Goal: Task Accomplishment & Management: Manage account settings

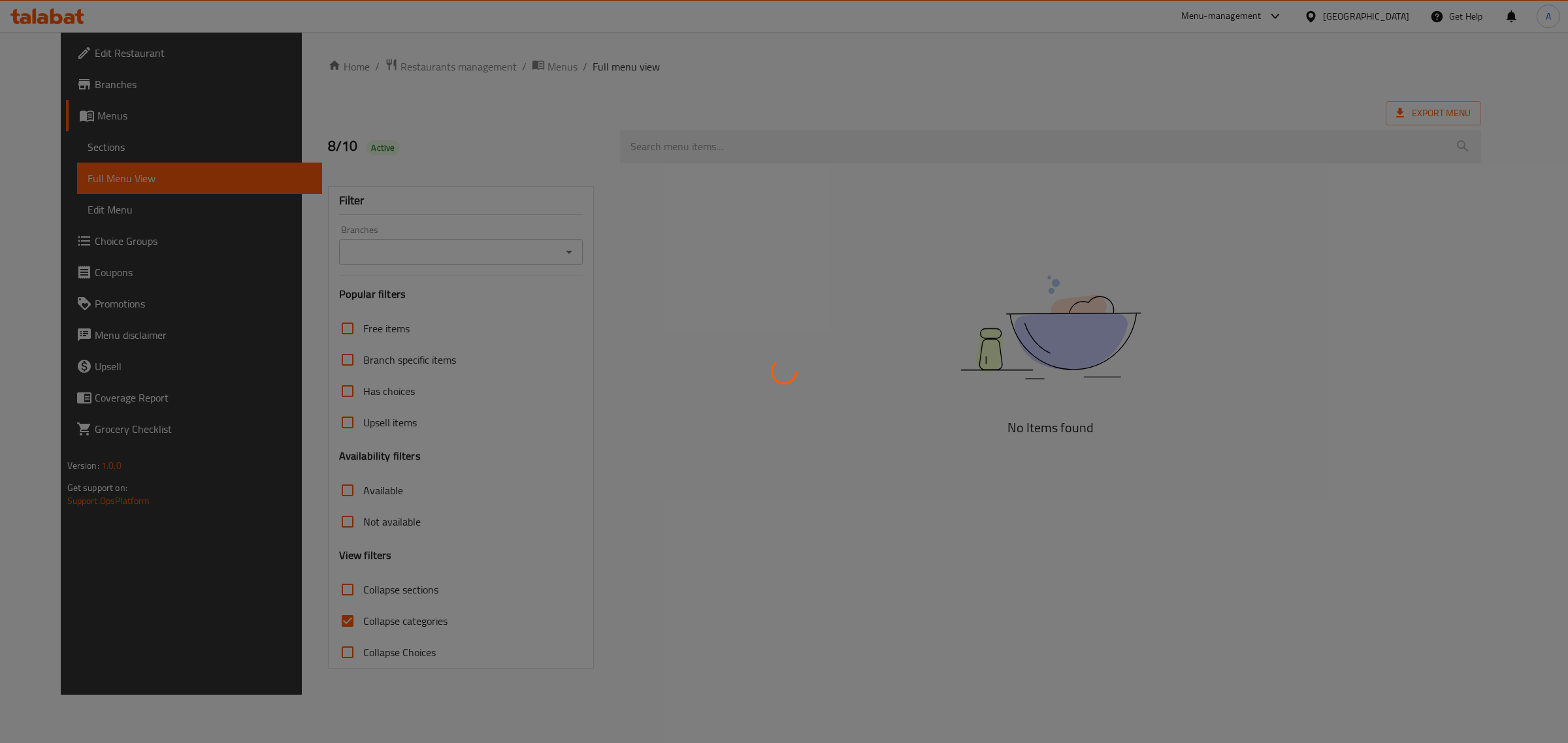
click at [115, 140] on div at bounding box center [784, 371] width 1568 height 743
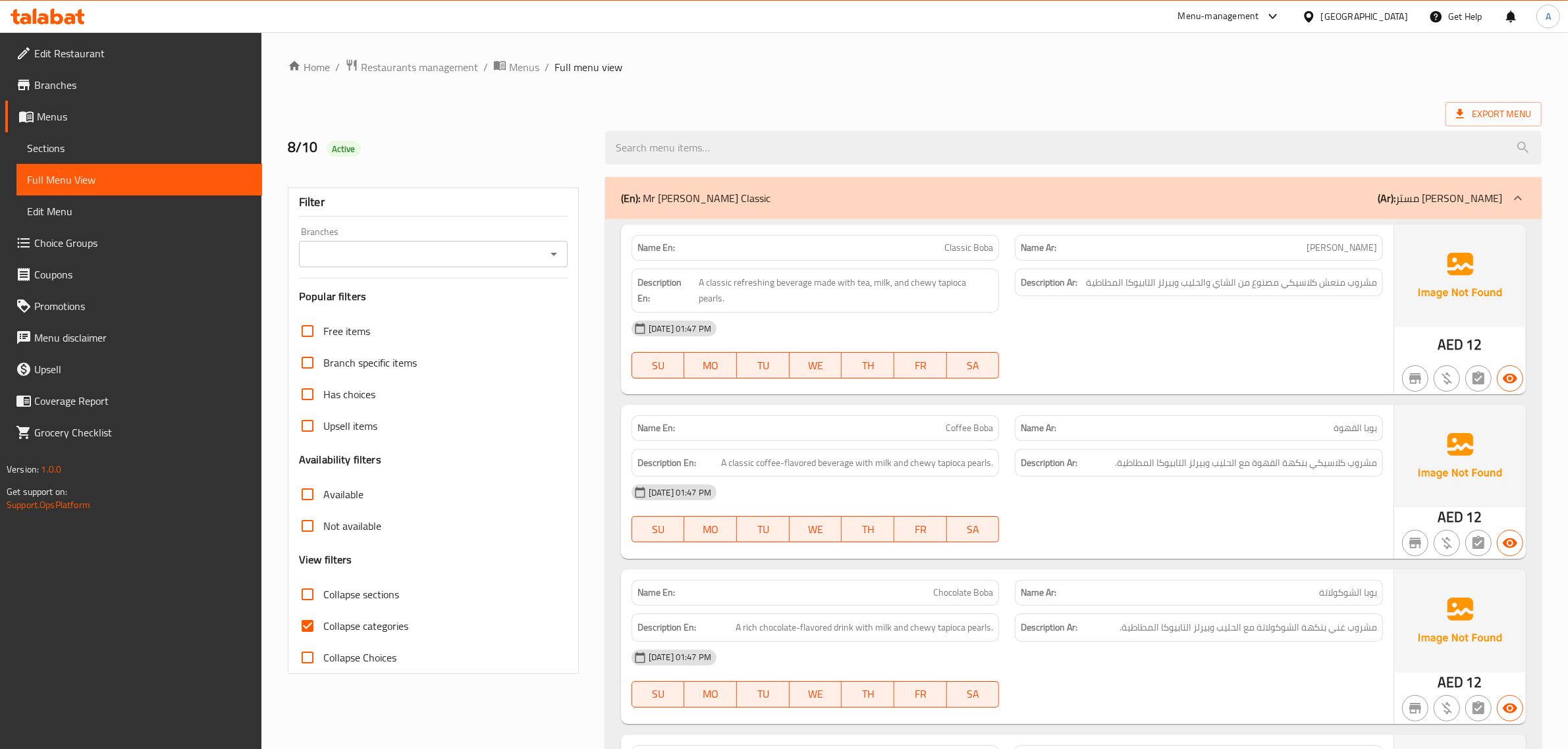
click at [96, 144] on span "Sections" at bounding box center [139, 148] width 224 height 16
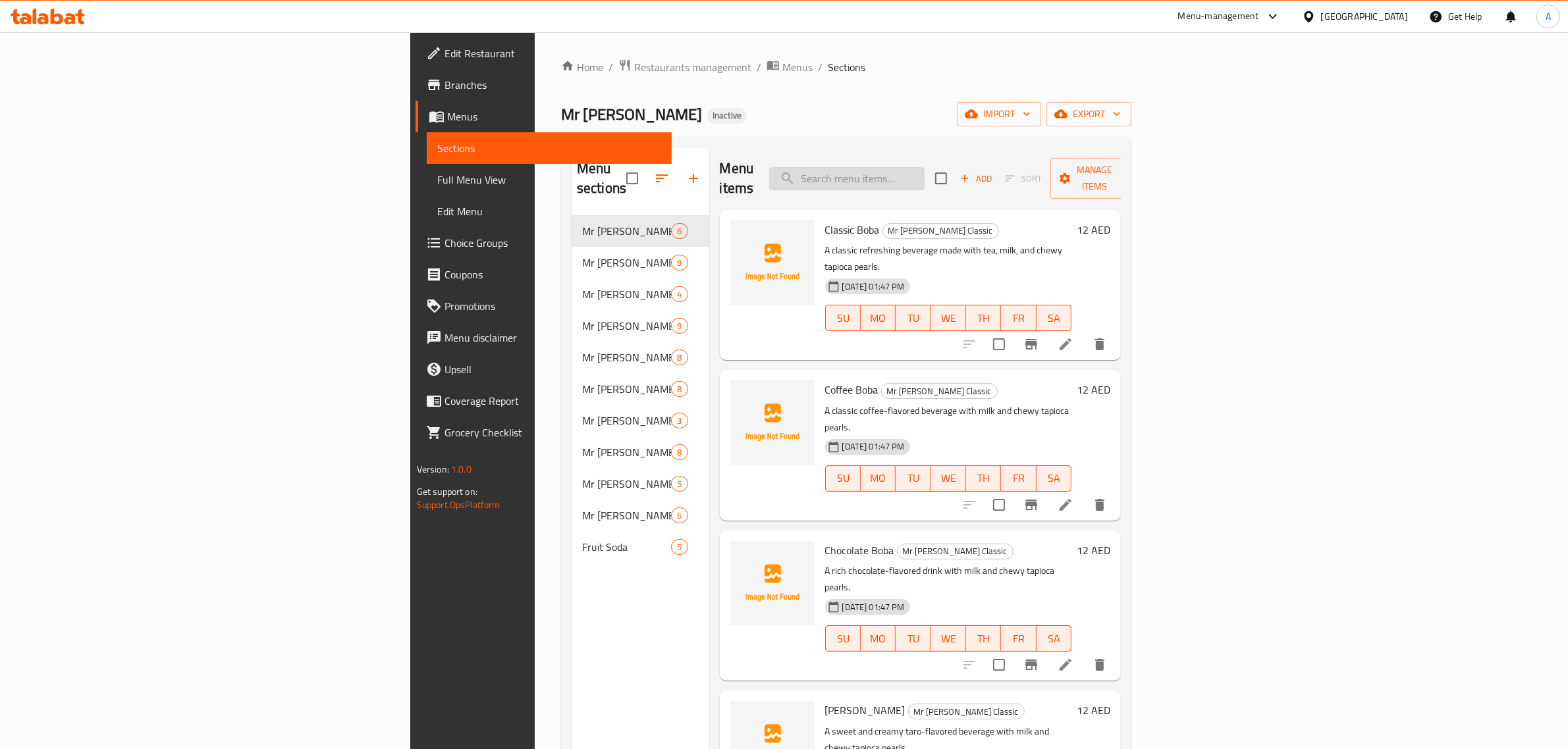
click at [925, 168] on input "search" at bounding box center [847, 179] width 156 height 23
paste input "Classic Seasalt"
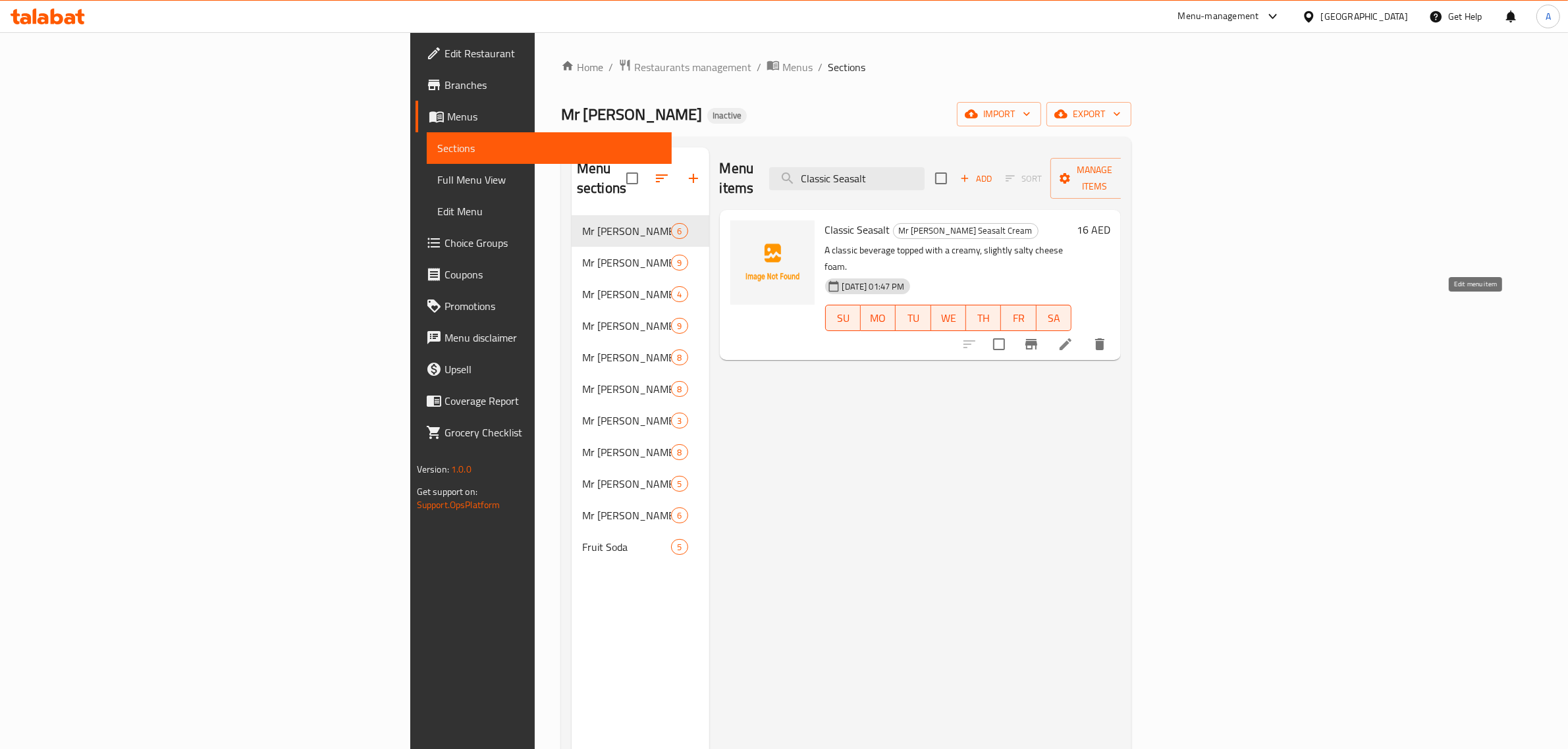
type input "Classic Seasalt"
click at [1073, 337] on icon at bounding box center [1065, 345] width 16 height 16
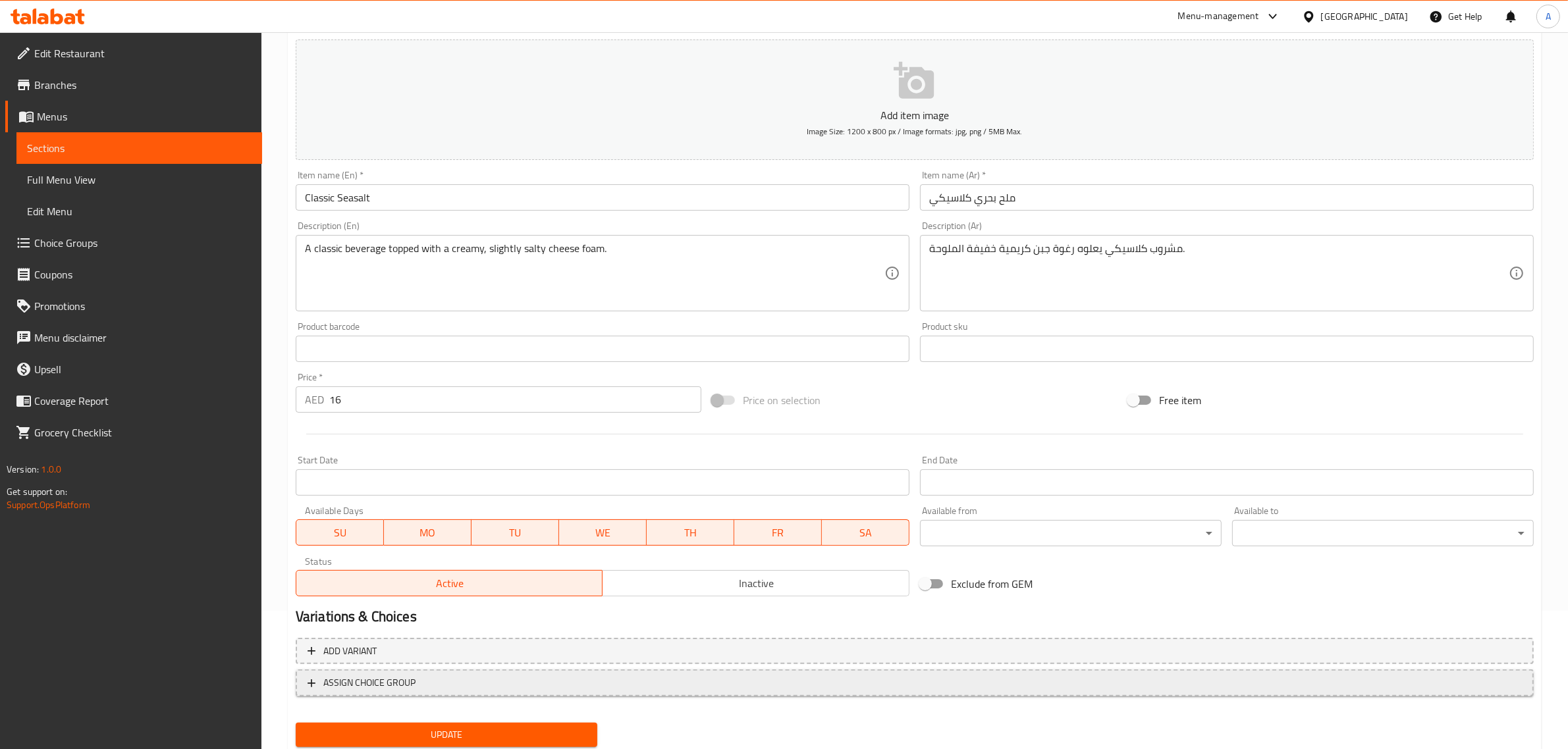
scroll to position [150, 0]
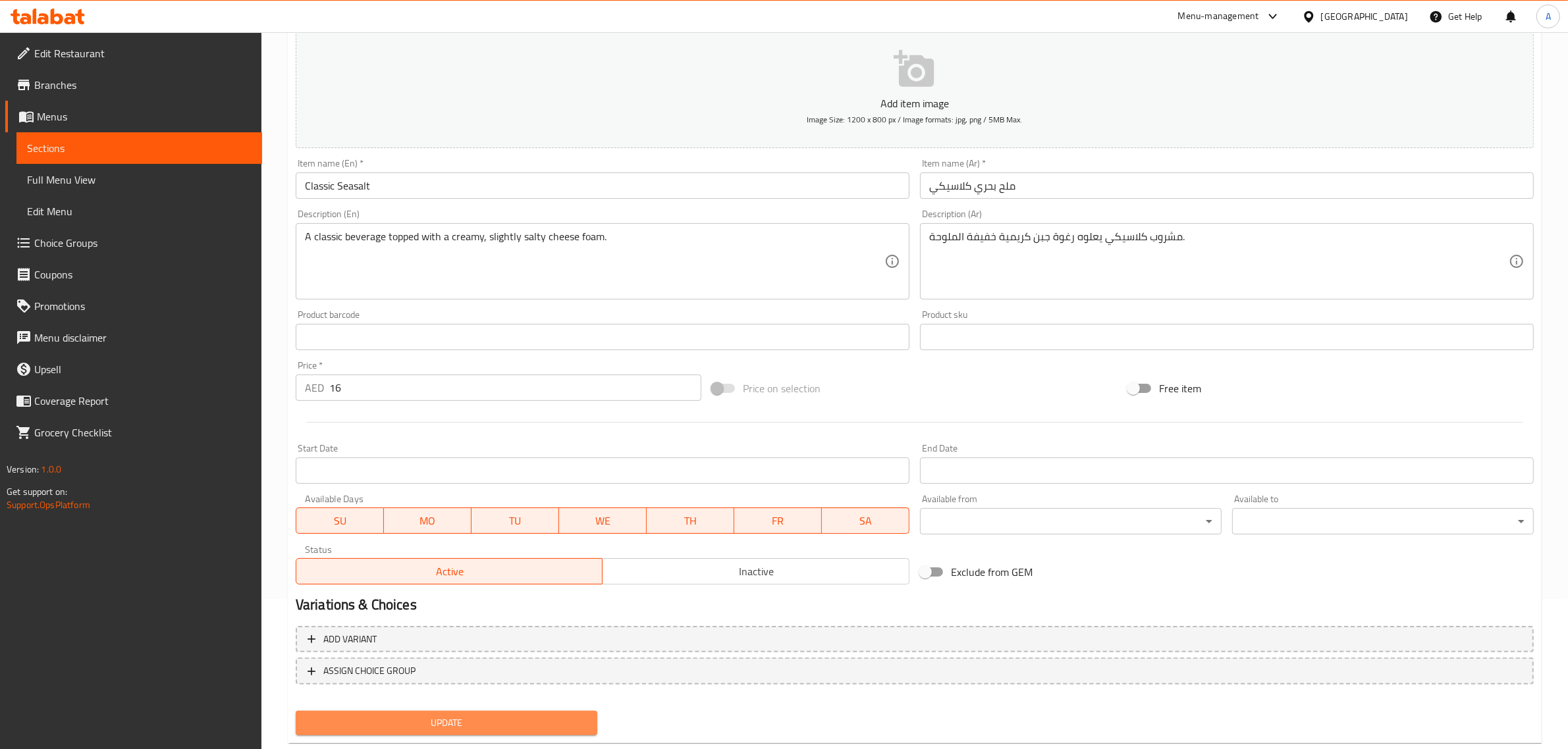
click at [561, 725] on span "Update" at bounding box center [447, 723] width 281 height 17
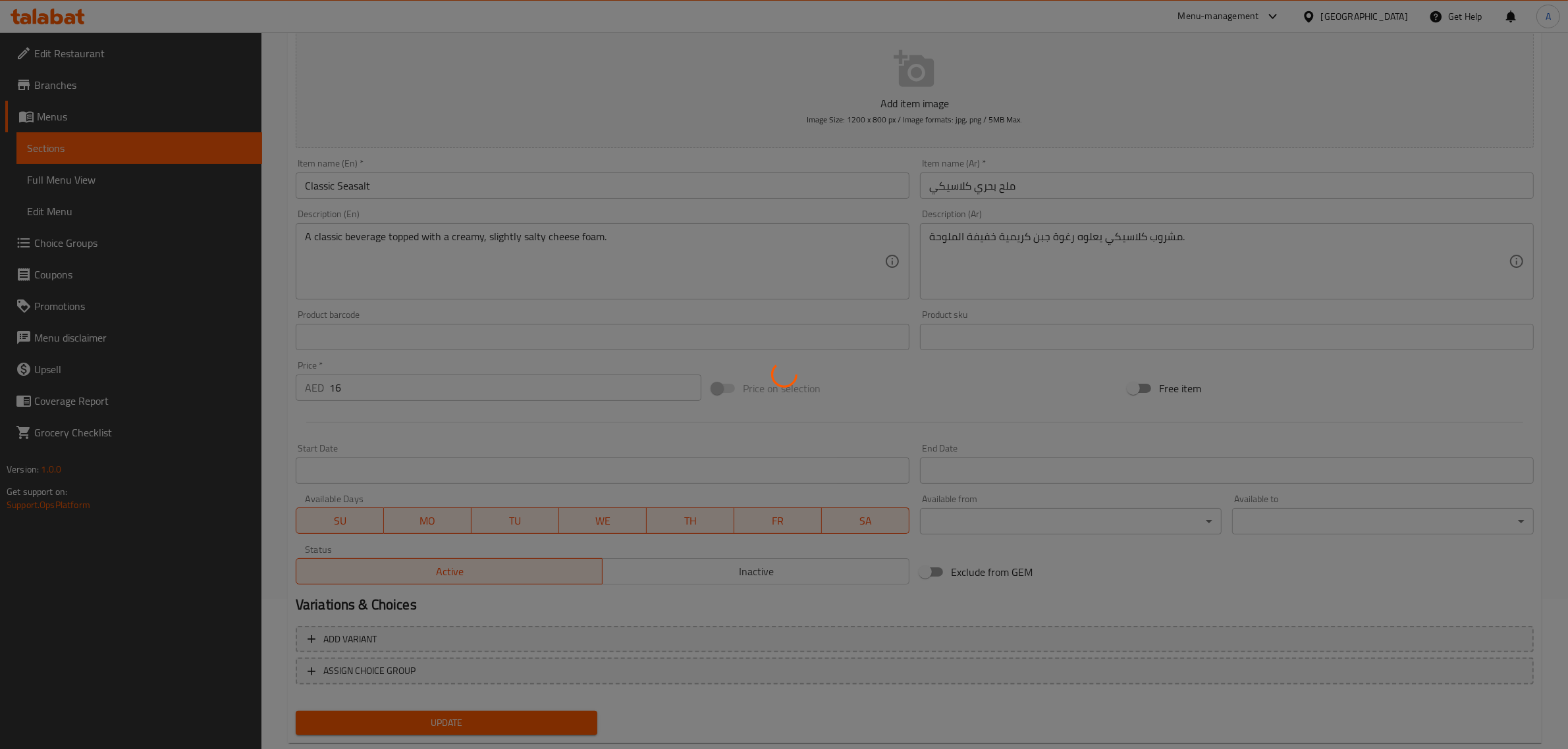
scroll to position [0, 0]
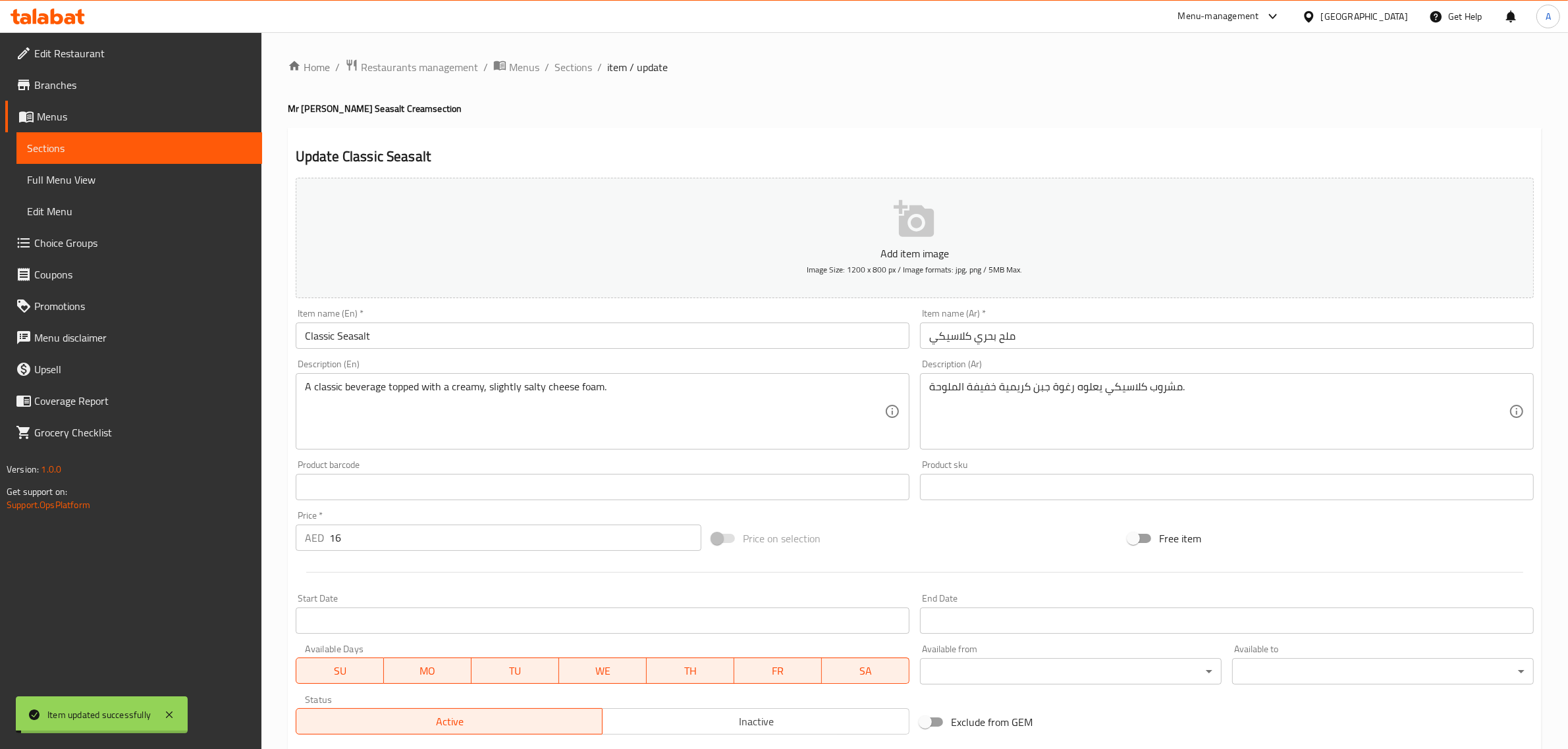
click at [574, 66] on span "Sections" at bounding box center [573, 67] width 38 height 16
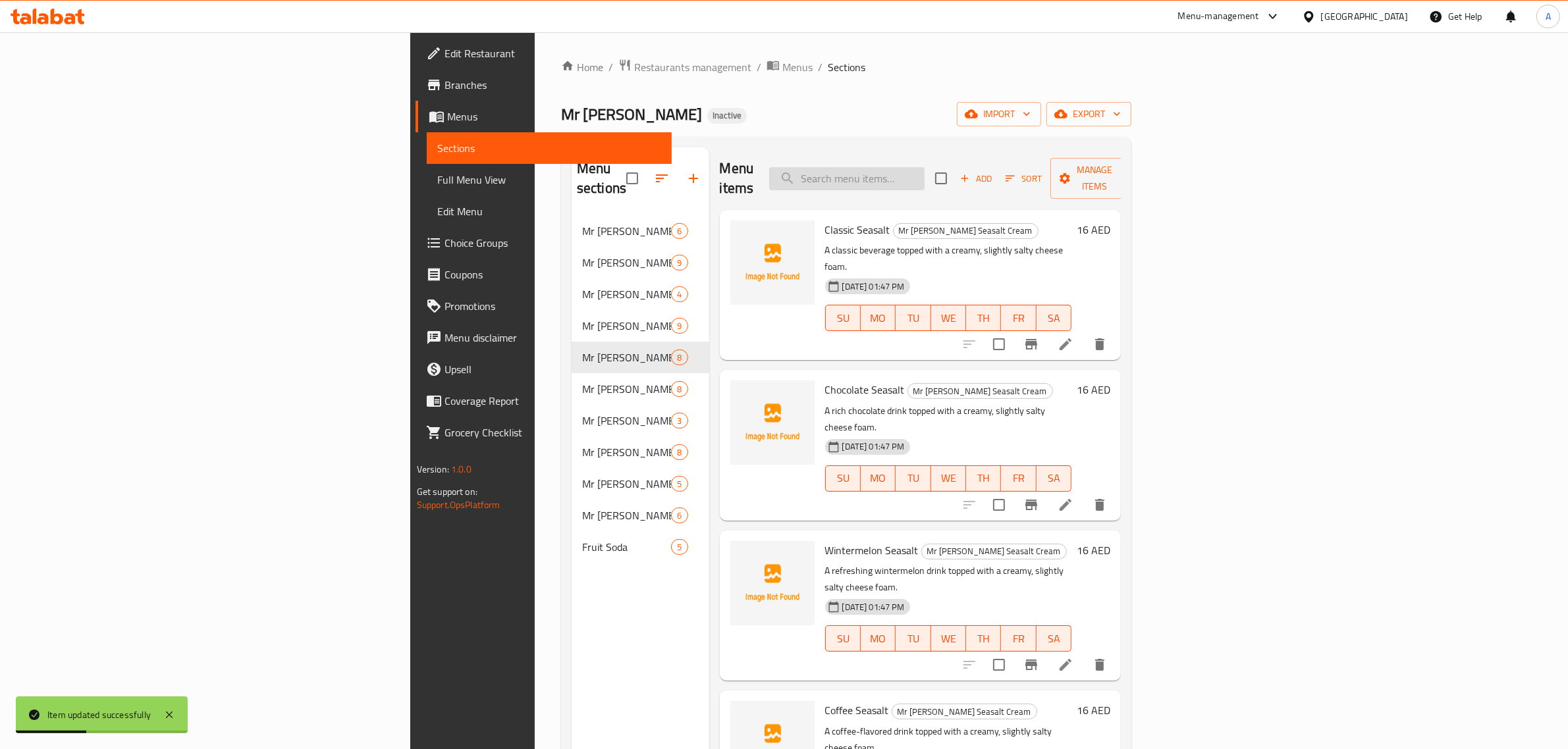
click at [925, 170] on input "search" at bounding box center [847, 179] width 156 height 23
paste input "Wintermelon Seasalt"
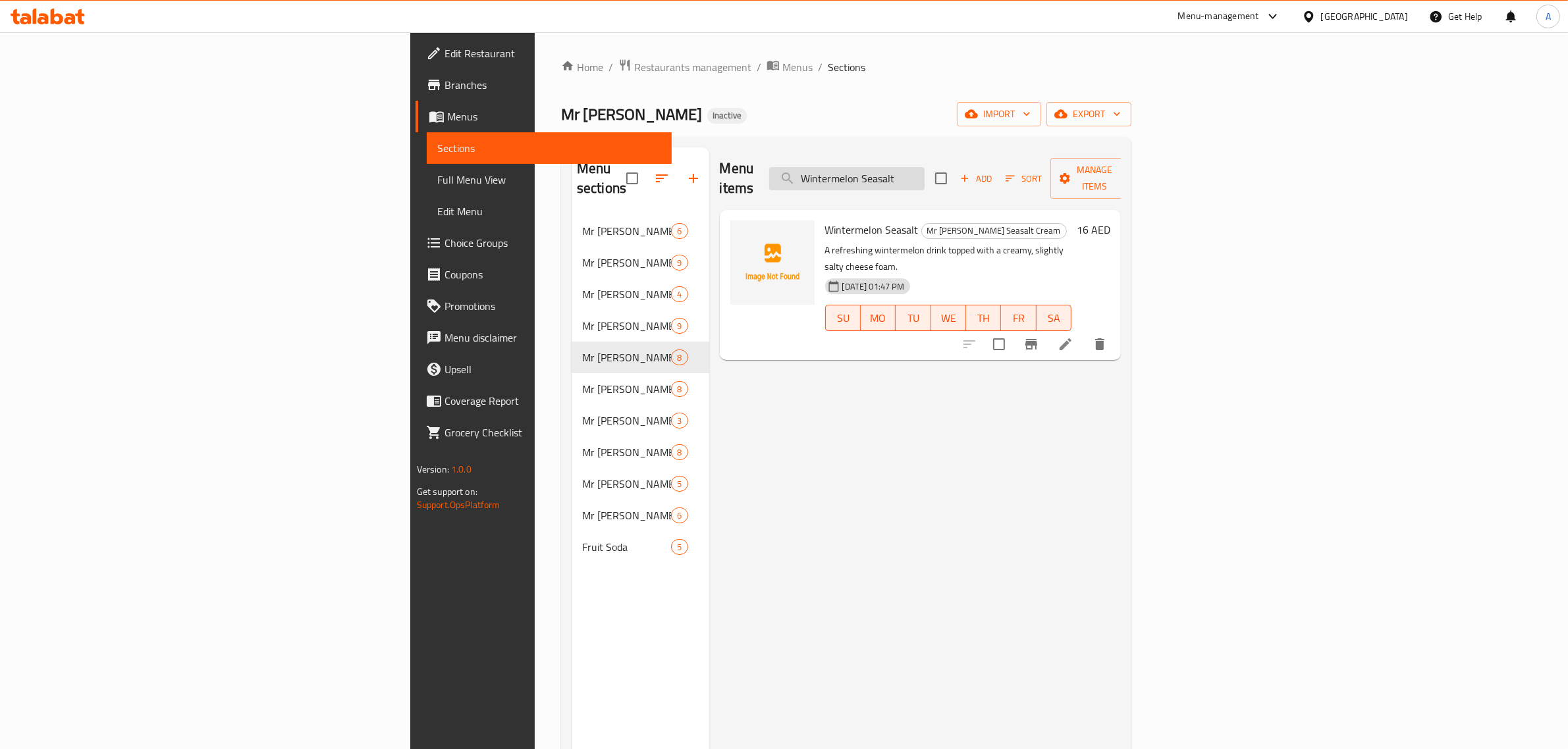
click at [925, 168] on input "Wintermelon Seasalt" at bounding box center [847, 179] width 156 height 23
paste input "Coffee"
click at [925, 171] on input "Coffee Seasalt" at bounding box center [847, 179] width 156 height 23
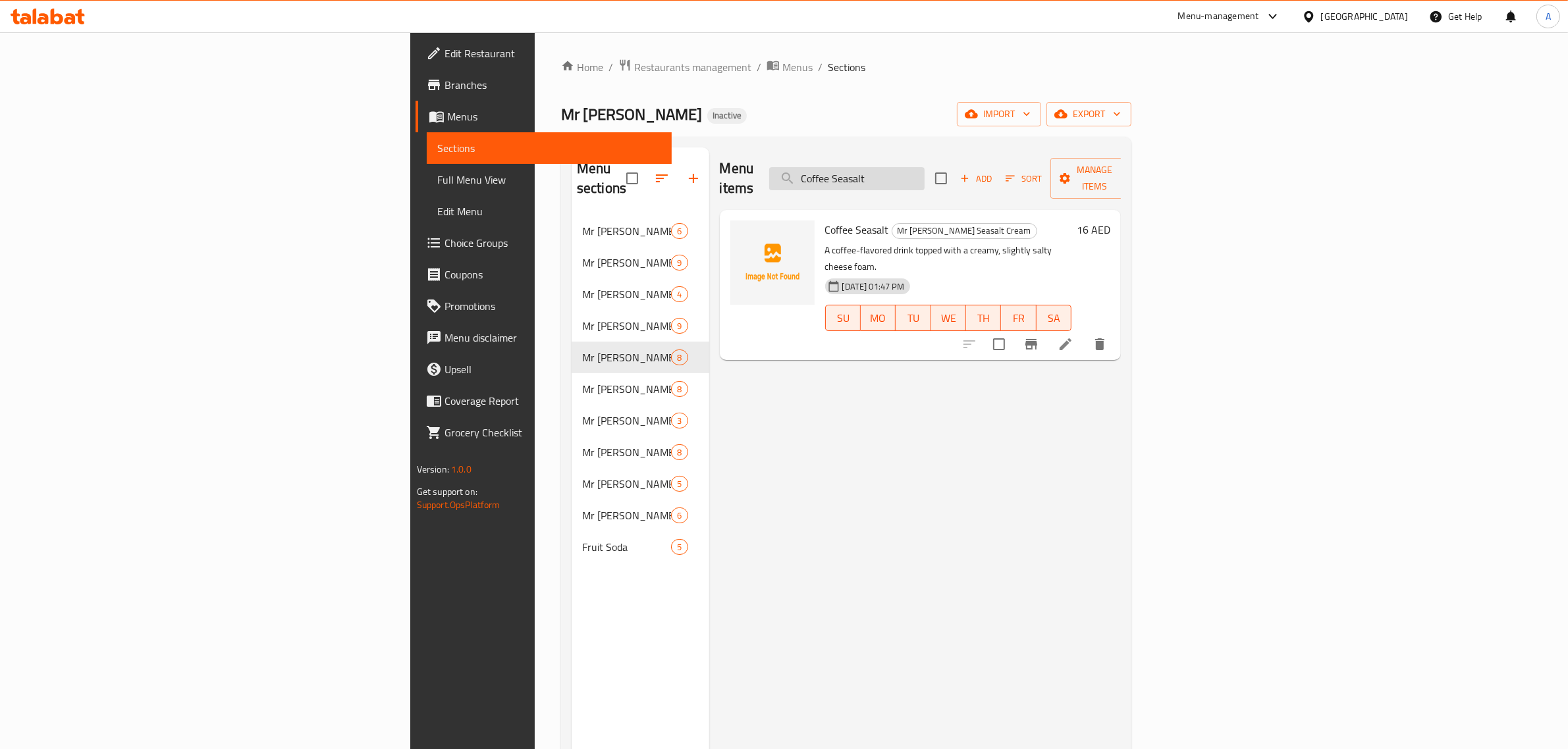
click at [925, 171] on input "Coffee Seasalt" at bounding box center [847, 179] width 156 height 23
paste input "Okinawa"
click at [925, 179] on input "Okinawa Seasalt" at bounding box center [847, 179] width 156 height 23
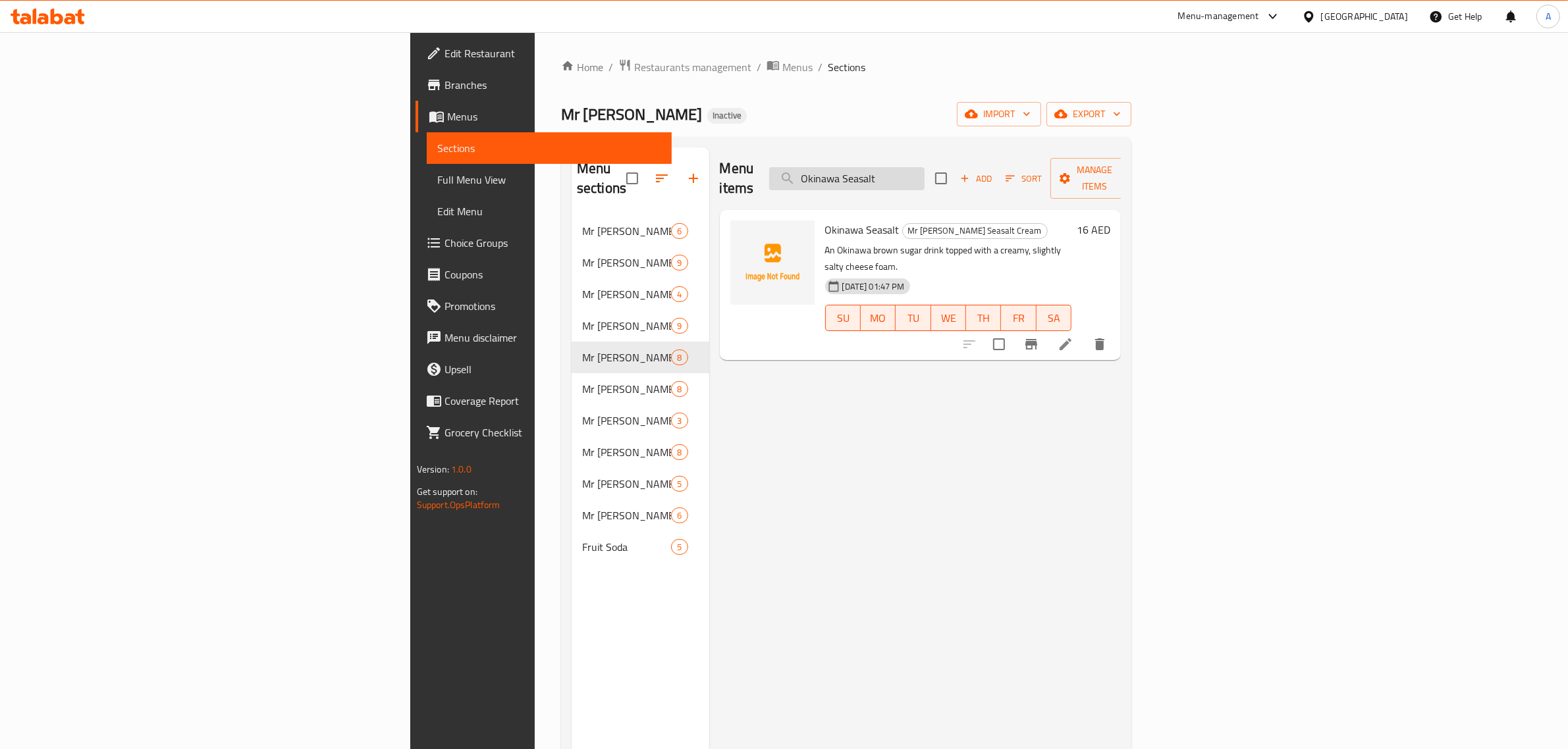
click at [925, 179] on input "Okinawa Seasalt" at bounding box center [847, 179] width 156 height 23
paste input "Calamansi Lime"
click at [925, 172] on input "Calamansi Lime" at bounding box center [847, 179] width 156 height 23
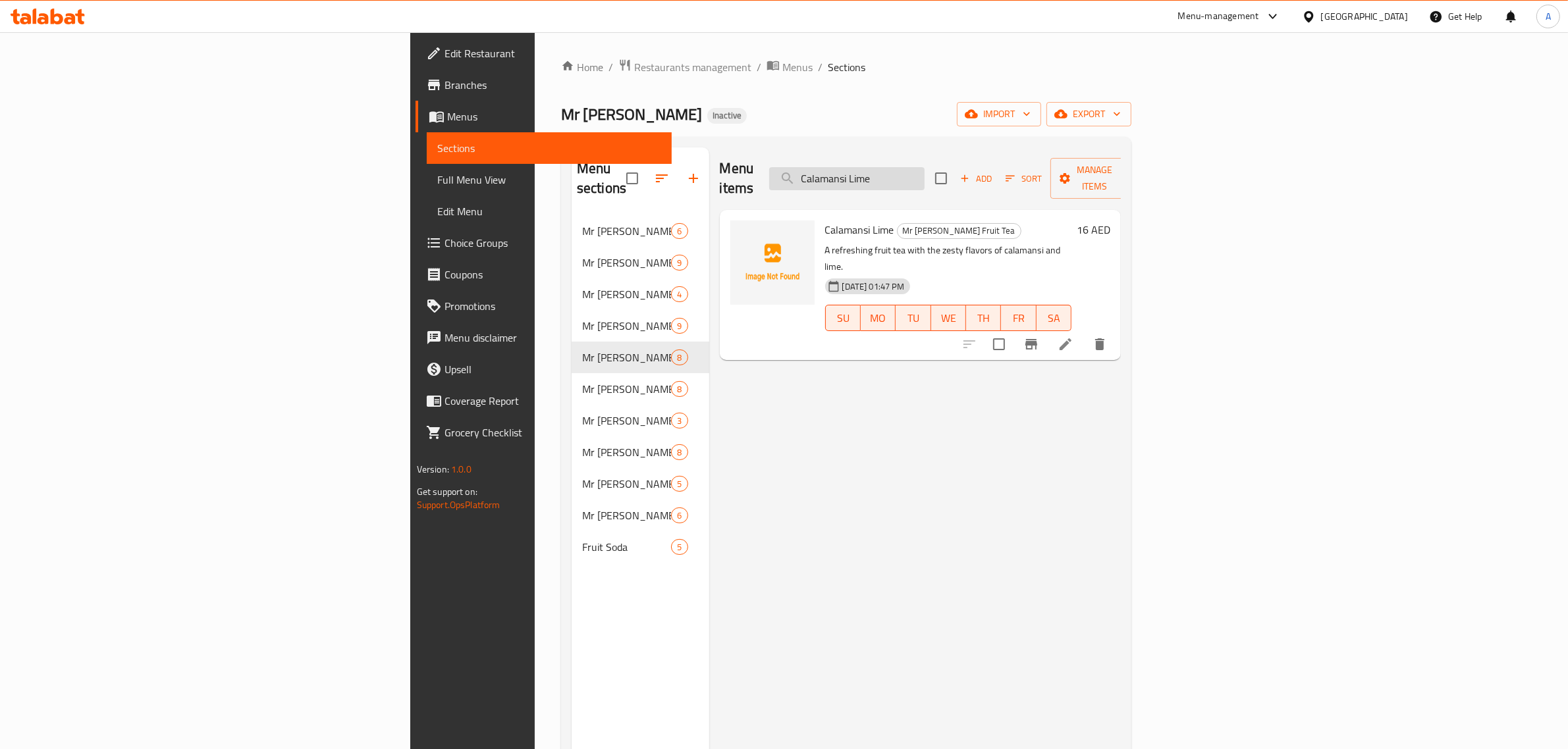
paste input "Grapefruit Lime Tea"
click at [925, 179] on input "Grapefruit Lime Tea" at bounding box center [847, 179] width 156 height 23
paste input "Passion Fruit"
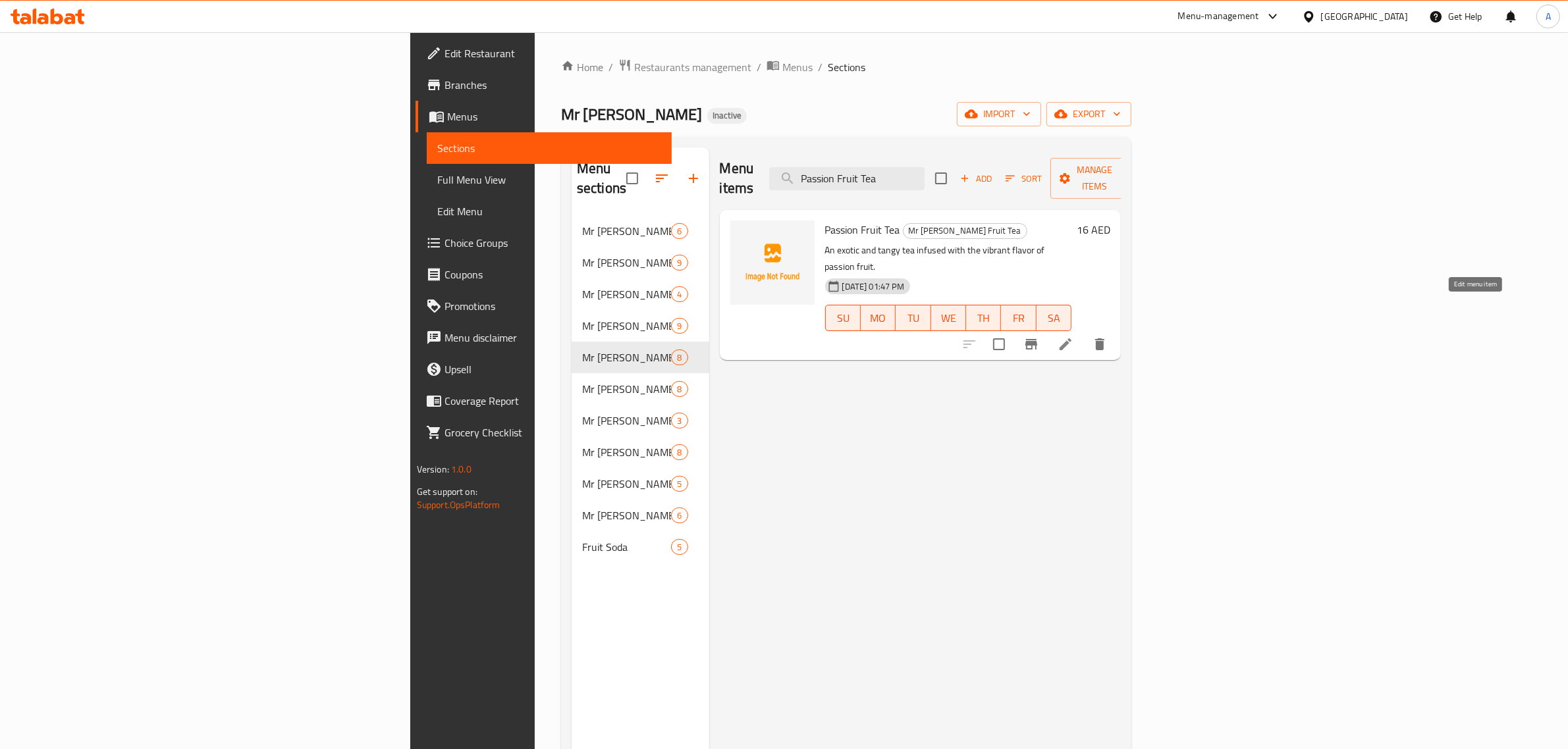
type input "Passion Fruit Tea"
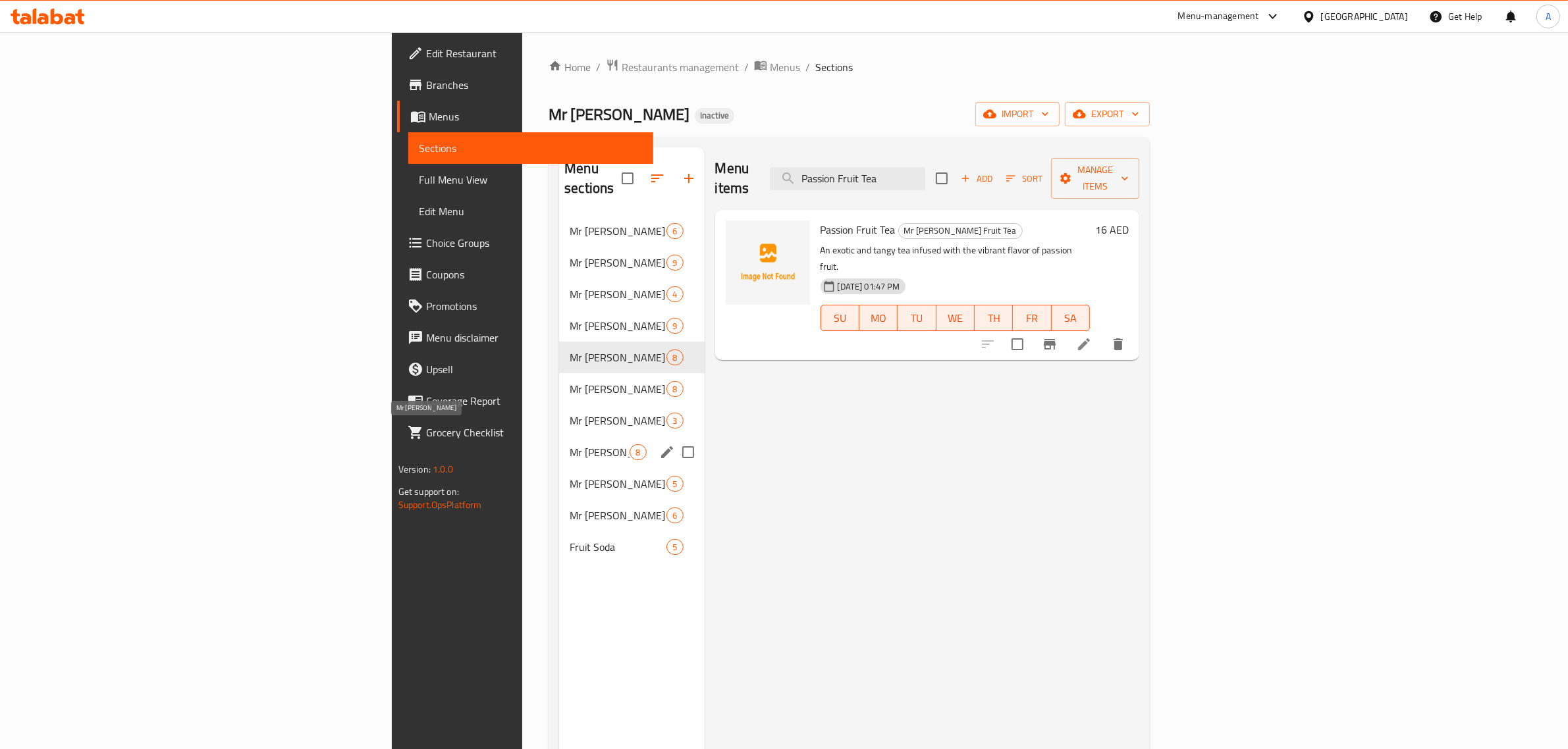
click at [570, 444] on span "Mr [PERSON_NAME]" at bounding box center [599, 452] width 60 height 16
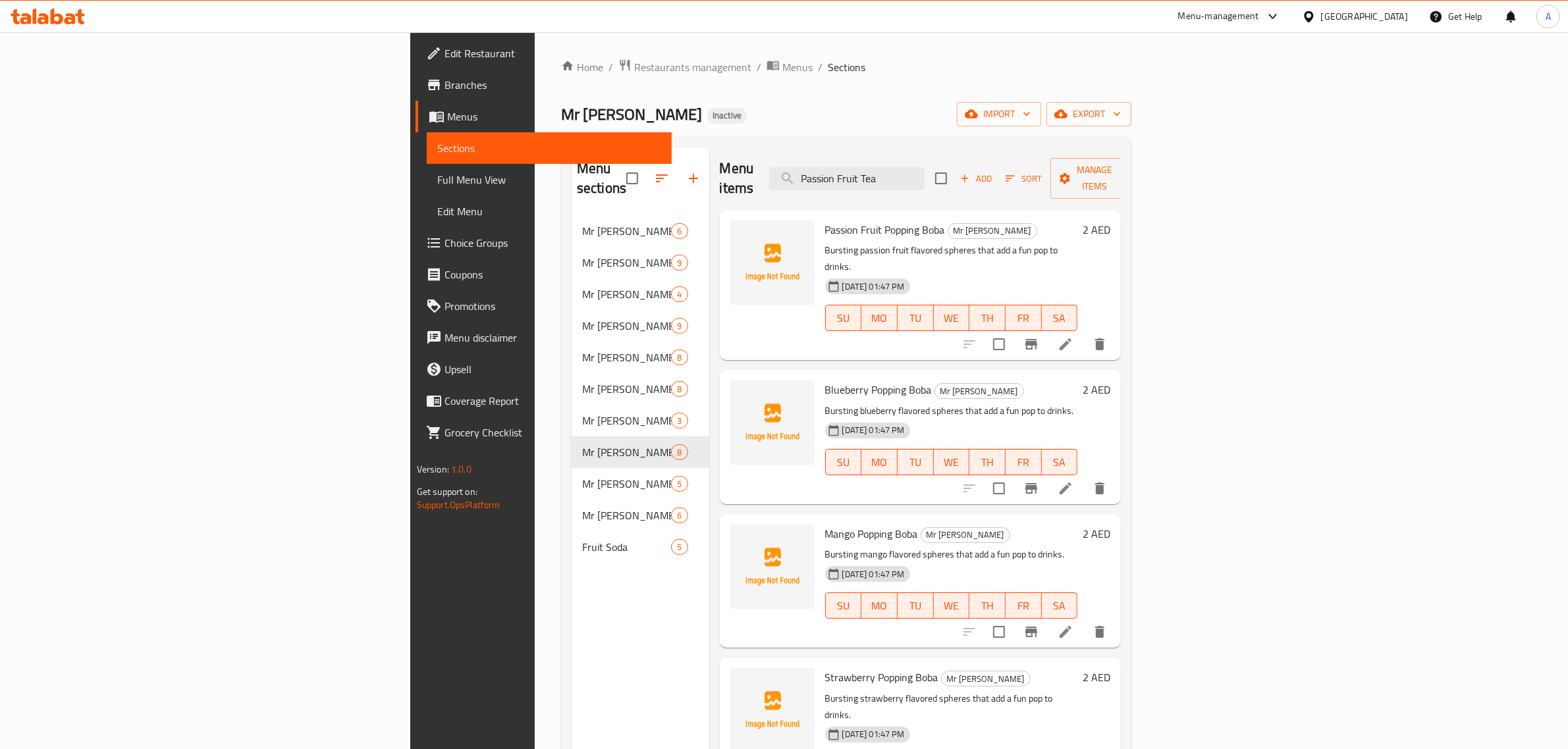
click at [993, 175] on span "Add" at bounding box center [976, 179] width 36 height 15
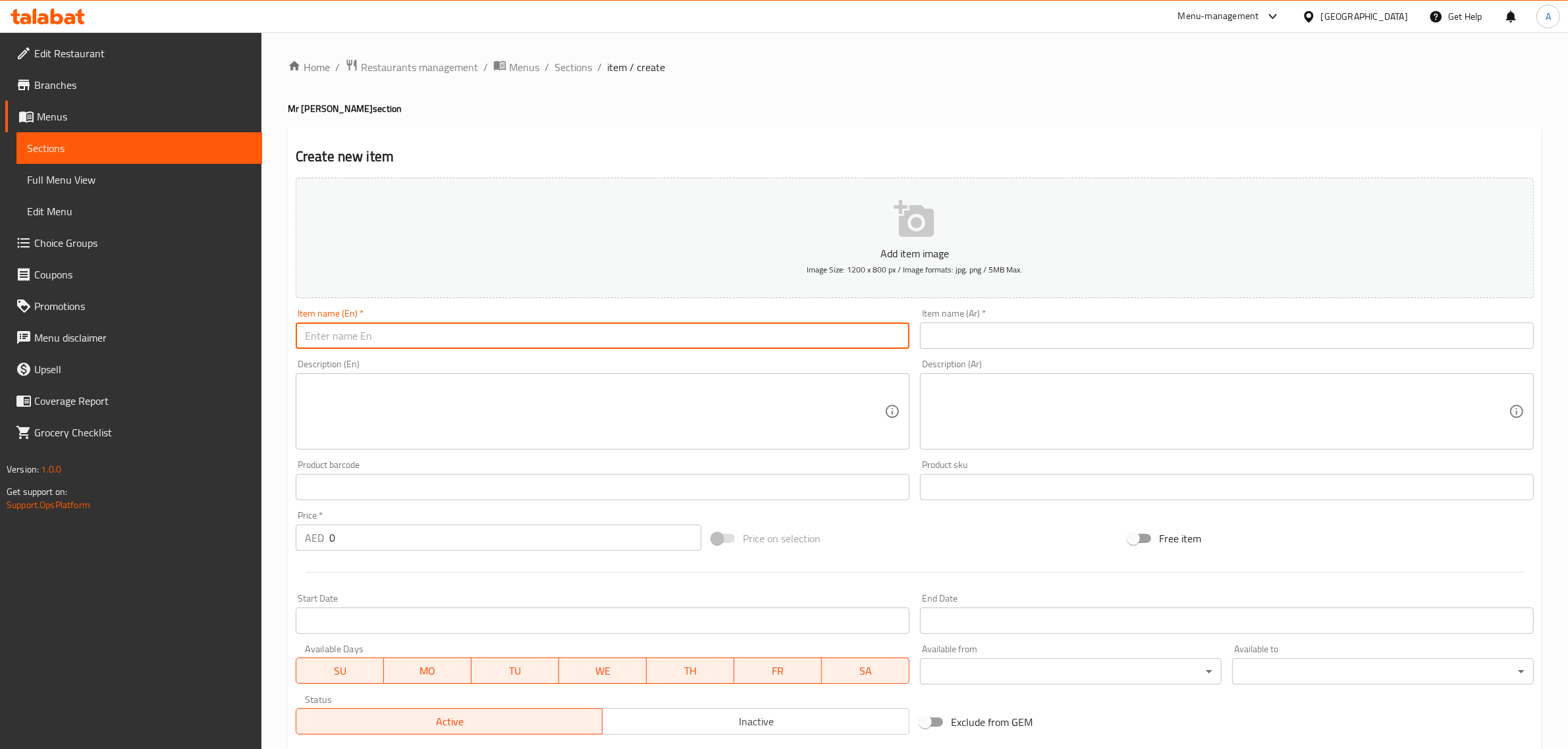
click at [634, 333] on input "text" at bounding box center [602, 335] width 614 height 26
paste input "Boba Pearl"
type input "Boba Pearl"
click at [1005, 336] on input "text" at bounding box center [1226, 335] width 614 height 26
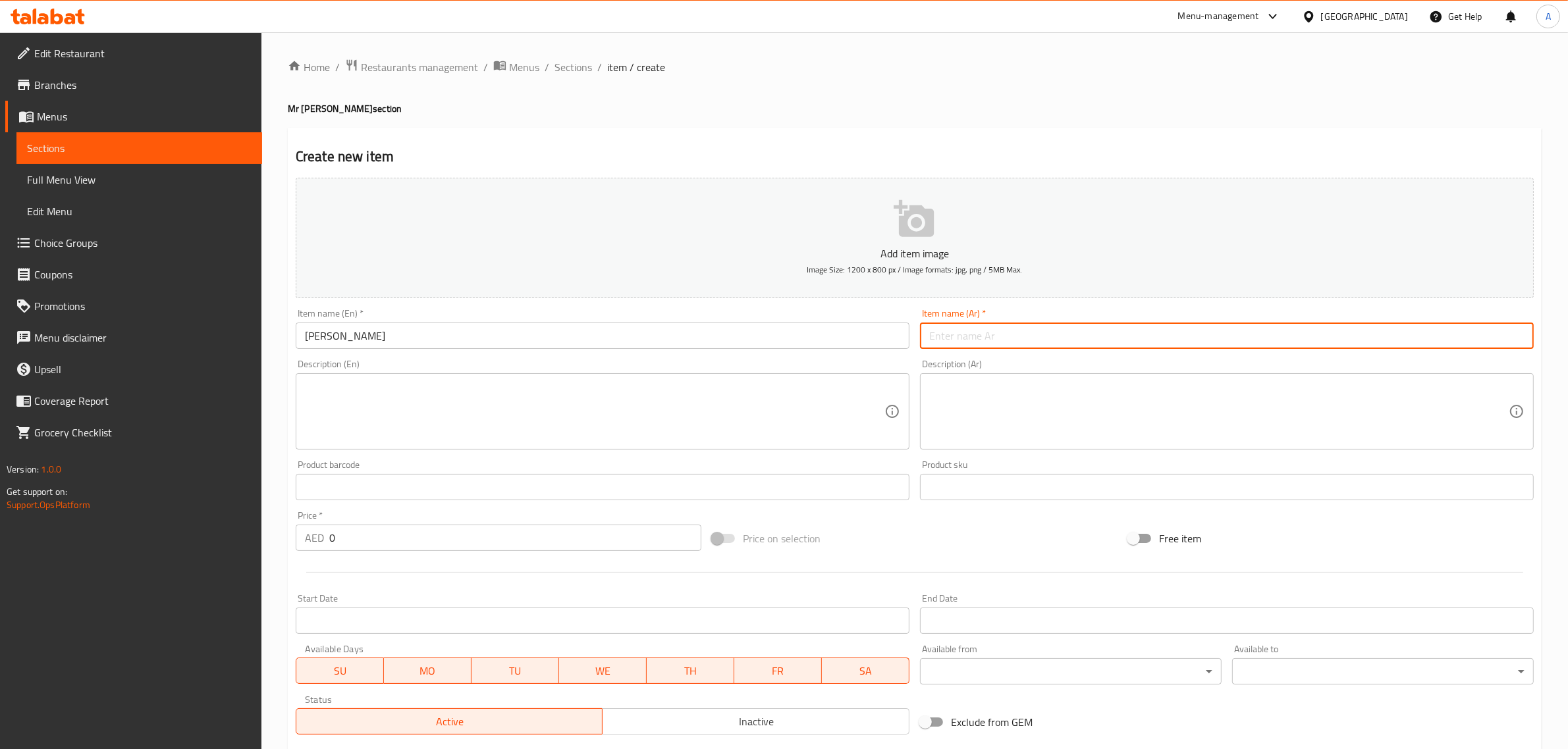
paste input "كرات بوبا"
click at [965, 337] on input "كرات بوبا" at bounding box center [1226, 335] width 614 height 26
paste input "بيرلز"
type input "بيرلز بوبا"
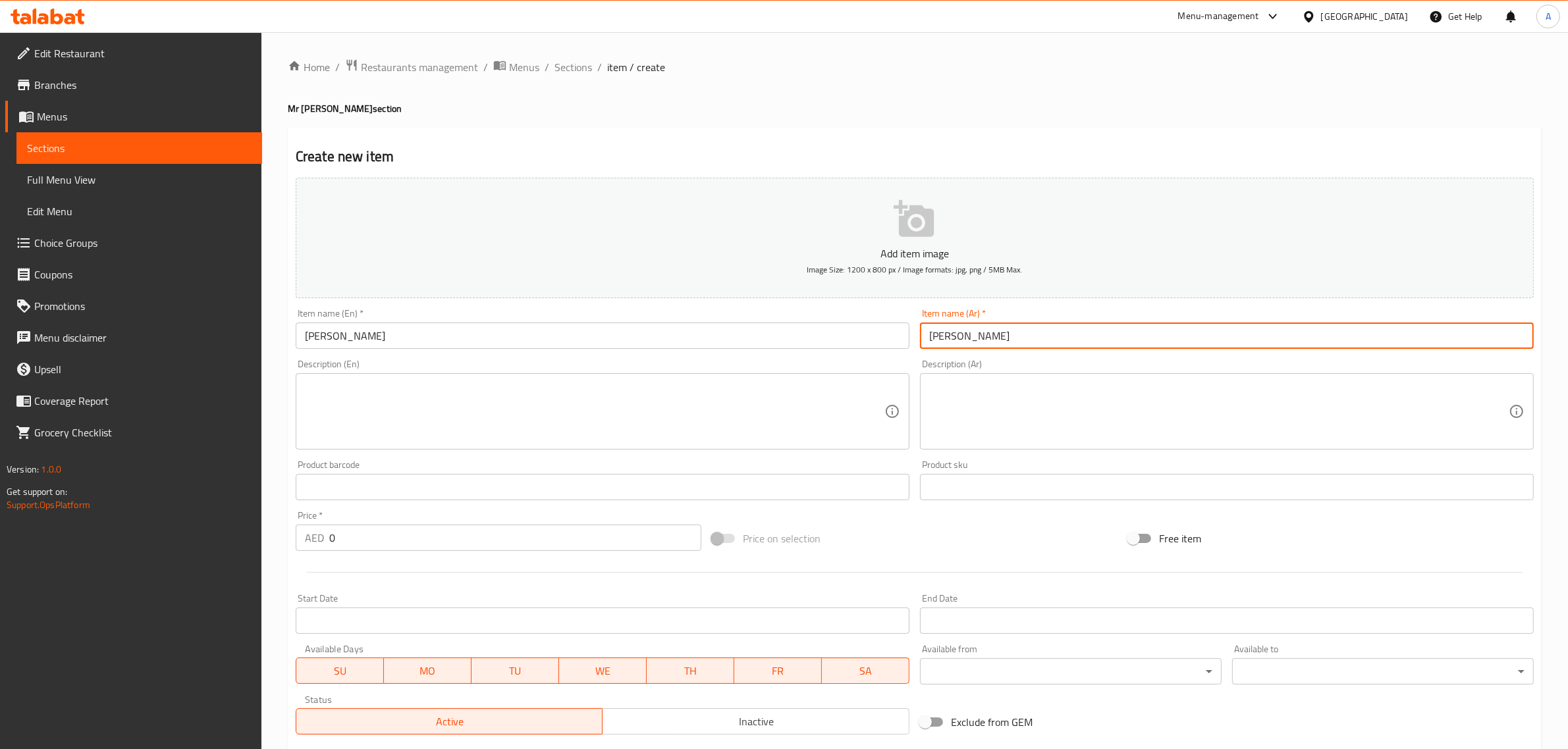
click at [480, 354] on div "Description (En) Description (En)" at bounding box center [602, 404] width 624 height 101
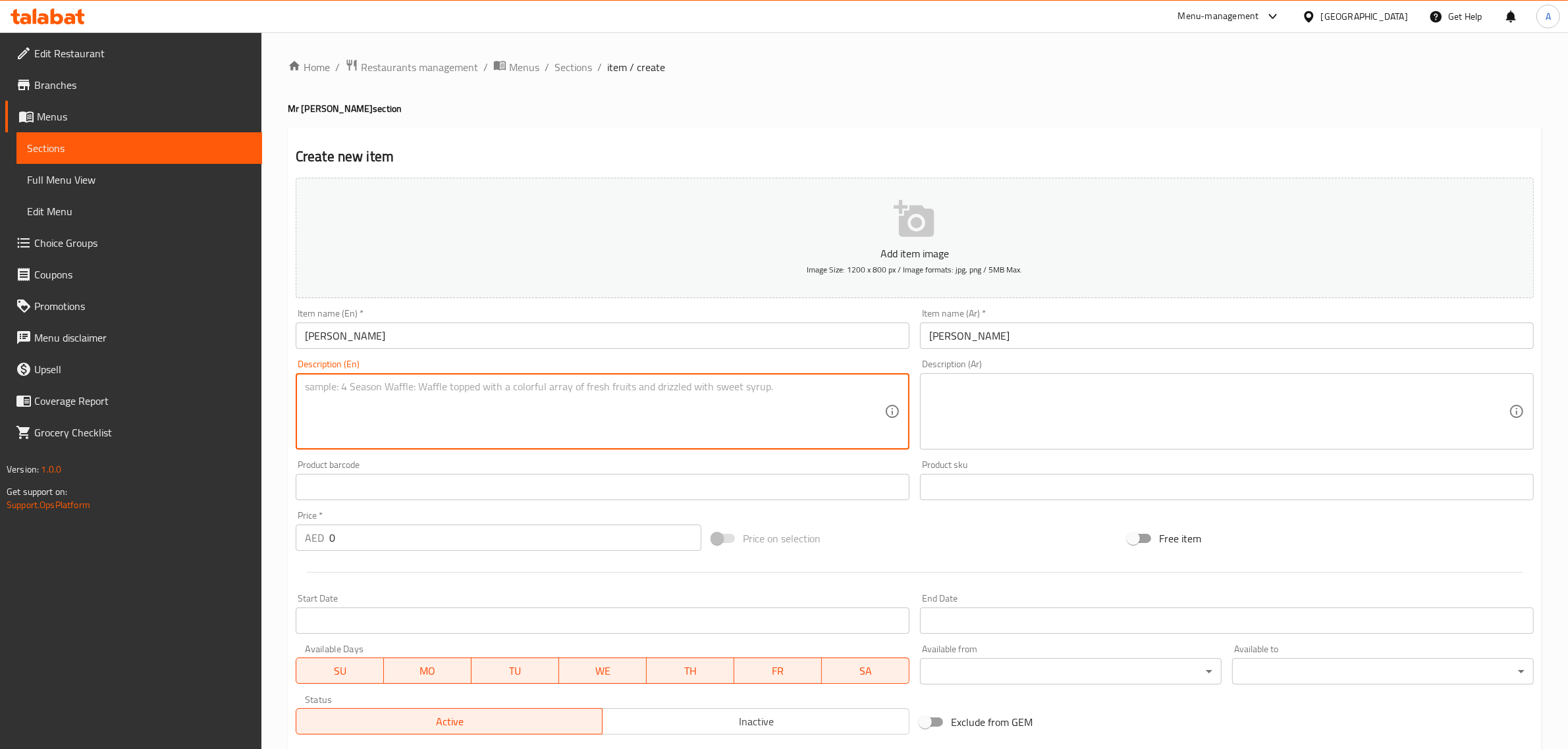
click at [456, 407] on textarea at bounding box center [594, 412] width 579 height 62
paste textarea "Chewy tapioca pearls, perfect for adding texture to any beverage."
drag, startPoint x: 397, startPoint y: 390, endPoint x: 409, endPoint y: 393, distance: 12.4
click at [401, 390] on textarea "Chewy tapioca pearls, perfect for adding texture to any beverage." at bounding box center [594, 412] width 579 height 62
click at [403, 390] on textarea "Chewy tapioca pearls, perfect for adding texture to any beverage." at bounding box center [594, 412] width 579 height 62
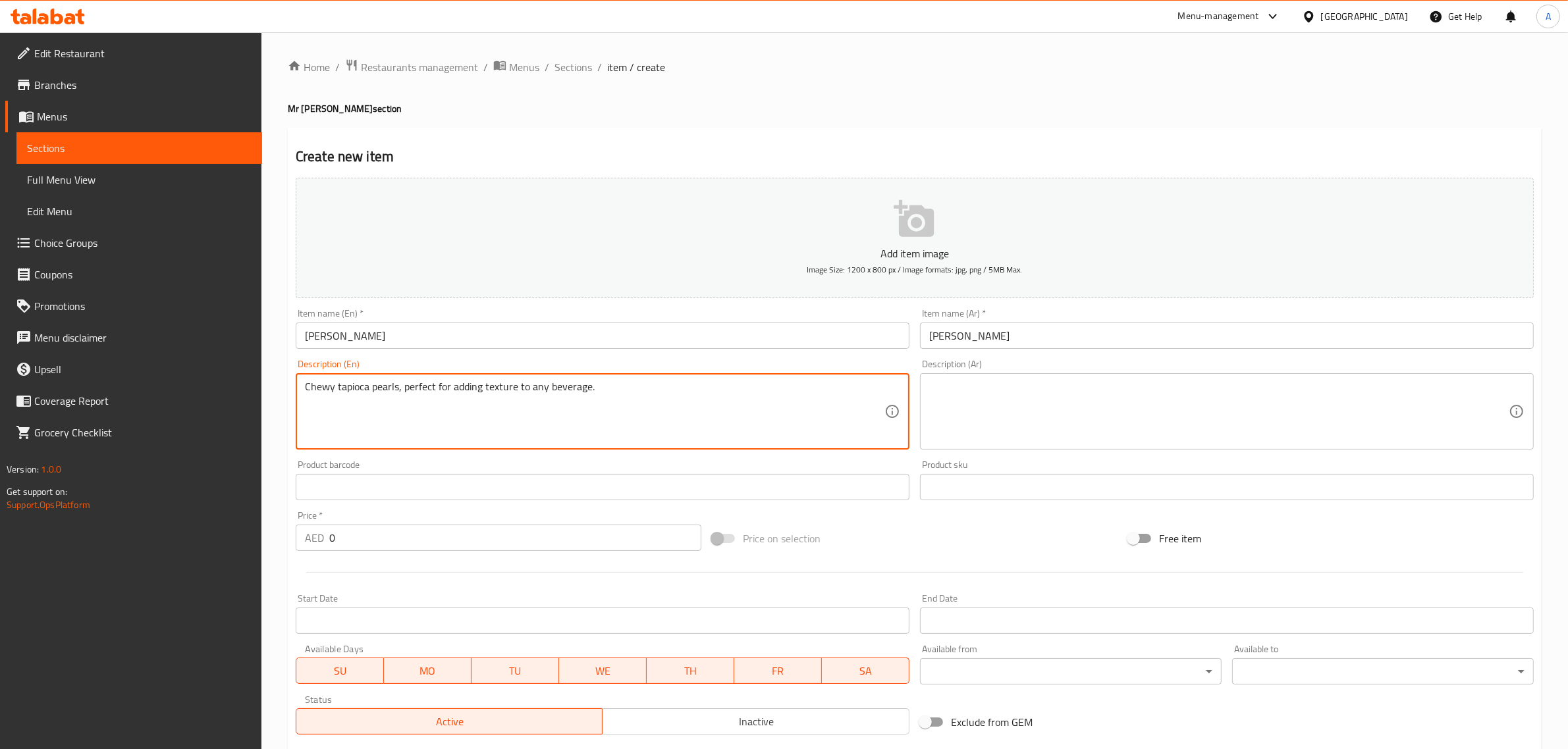
drag, startPoint x: 397, startPoint y: 387, endPoint x: 639, endPoint y: 387, distance: 242.0
click at [639, 387] on textarea "Chewy tapioca pearls, perfect for adding texture to any beverage." at bounding box center [594, 412] width 579 height 62
click at [451, 399] on textarea "Chewy tapioca pearls" at bounding box center [594, 412] width 579 height 62
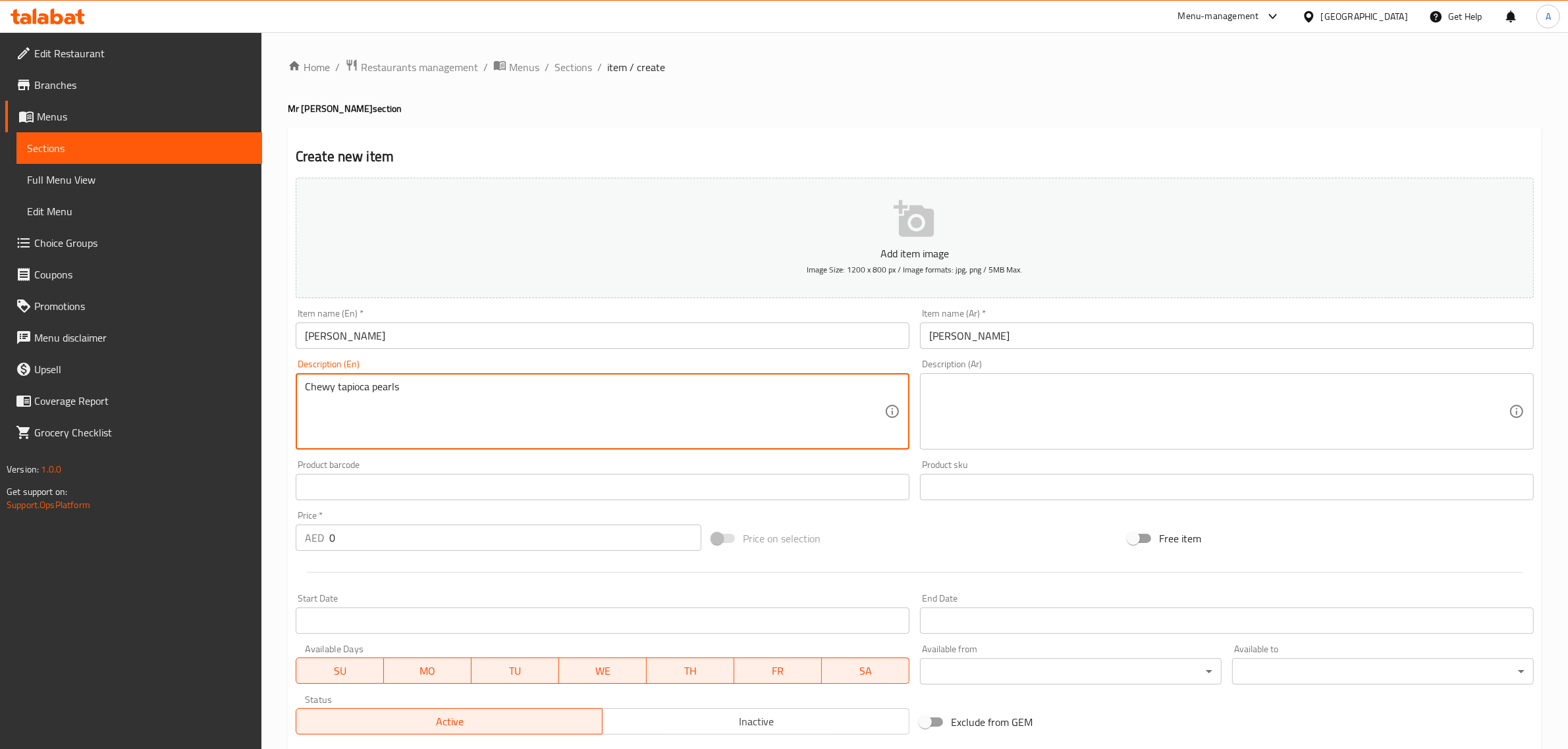
type textarea "Chewy tapioca pearls"
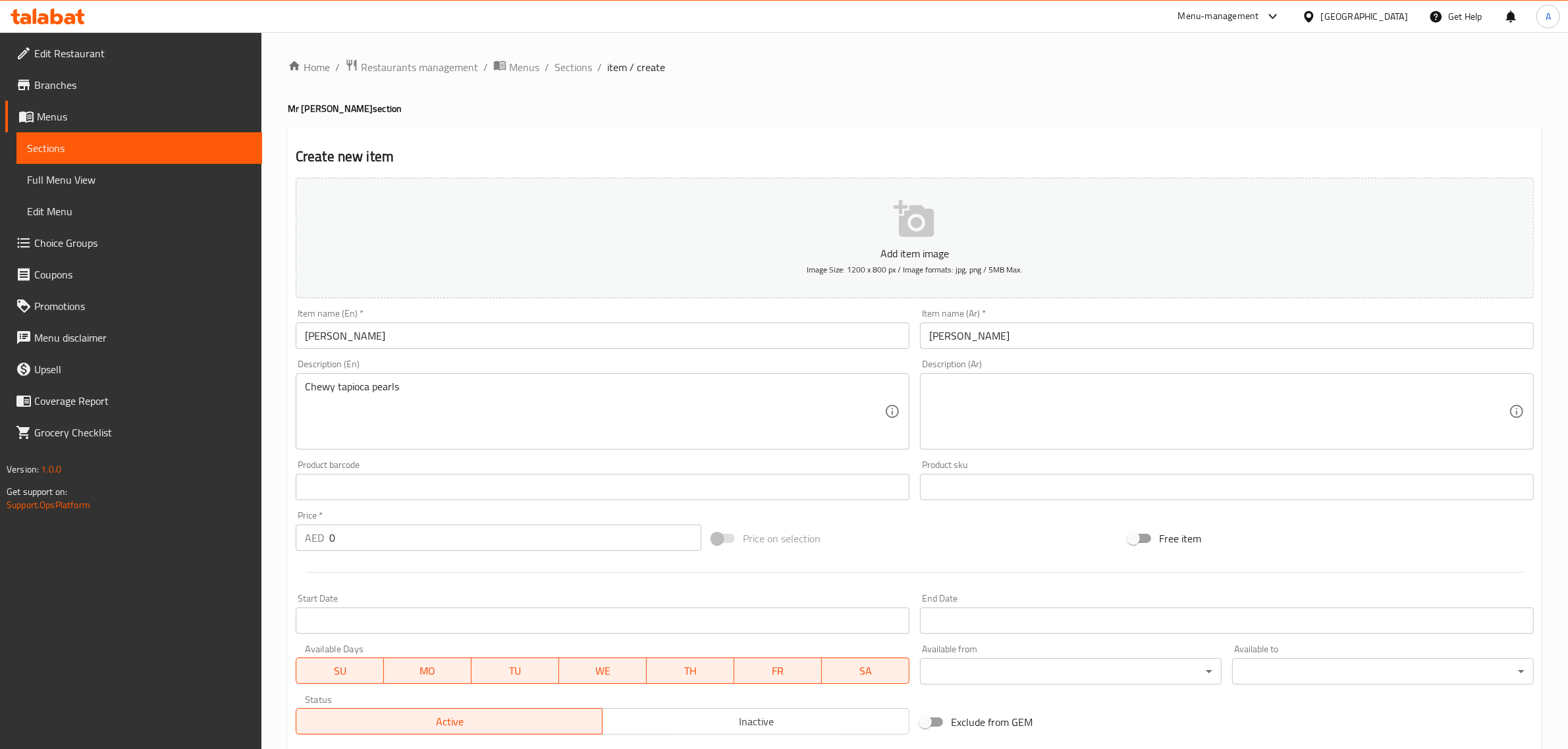
click at [952, 455] on div "Product sku Product sku" at bounding box center [1226, 480] width 624 height 51
click at [966, 403] on textarea at bounding box center [1218, 412] width 579 height 62
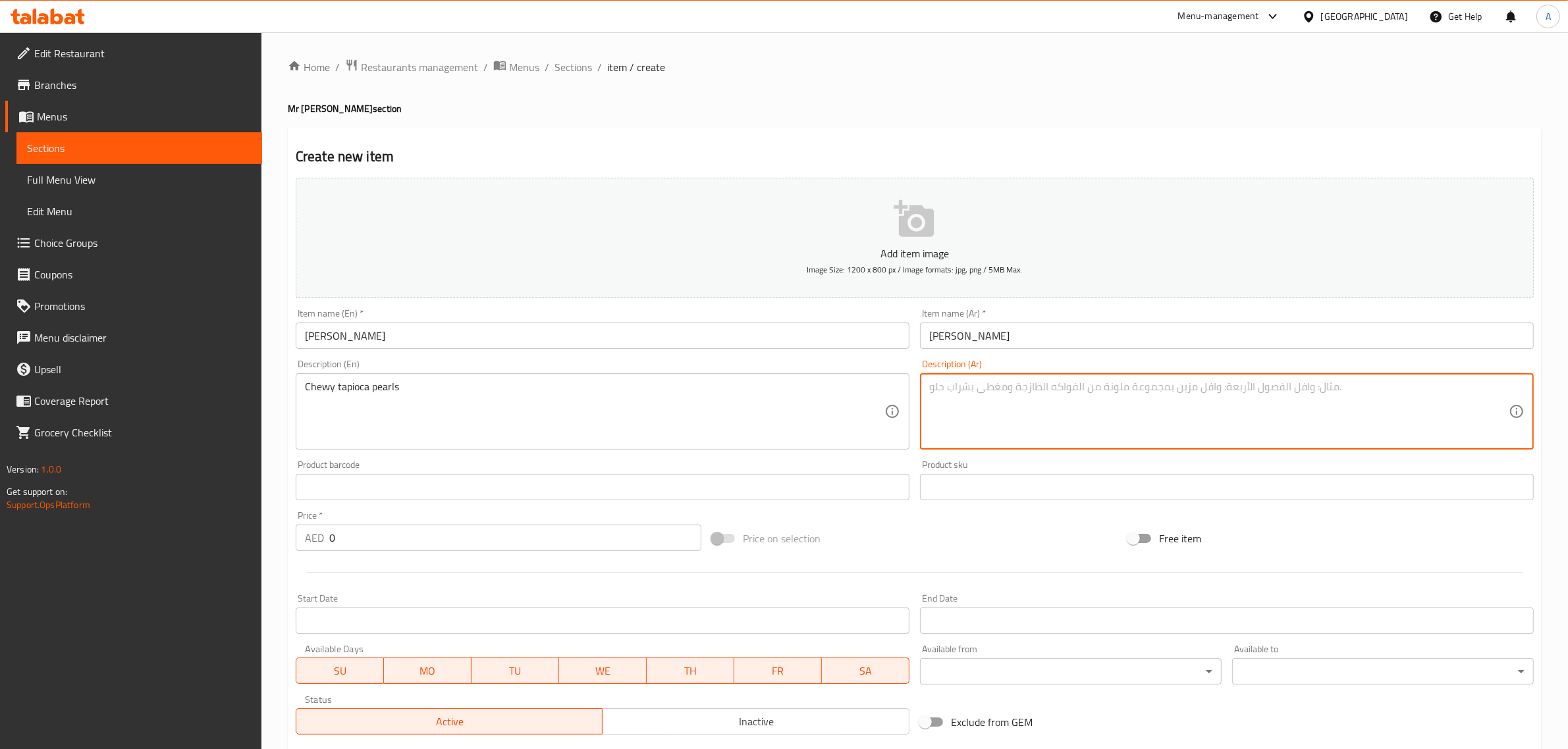
paste textarea "لآلئ التابيوكا المطاطية"
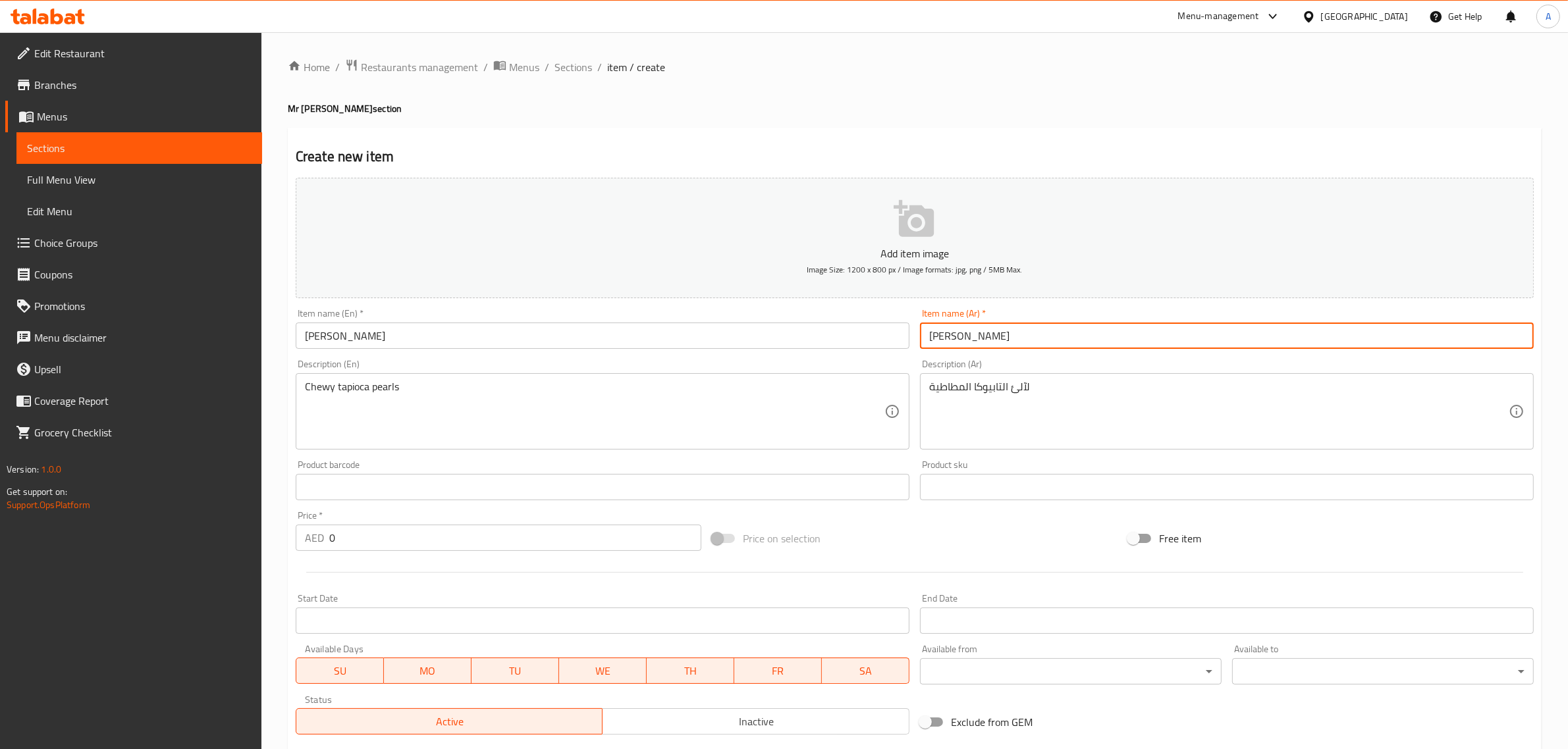
click at [966, 328] on input "بيرلز بوبا" at bounding box center [1226, 335] width 614 height 26
click at [966, 333] on input "بيرلز بوبا" at bounding box center [1226, 335] width 614 height 26
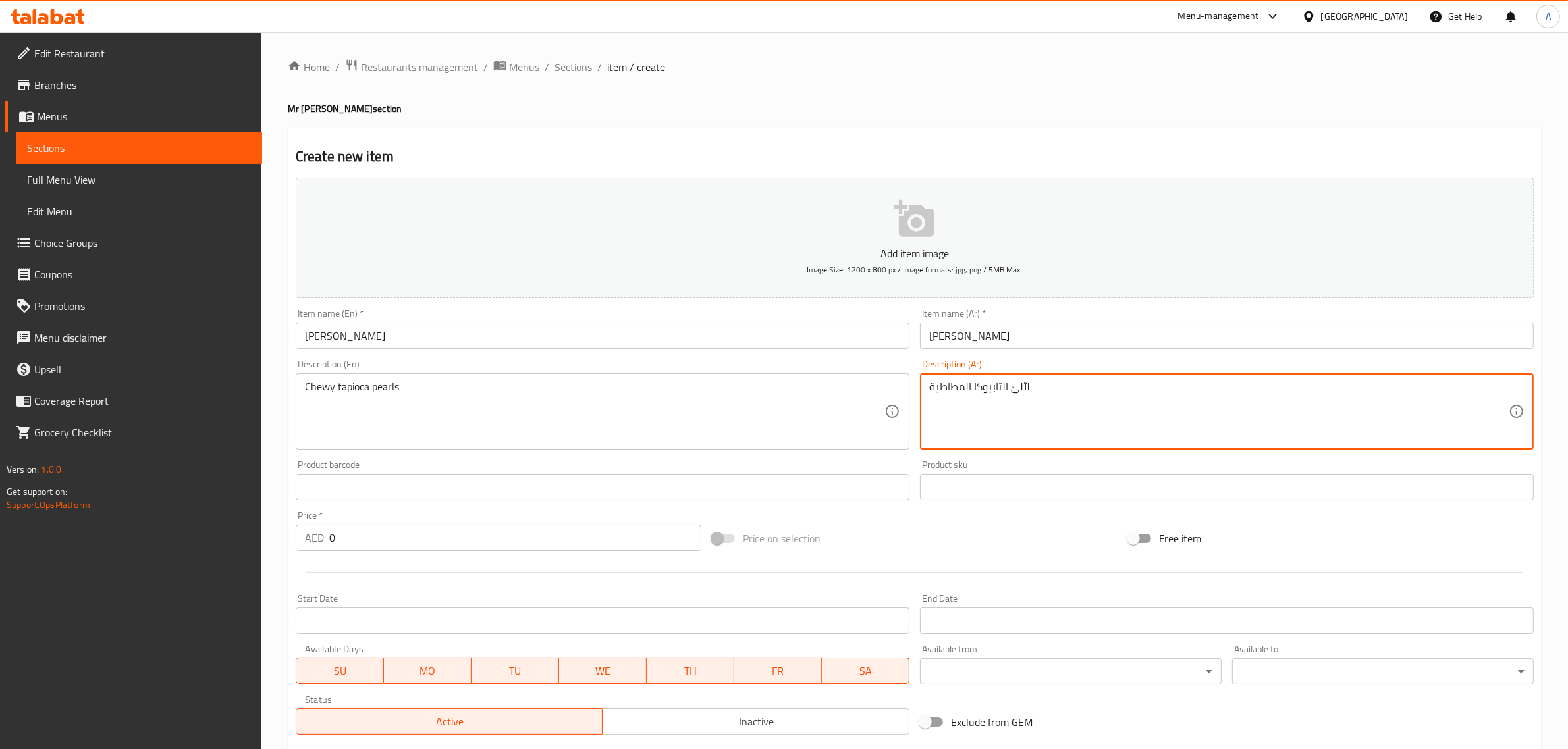
click at [1021, 390] on textarea "لآلئ التابيوكا المطاطية" at bounding box center [1218, 412] width 579 height 62
paste textarea "بوبا"
click at [956, 386] on textarea "بوبا التابيوكا المطاطية" at bounding box center [1218, 412] width 579 height 62
click at [955, 394] on textarea "بوبا التابيوكا المطاطية" at bounding box center [1218, 412] width 579 height 62
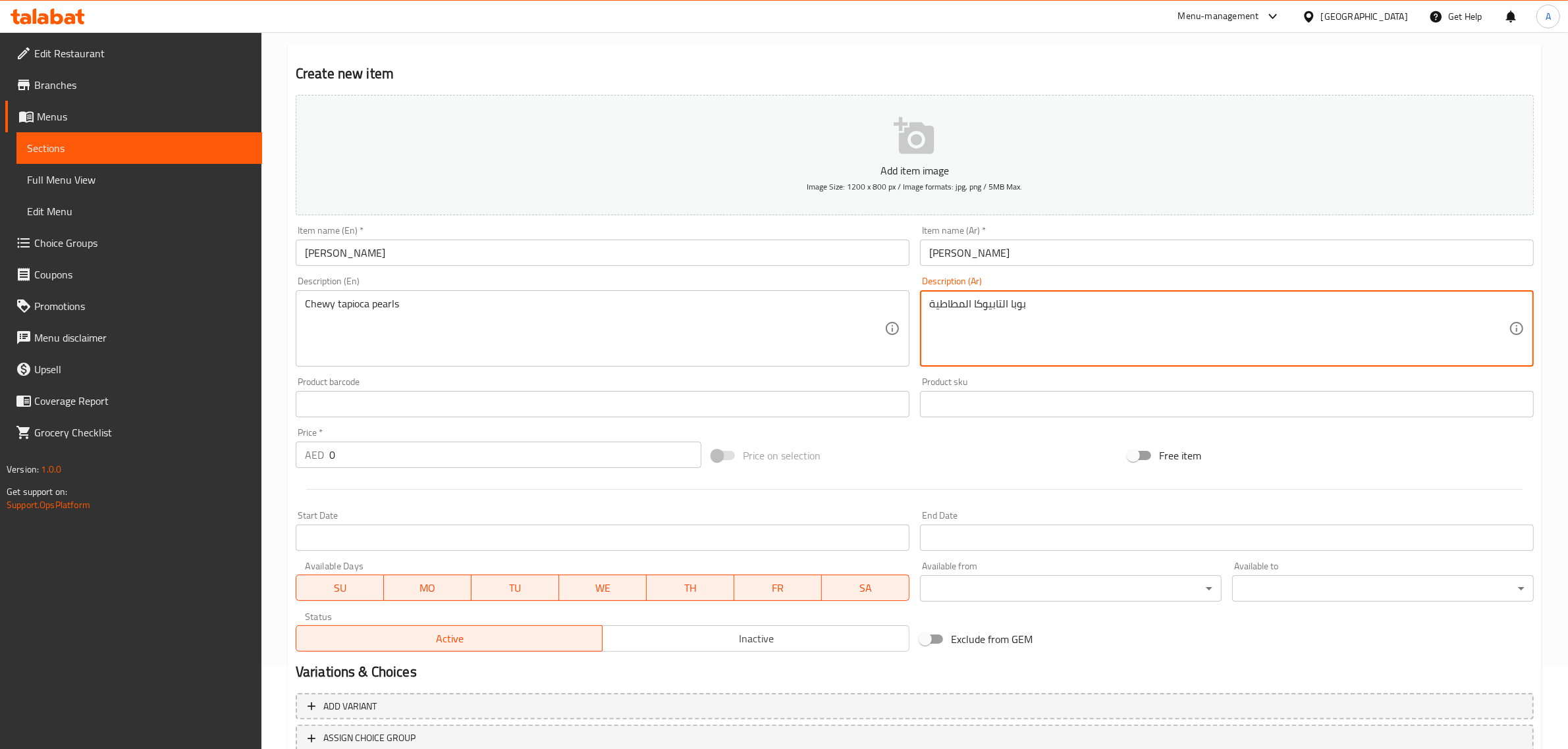
scroll to position [132, 0]
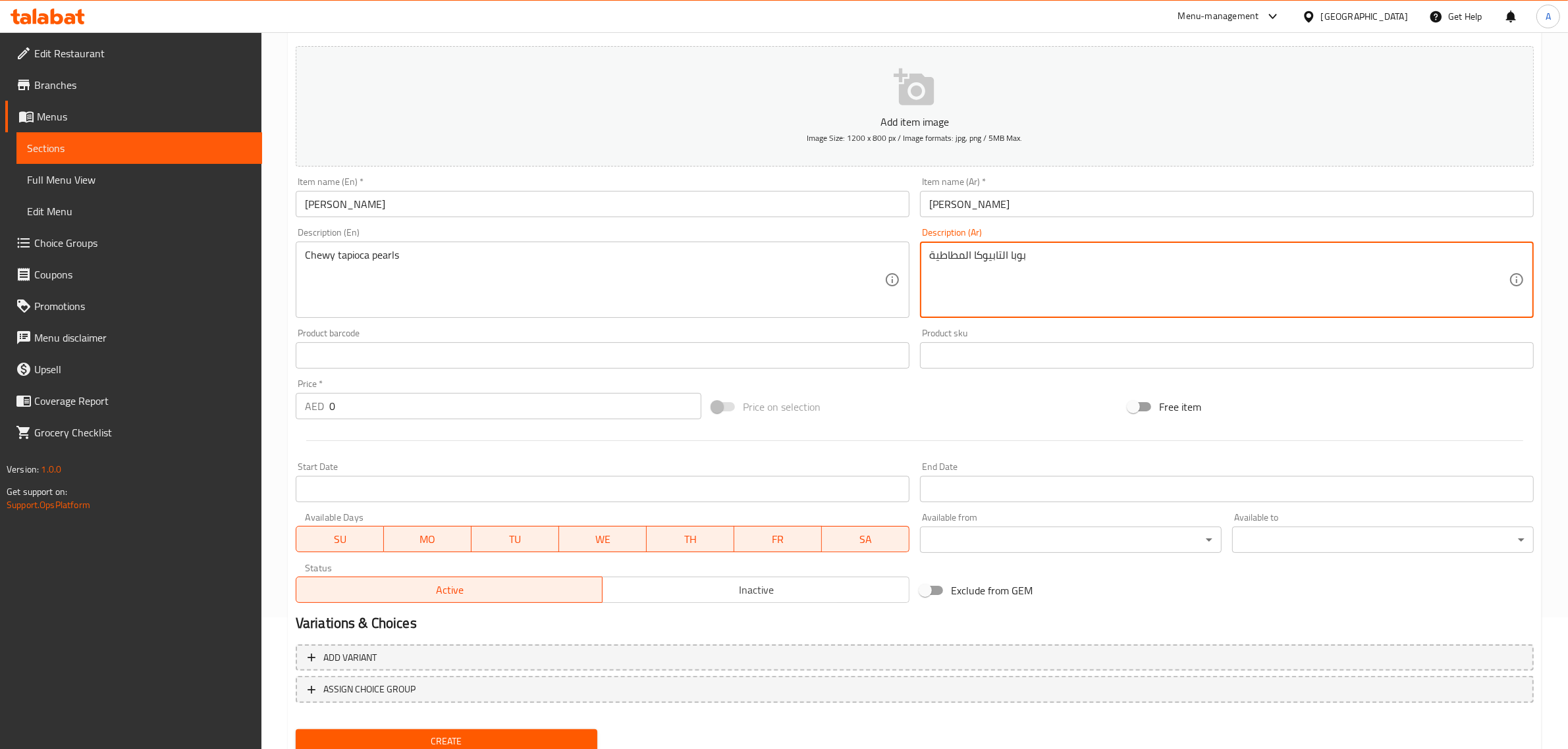
type textarea "بوبا التابيوكا المطاطية"
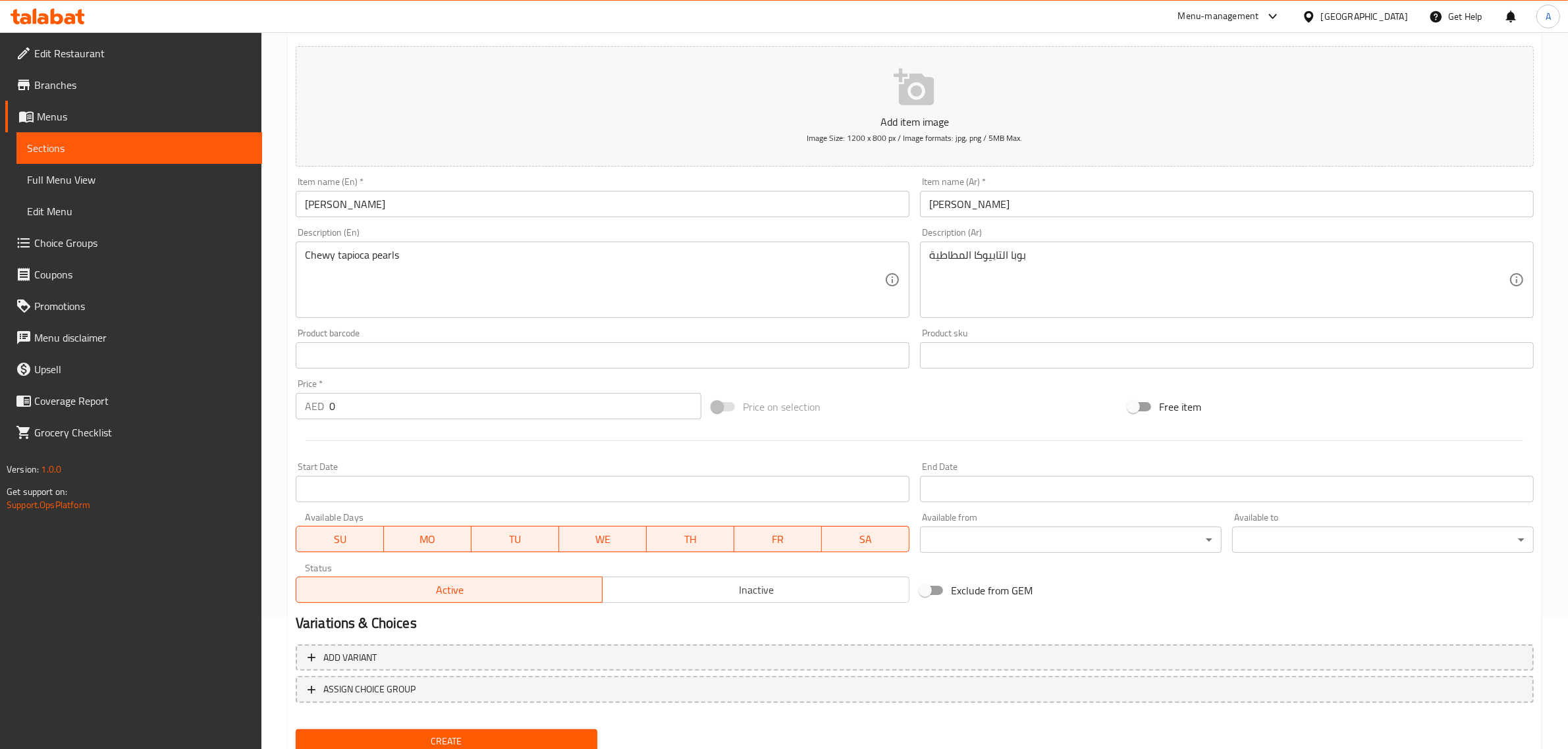
click at [351, 420] on div "Price   * AED 0 Price *" at bounding box center [499, 400] width 417 height 51
click at [350, 403] on input "0" at bounding box center [515, 406] width 372 height 26
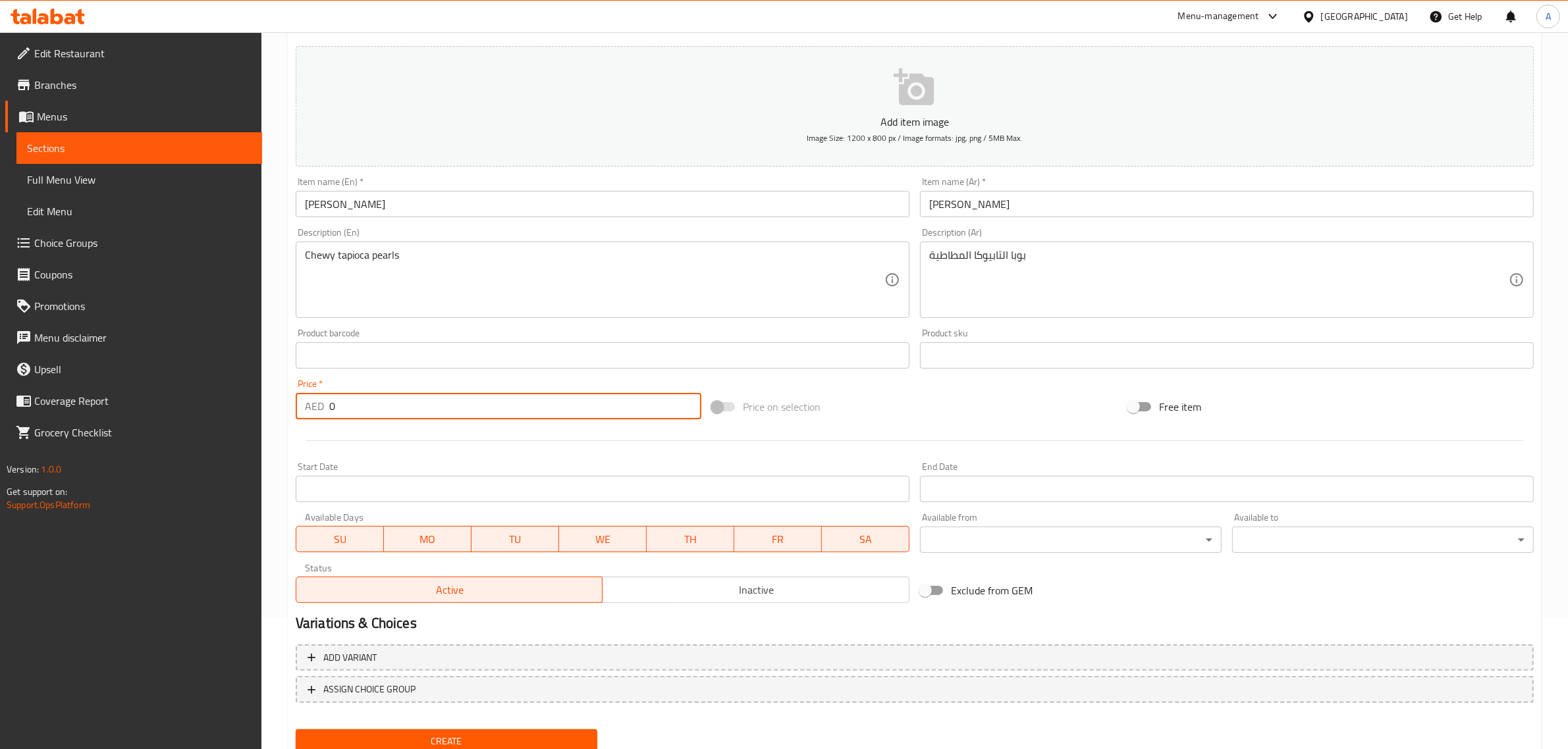
click at [350, 402] on input "0" at bounding box center [515, 406] width 372 height 26
paste input "2"
type input "2"
click at [454, 735] on span "Create" at bounding box center [447, 741] width 281 height 17
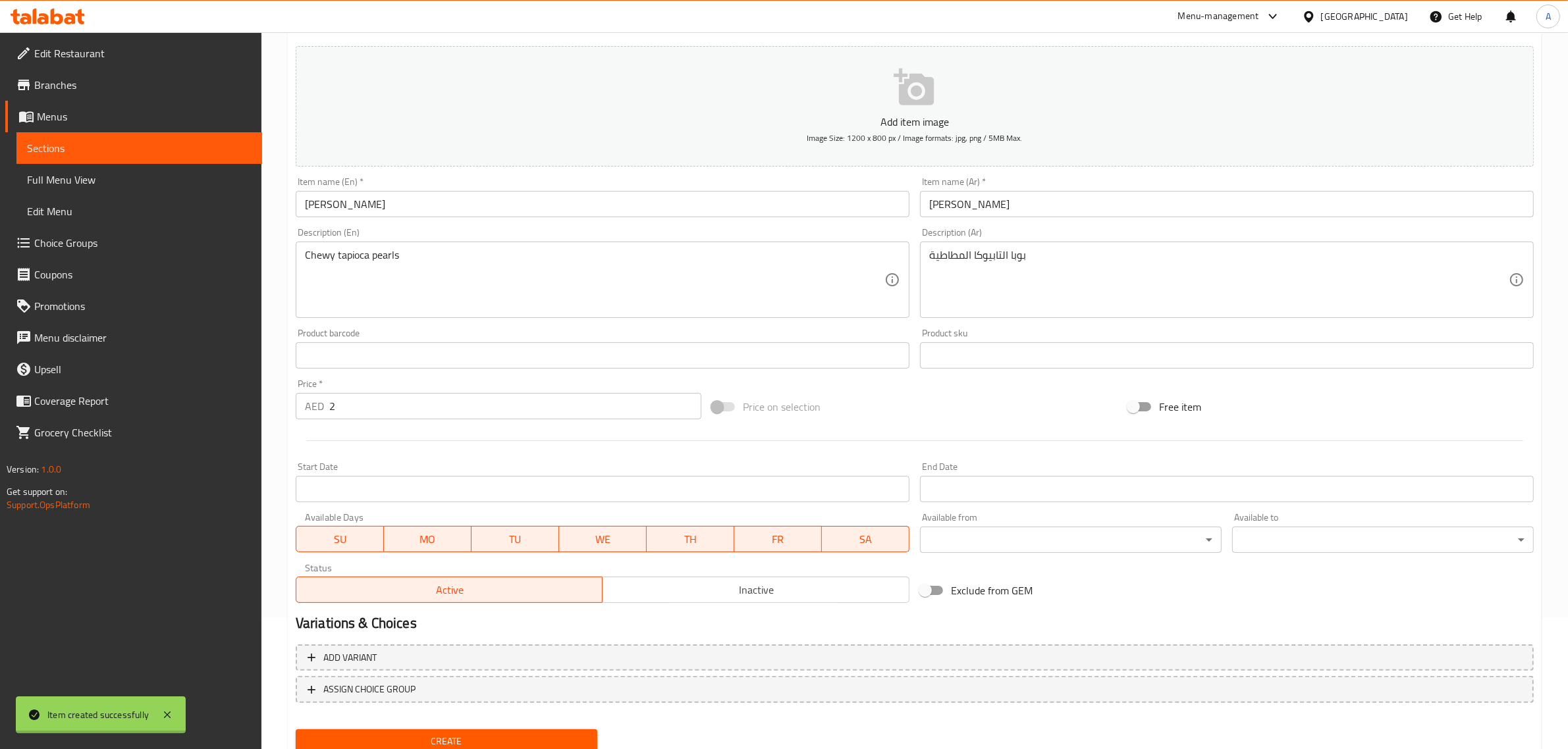
type input "0"
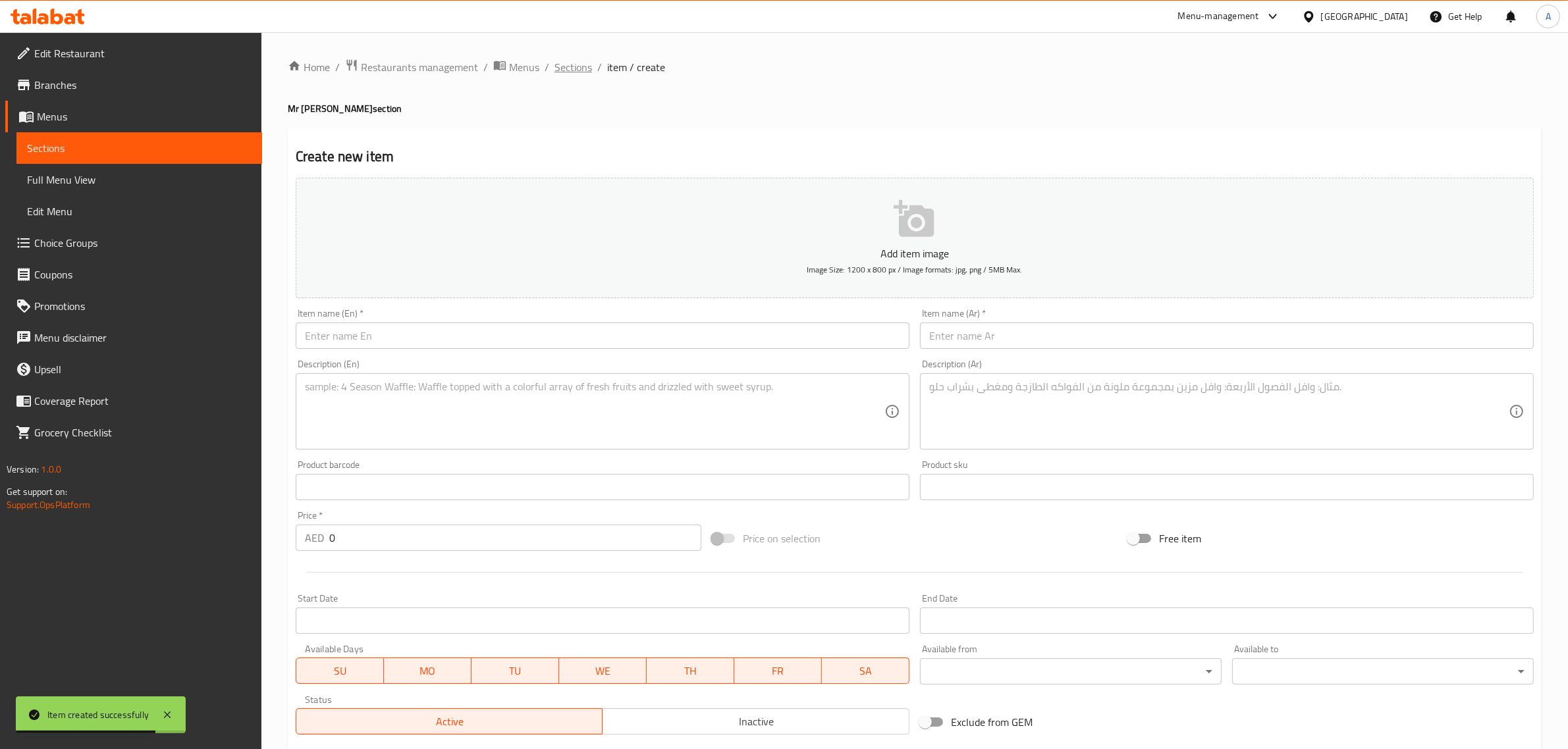
click at [575, 68] on span "Sections" at bounding box center [573, 67] width 38 height 16
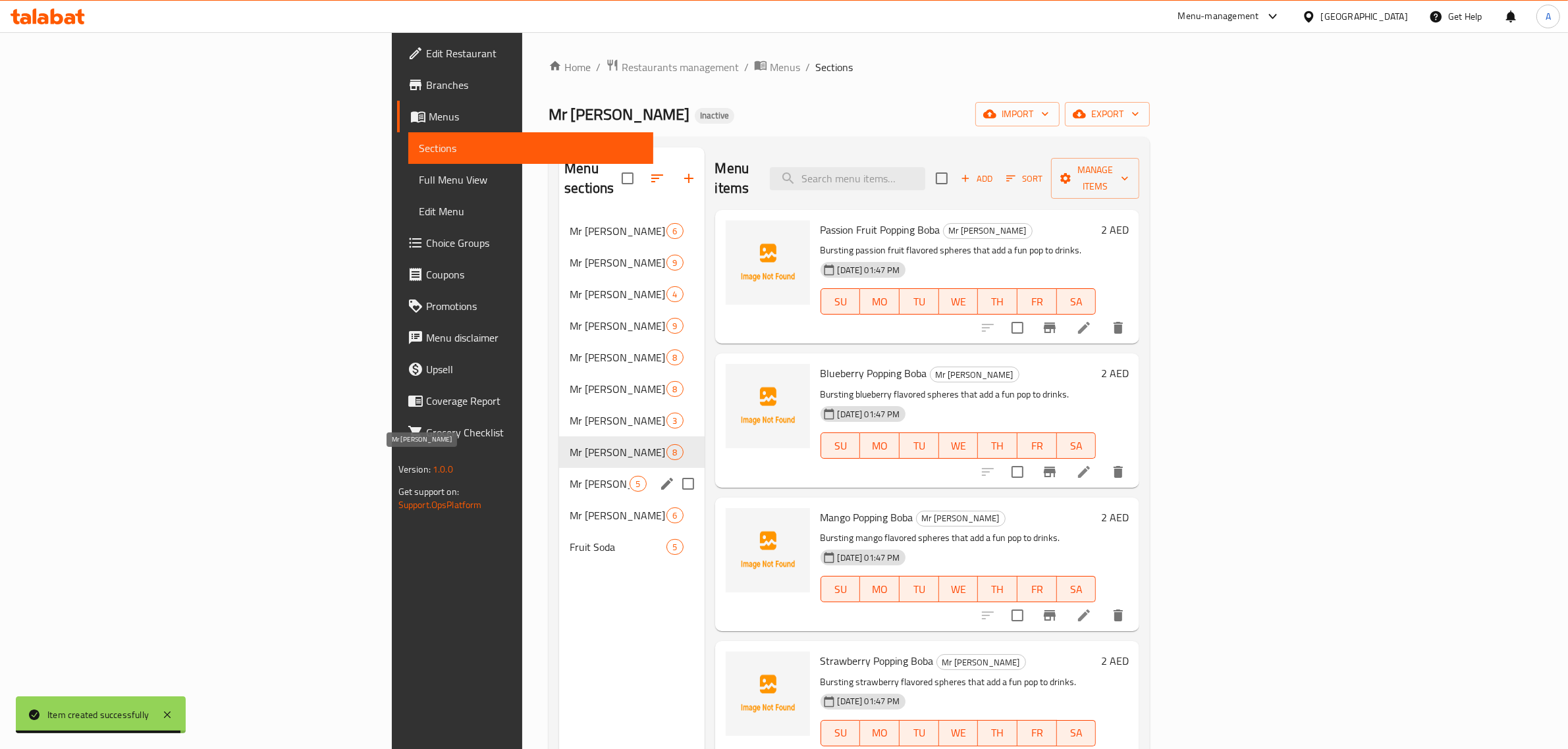
click at [570, 476] on span "Mr Boba Smoothies" at bounding box center [599, 484] width 60 height 16
click at [570, 444] on span "Mr [PERSON_NAME]" at bounding box center [599, 452] width 60 height 16
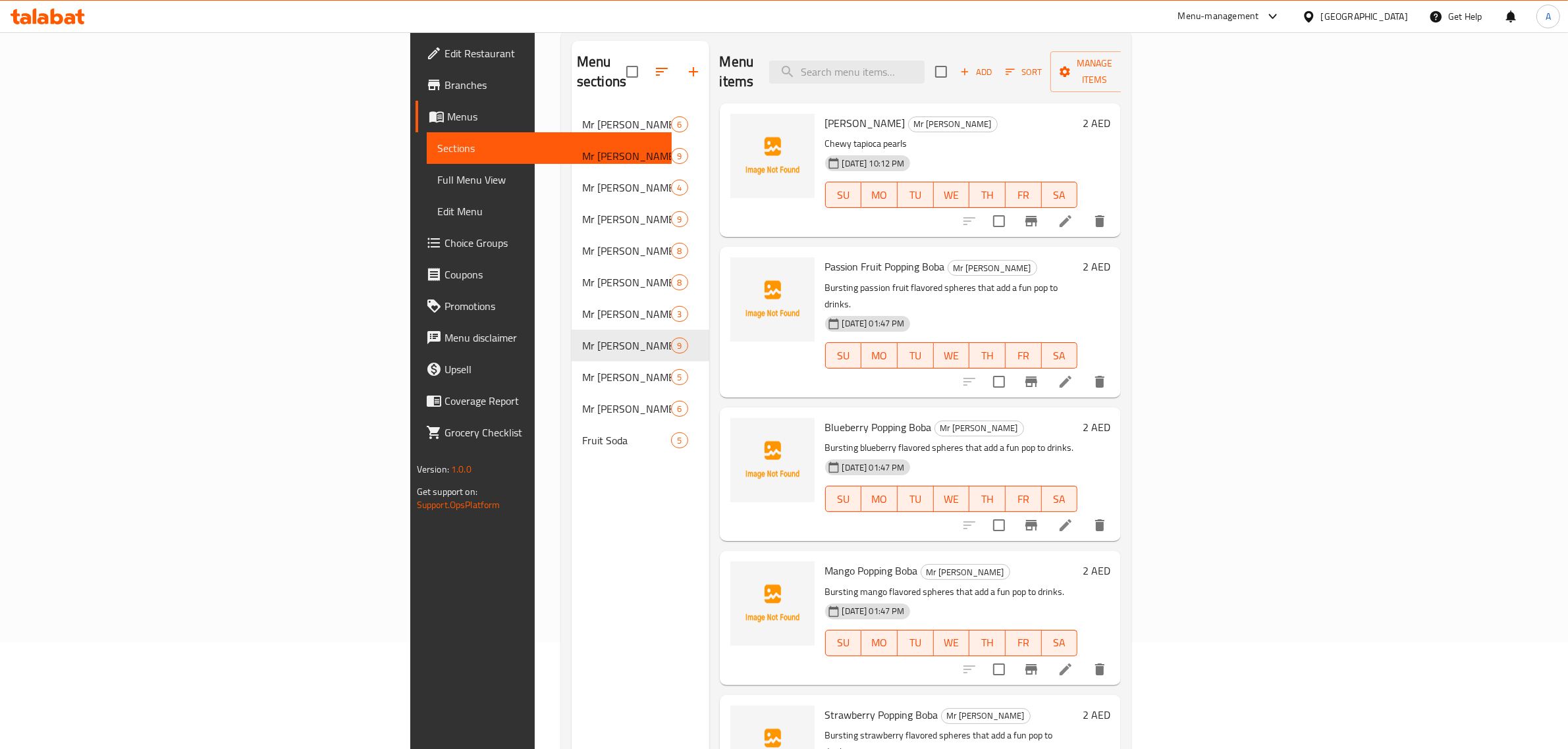
scroll to position [185, 0]
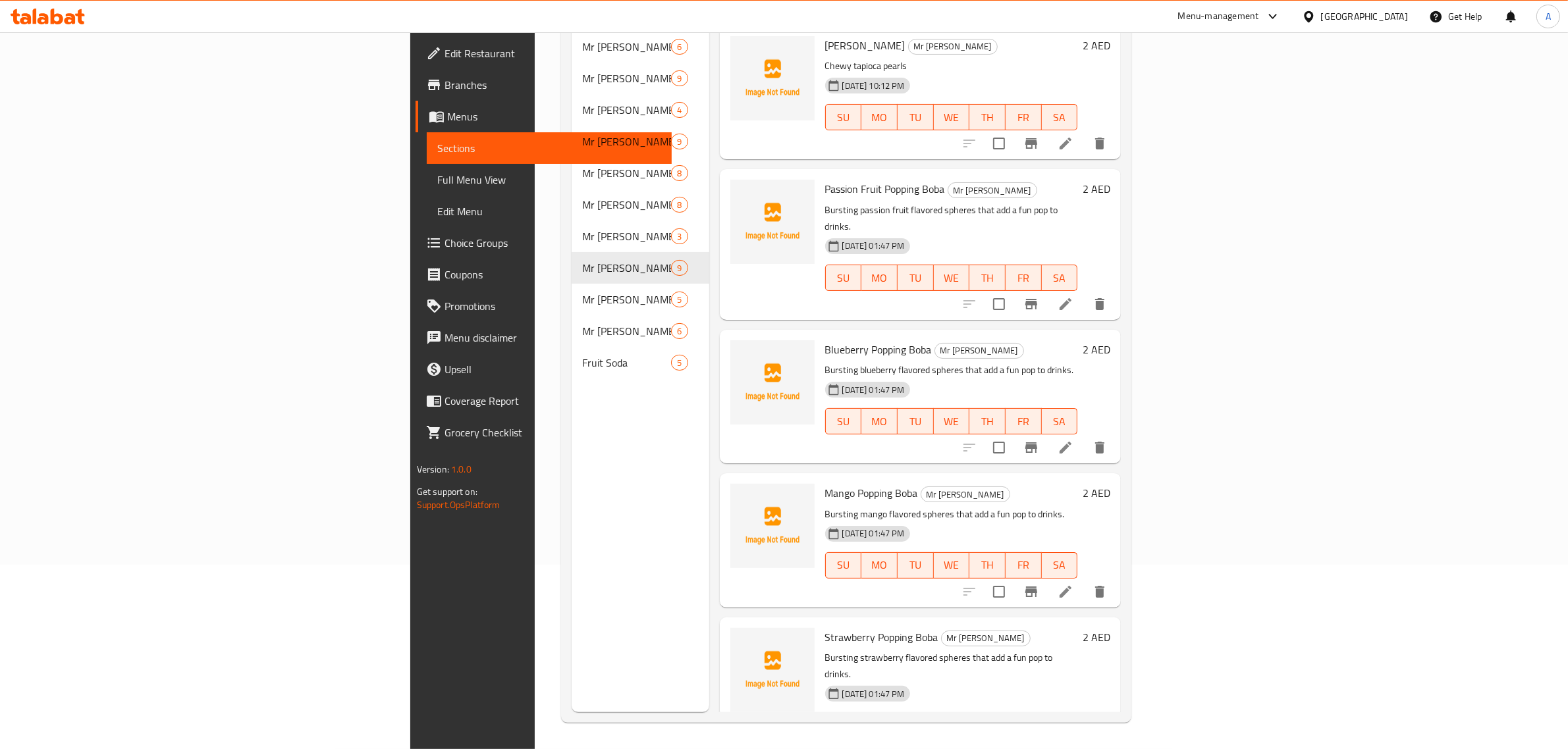
click at [825, 627] on span "Strawberry Popping Boba" at bounding box center [882, 637] width 113 height 20
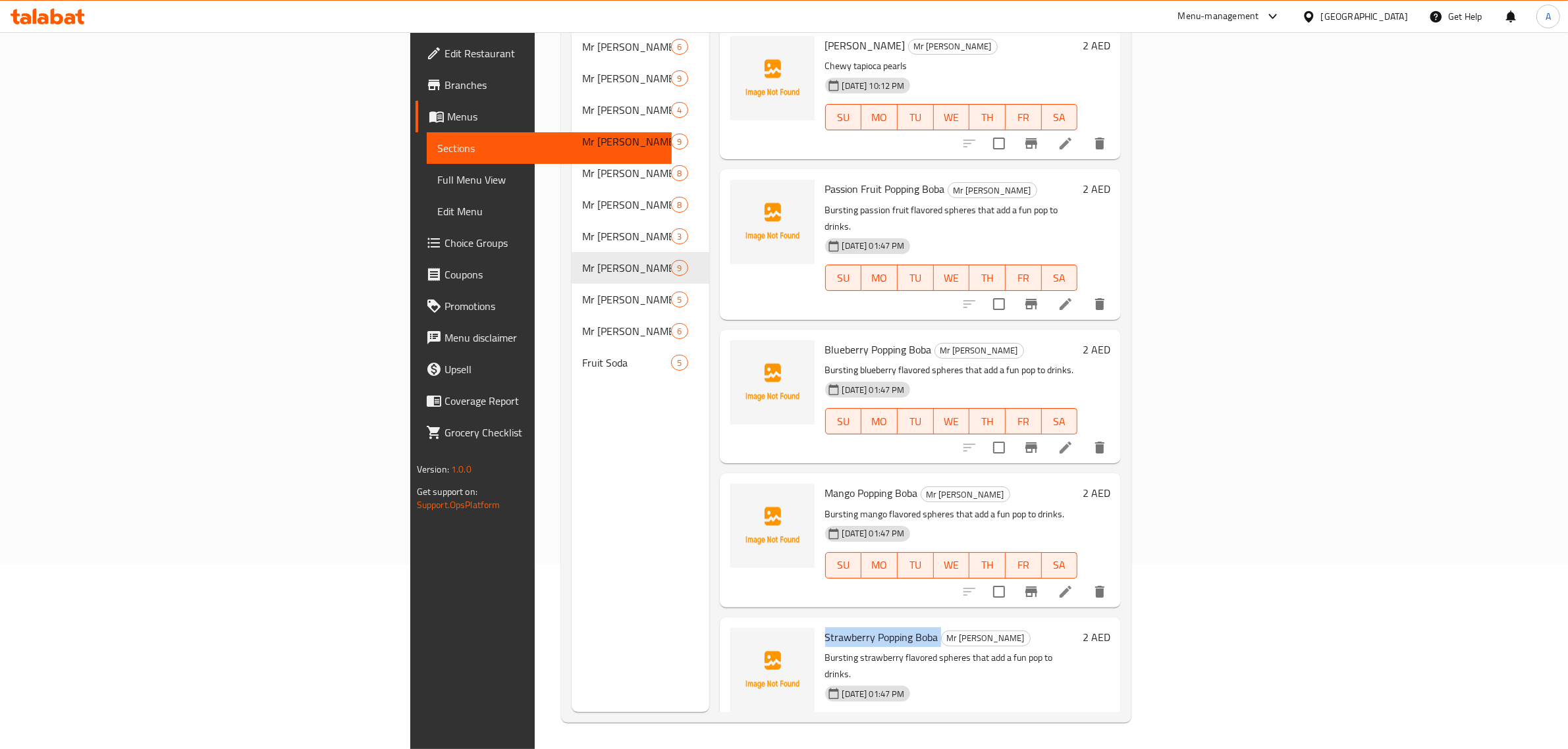
drag, startPoint x: 797, startPoint y: 603, endPoint x: 1261, endPoint y: 475, distance: 481.3
click at [825, 627] on span "Strawberry Popping Boba" at bounding box center [882, 637] width 113 height 20
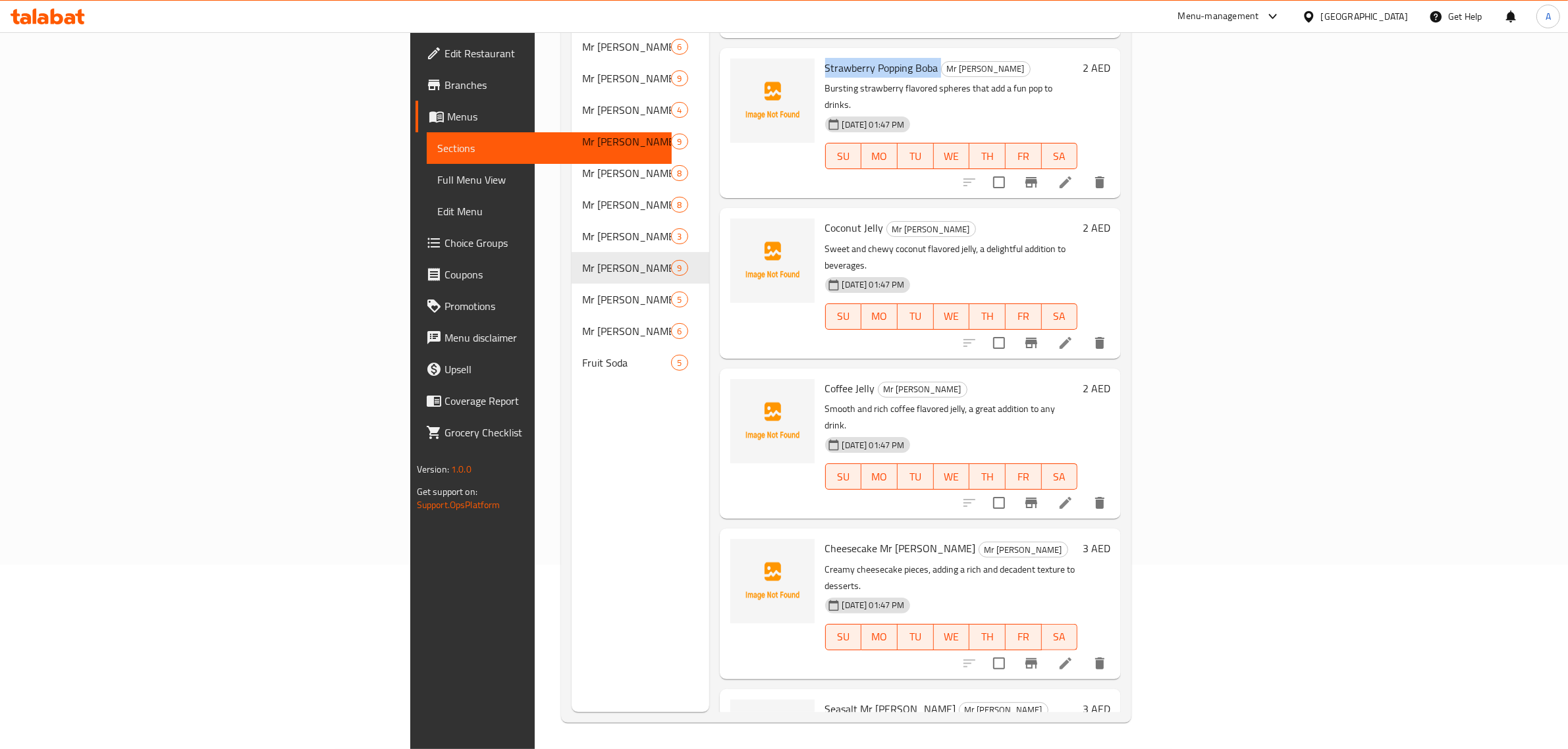
scroll to position [577, 0]
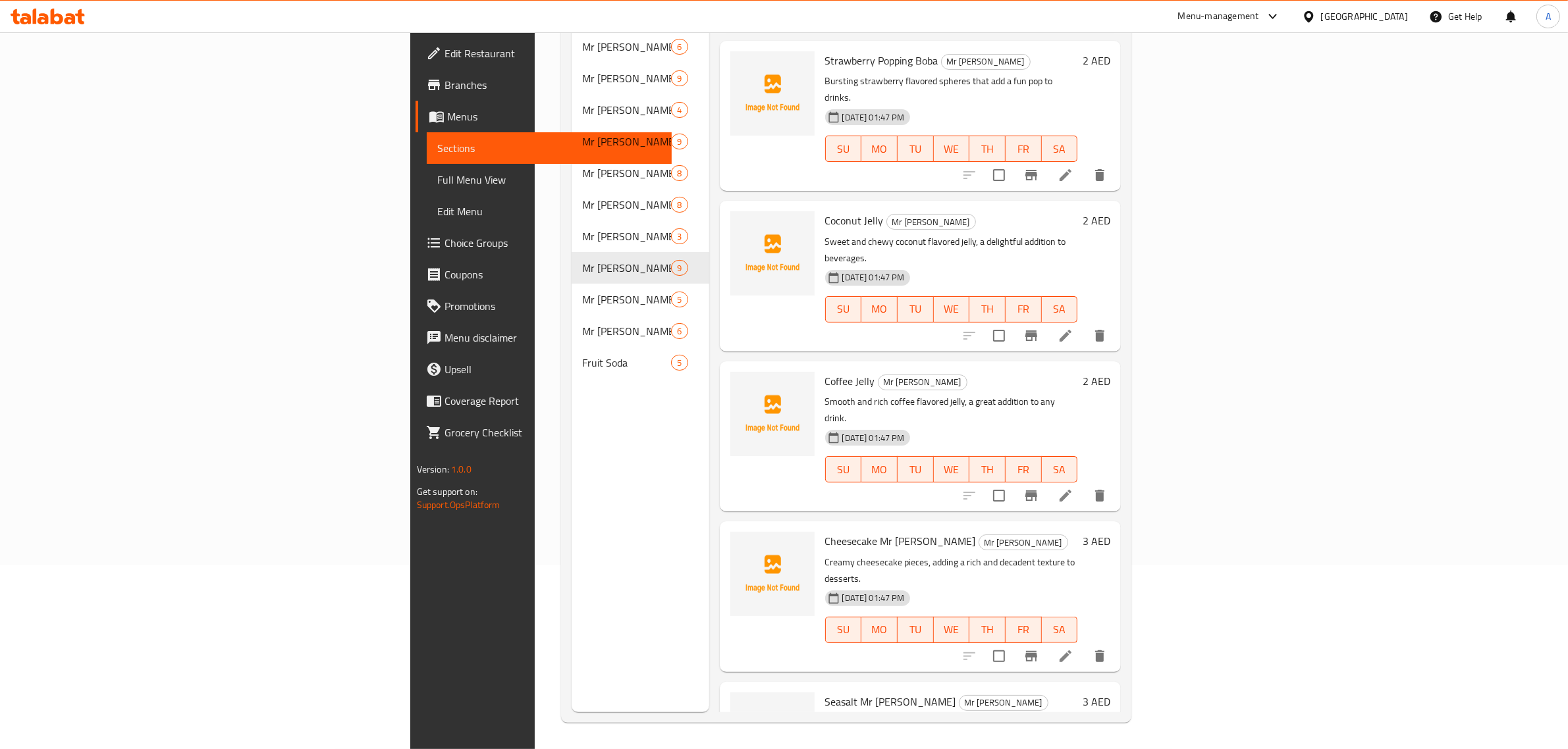
drag, startPoint x: 1463, startPoint y: 257, endPoint x: 1227, endPoint y: 203, distance: 242.1
click at [1084, 265] on div "08-10-2025 01:47 PM SU MO TU WE TH FR SA" at bounding box center [951, 300] width 263 height 71
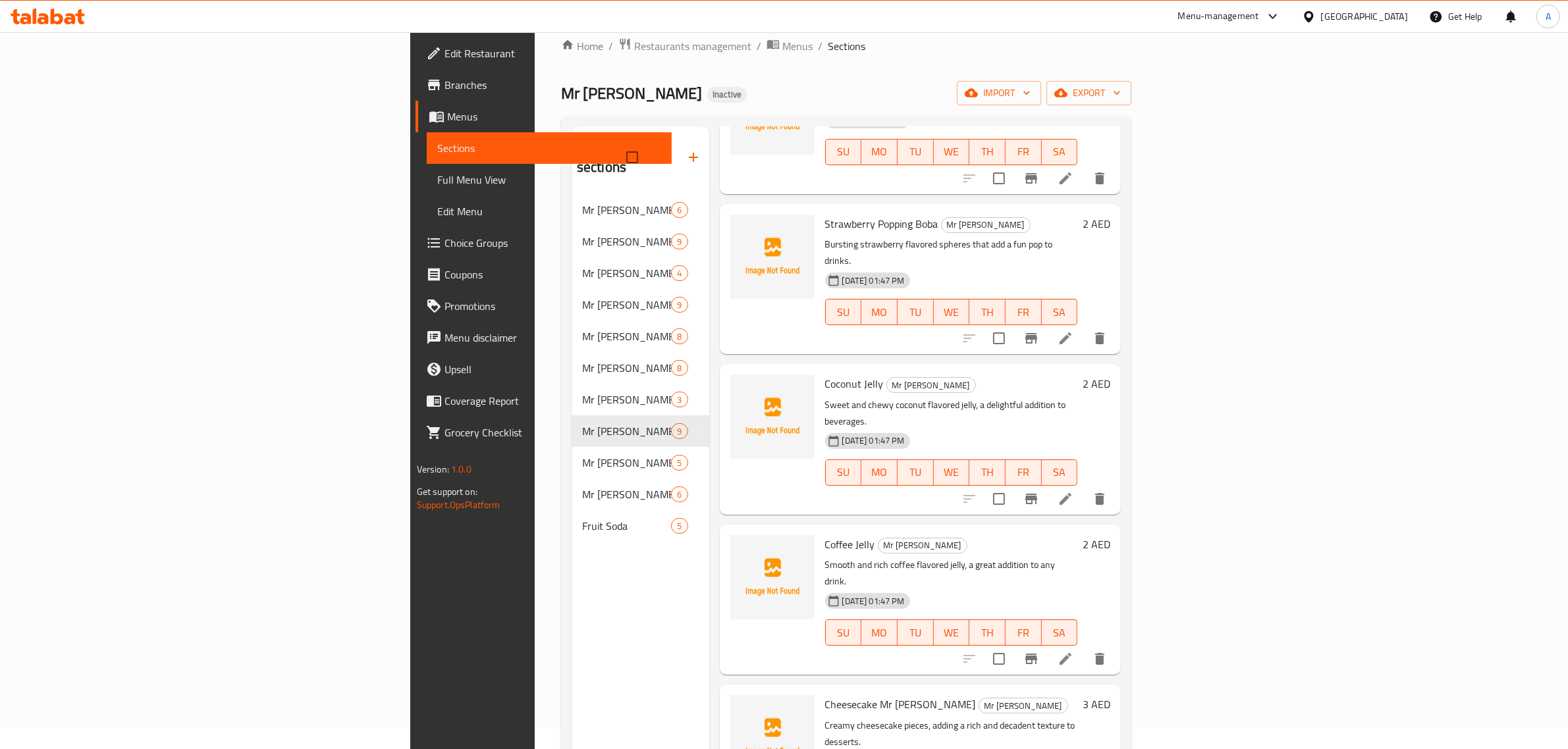
scroll to position [0, 0]
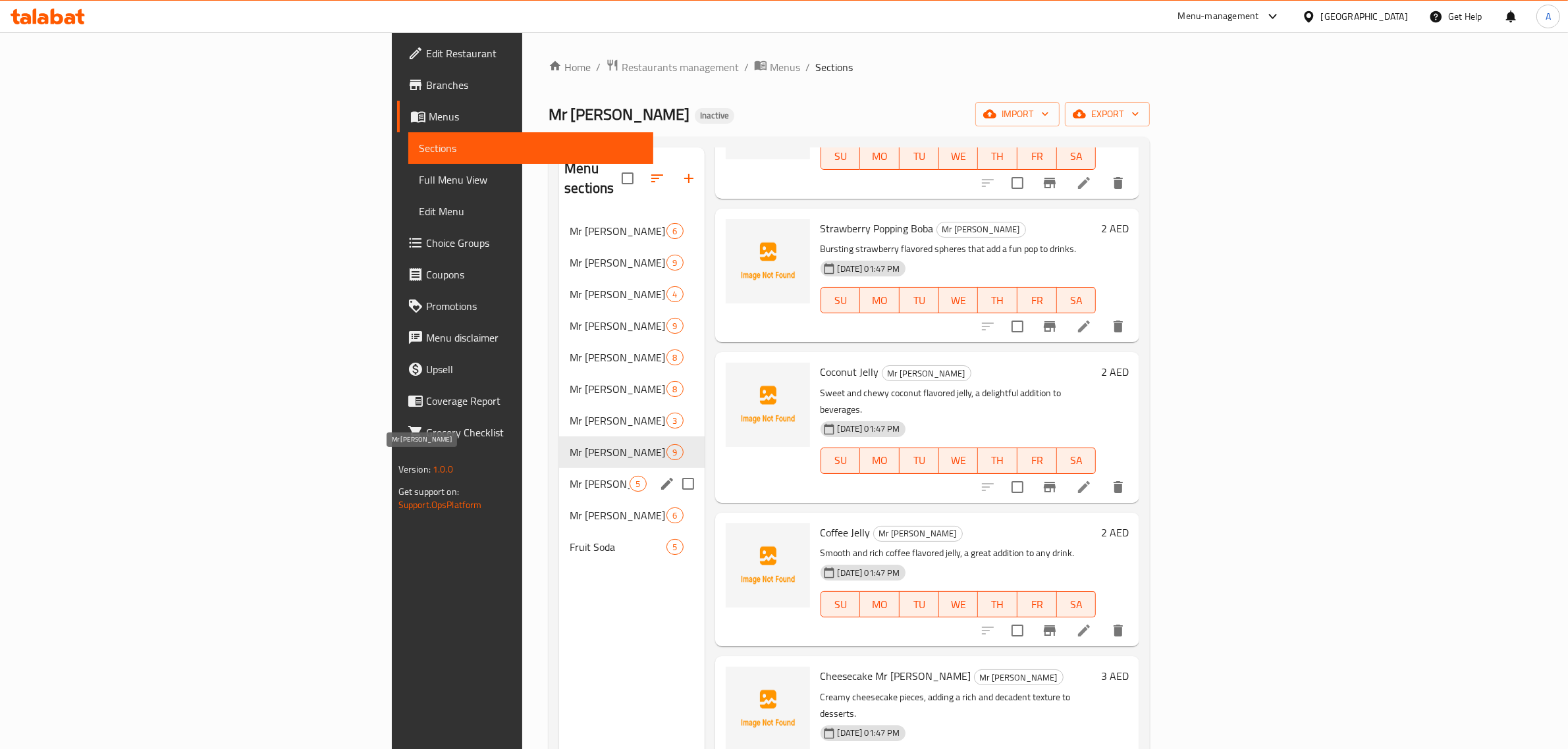
drag, startPoint x: 396, startPoint y: 465, endPoint x: 401, endPoint y: 441, distance: 24.5
click at [570, 476] on span "Mr [PERSON_NAME]" at bounding box center [599, 484] width 60 height 16
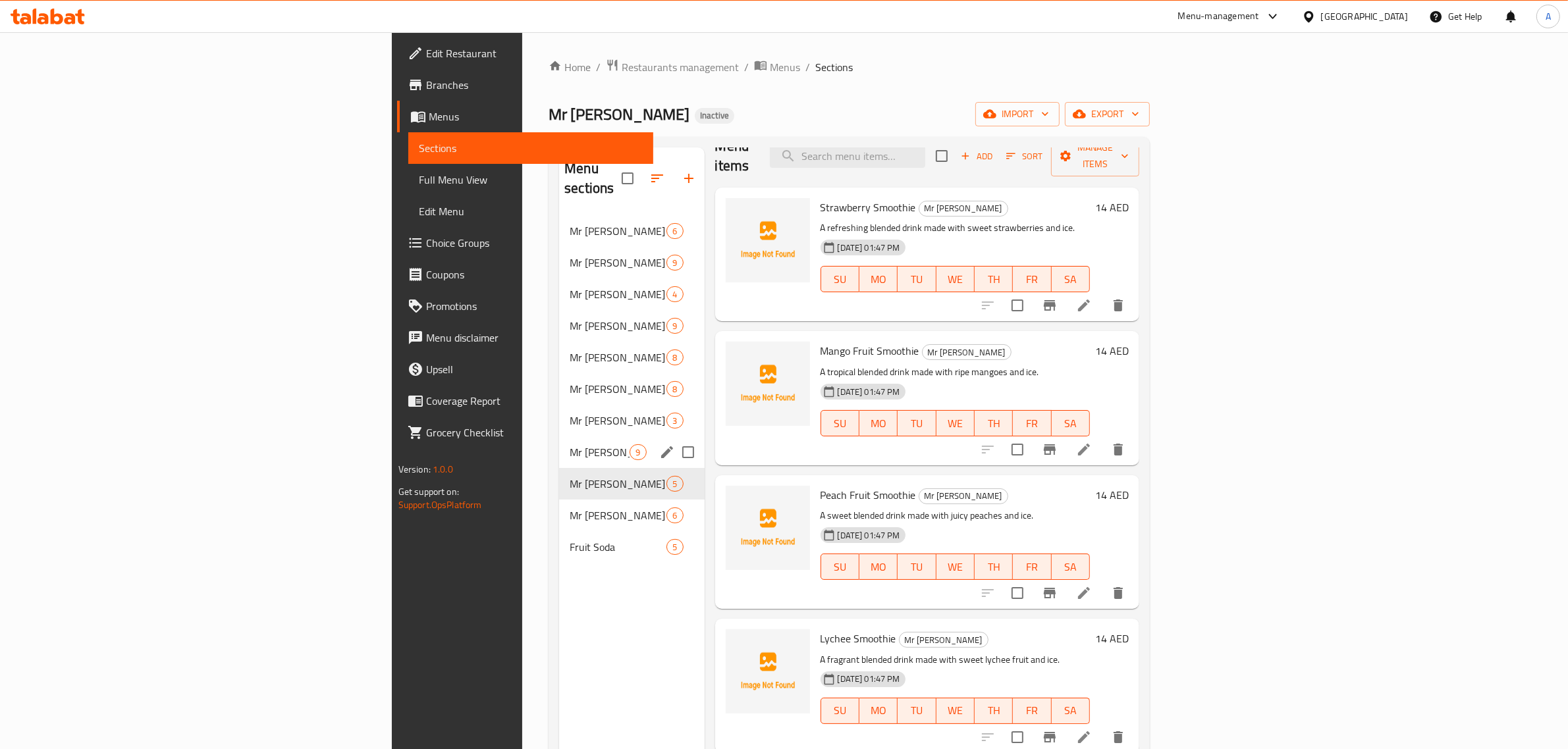
scroll to position [2, 0]
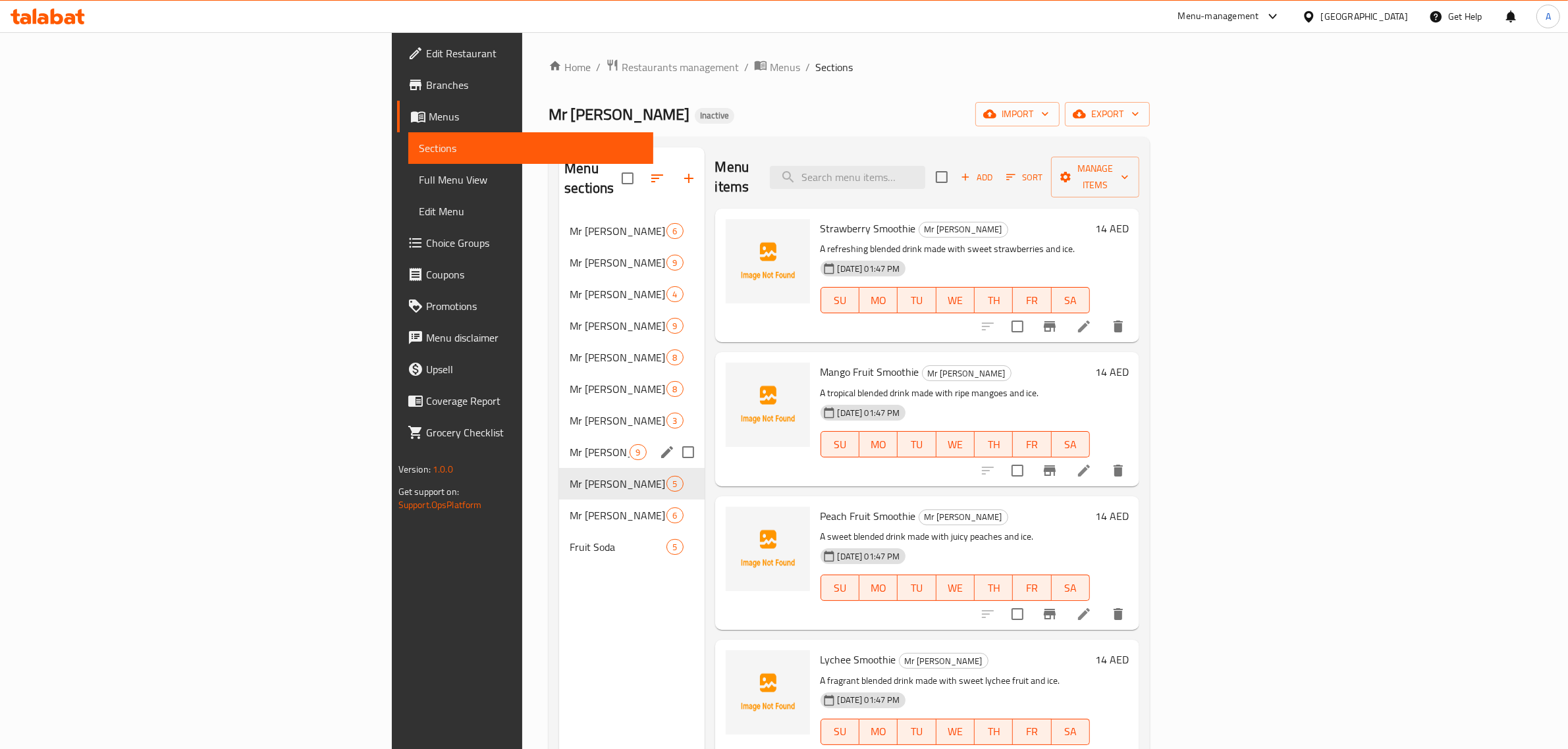
click at [570, 444] on span "Mr [PERSON_NAME]" at bounding box center [599, 452] width 60 height 16
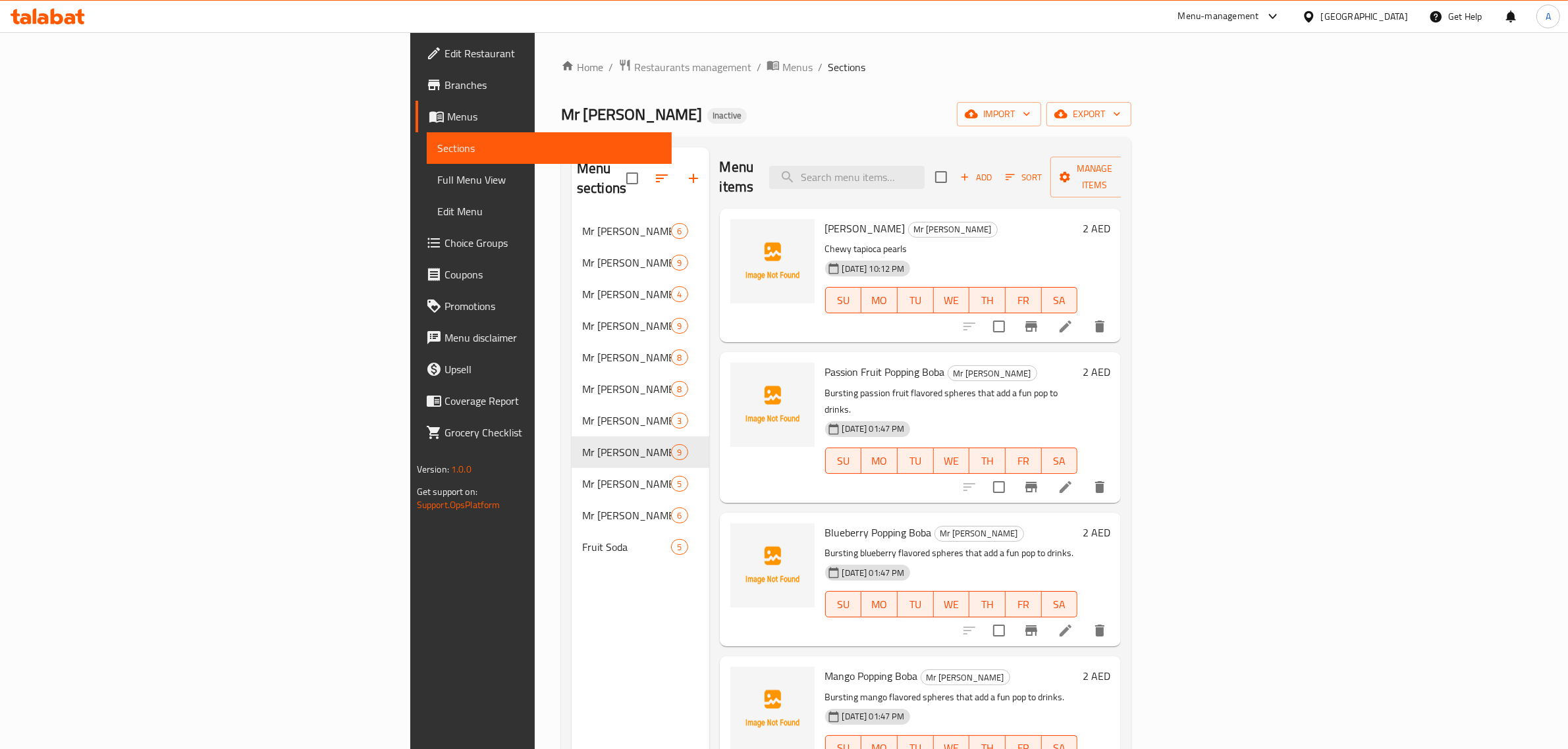
drag, startPoint x: 1328, startPoint y: 183, endPoint x: 1329, endPoint y: 176, distance: 7.1
click at [1121, 182] on div "Menu items Add Sort Manage items" at bounding box center [920, 177] width 401 height 62
click at [993, 170] on span "Add" at bounding box center [976, 177] width 36 height 15
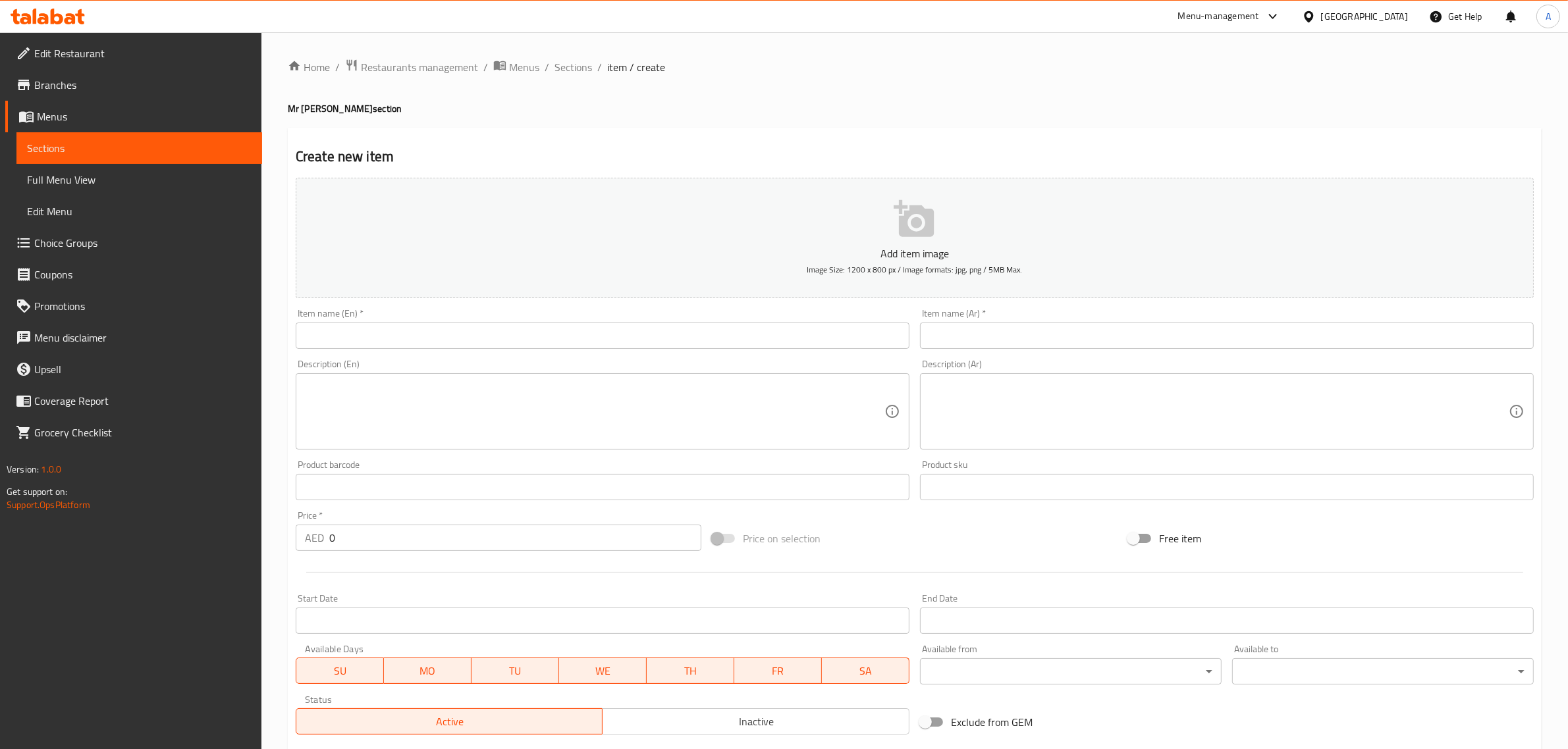
drag, startPoint x: 597, startPoint y: 326, endPoint x: 583, endPoint y: 333, distance: 15.7
click at [587, 329] on input "text" at bounding box center [602, 335] width 614 height 26
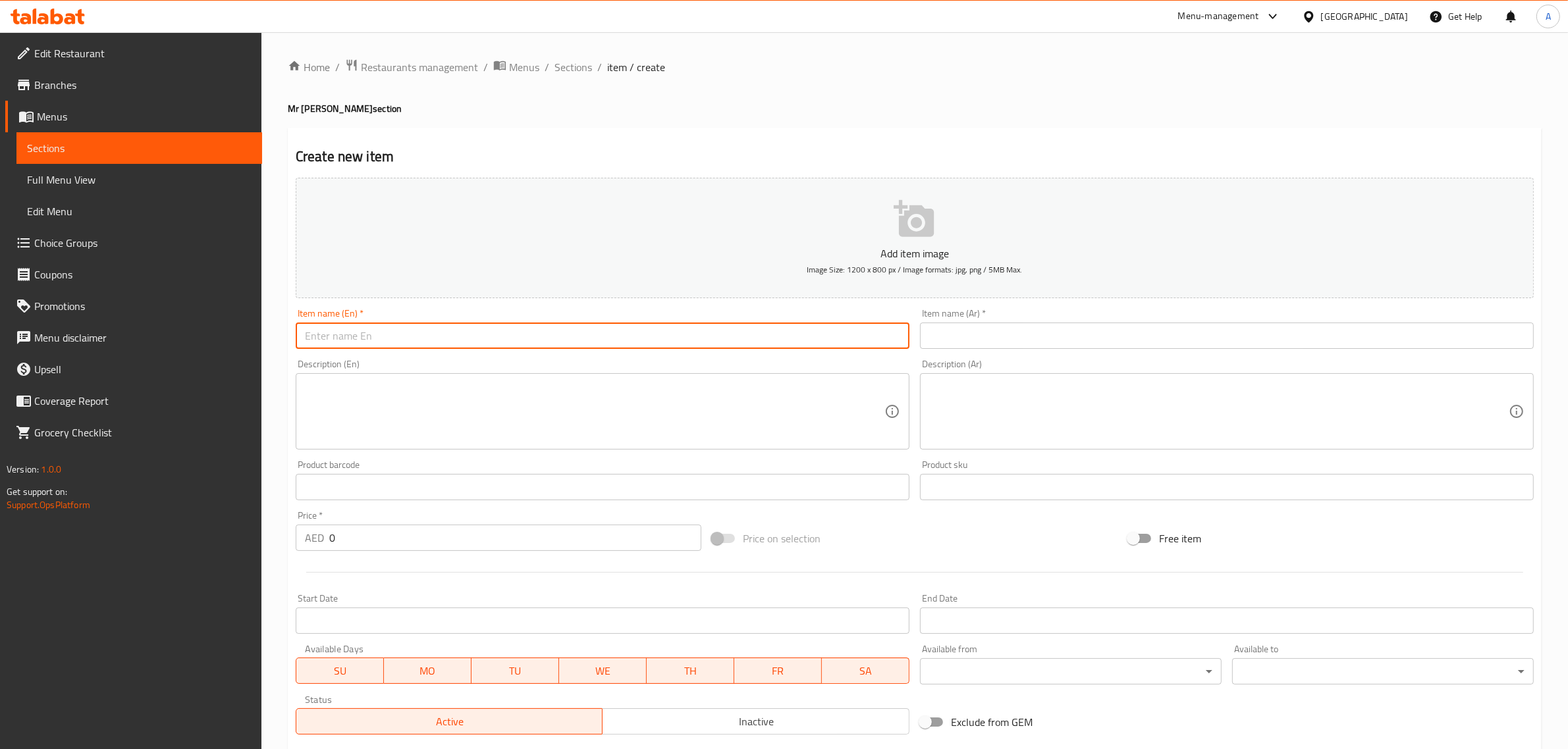
paste input "Oreo"
type input "Oreo"
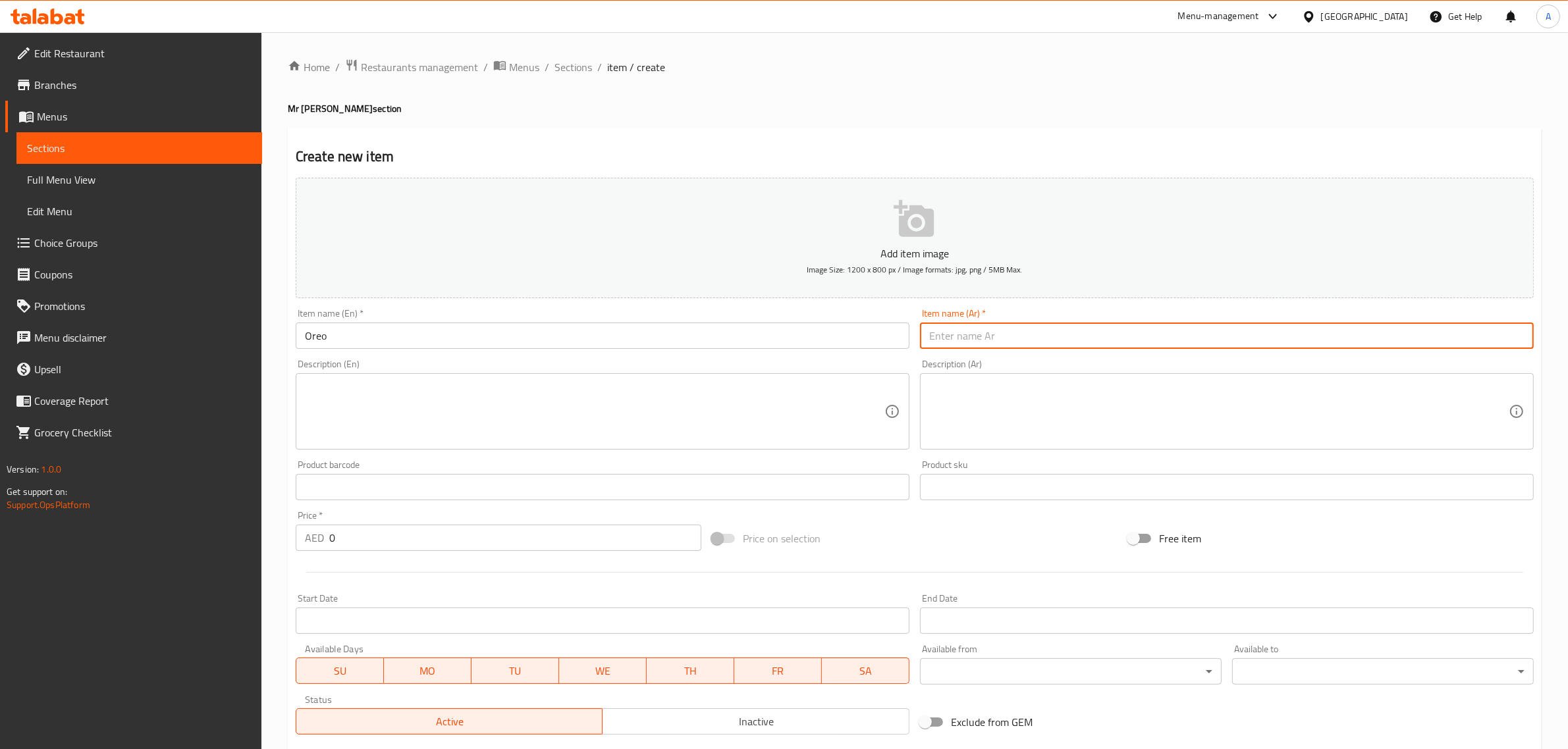
click at [946, 344] on input "text" at bounding box center [1226, 335] width 614 height 26
paste input "أوريو"
type input "أوريو"
click at [590, 389] on textarea at bounding box center [594, 412] width 579 height 62
paste textarea "Crushed Oreo cookie pieces, perfect for adding a chocolatey crunch."
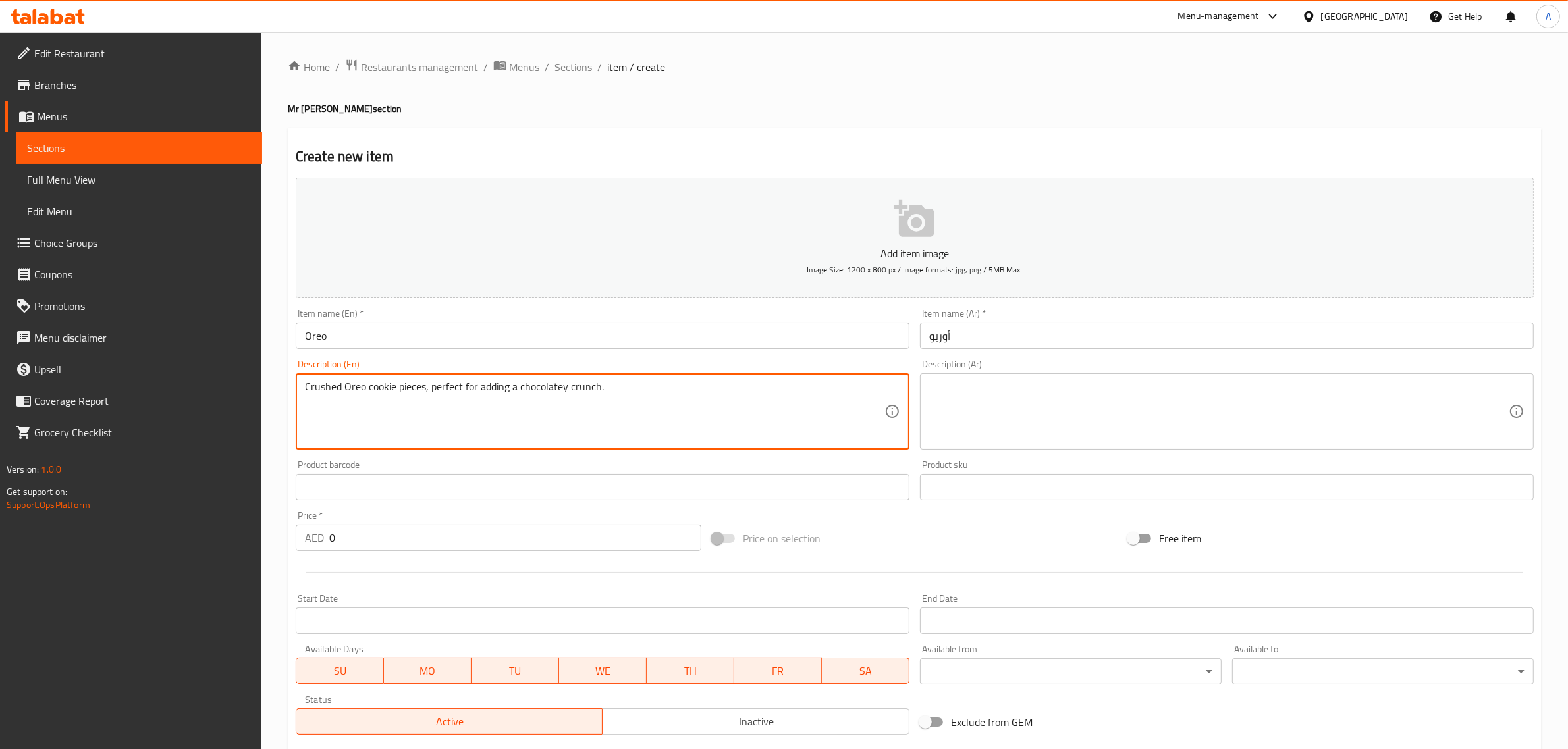
click at [429, 384] on textarea "Crushed Oreo cookie pieces, perfect for adding a chocolatey crunch." at bounding box center [594, 412] width 579 height 62
drag, startPoint x: 425, startPoint y: 387, endPoint x: 643, endPoint y: 384, distance: 218.0
click at [643, 384] on textarea "Crushed Oreo cookie pieces, perfect for adding a chocolatey crunch." at bounding box center [594, 412] width 579 height 62
click at [617, 396] on textarea "Crushed Oreo cookie pieces, perfect for adding a chocolatey crunch." at bounding box center [594, 412] width 579 height 62
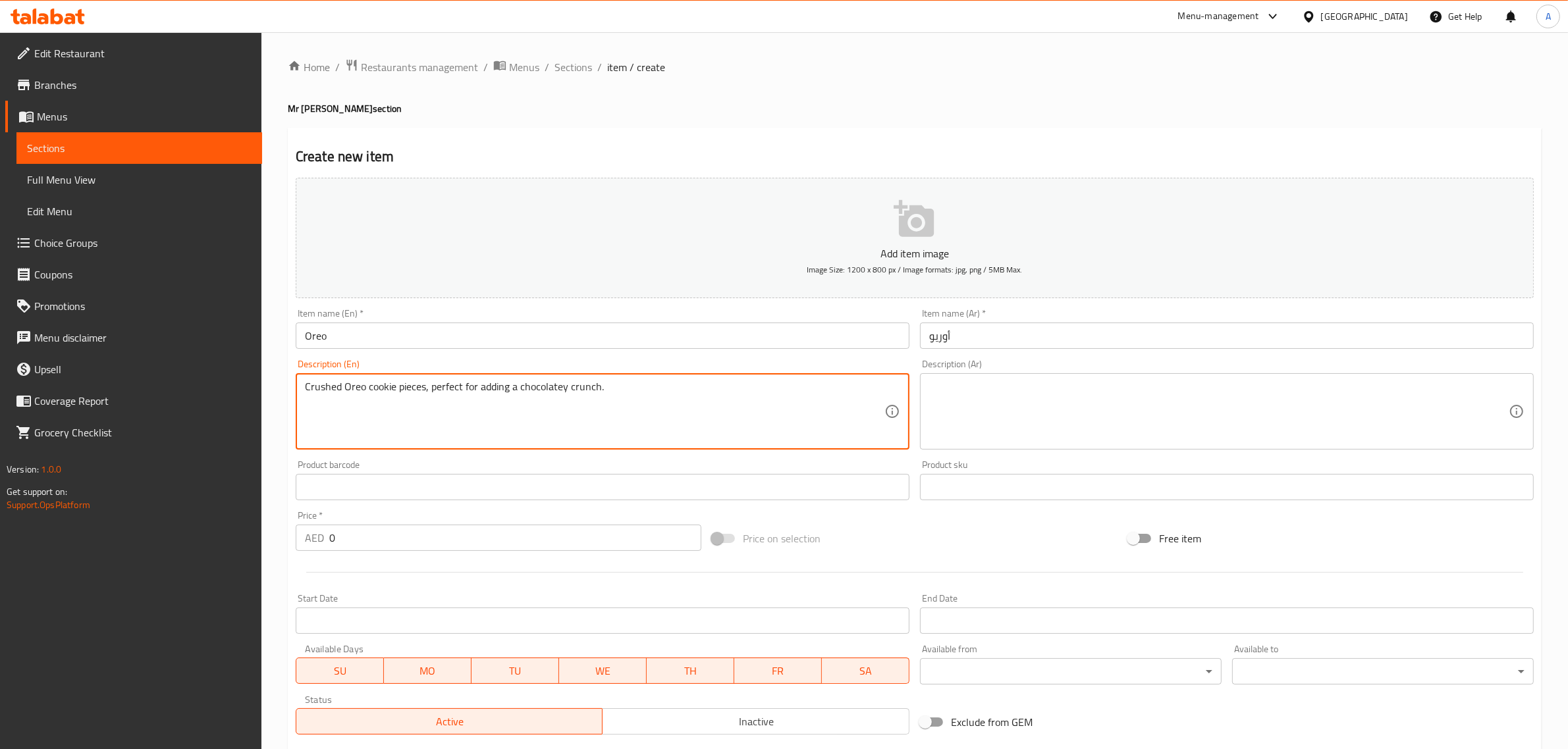
click at [617, 396] on textarea "Crushed Oreo cookie pieces, perfect for adding a chocolatey crunch." at bounding box center [594, 412] width 579 height 62
type textarea "Crushed Oreo cookie pieces, perfect for adding a chocolatey crunch."
click at [1036, 400] on textarea at bounding box center [1218, 412] width 579 height 62
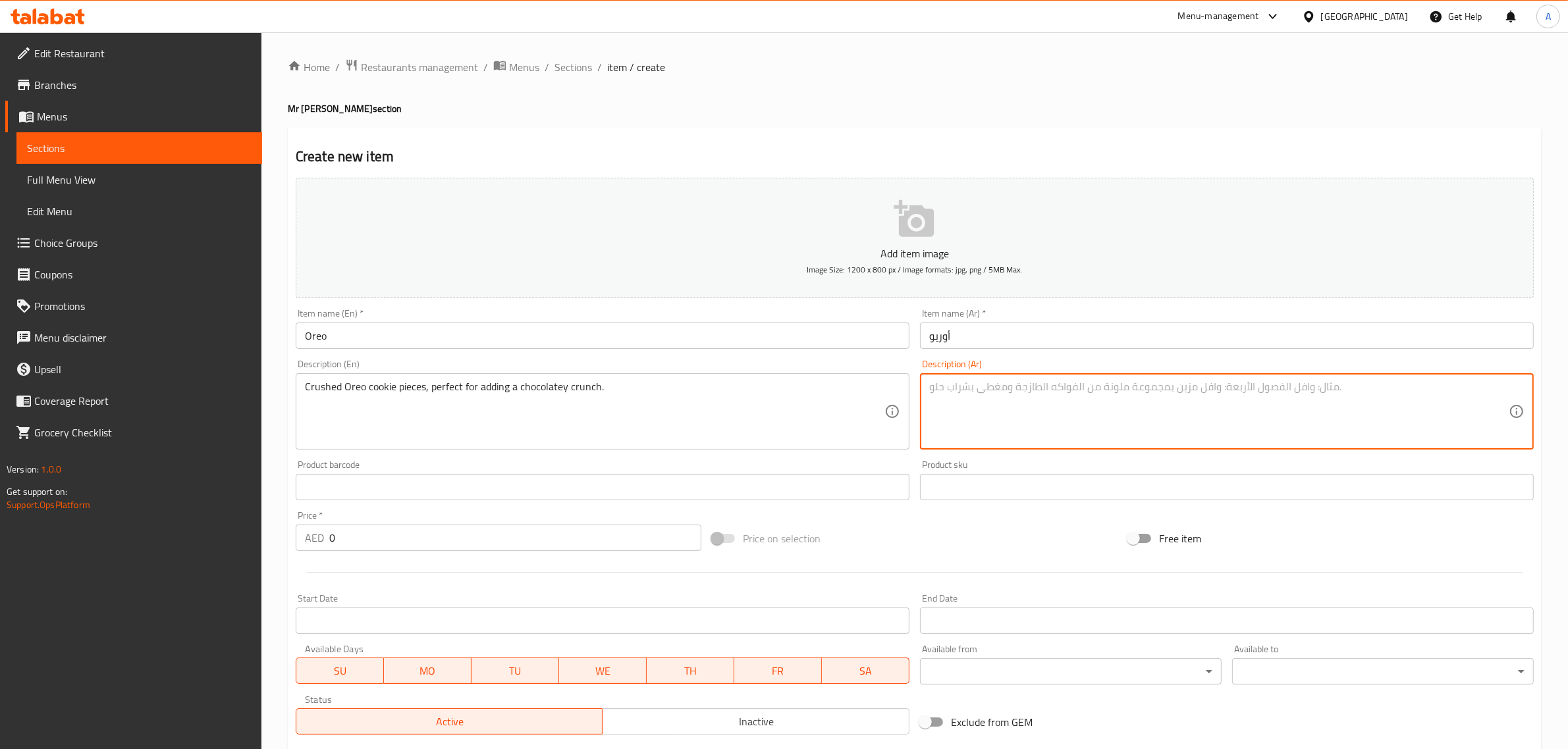
paste textarea "قطع بسكويت أوريو المطحونة، مثالية لإضافة نكهة الشوكولاتة."
type textarea "قطع بسكويت أوريو المطحونة، مثالية لإضافة نكهة الشوكولاتة."
click at [386, 534] on input "0" at bounding box center [515, 538] width 372 height 26
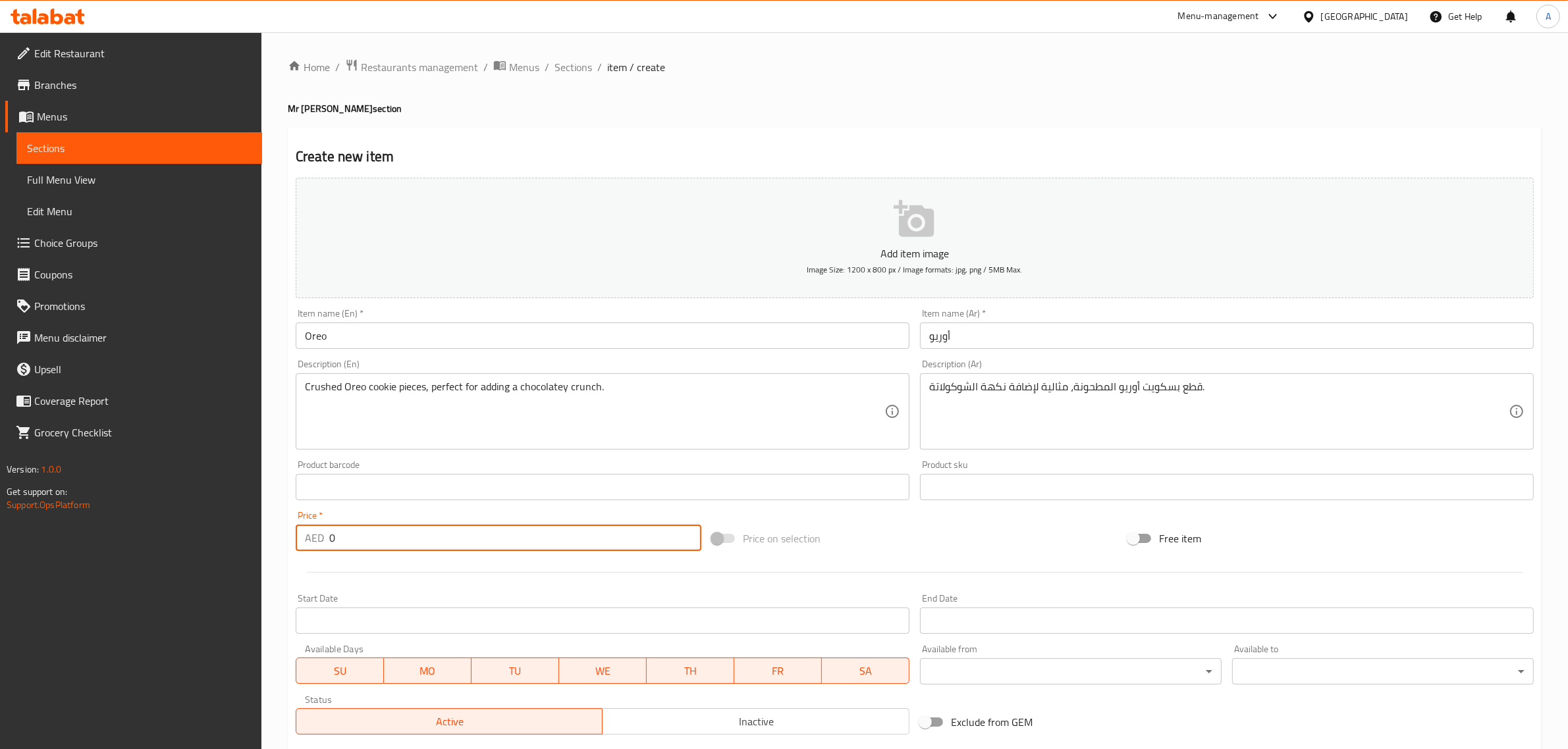
click at [386, 534] on input "0" at bounding box center [515, 538] width 372 height 26
paste input "2"
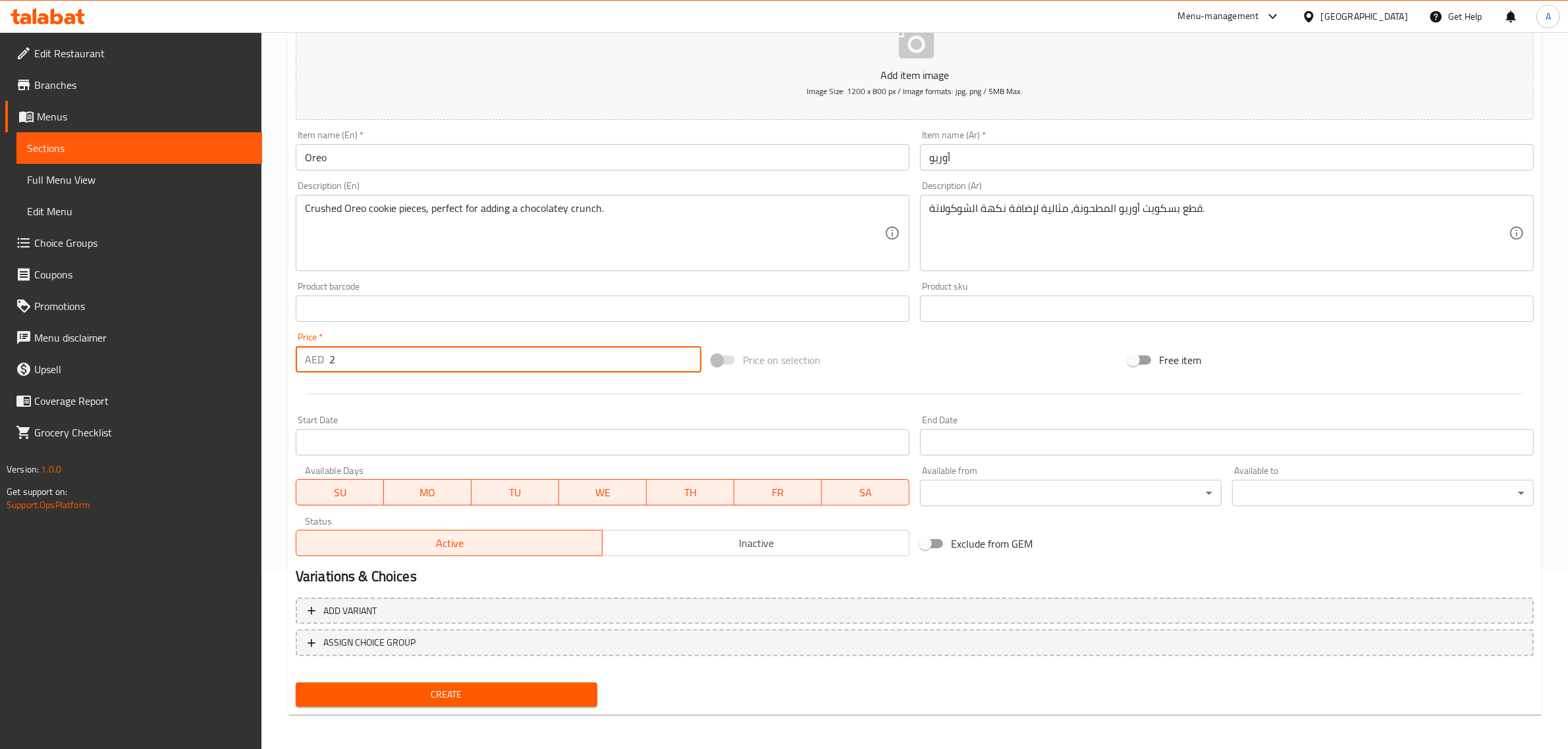
type input "2"
click at [435, 680] on div "Create" at bounding box center [446, 695] width 312 height 35
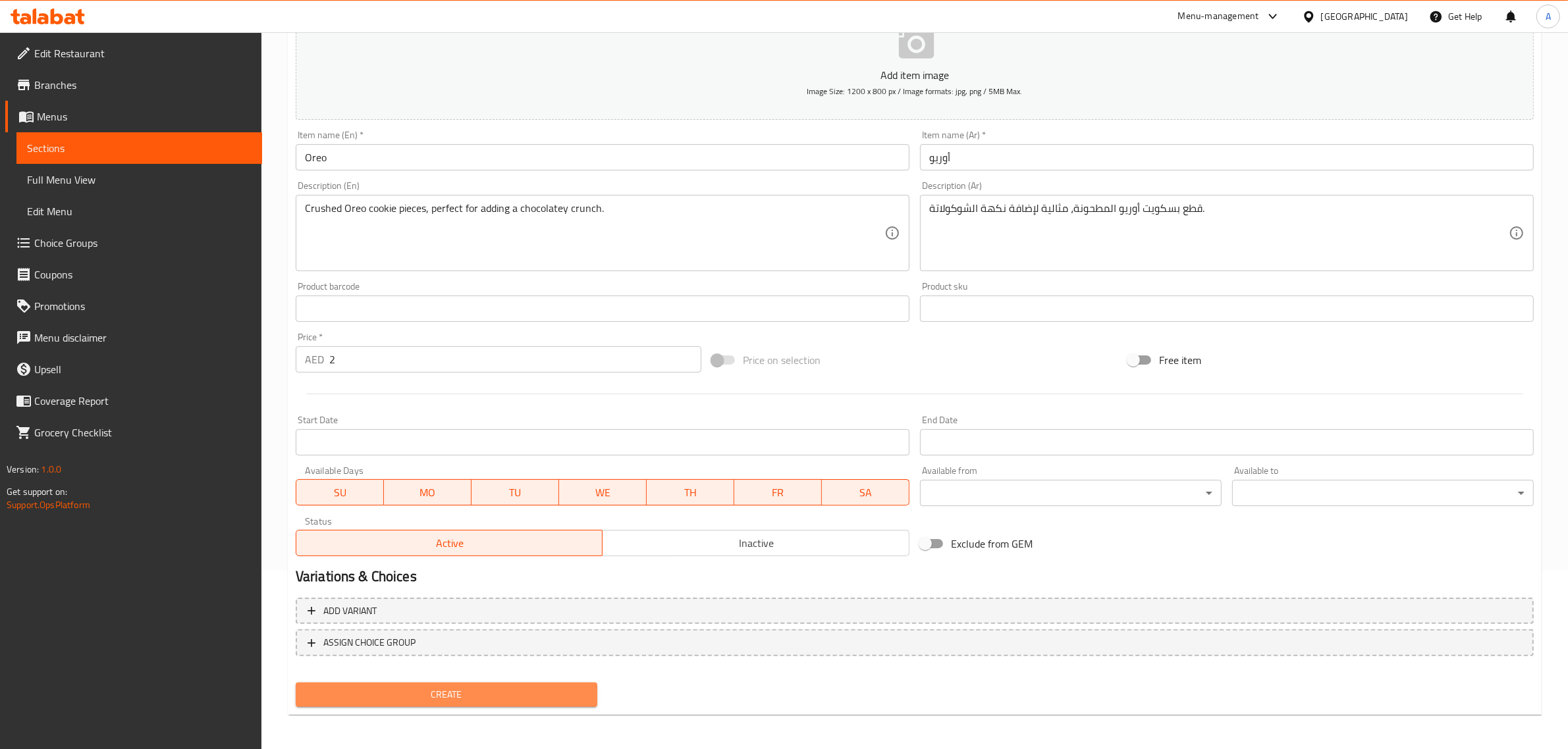
click at [443, 688] on span "Create" at bounding box center [447, 695] width 281 height 17
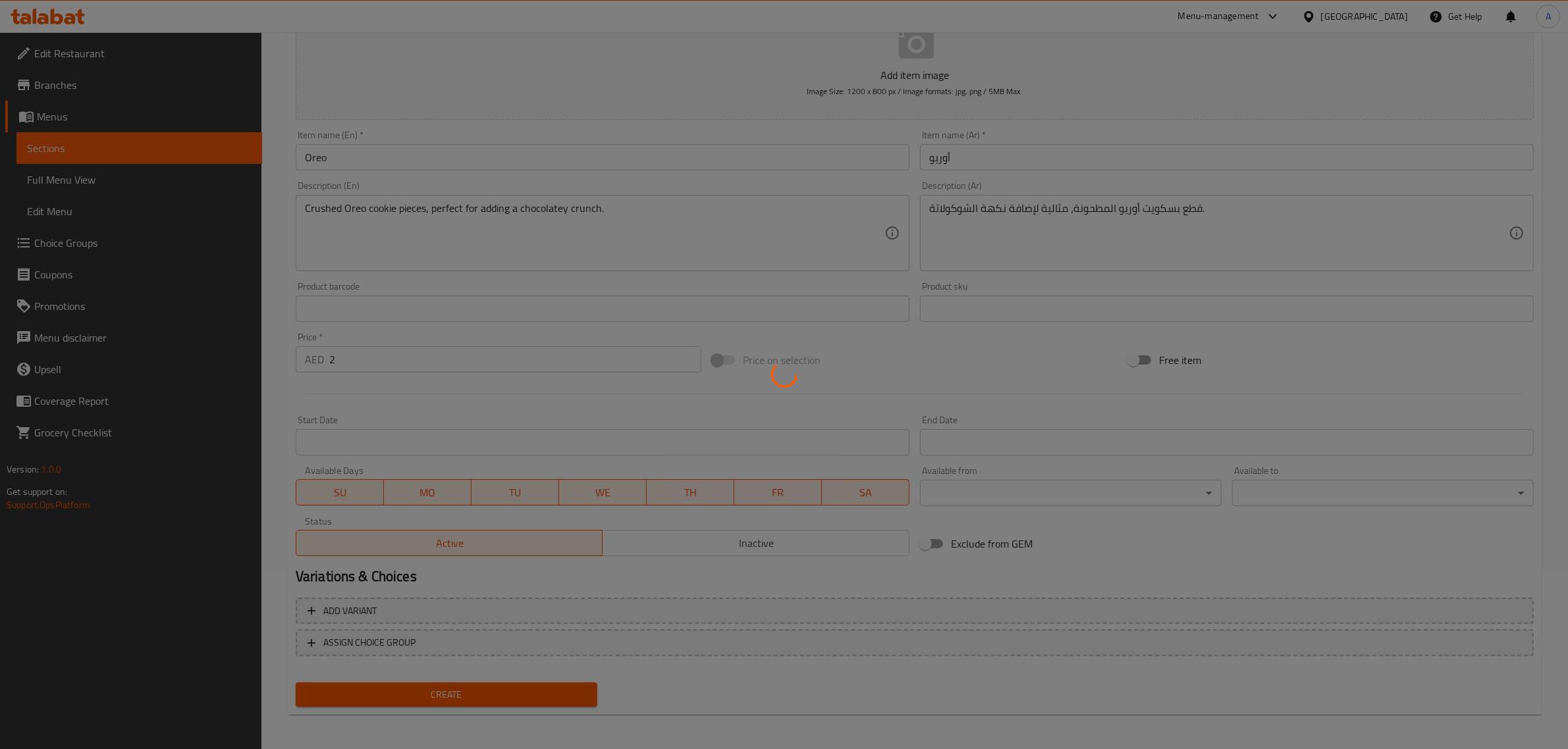
type input "0"
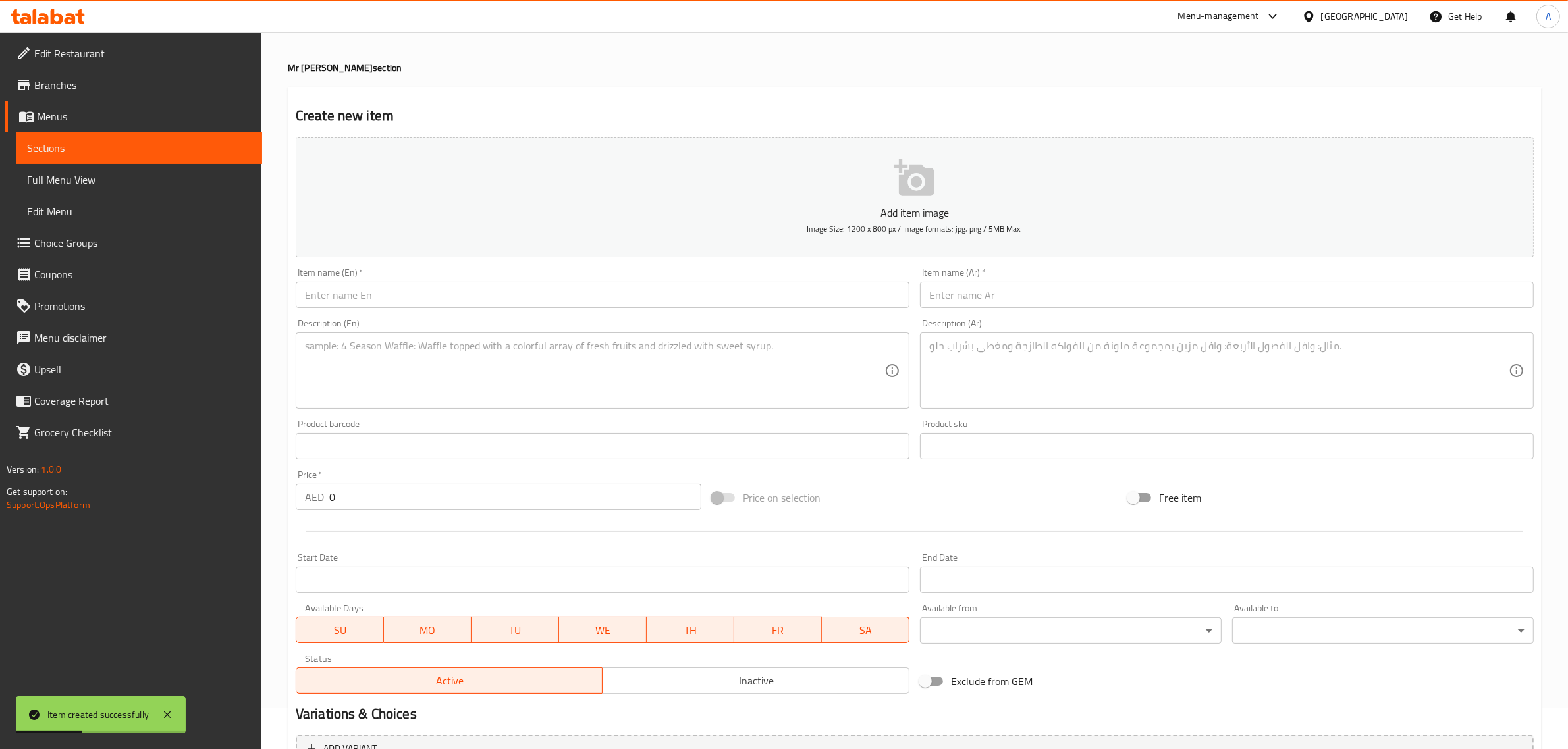
scroll to position [10, 0]
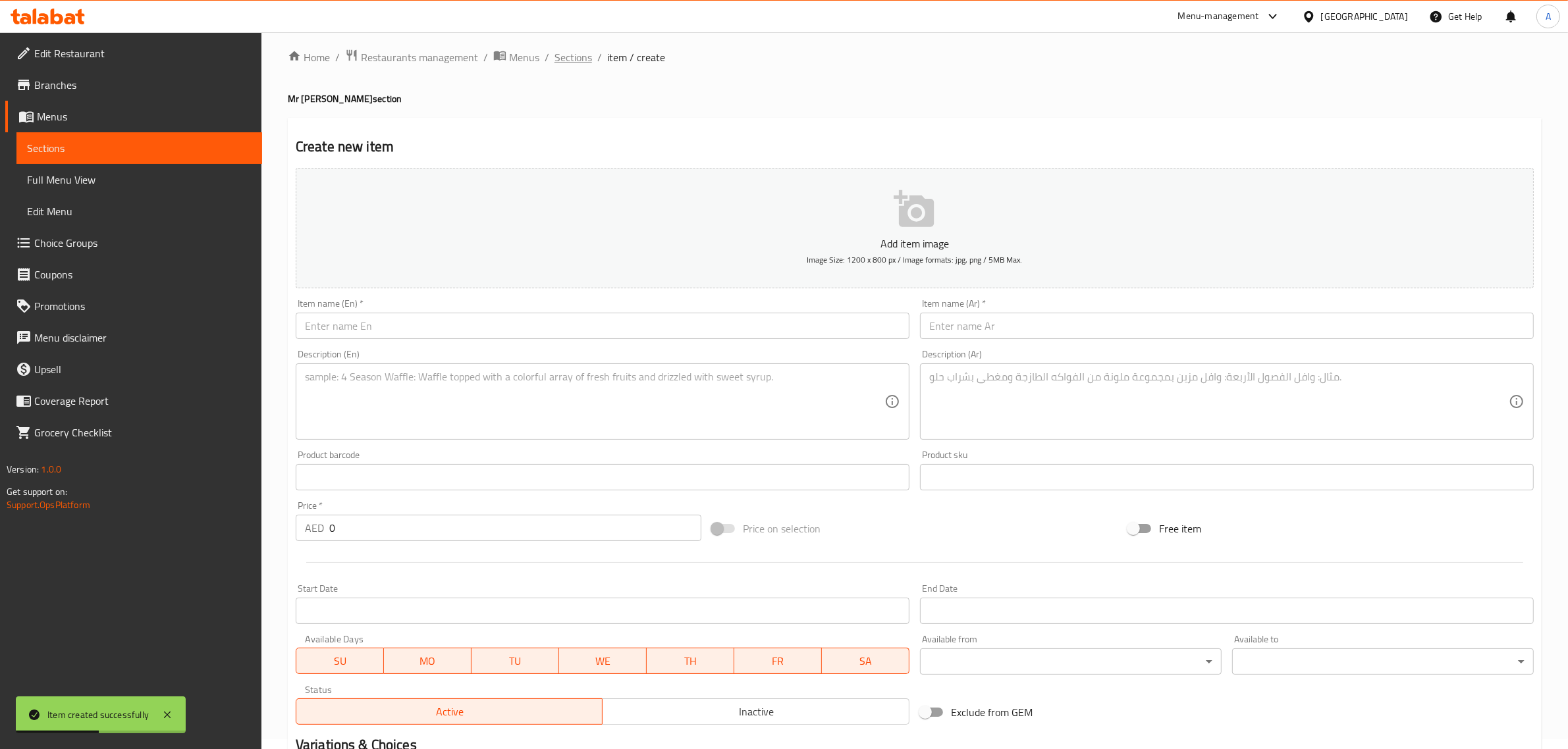
click at [567, 62] on span "Sections" at bounding box center [573, 57] width 38 height 16
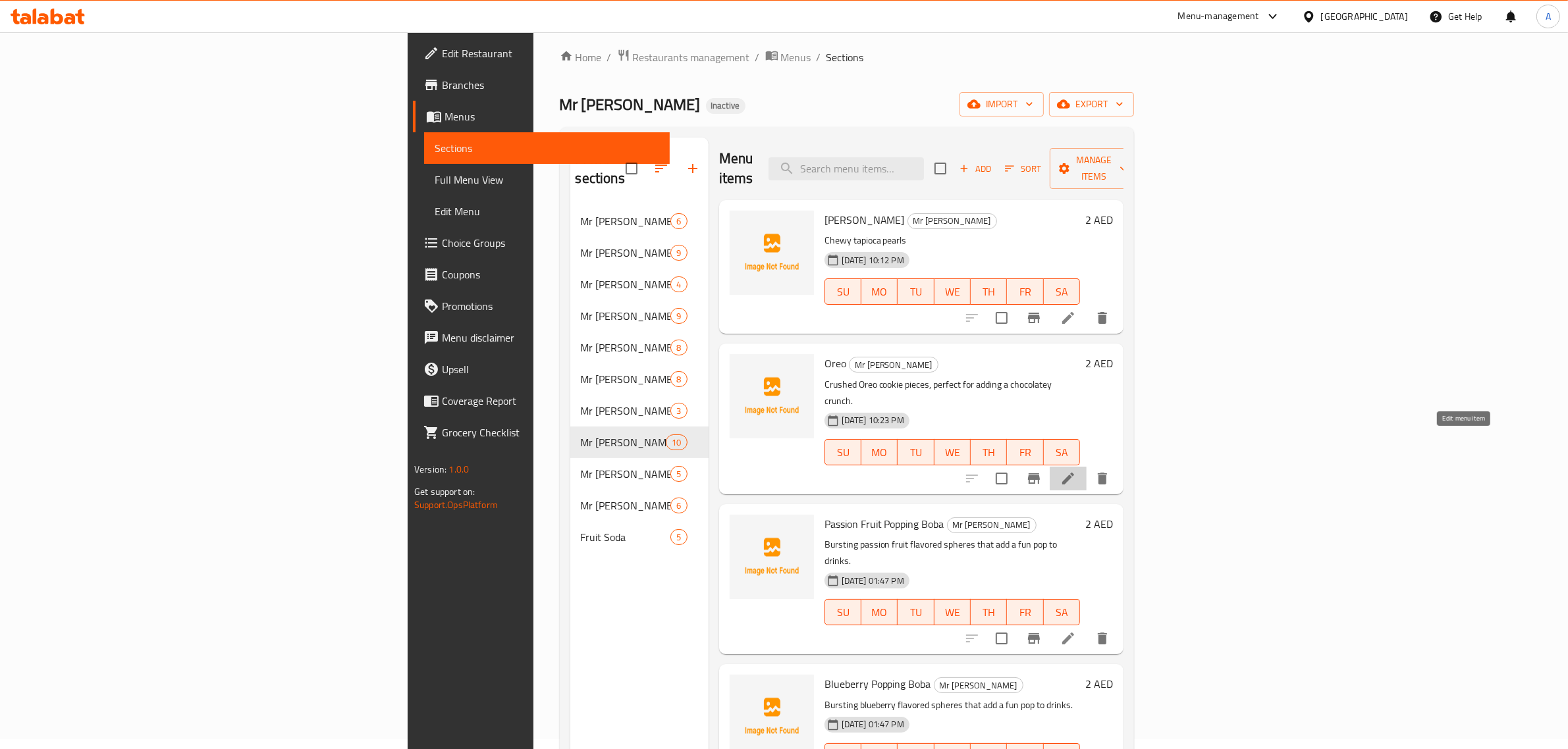
click at [1076, 471] on icon at bounding box center [1068, 479] width 16 height 16
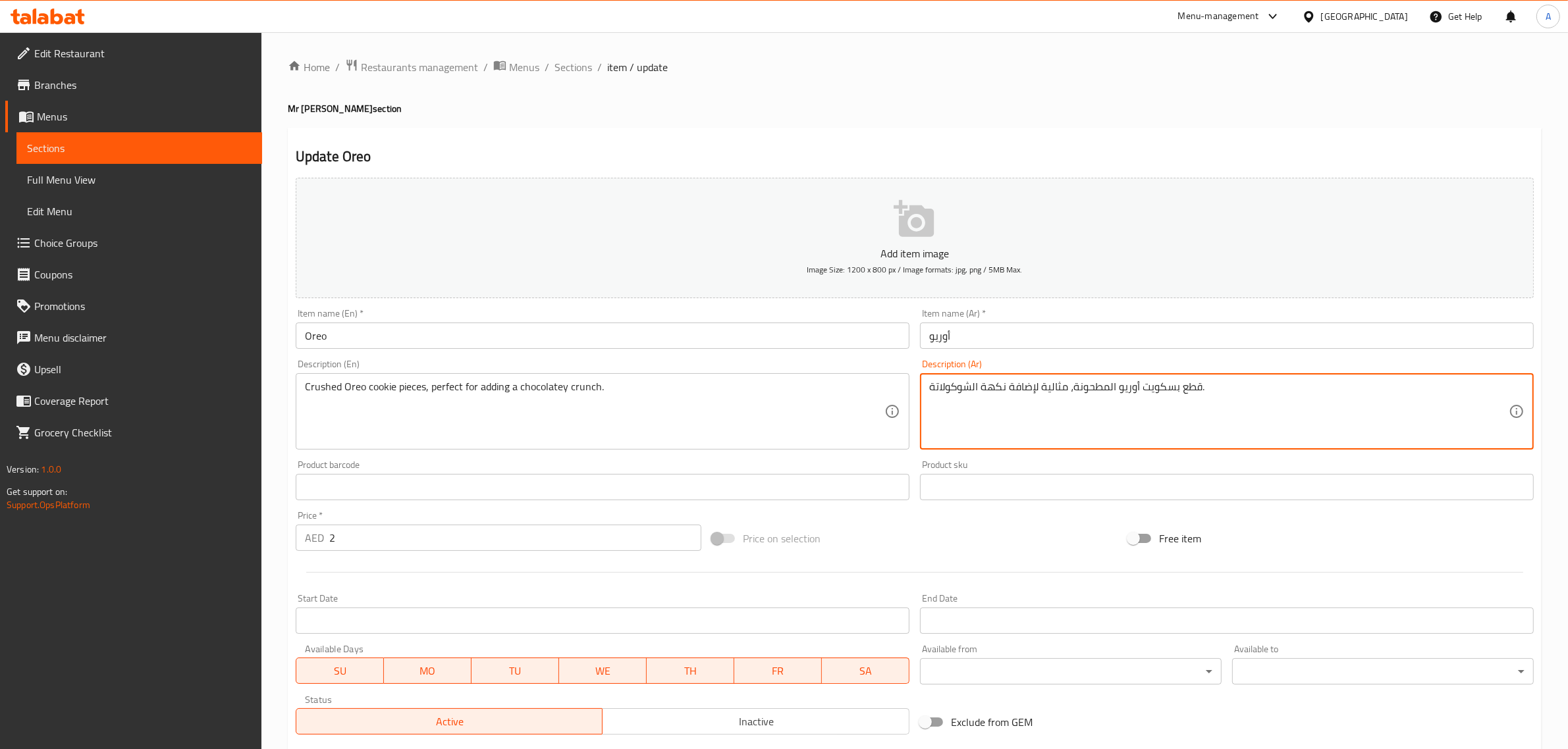
click at [993, 395] on textarea "قطع بسكويت أوريو المطحونة، مثالية لإضافة نكهة الشوكولاتة." at bounding box center [1218, 412] width 579 height 62
drag, startPoint x: 973, startPoint y: 385, endPoint x: 981, endPoint y: 386, distance: 8.1
click at [981, 386] on textarea "قطع بسكويت أوريو المطحونة، مثالية لإضافة الشوكولاتة." at bounding box center [1218, 412] width 579 height 62
click at [1298, 380] on textarea "قطع بسكويت أوريو المطحونة، مثالية لإضافة شوكولاتة." at bounding box center [1218, 412] width 579 height 62
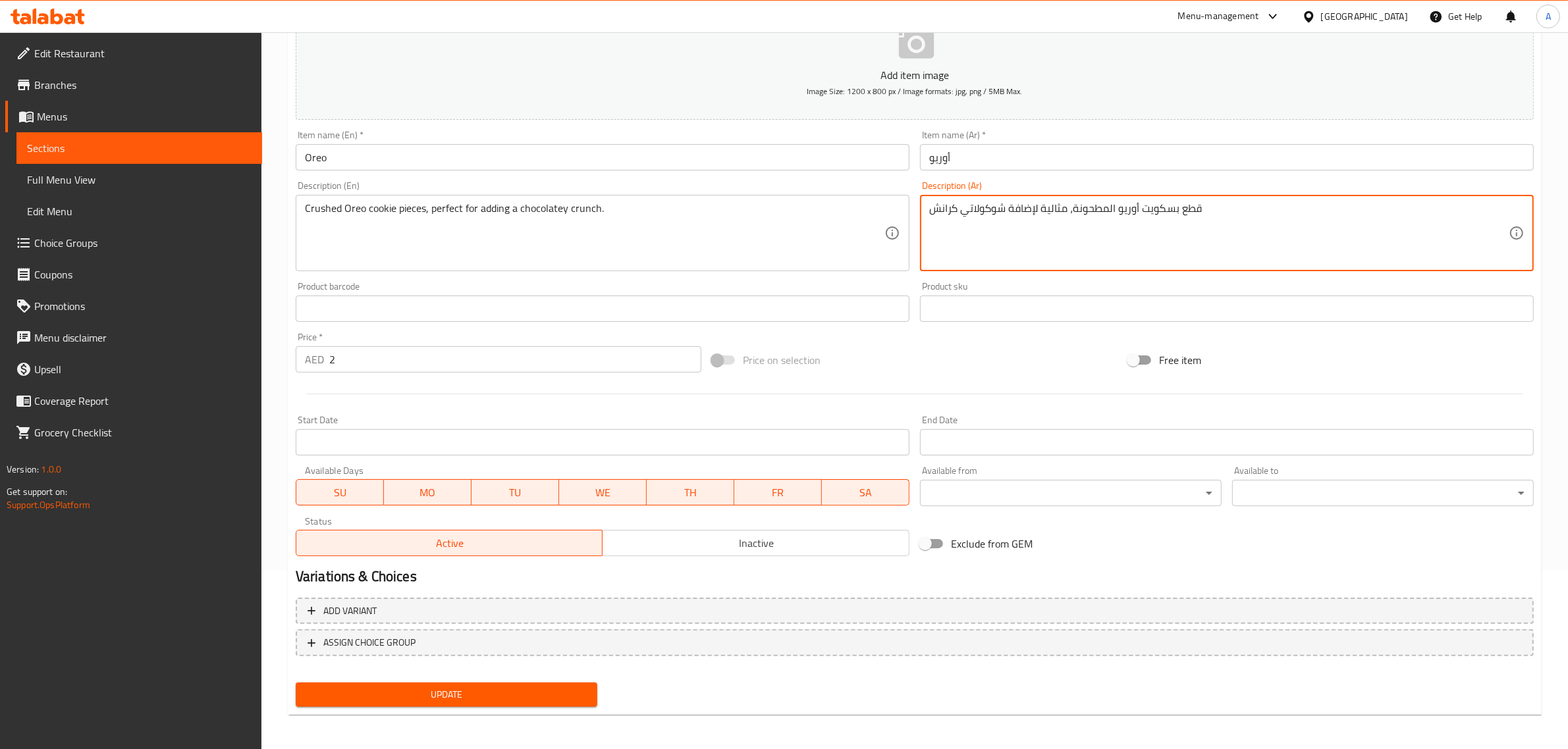
type textarea "قطع بسكويت أوريو المطحونة، مثالية لإضافة شوكولاتي كرانش"
click at [419, 693] on span "Update" at bounding box center [447, 695] width 281 height 17
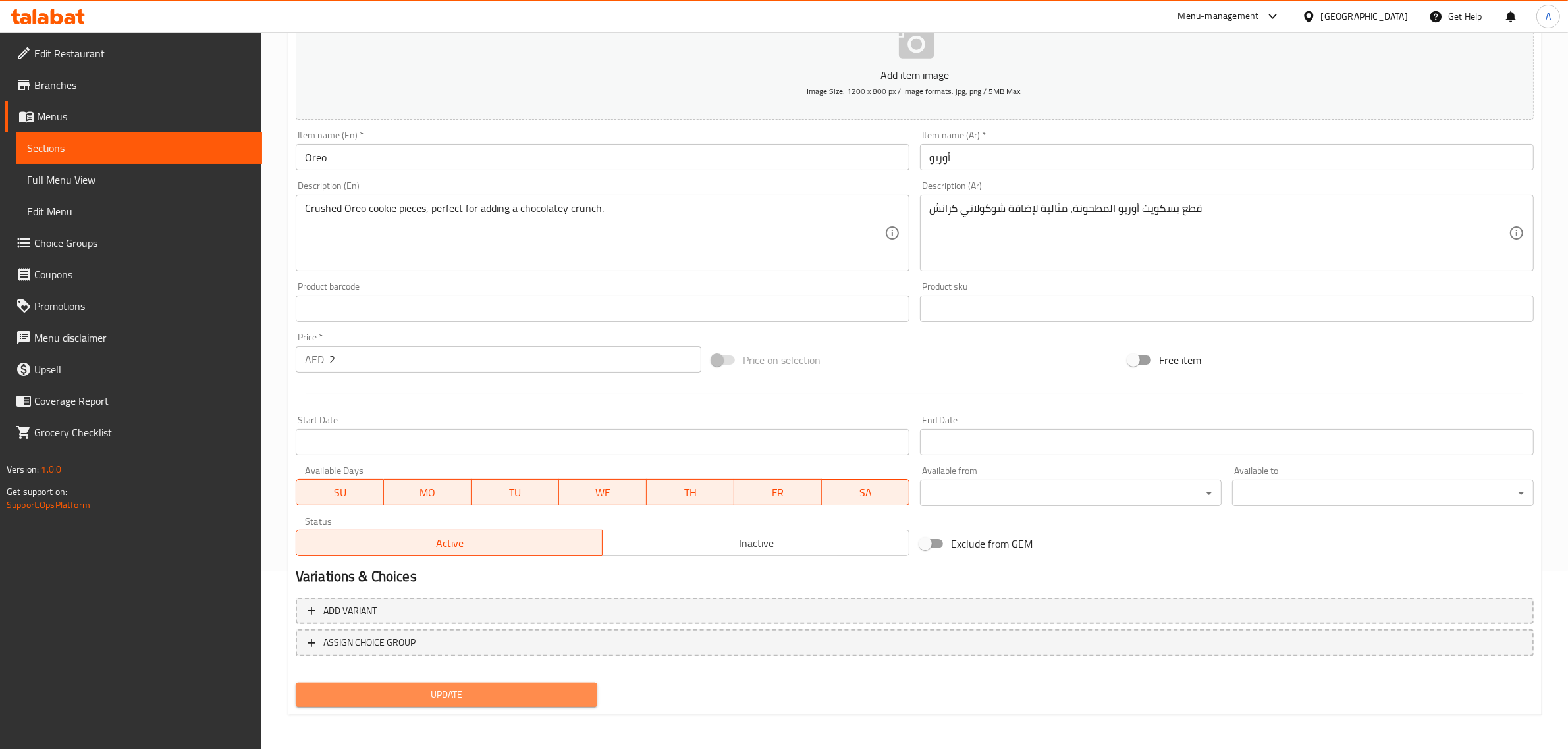
click at [560, 688] on span "Update" at bounding box center [447, 695] width 281 height 17
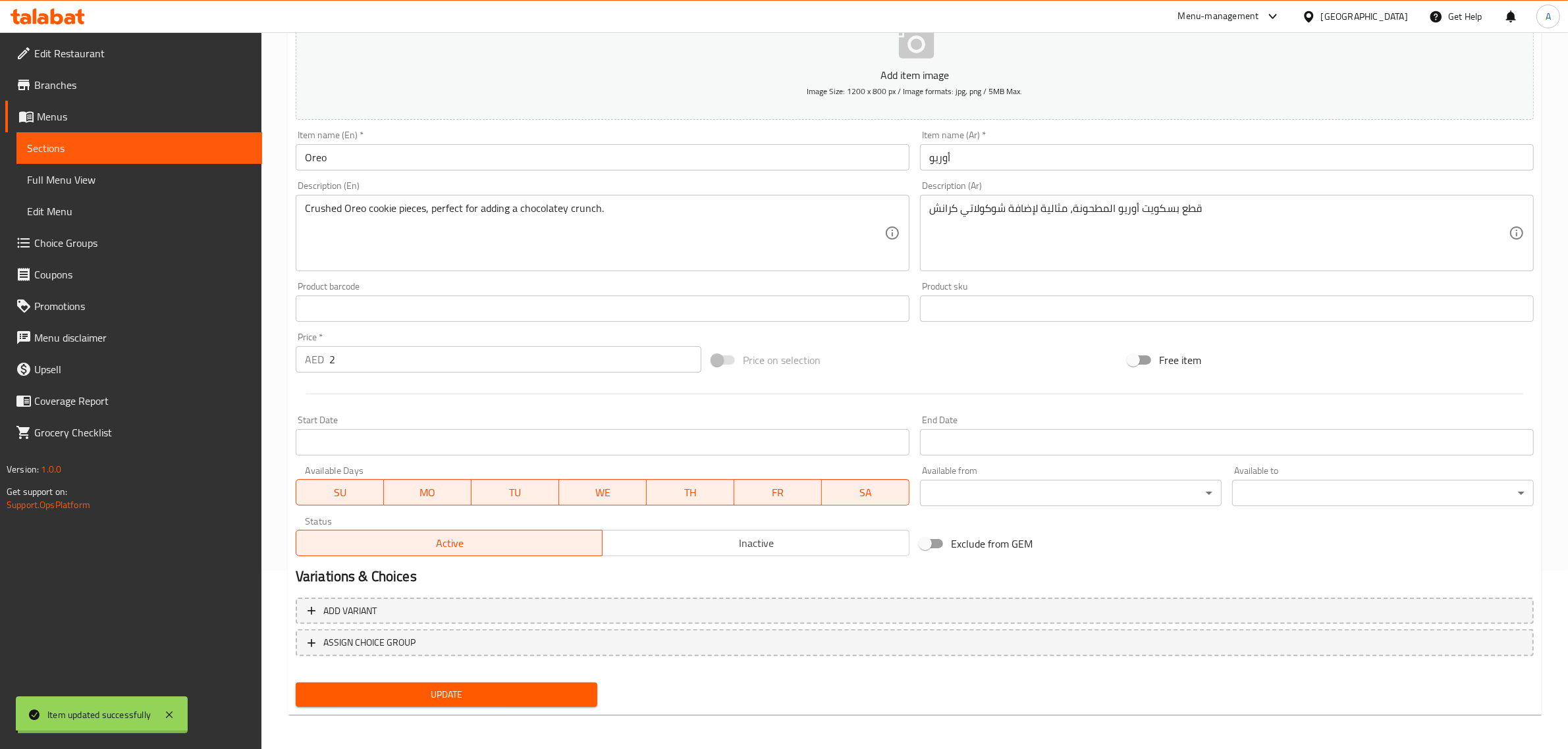
click at [351, 156] on input "Oreo" at bounding box center [602, 157] width 614 height 26
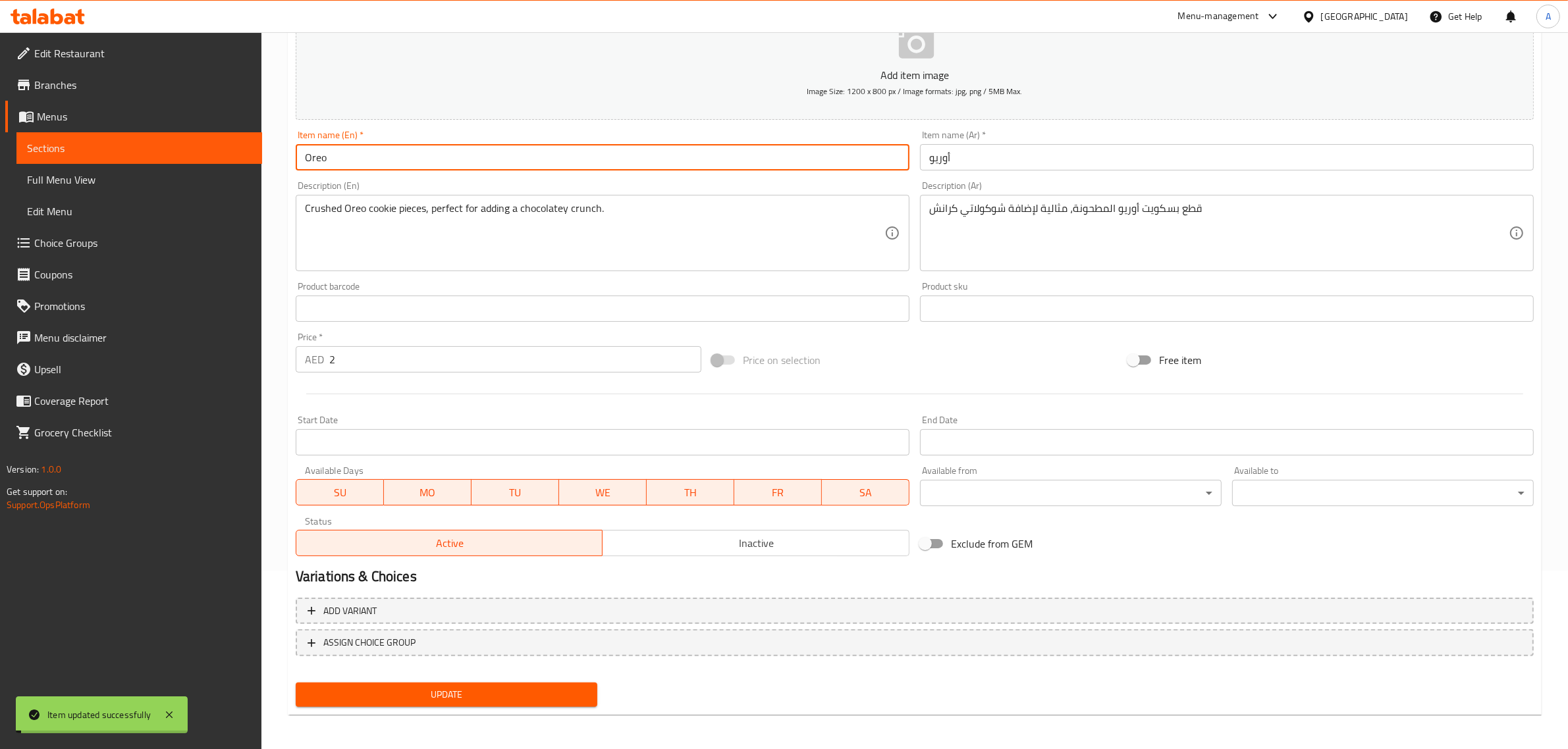
click at [351, 156] on input "Oreo" at bounding box center [602, 157] width 614 height 26
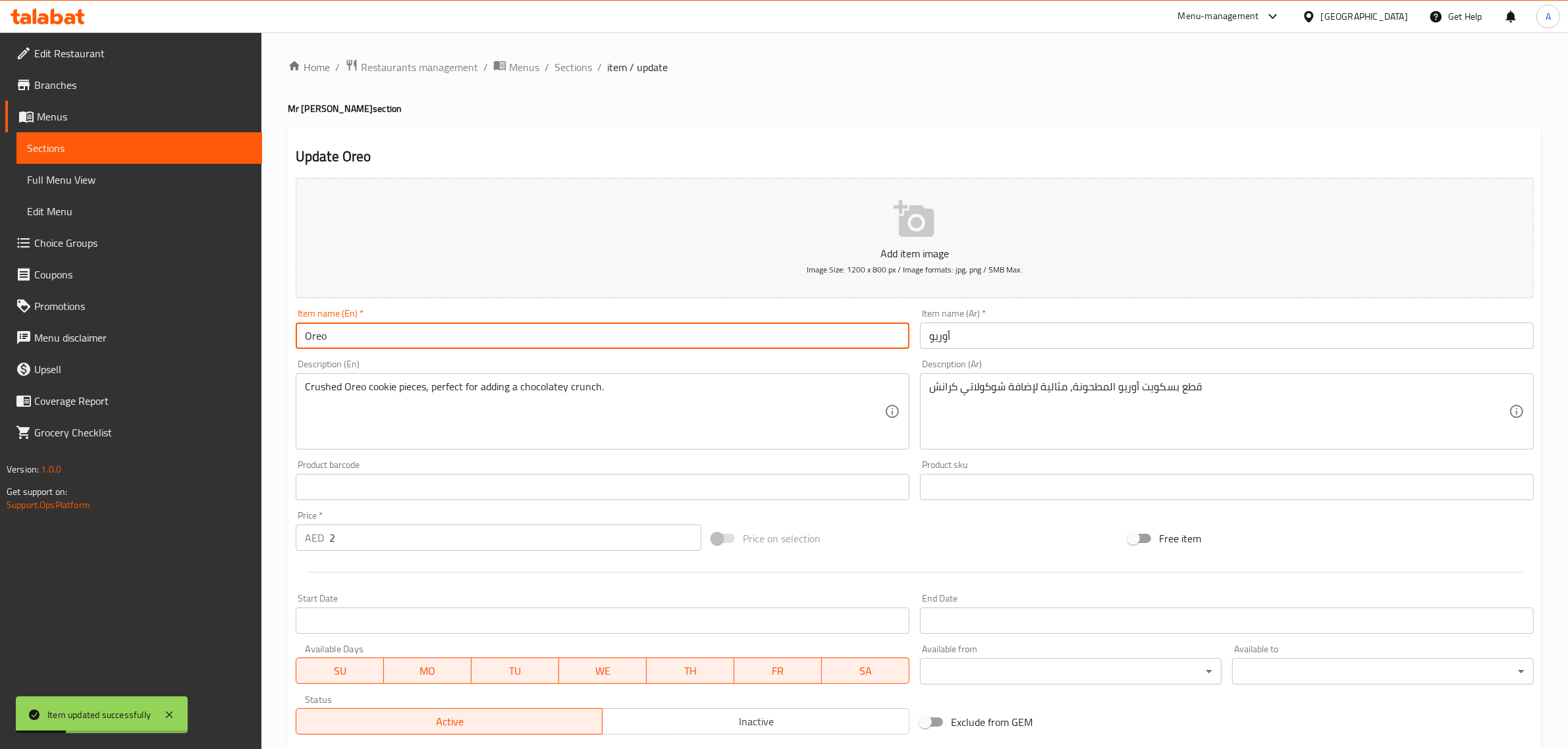
click at [551, 73] on ol "Home / Restaurants management / Menus / Sections / item / update" at bounding box center [914, 66] width 1254 height 17
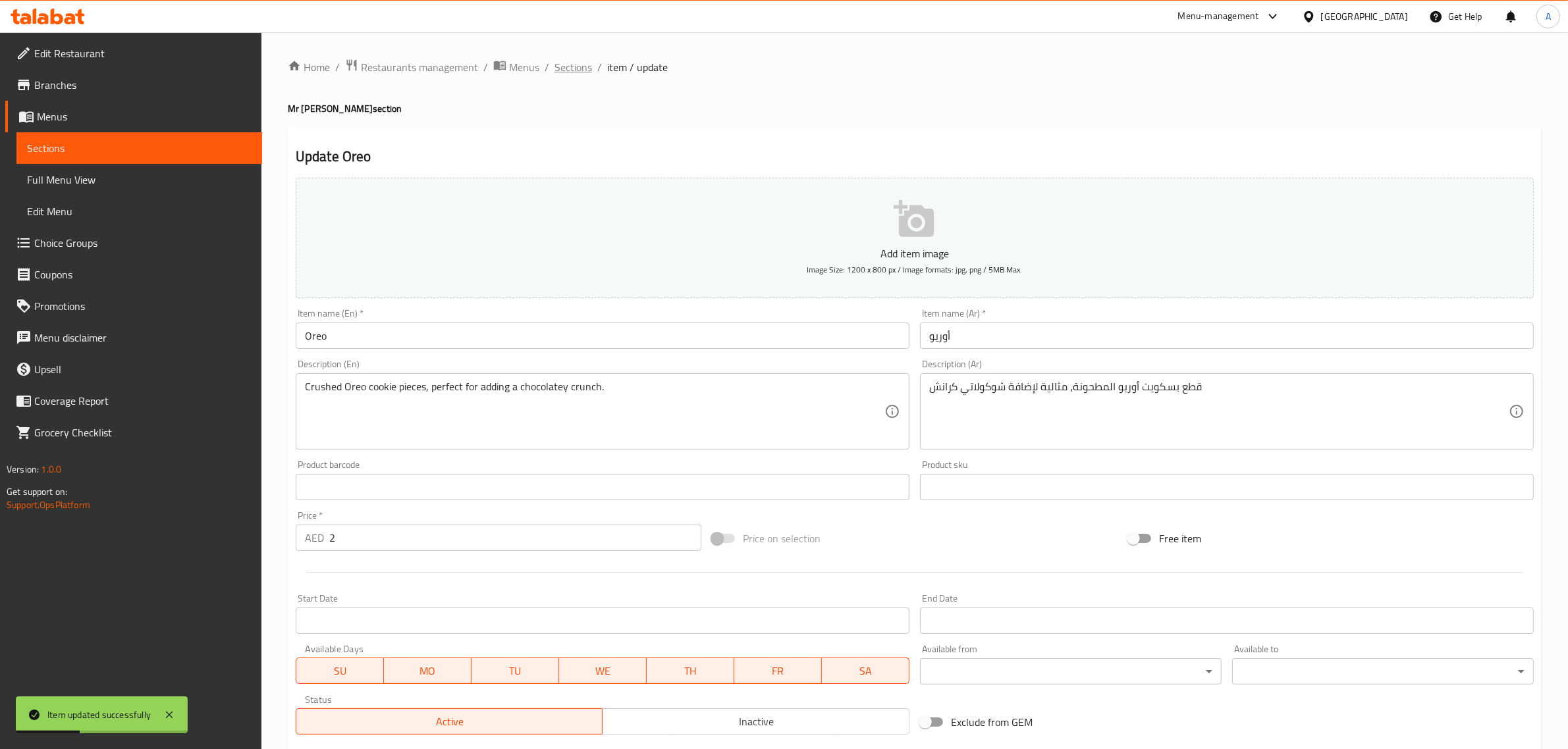
click at [574, 70] on span "Sections" at bounding box center [573, 67] width 38 height 16
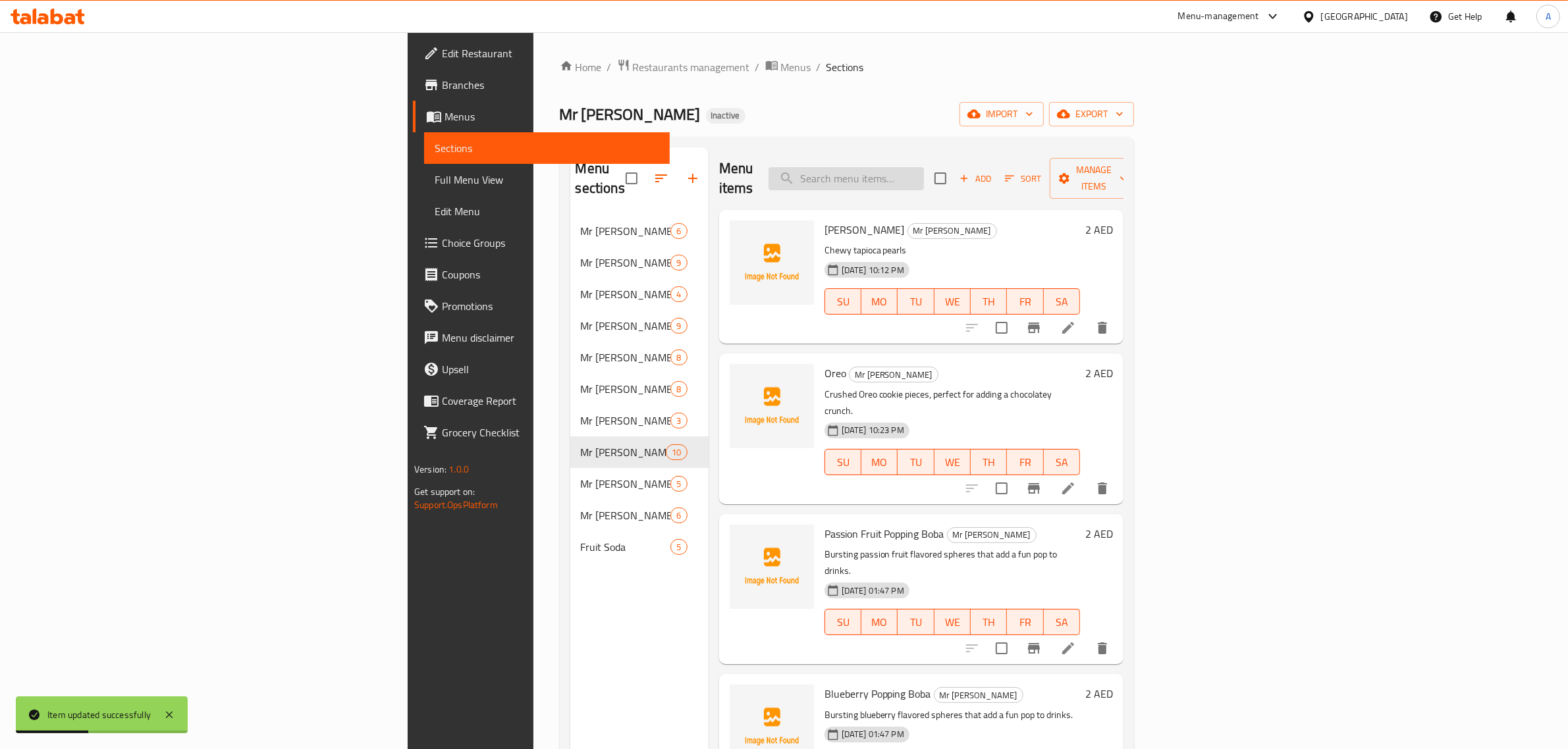
click at [924, 168] on input "search" at bounding box center [846, 179] width 156 height 23
paste input "Oreo"
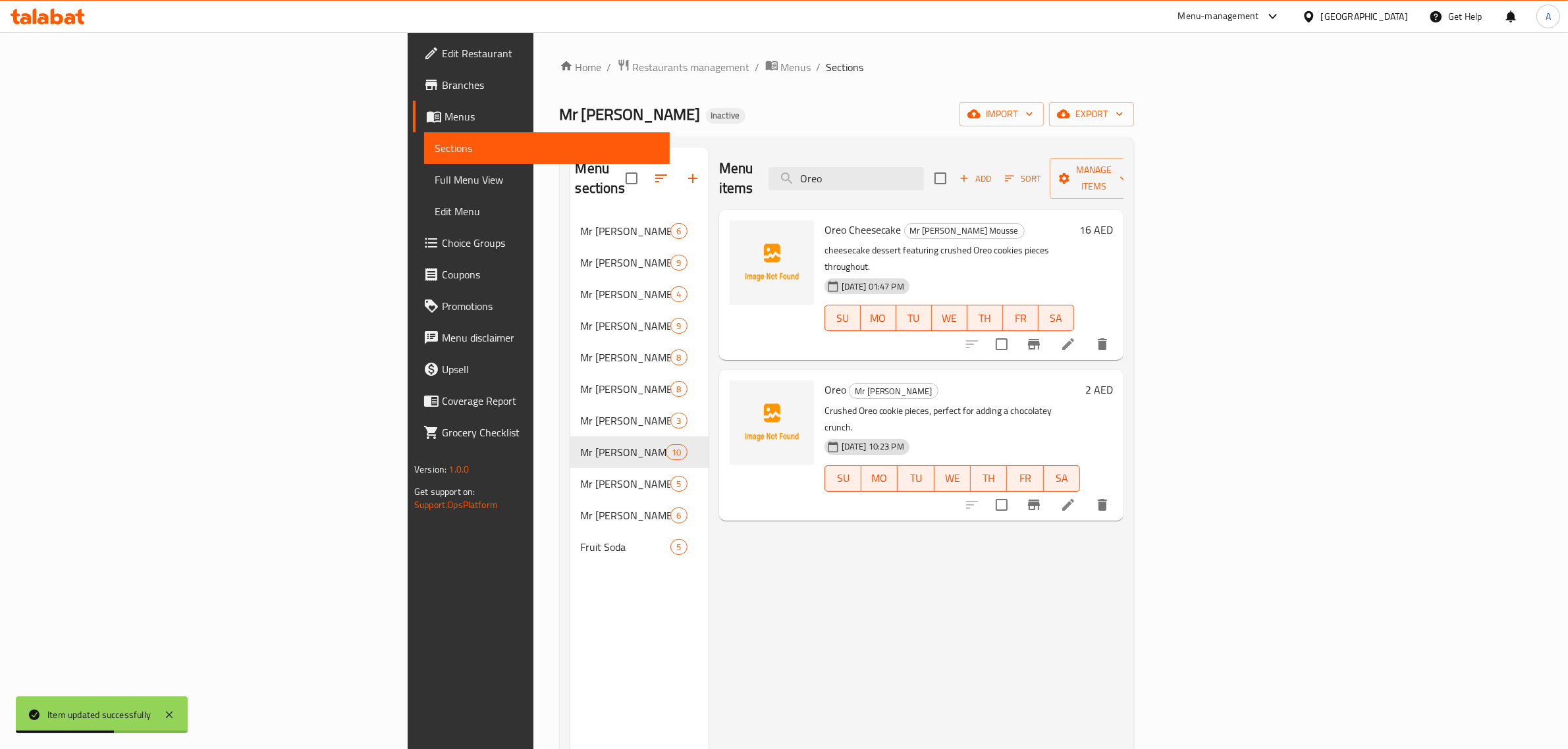
type input "Oreo"
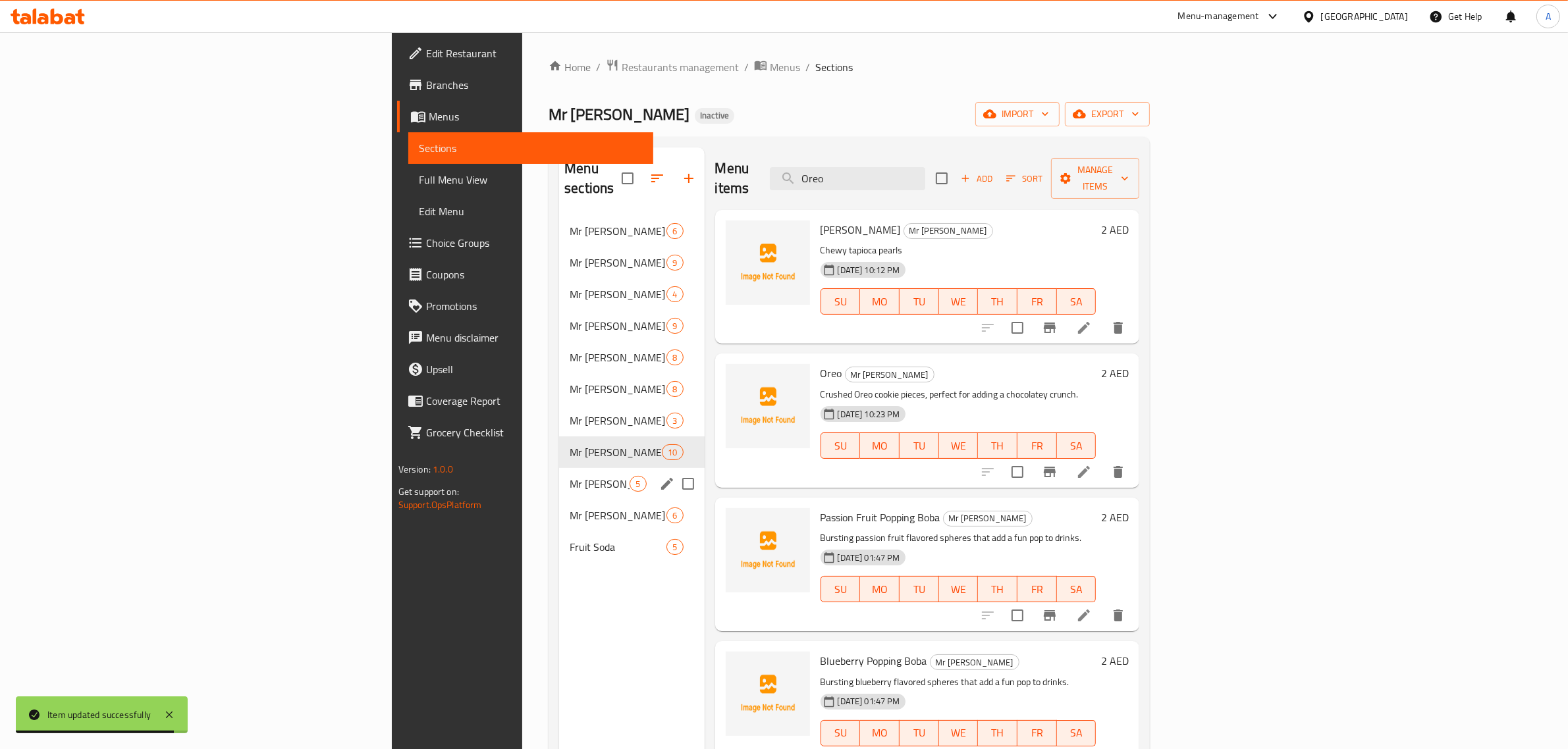
click at [674, 470] on input "Menu sections" at bounding box center [688, 483] width 28 height 28
checkbox input "true"
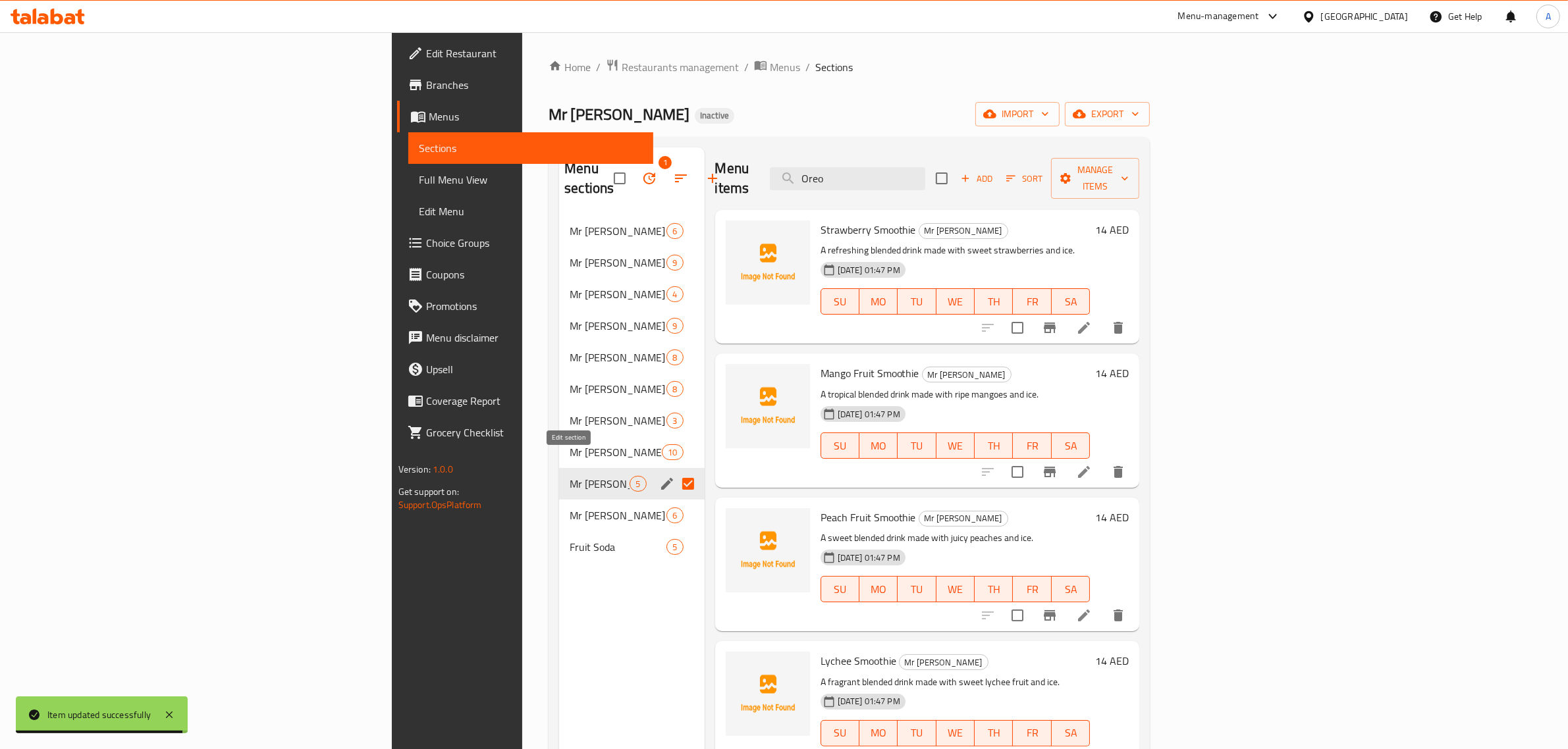
click at [662, 478] on icon "edit" at bounding box center [667, 483] width 12 height 12
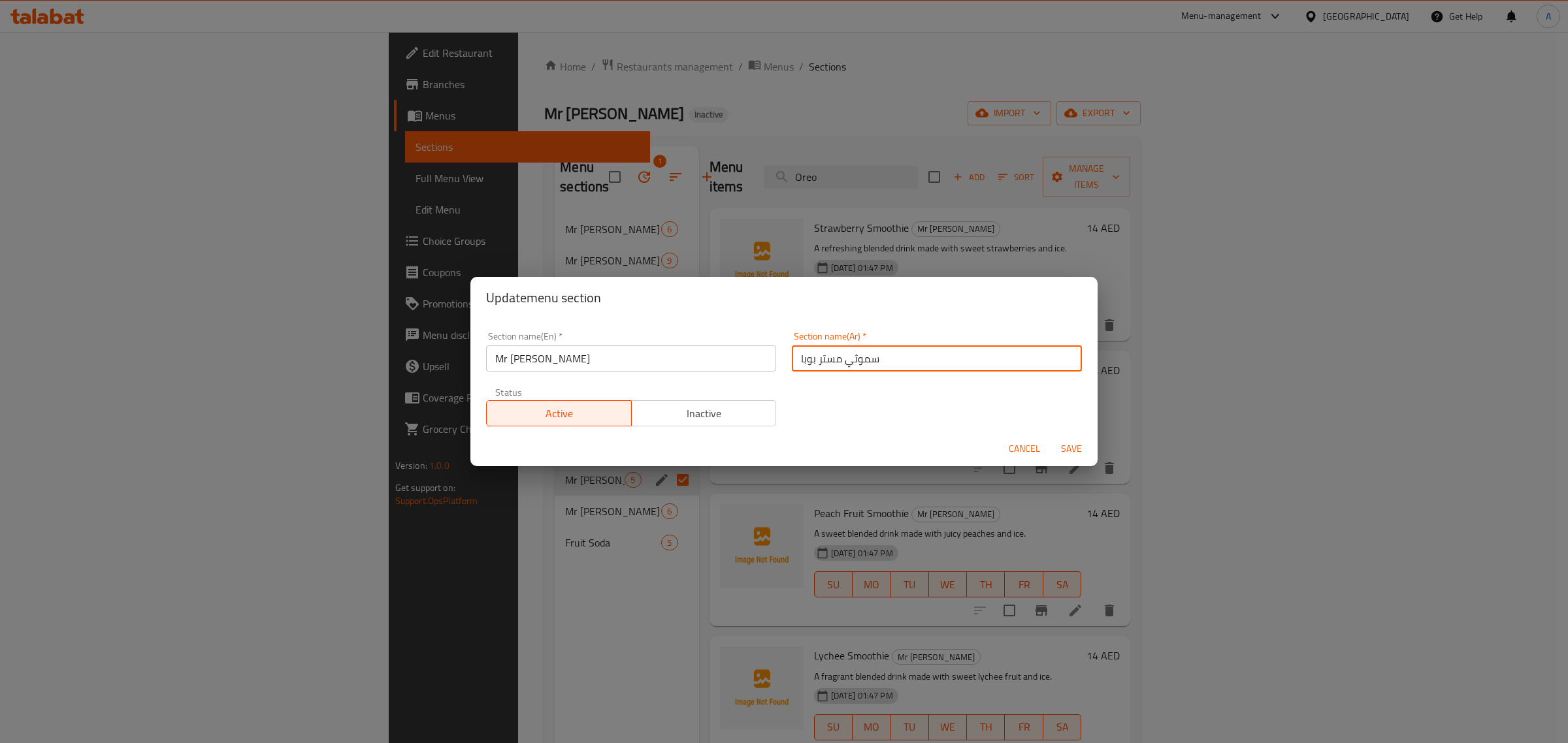
click at [850, 364] on input "سموثي مستر بوبا" at bounding box center [936, 358] width 290 height 26
type input "سموذي مستر بوبا"
click at [1083, 452] on span "Save" at bounding box center [1072, 449] width 32 height 17
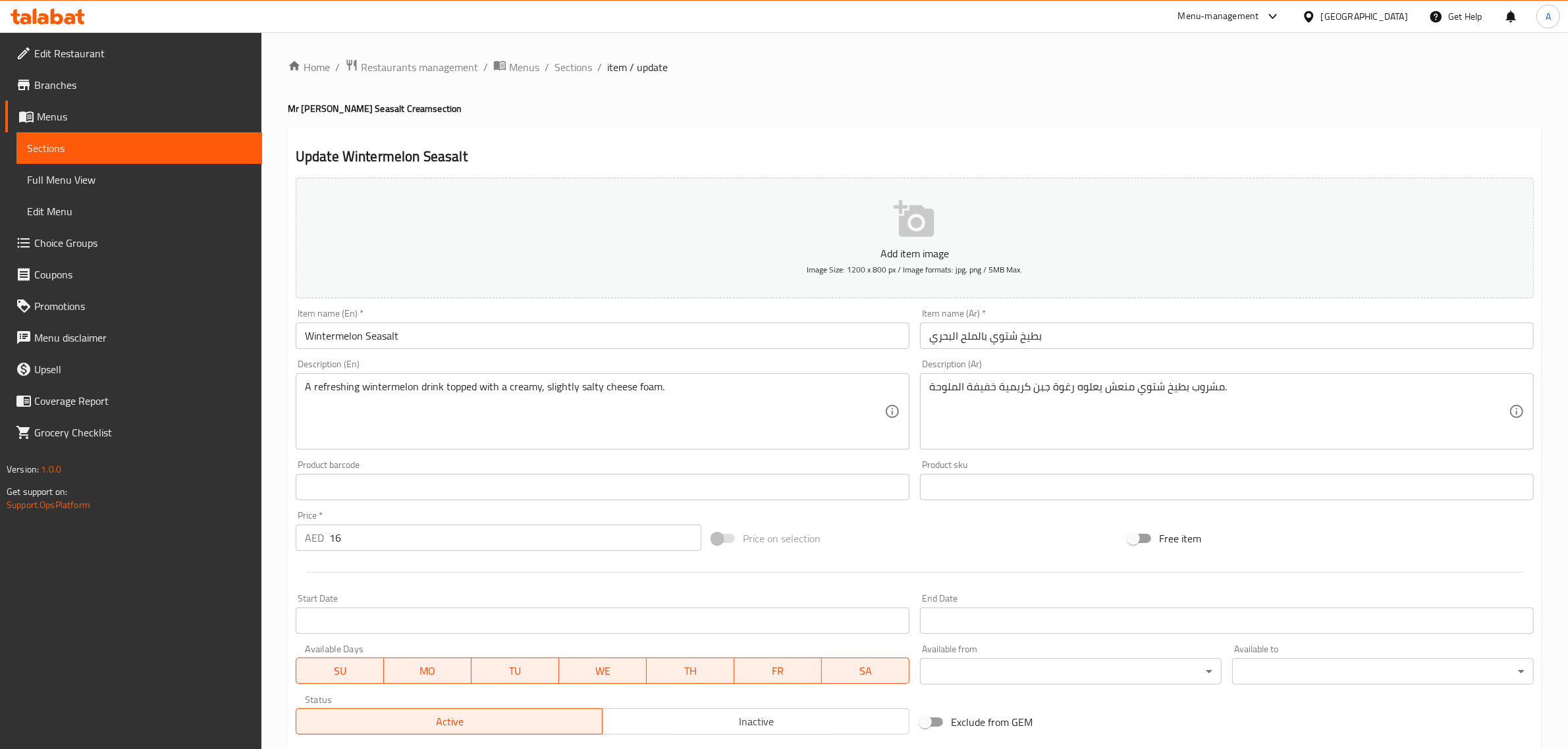
click at [353, 329] on input "Wintermelon Seasalt" at bounding box center [602, 335] width 614 height 26
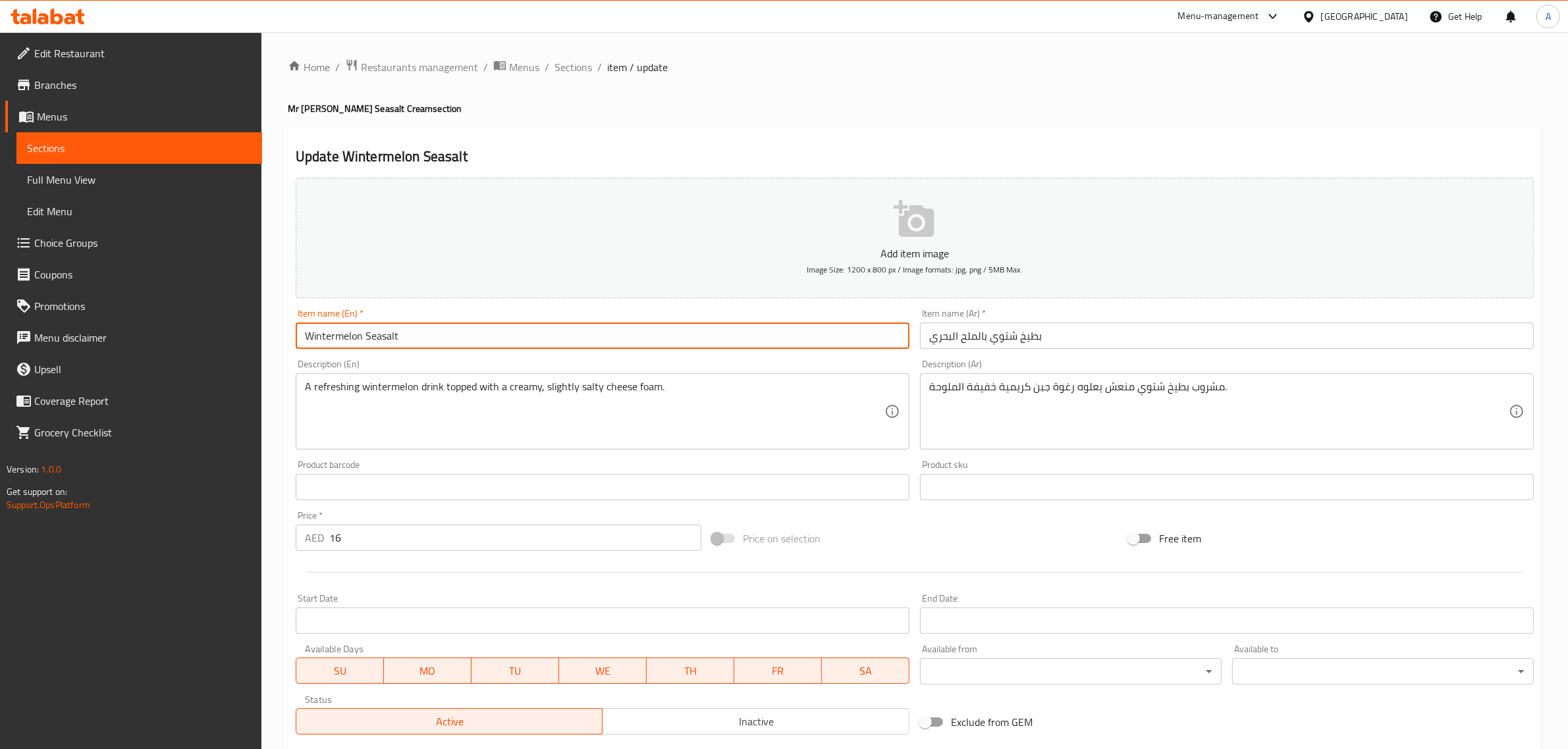
click at [353, 329] on input "Wintermelon Seasalt" at bounding box center [602, 335] width 614 height 26
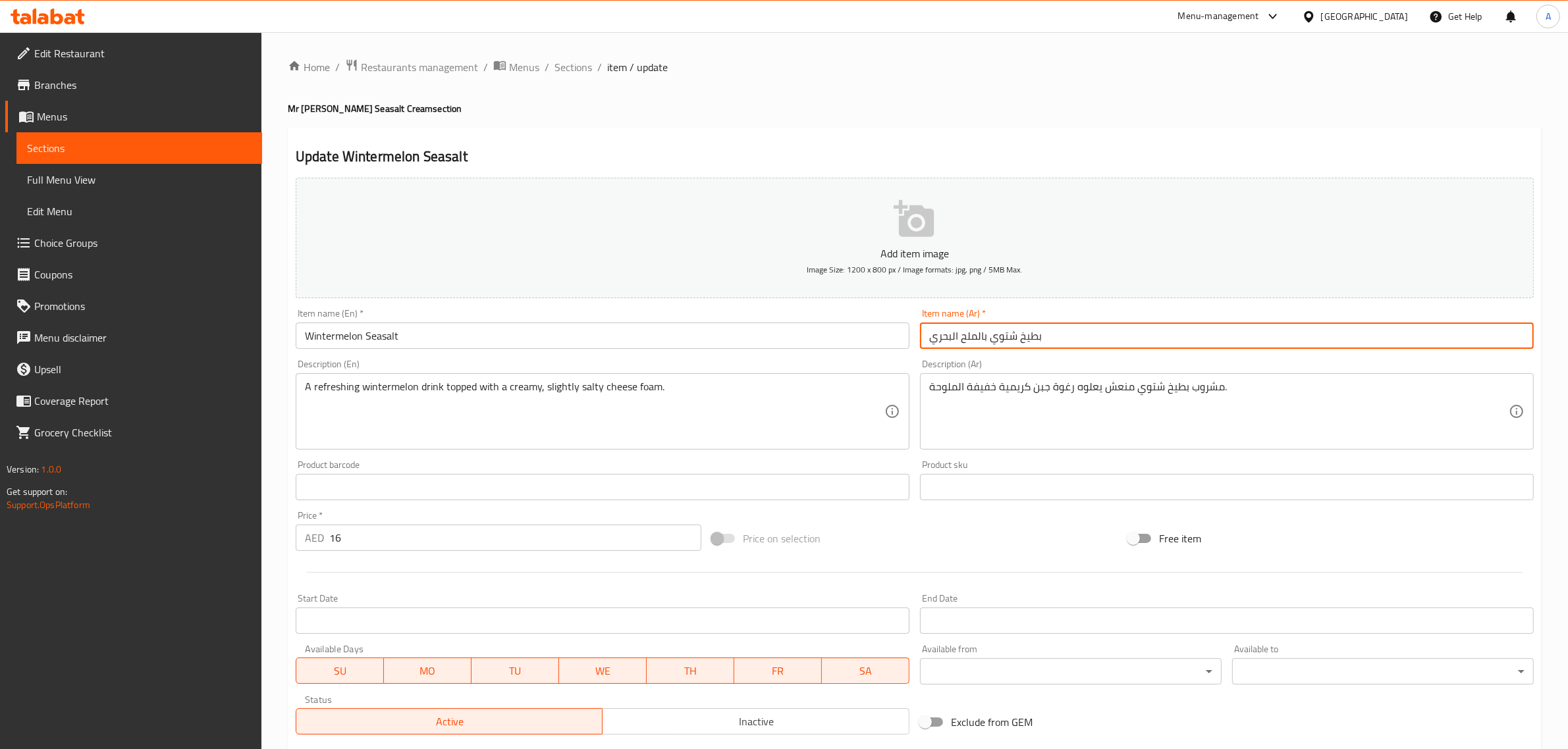
drag, startPoint x: 993, startPoint y: 340, endPoint x: 1124, endPoint y: 337, distance: 131.0
click at [1124, 337] on input "بطيخ شتوي بالملح البحري" at bounding box center [1226, 335] width 614 height 26
click at [1032, 339] on input "وينتر ميلون بالملح البحري" at bounding box center [1226, 335] width 614 height 26
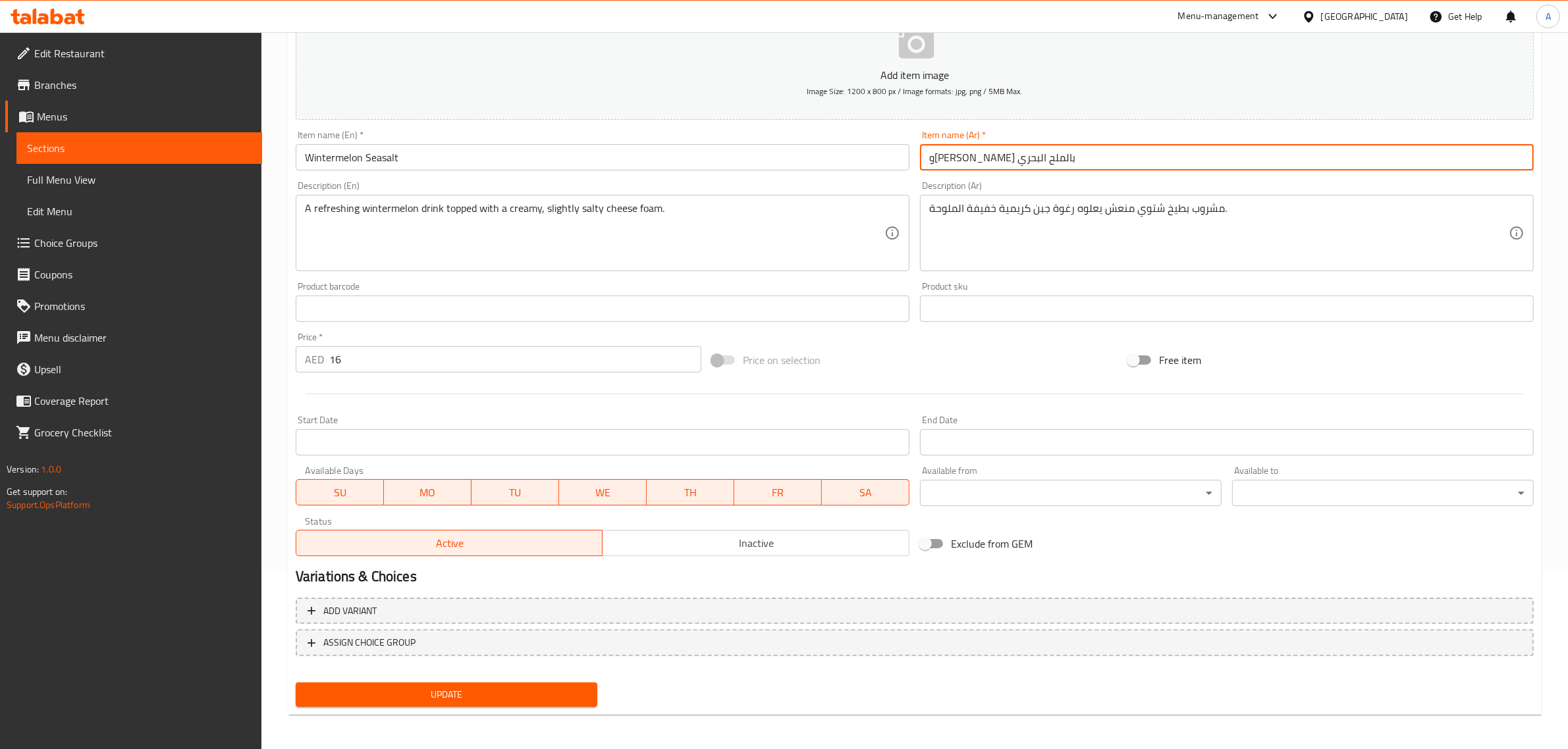
click at [1033, 152] on input "وينتر ميلون بالملح البحري" at bounding box center [1226, 157] width 614 height 26
drag, startPoint x: 1064, startPoint y: 155, endPoint x: 992, endPoint y: 149, distance: 72.2
click at [992, 149] on input "وينتر ميلون بالملح البحري" at bounding box center [1226, 157] width 614 height 26
type input "وينتر ميلون بالملح البحري"
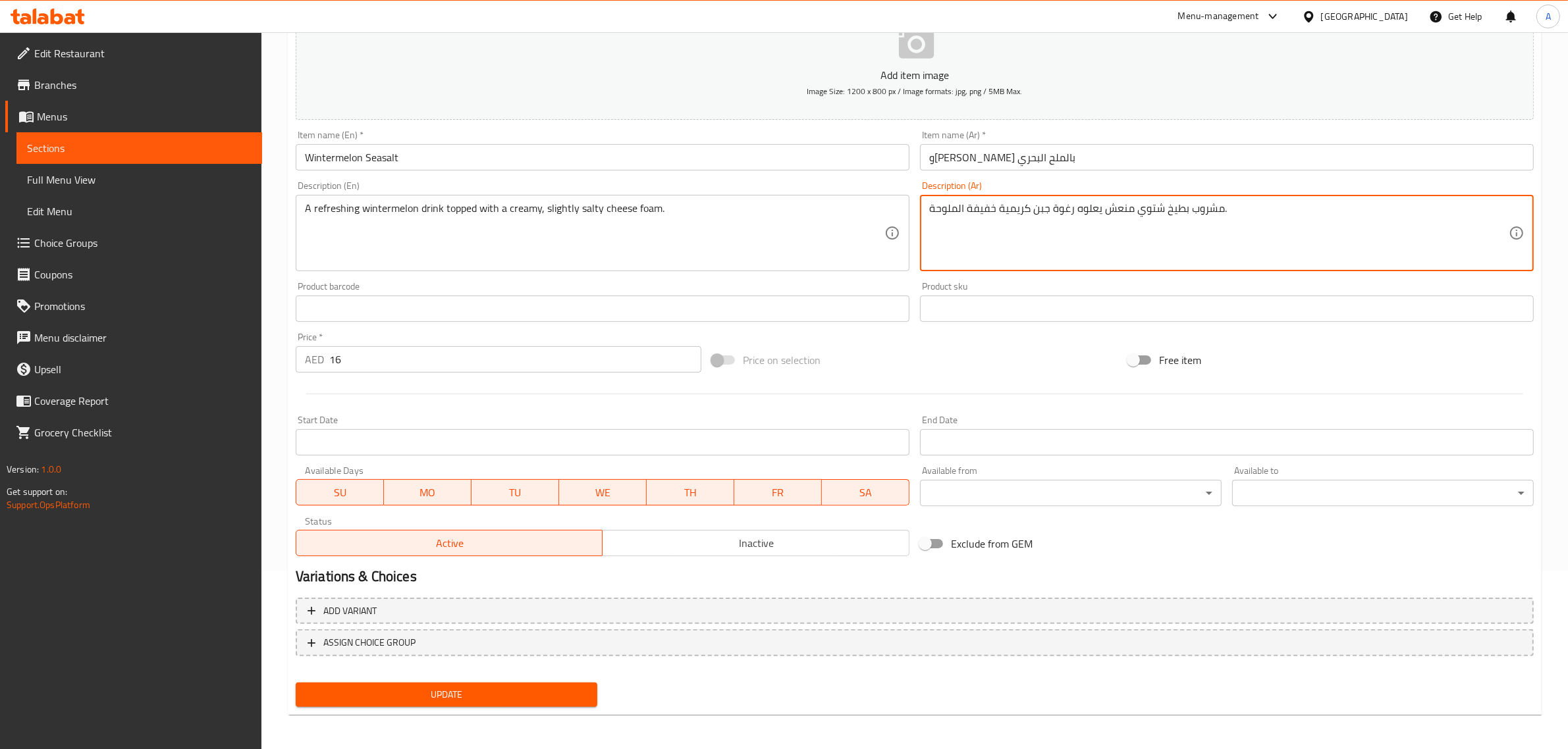
drag, startPoint x: 1186, startPoint y: 209, endPoint x: 1134, endPoint y: 198, distance: 53.2
paste textarea "وينتر ميلون"
type textarea "مشروب وينتر ميلون منعش يعلوه رغوة جبن كريمية خفيفة الملوحة."
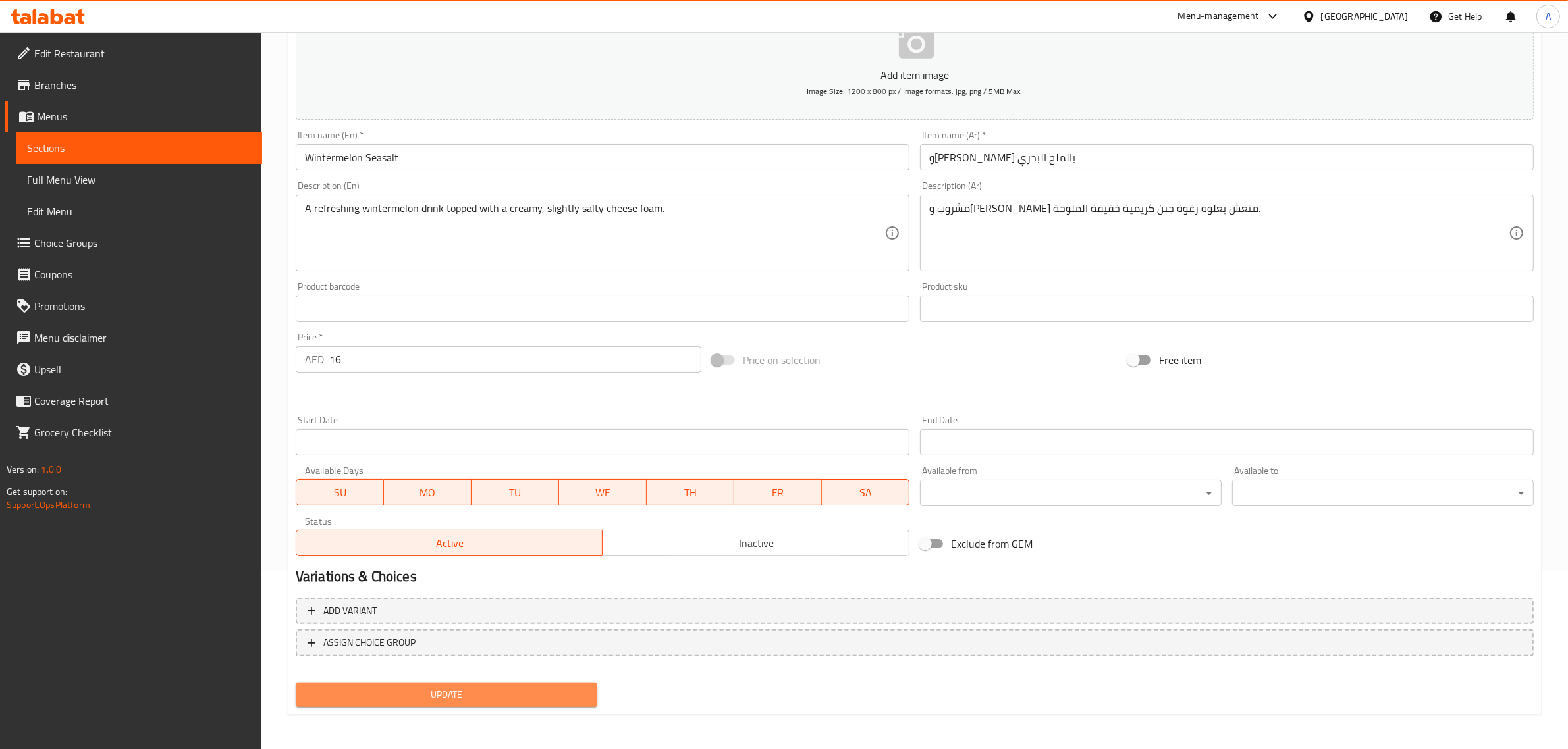
click at [518, 690] on span "Update" at bounding box center [447, 695] width 281 height 17
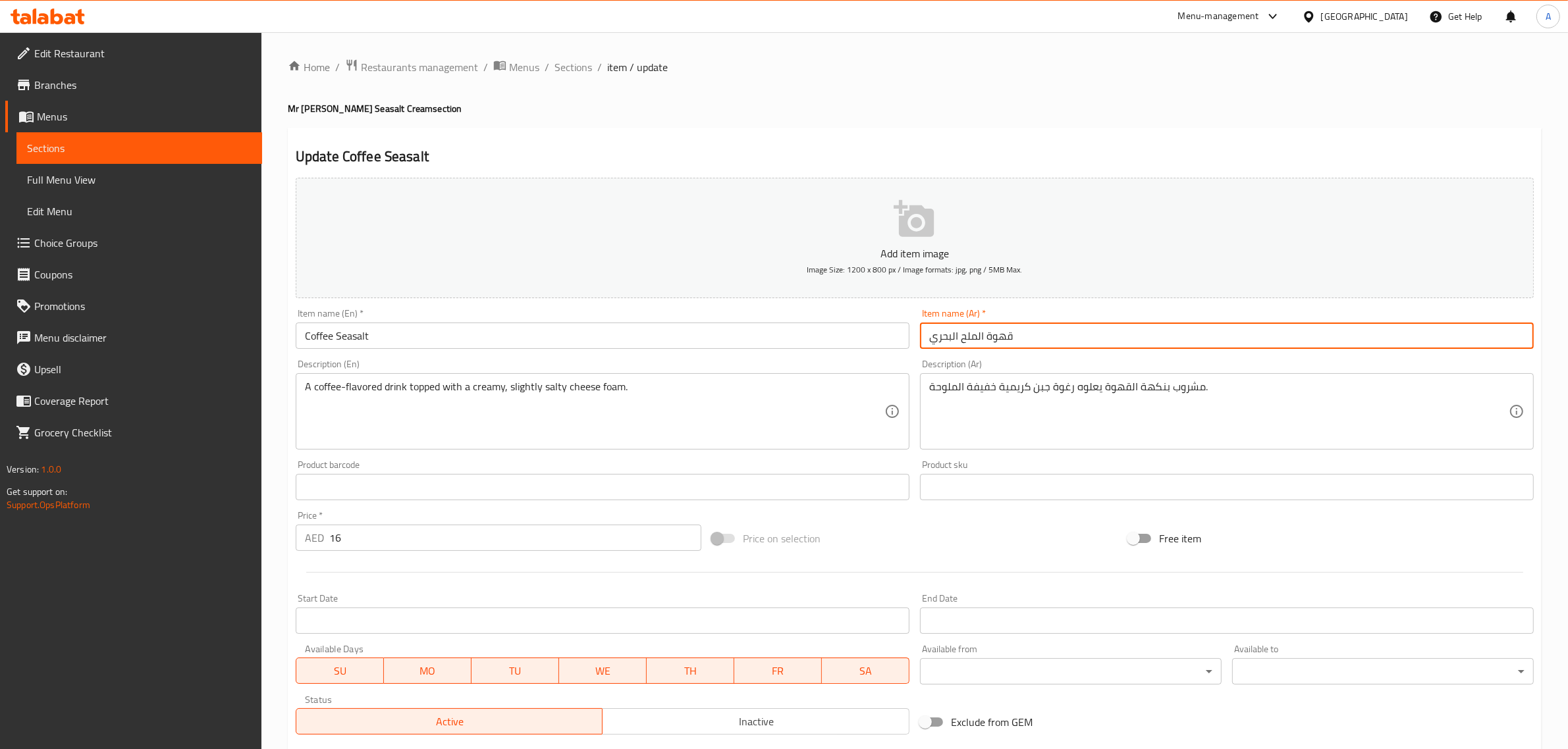
drag, startPoint x: 960, startPoint y: 334, endPoint x: 1091, endPoint y: 328, distance: 131.1
click at [1085, 329] on input "قهوة الملح البحري" at bounding box center [1226, 335] width 614 height 26
paste input "الملح البحري"
click at [991, 329] on input "قهوة بالملح البحري البحري" at bounding box center [1226, 335] width 614 height 26
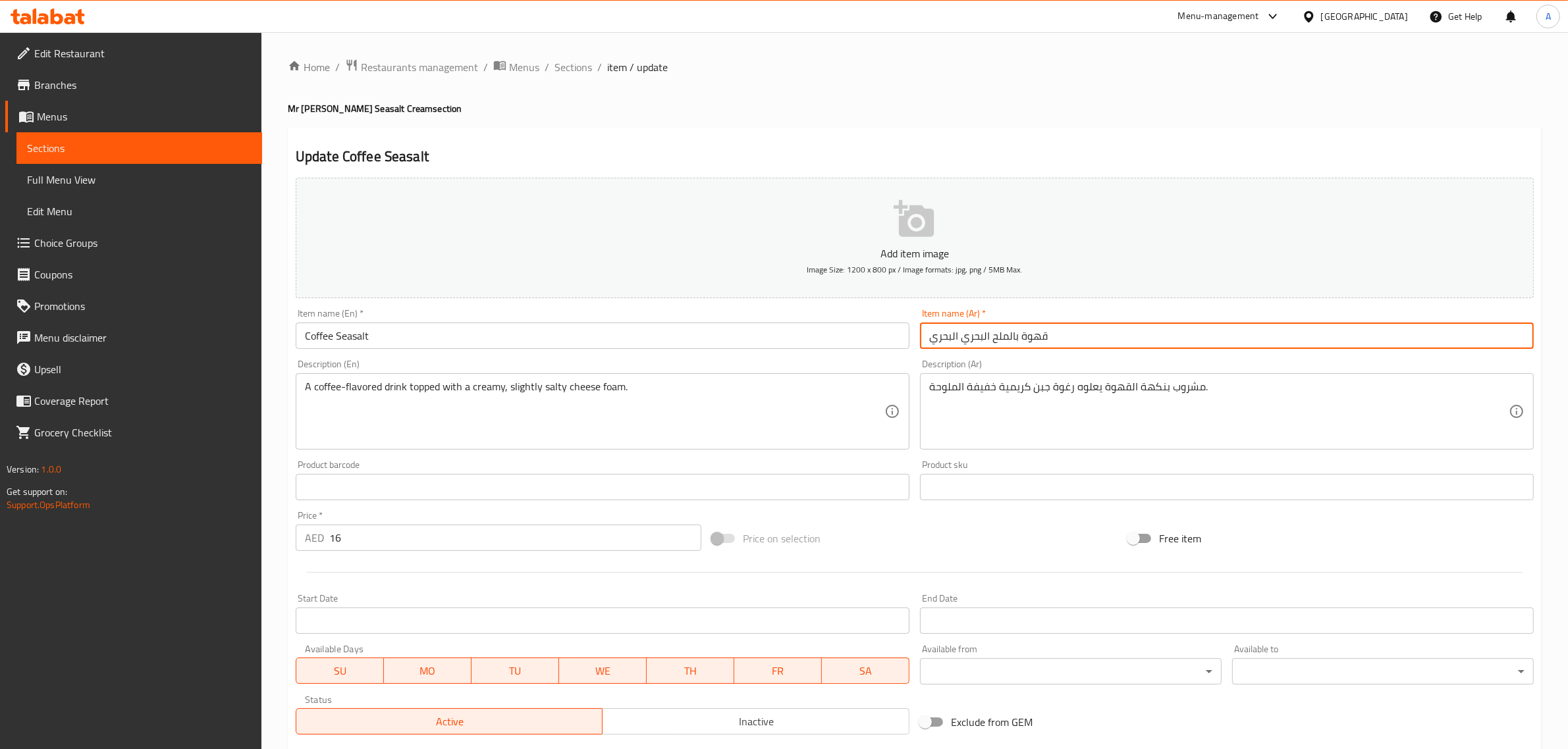
click at [978, 339] on input "قهوة بالملح البحري البحري" at bounding box center [1226, 335] width 614 height 26
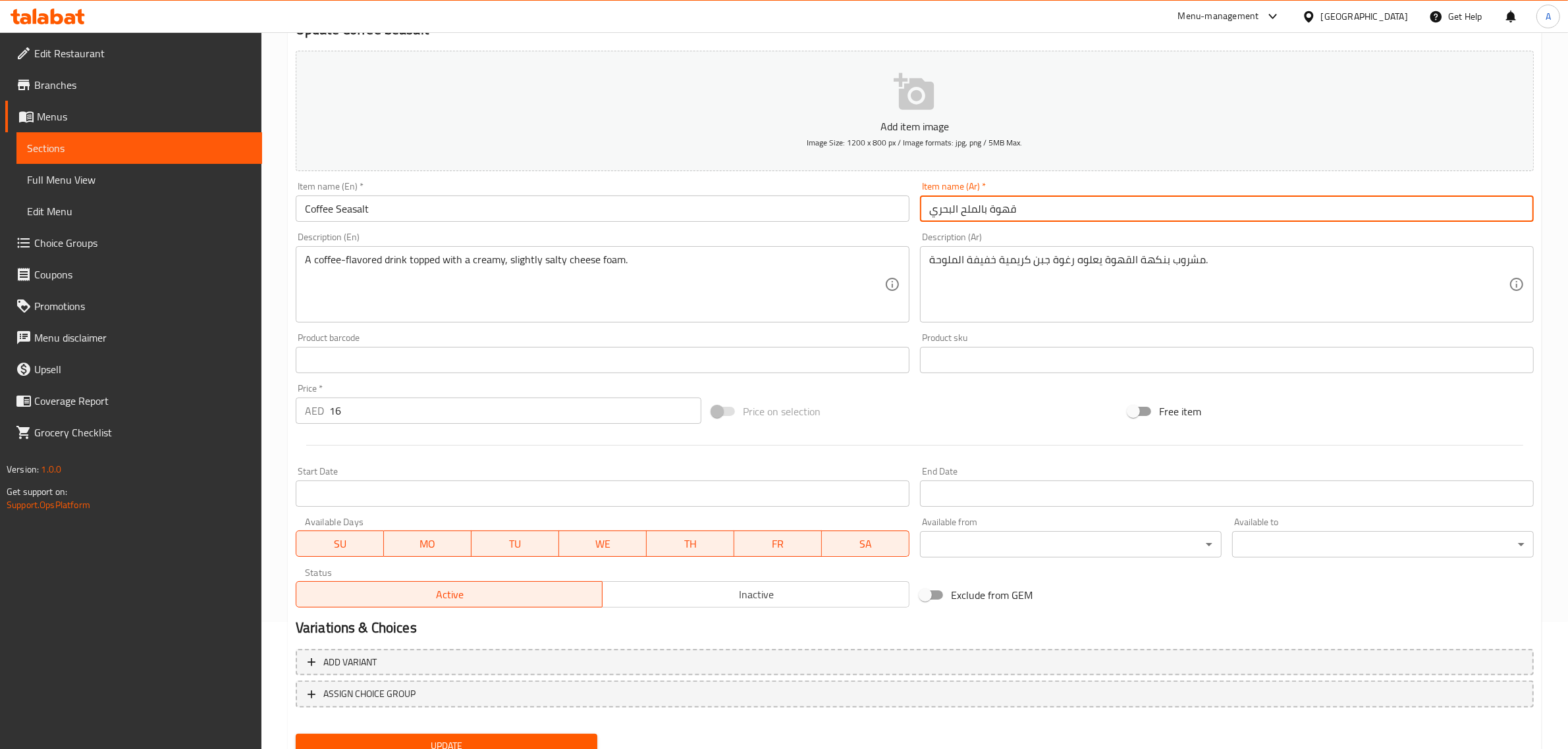
scroll to position [179, 0]
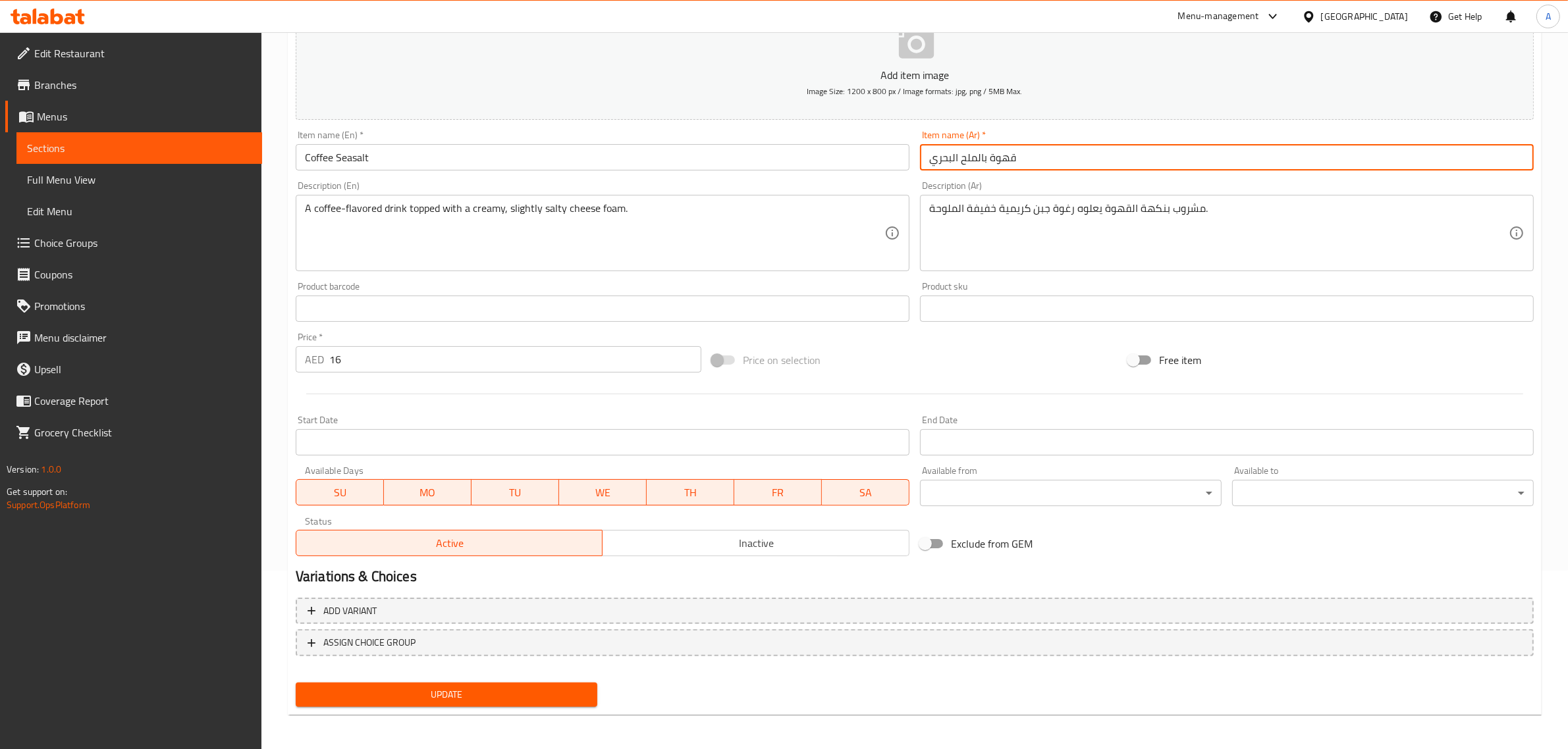
type input "قهوة بالملح البحري"
click at [519, 687] on span "Update" at bounding box center [447, 695] width 281 height 17
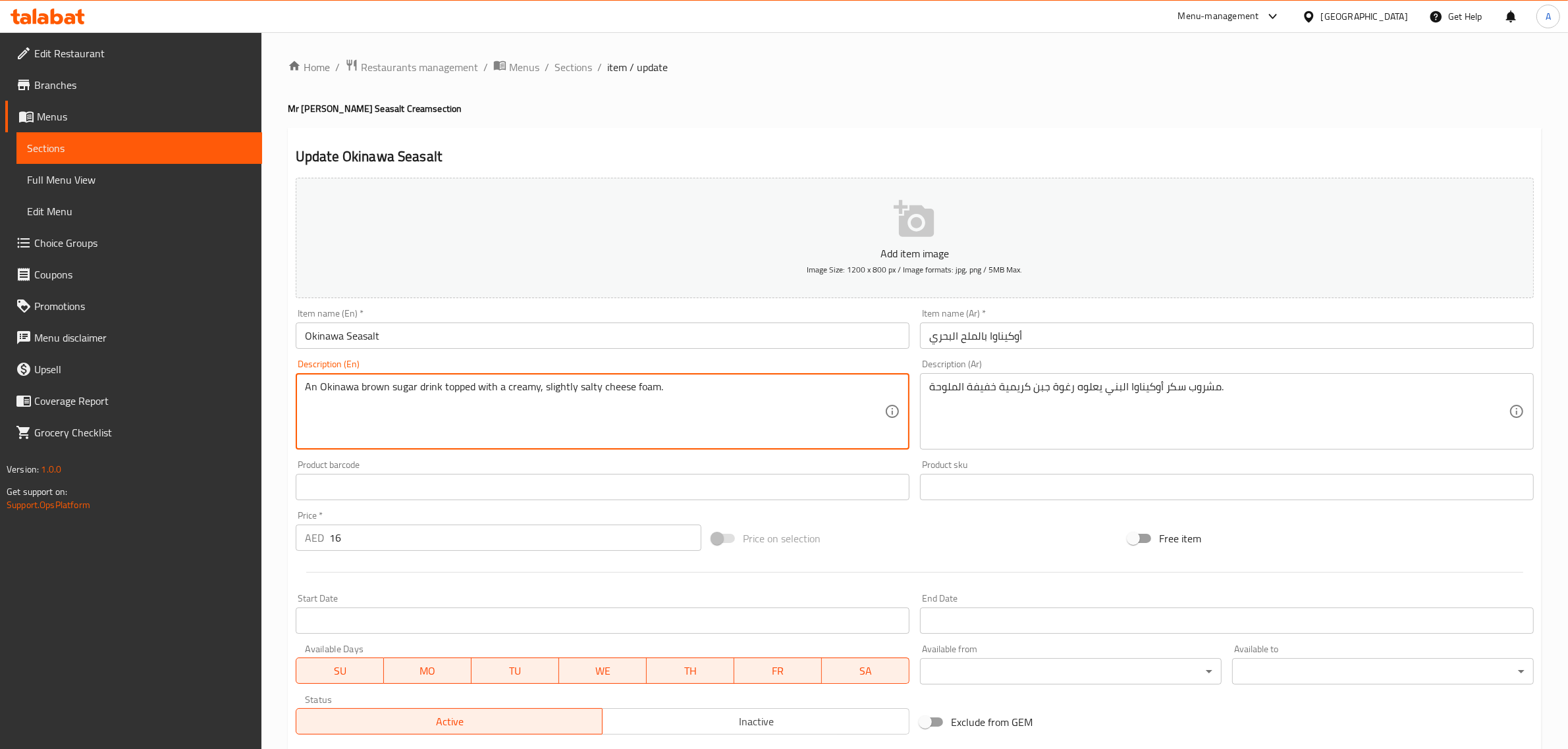
click at [554, 423] on textarea "An Okinawa brown sugar drink topped with a creamy, slightly salty cheese foam." at bounding box center [594, 412] width 579 height 62
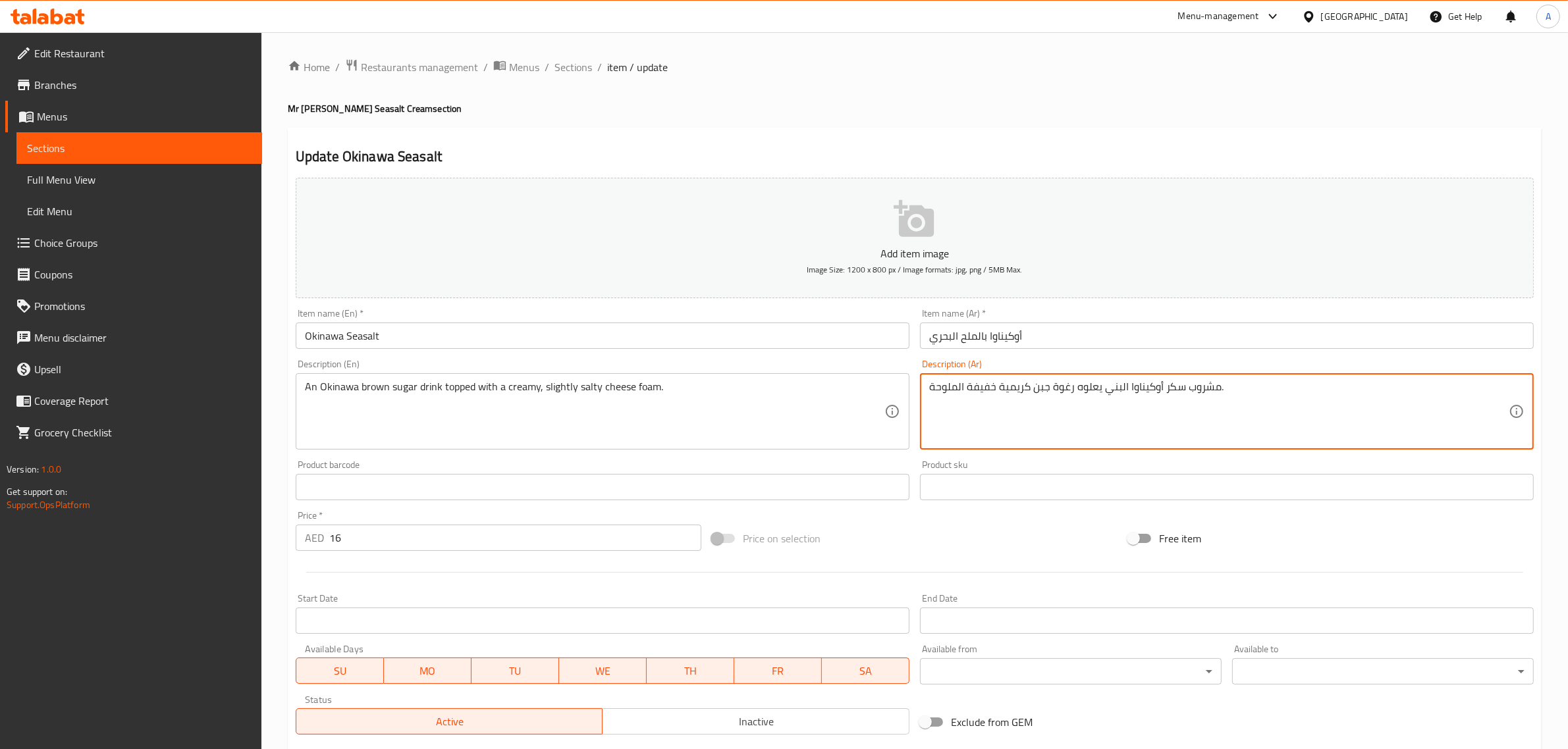
click at [1127, 386] on textarea "مشروب سكر أوكيناوا البني يعلوه رغوة جبن كريمية خفيفة الملوحة." at bounding box center [1218, 412] width 579 height 62
paste textarea "ني من أوكيناوا مغطى برغوة الجبن الكريمية المالحة قليلاً."
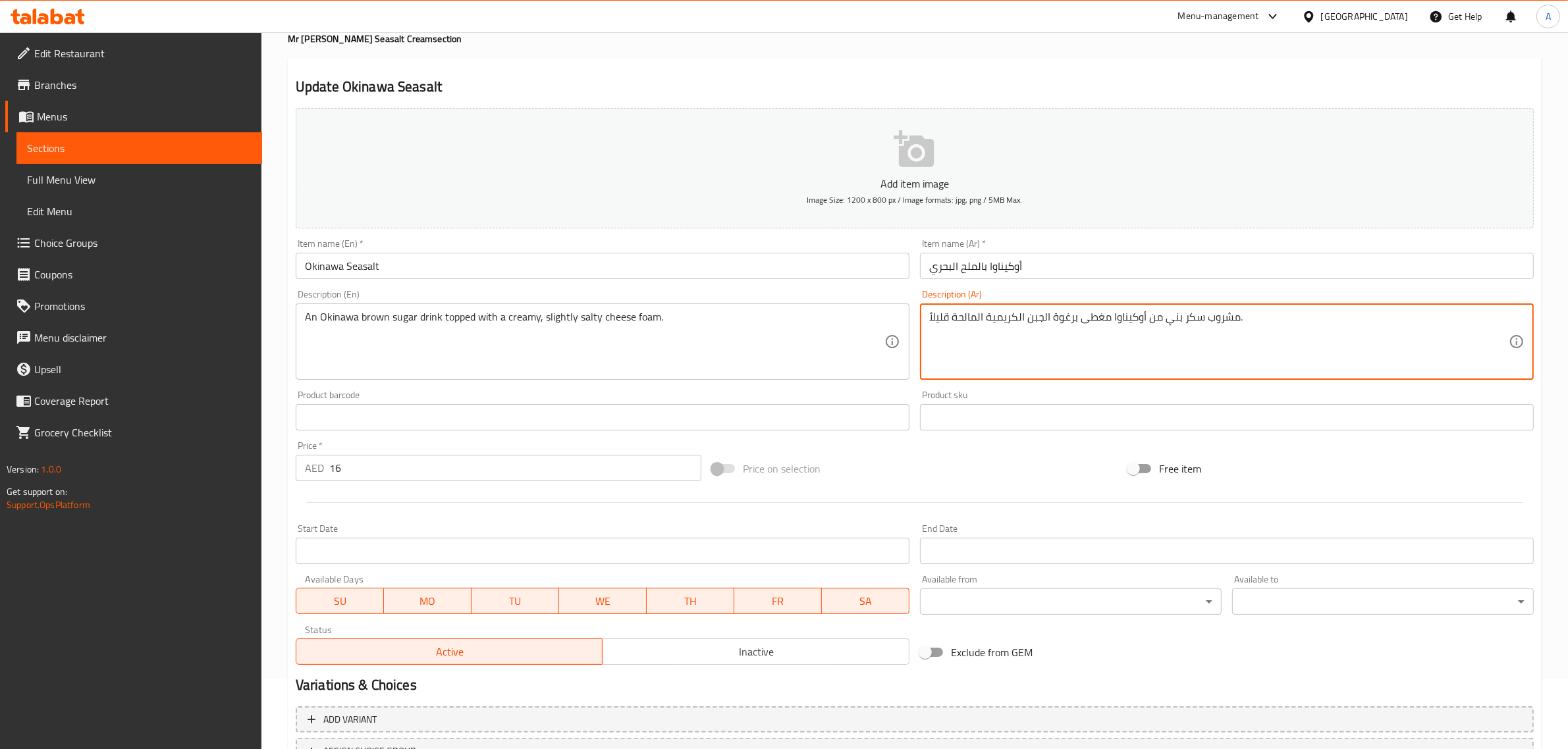
scroll to position [104, 0]
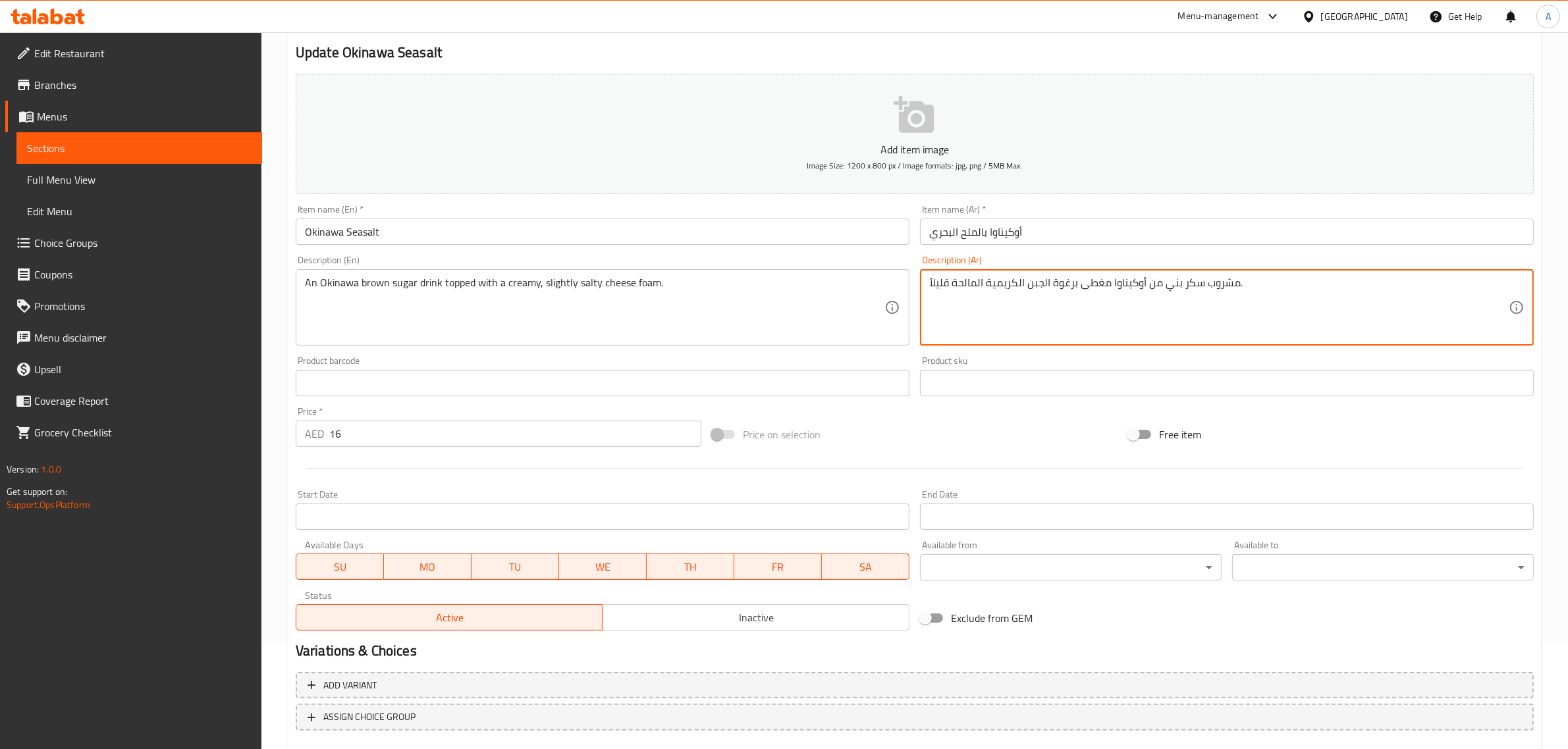
click at [1151, 277] on textarea "مشروب سكر بني من أوكيناوا مغطى برغوة الجبن الكريمية المالحة قليلاً." at bounding box center [1218, 308] width 579 height 62
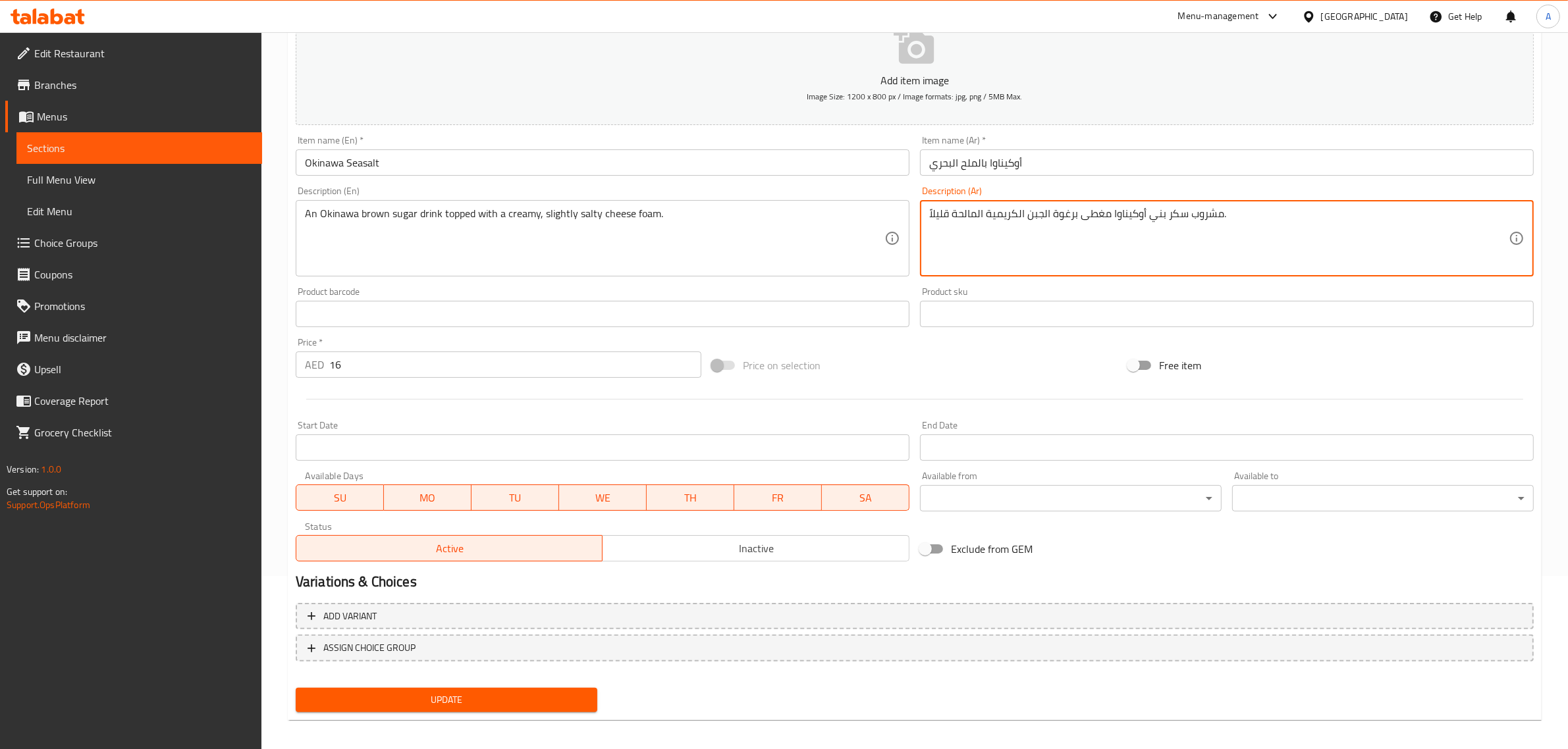
scroll to position [179, 0]
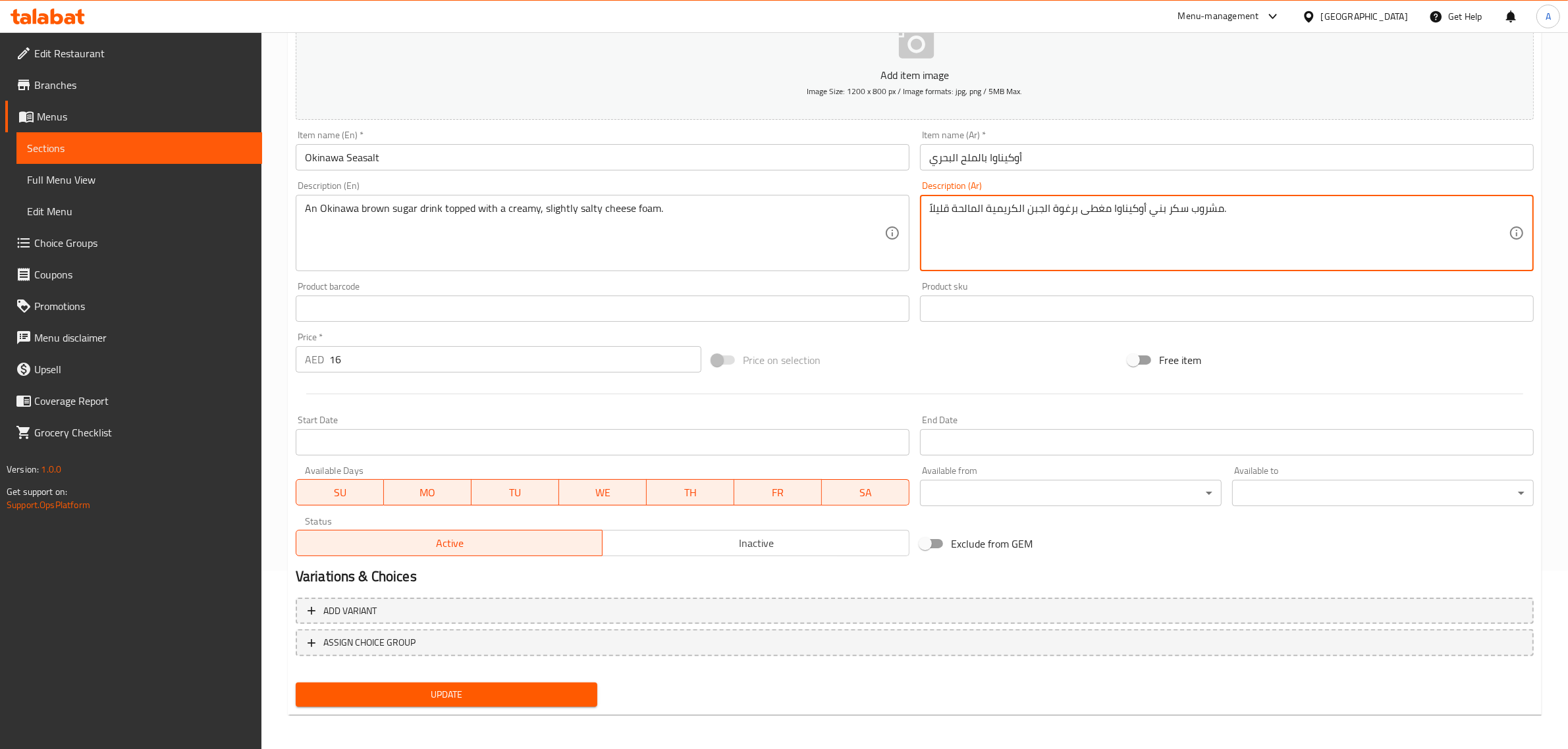
type textarea "مشروب سكر بني أوكيناوا مغطى برغوة الجبن الكريمية المالحة قليلاً."
click at [535, 699] on span "Update" at bounding box center [447, 695] width 281 height 17
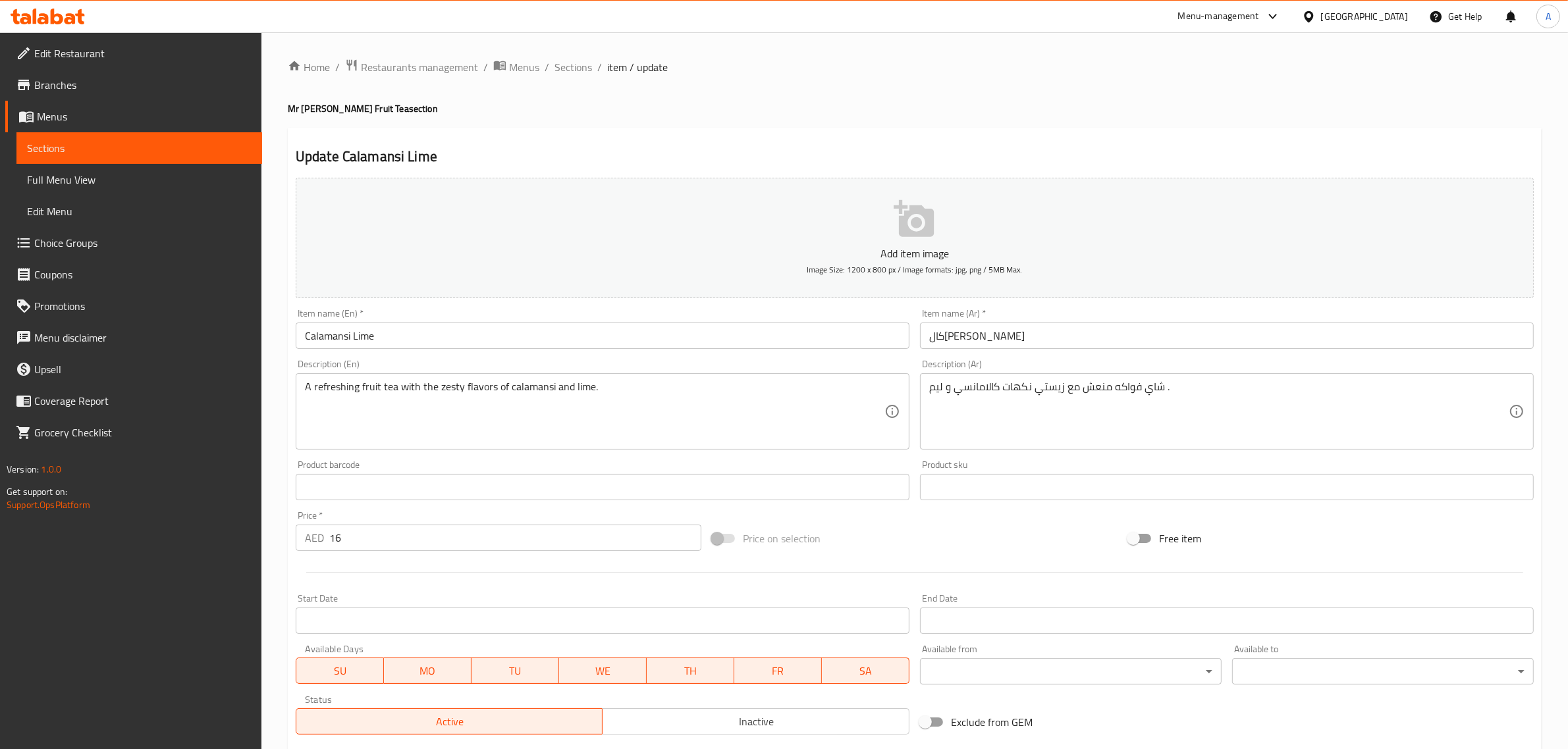
click at [936, 340] on input "كالامانسي ليم" at bounding box center [1226, 335] width 614 height 26
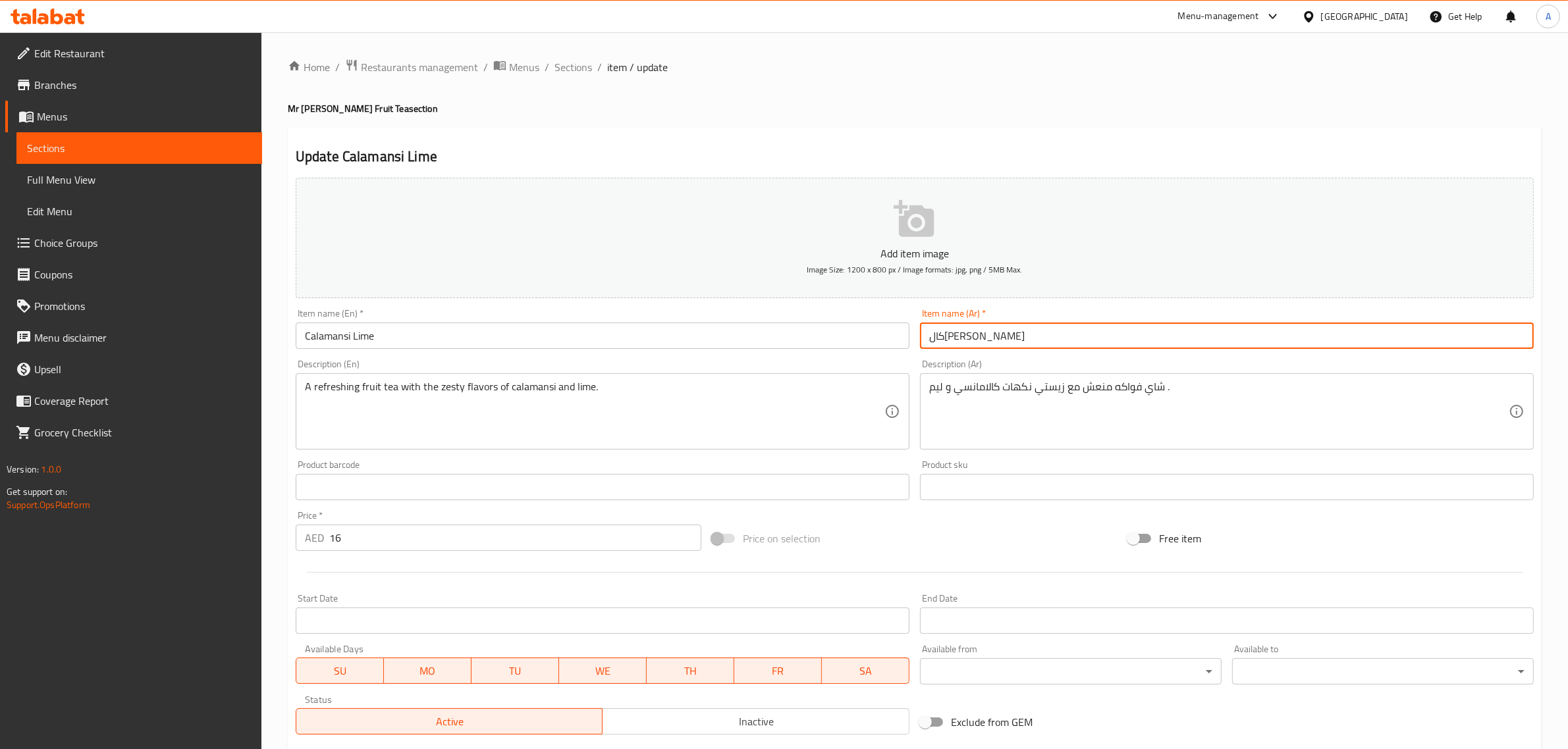
click at [937, 337] on input "كالامانسي ليم" at bounding box center [1226, 335] width 614 height 26
click at [939, 337] on input "كالامانسي ليم" at bounding box center [1226, 335] width 614 height 26
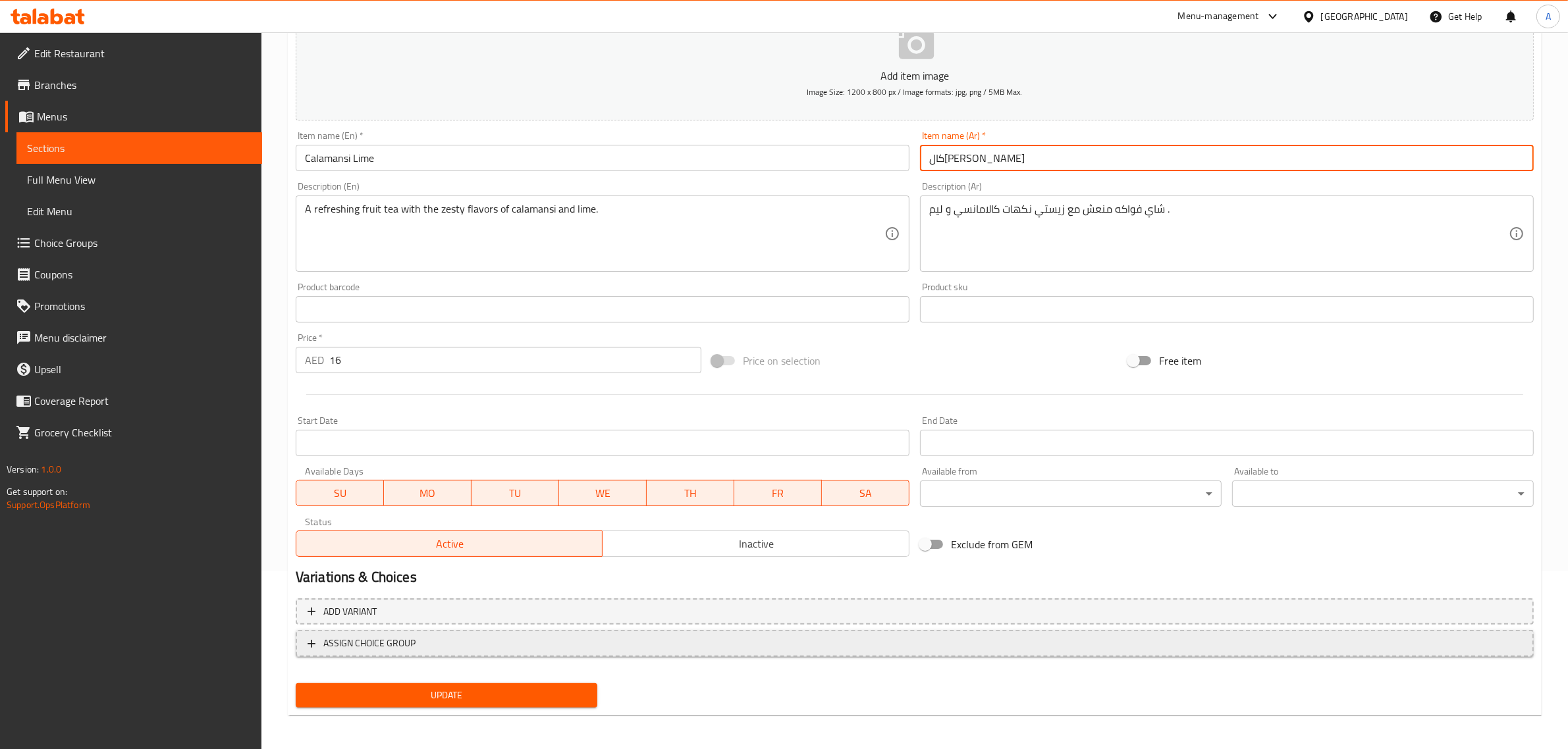
scroll to position [179, 0]
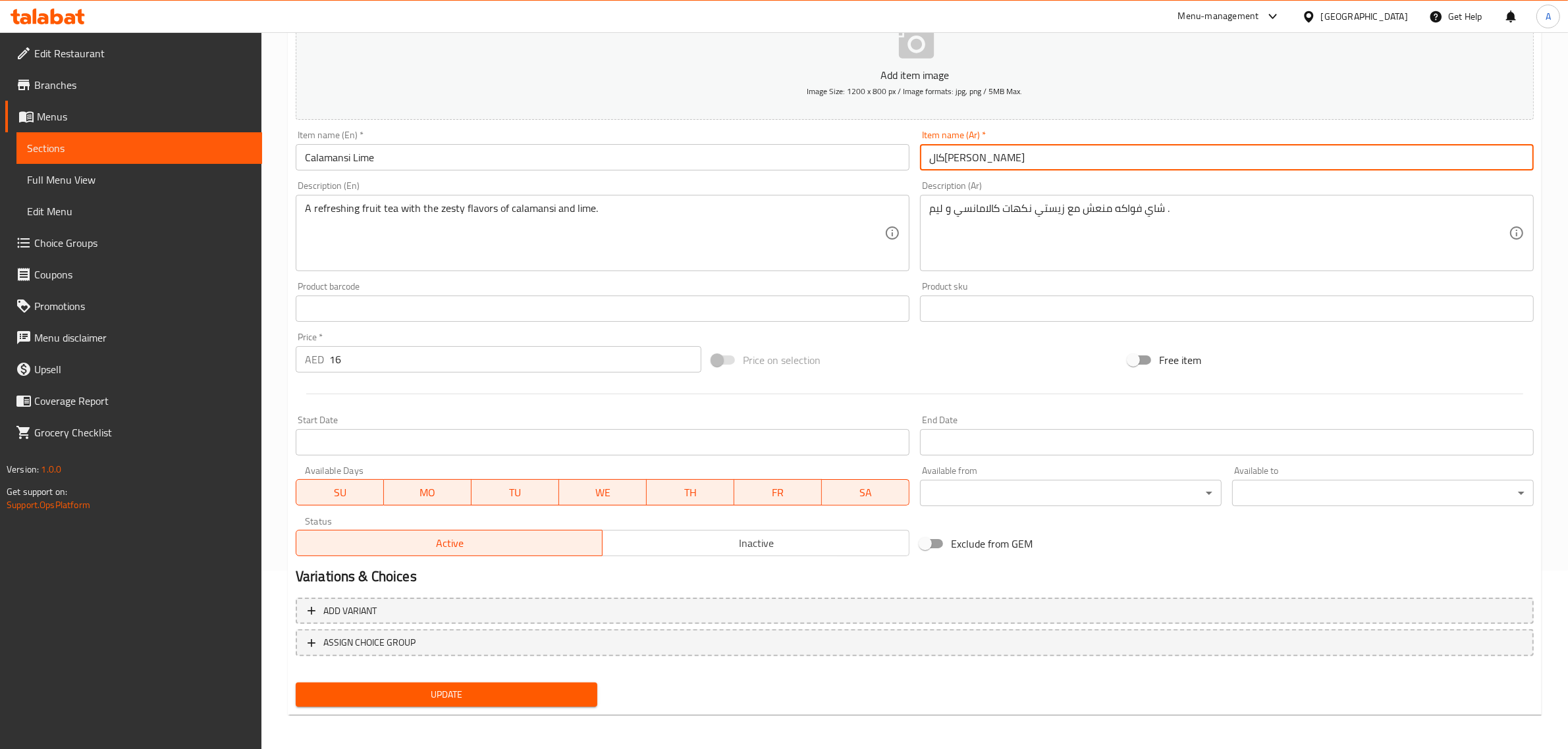
type input "كالامانسي لايم"
click at [555, 692] on span "Update" at bounding box center [447, 695] width 281 height 17
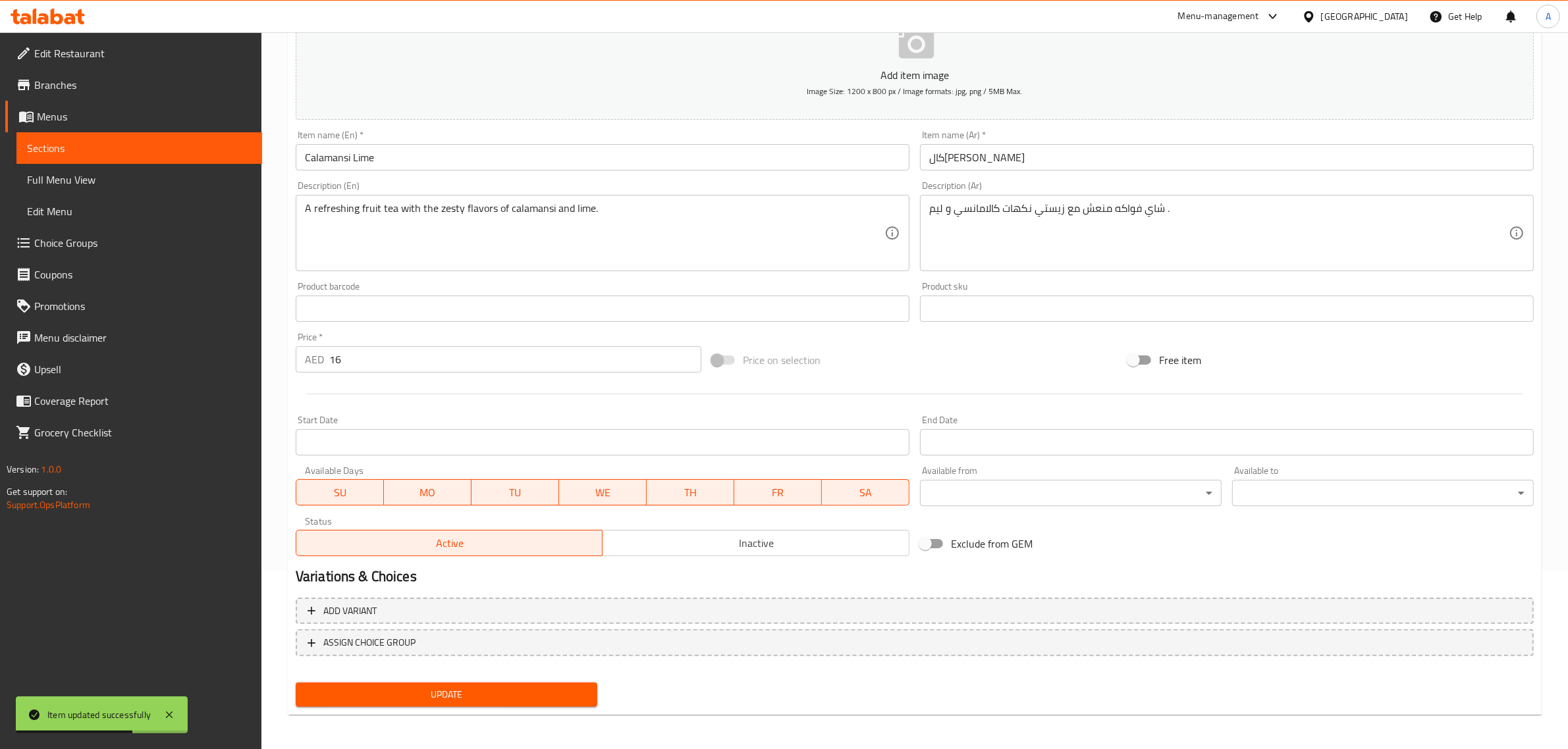
click at [934, 158] on input "كالامانسي لايم" at bounding box center [1226, 157] width 614 height 26
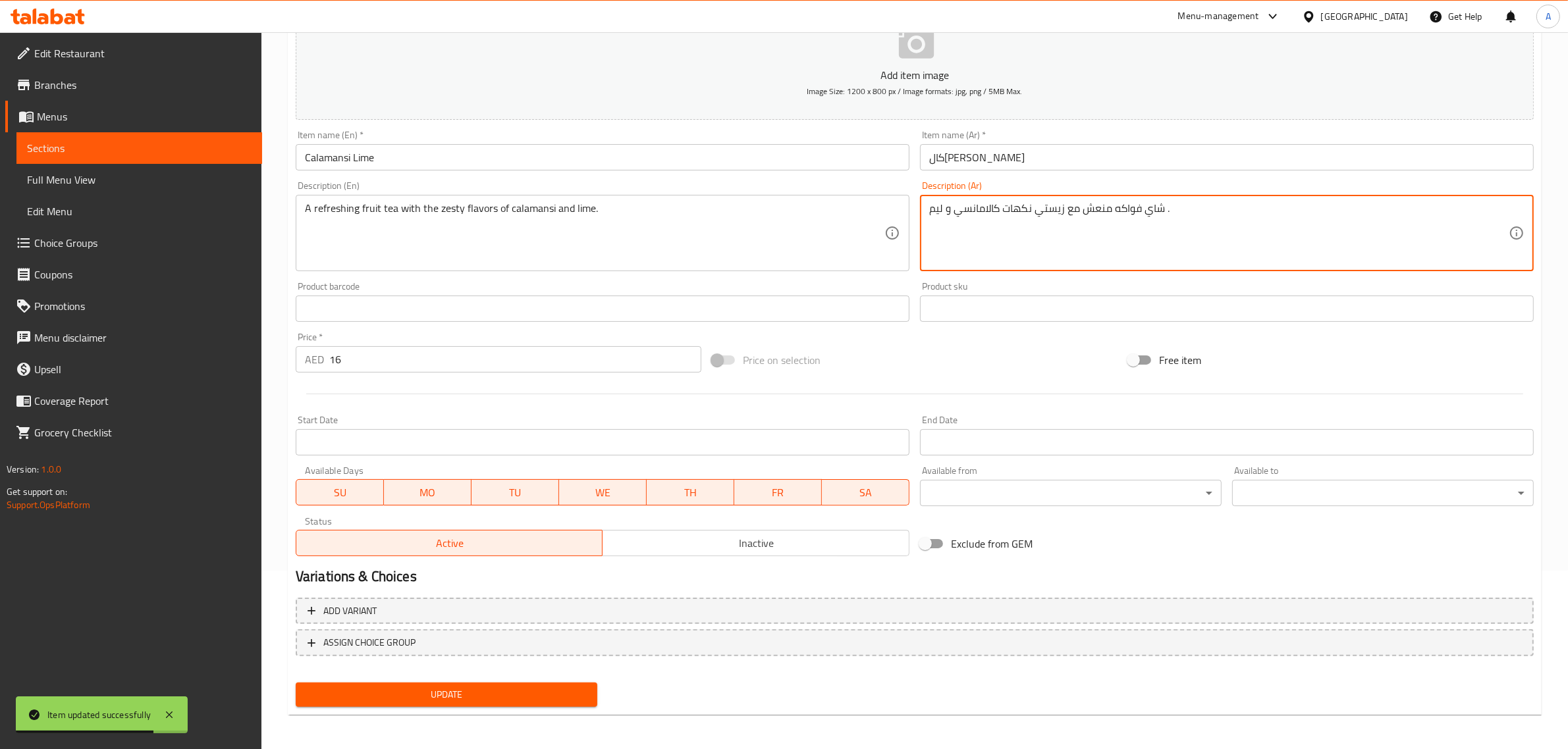
click at [935, 211] on textarea "شاي فواكه منعش مع زيستي نكهات كالامانسي و ليم ." at bounding box center [1218, 233] width 579 height 62
paste textarea "ايم"
type textarea "شاي فواكه منعش مع زيستي نكهات كالامانسي و لايم."
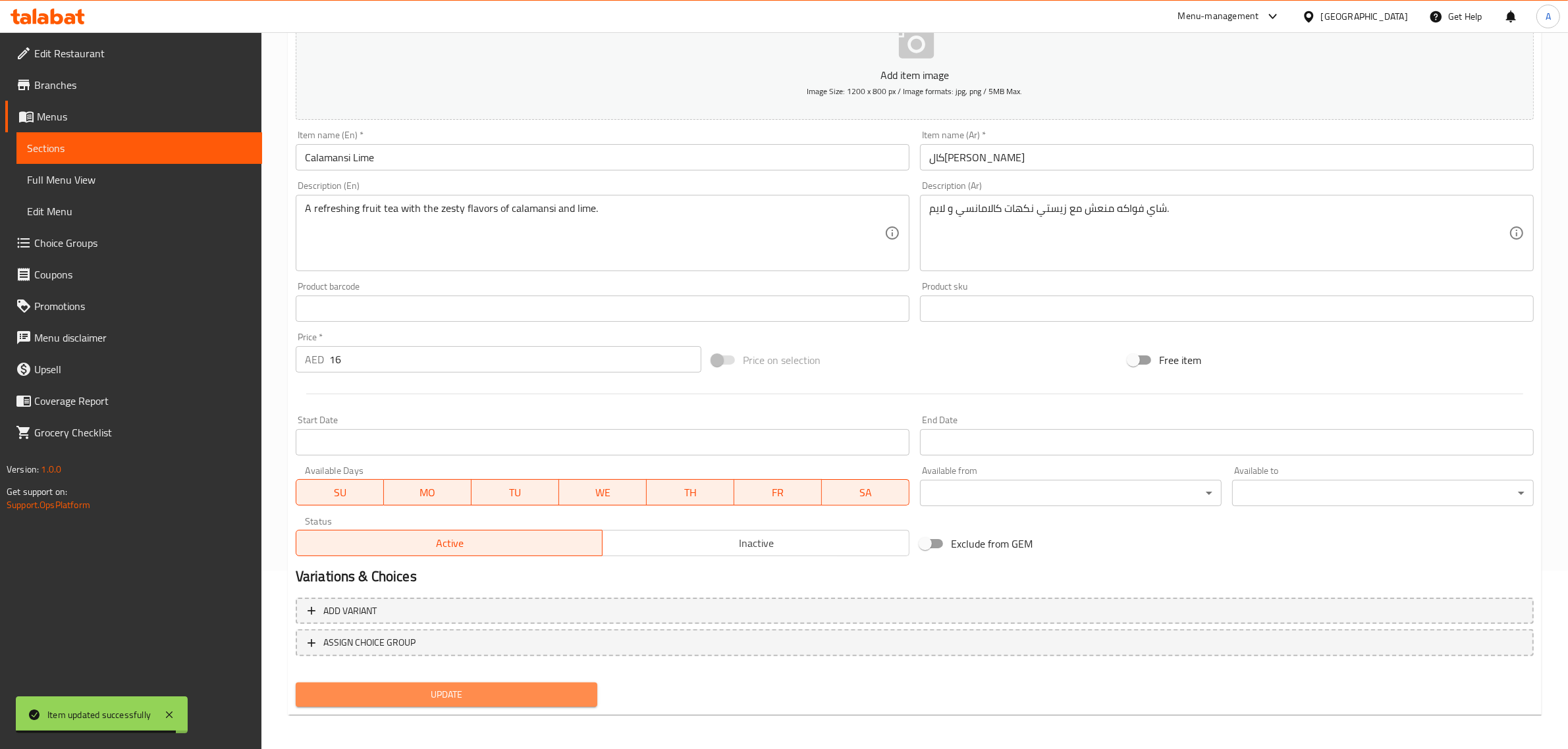
click at [399, 683] on button "Update" at bounding box center [447, 695] width 302 height 25
click at [930, 156] on input "كالامانسي لايم" at bounding box center [1226, 157] width 614 height 26
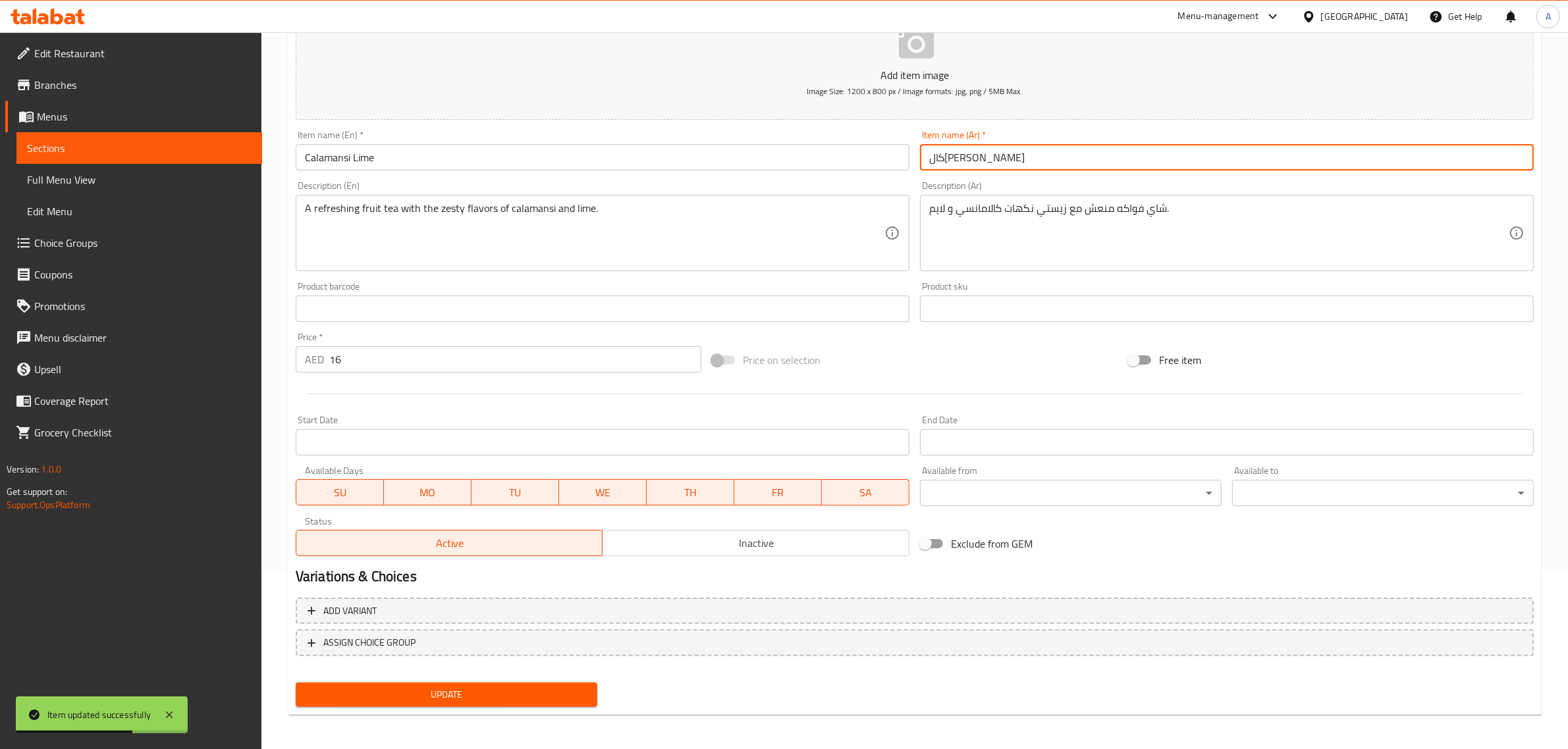
click at [942, 162] on input "كالامانسي لايم" at bounding box center [1226, 157] width 614 height 26
click at [571, 699] on span "Update" at bounding box center [447, 695] width 281 height 17
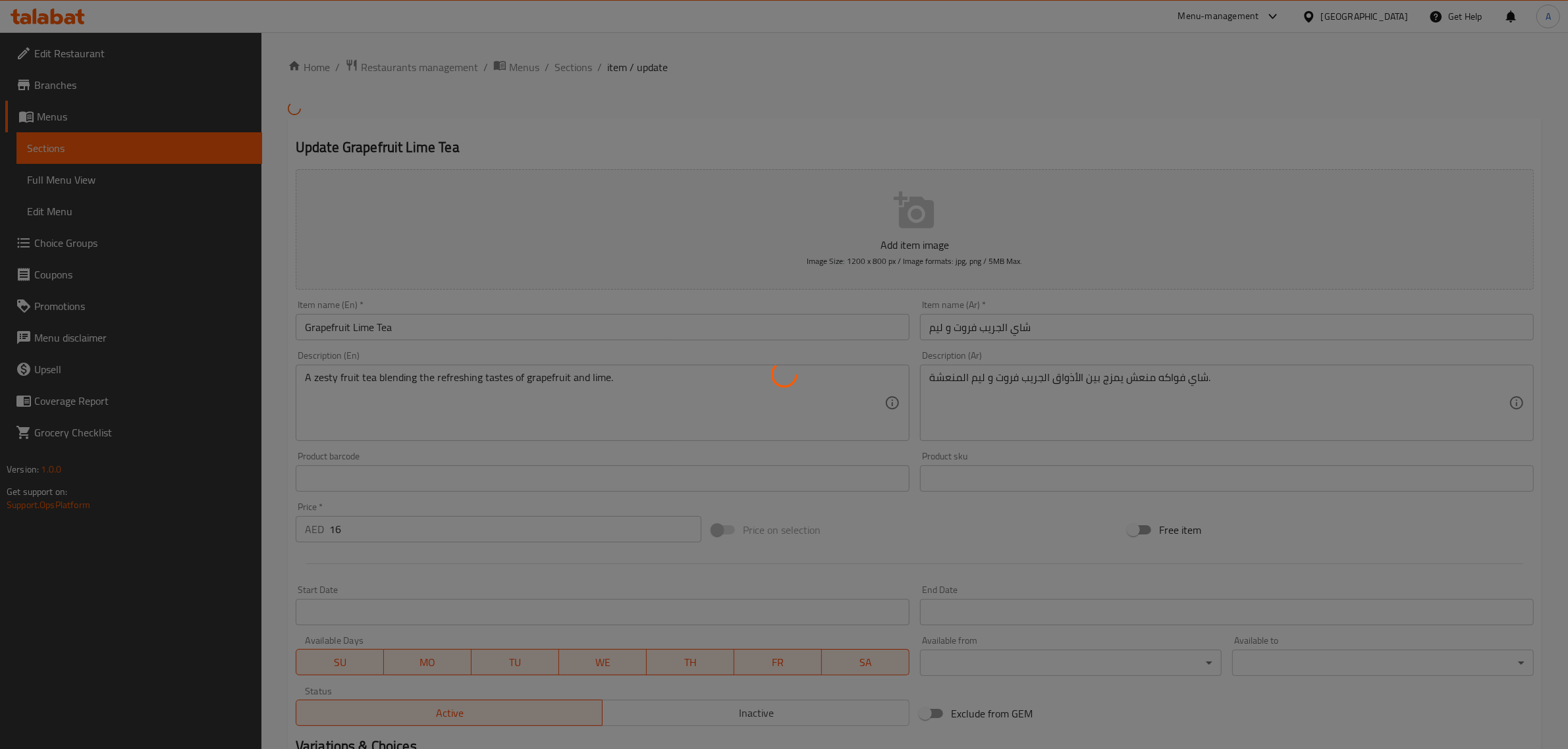
click at [937, 333] on div at bounding box center [784, 374] width 1568 height 749
click at [937, 337] on div at bounding box center [784, 374] width 1568 height 749
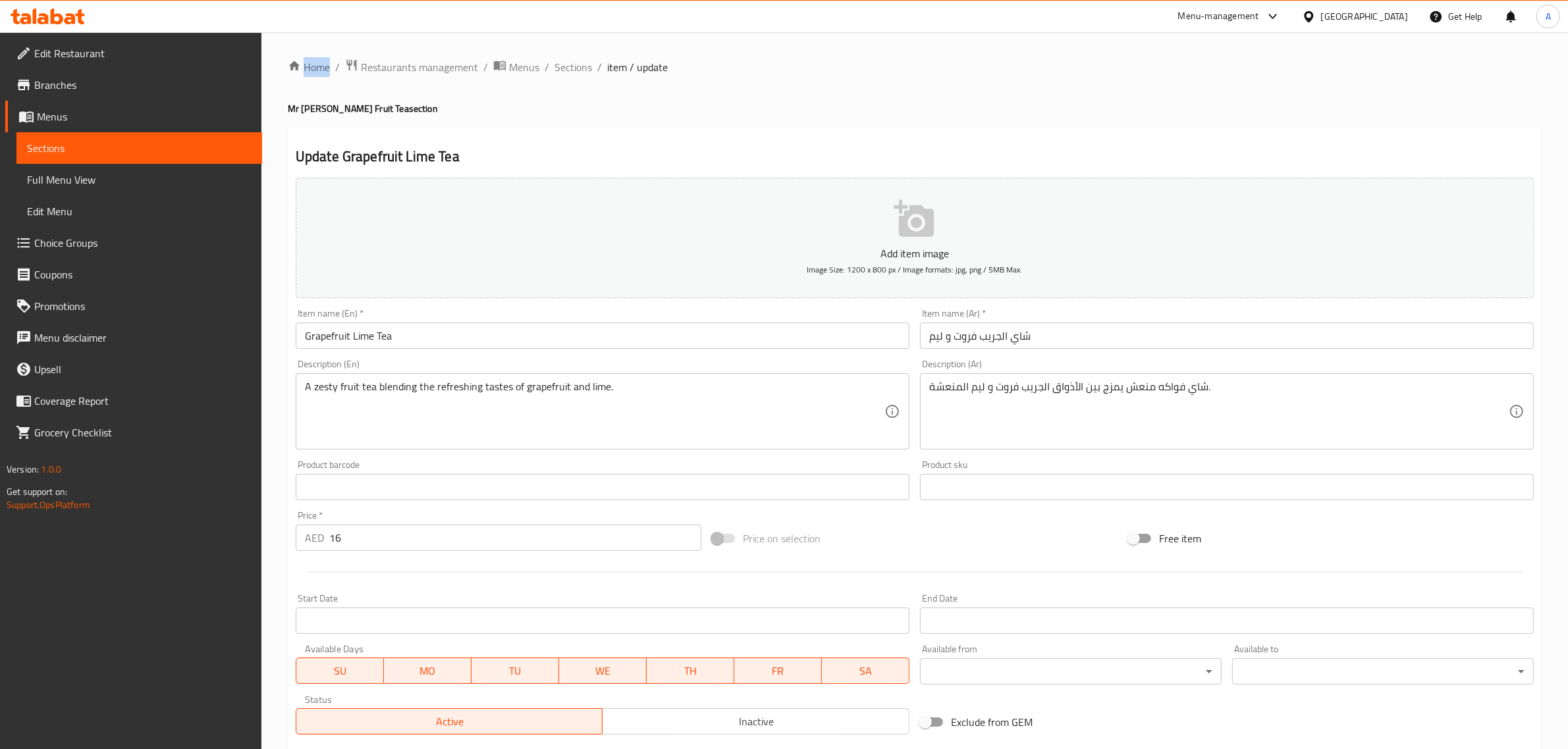
click at [937, 337] on input "شاي الجريب فروت و ليم" at bounding box center [1226, 335] width 614 height 26
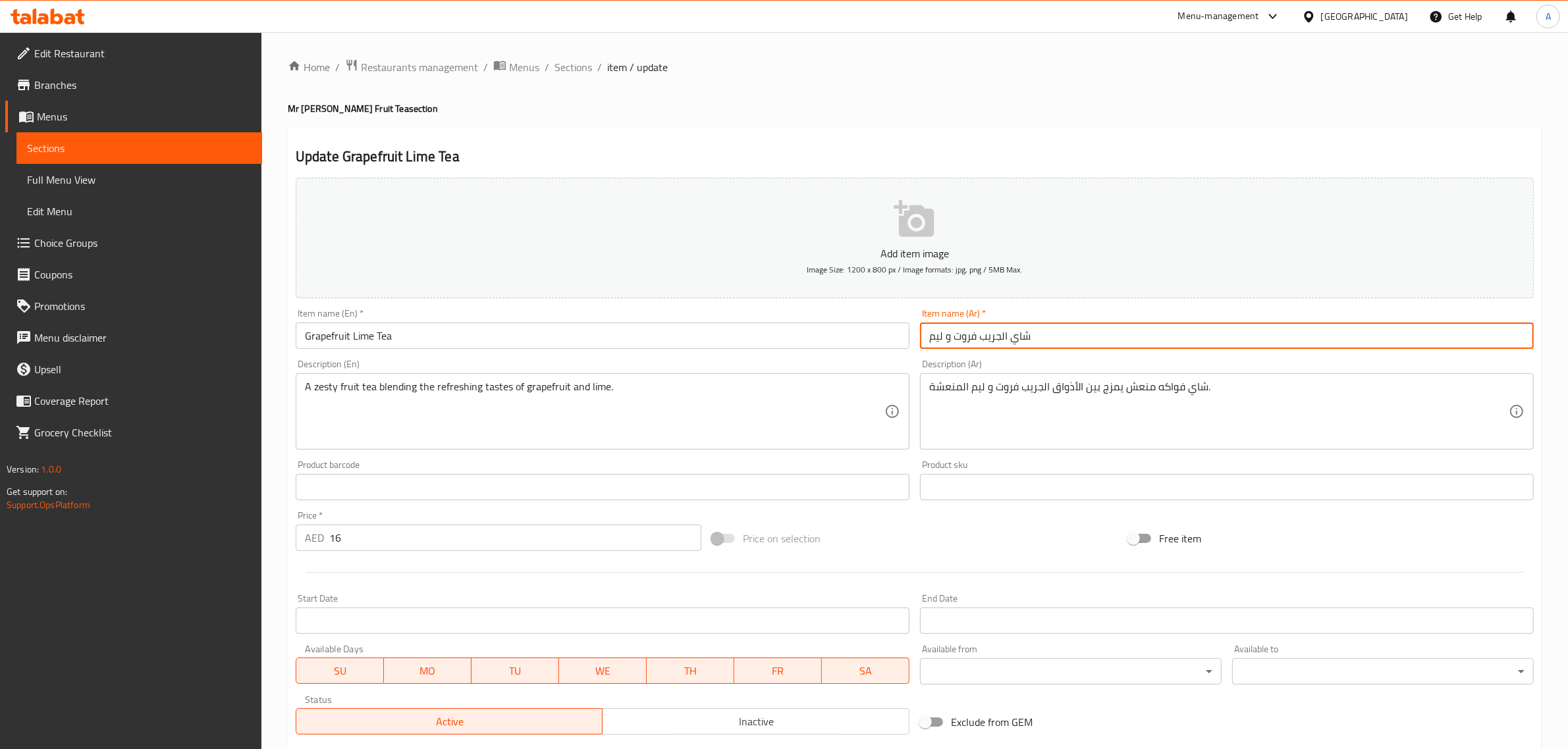
click at [937, 337] on input "شاي الجريب فروت و ليم" at bounding box center [1226, 335] width 614 height 26
paste input "ا"
type input "شاي الجريب فروت و لايم"
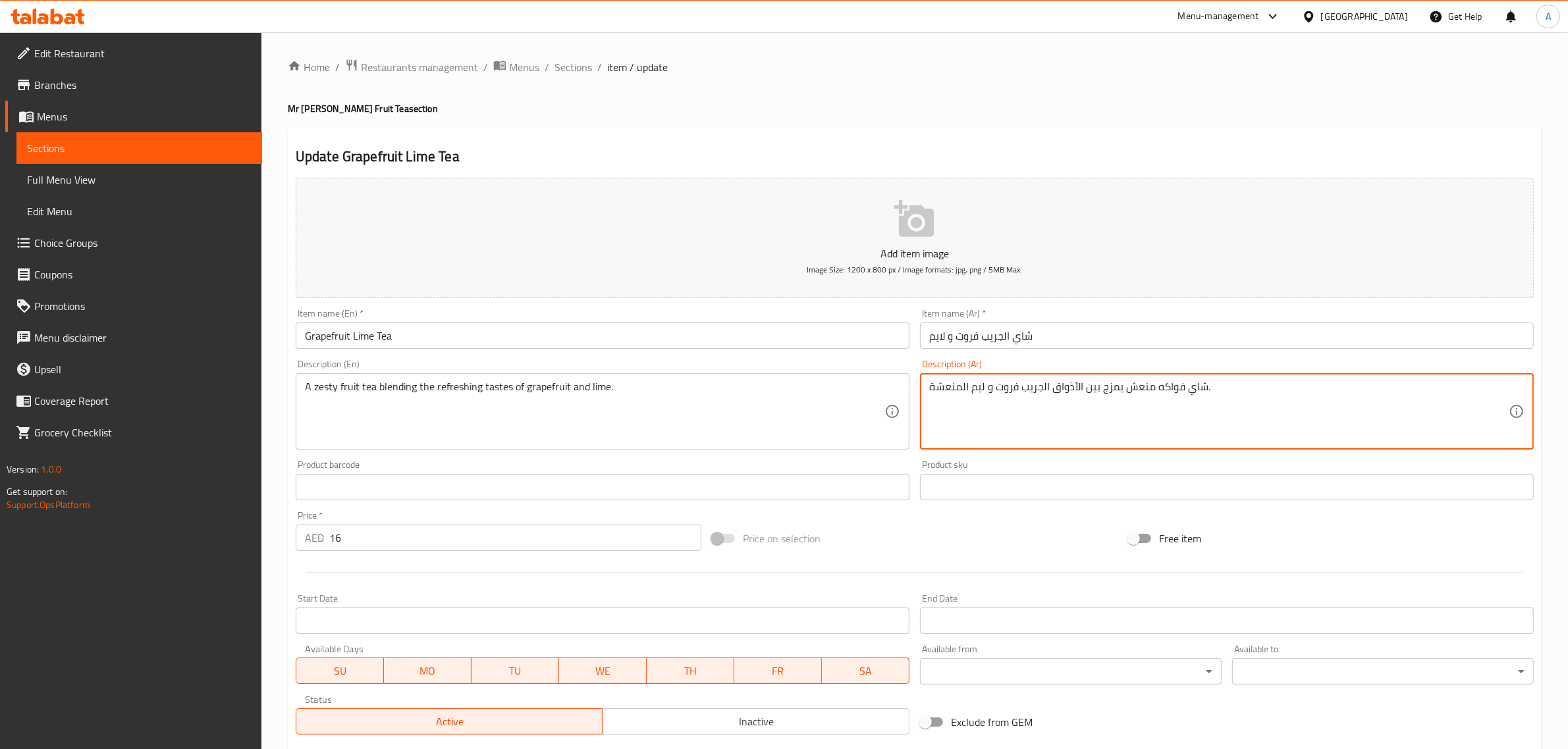
click at [980, 390] on textarea "شاي فواكه منعش يمزج بين الأذواق الجريب فروت و ليم المنعشة." at bounding box center [1218, 412] width 579 height 62
paste textarea "ايم"
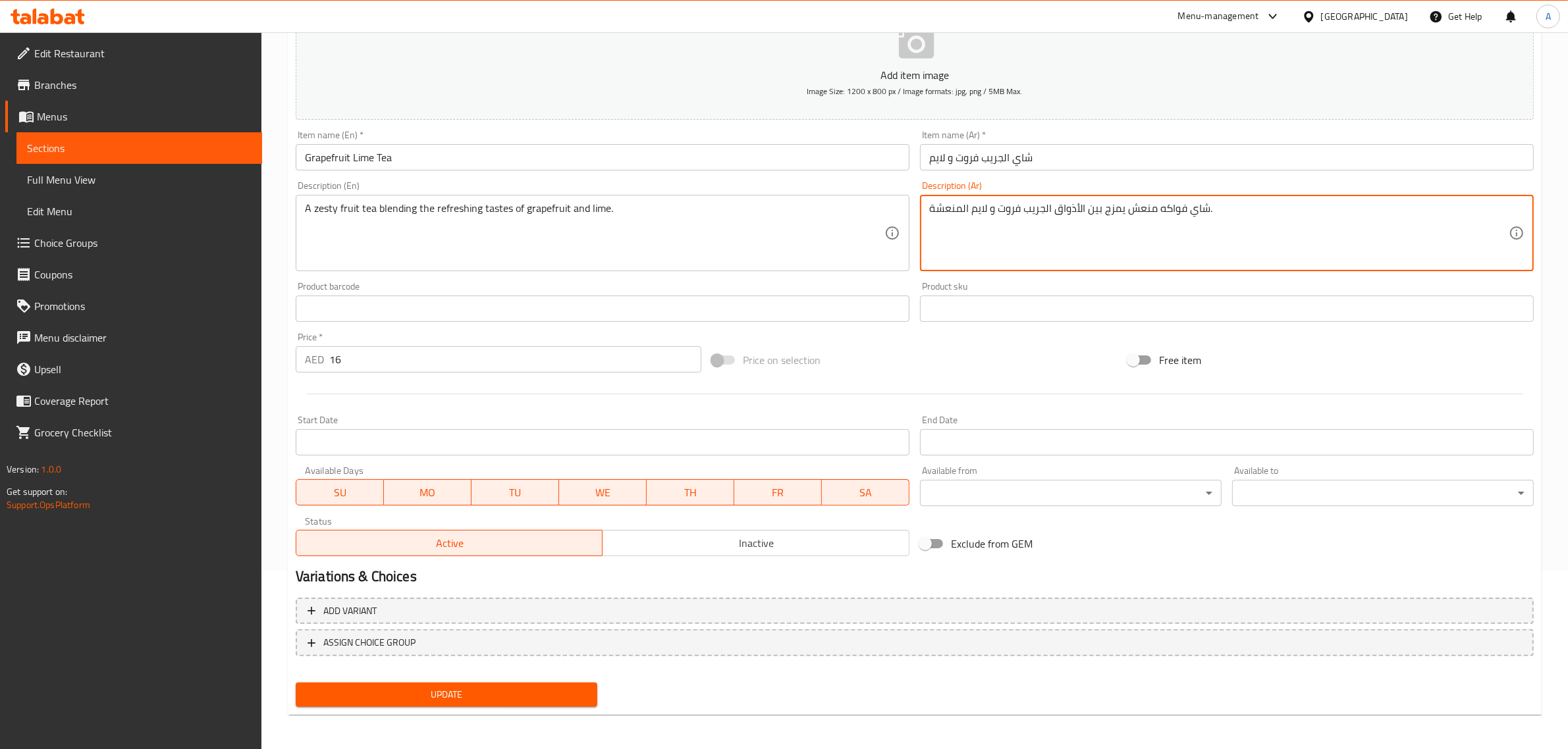
type textarea "شاي فواكه منعش يمزج بين الأذواق الجريب فروت و لايم المنعشة."
click at [508, 689] on span "Update" at bounding box center [447, 695] width 281 height 17
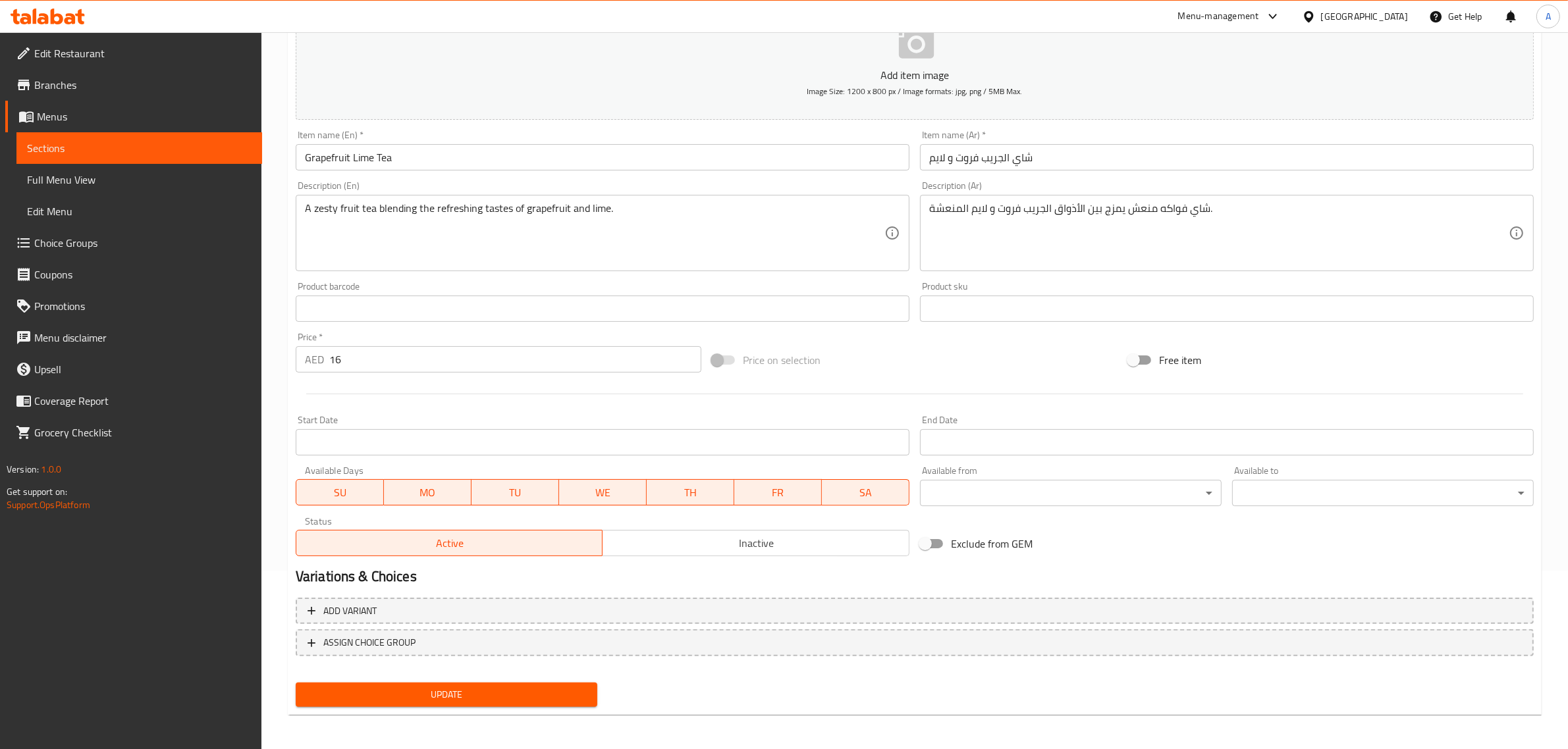
click at [468, 692] on span "Update" at bounding box center [447, 695] width 281 height 17
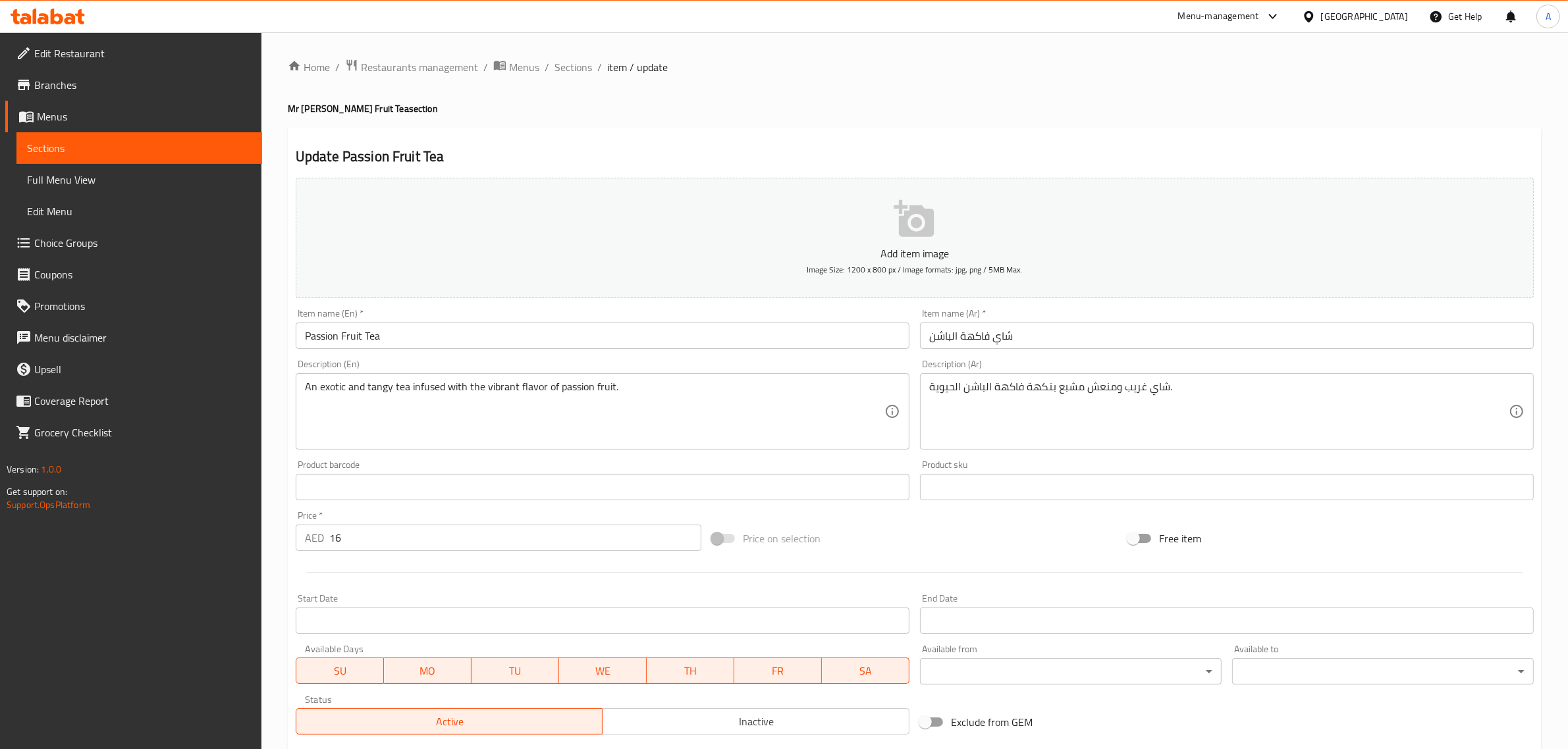
click at [980, 341] on input "شاي فاكهة الباشن" at bounding box center [1226, 335] width 614 height 26
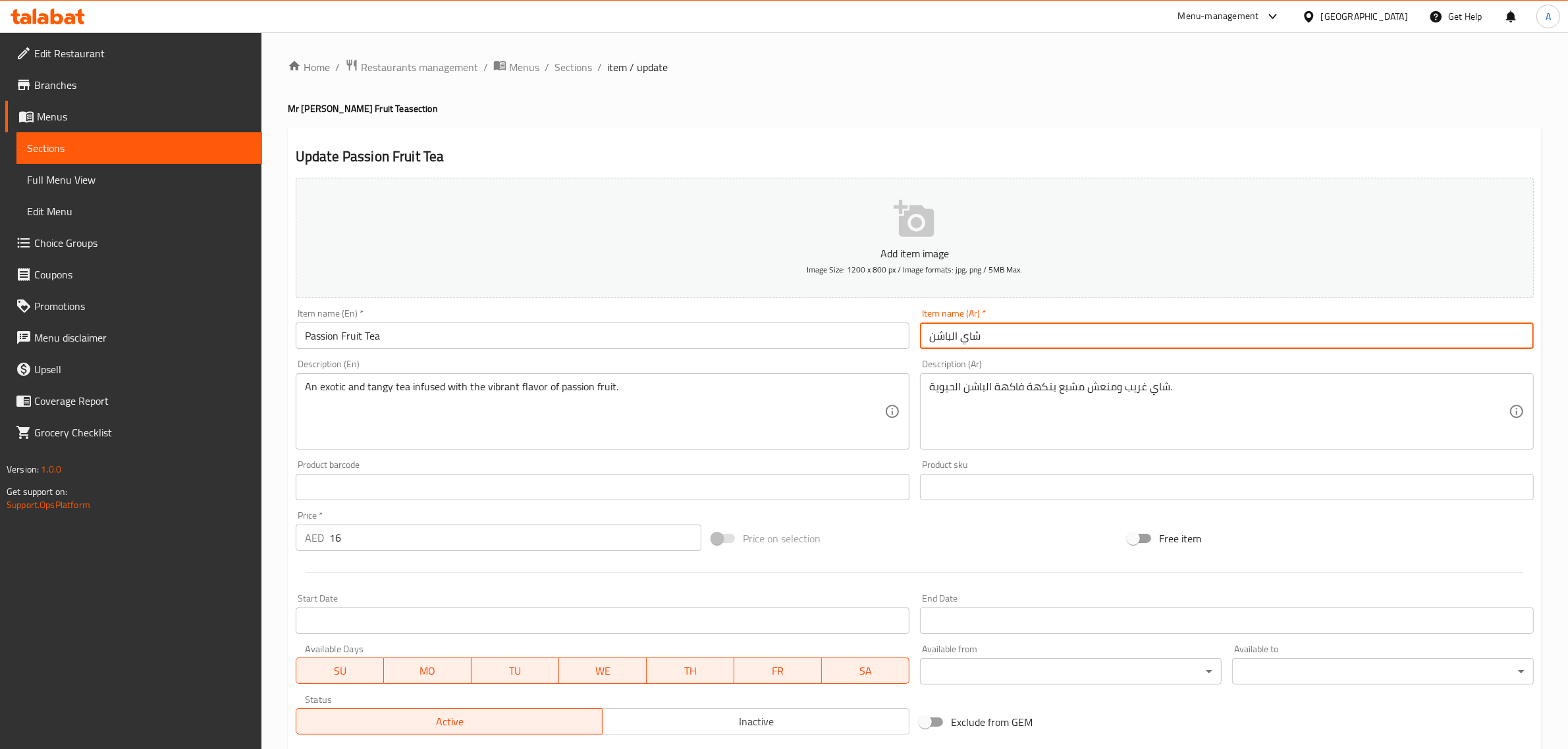
click at [1042, 341] on input "شاي الباشن" at bounding box center [1226, 335] width 614 height 26
click at [942, 340] on input "شاي الباشن فروت" at bounding box center [1226, 335] width 614 height 26
type input "شاي الباشن فروت"
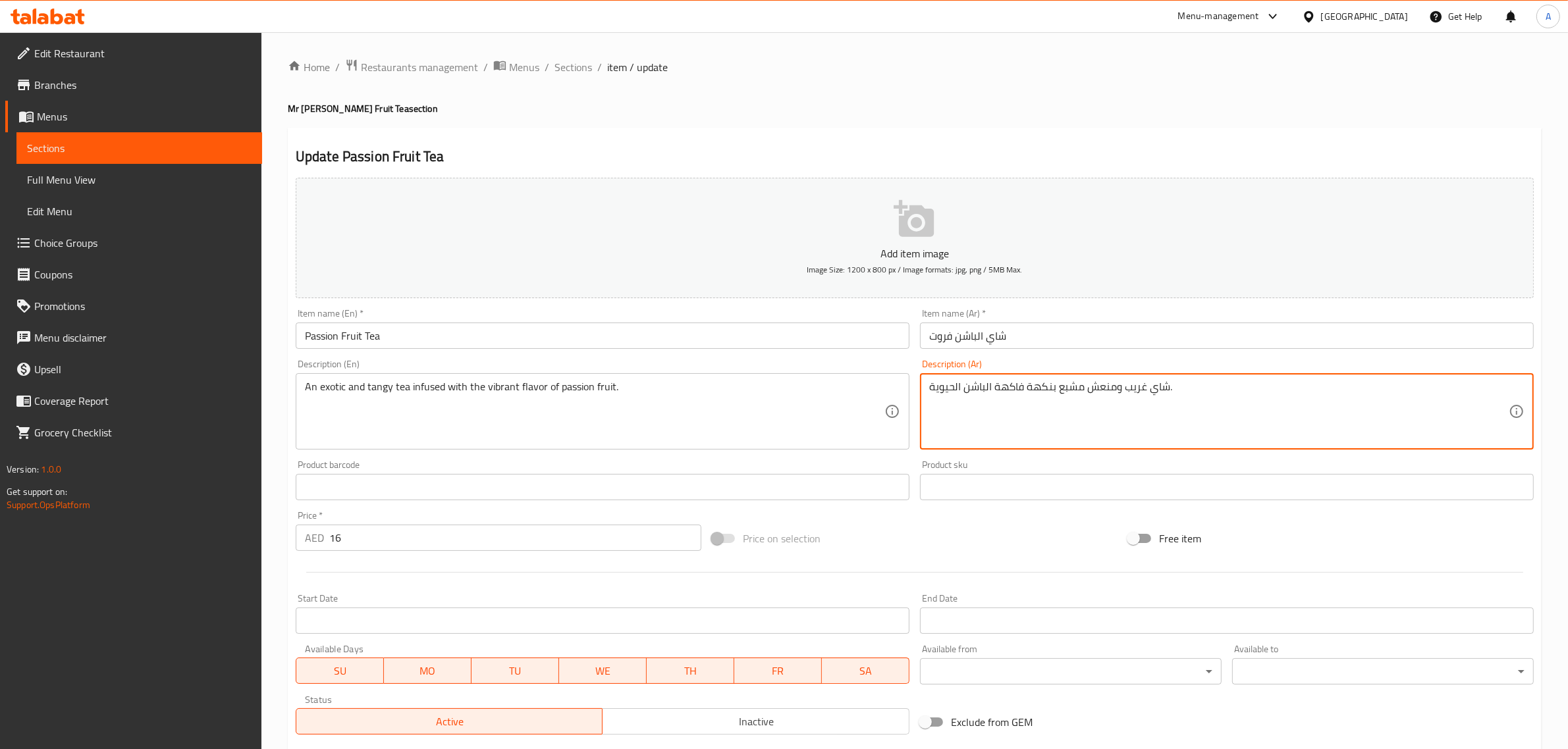
click at [1013, 386] on textarea "شاي غريب ومنعش مشبع بنكهة فاكهة الباشن الحيوية." at bounding box center [1218, 412] width 579 height 62
click at [960, 392] on textarea "شاي غريب ومنعش مشبع بنكهة الباشن الحيوية." at bounding box center [1218, 412] width 579 height 62
paste textarea "فروت"
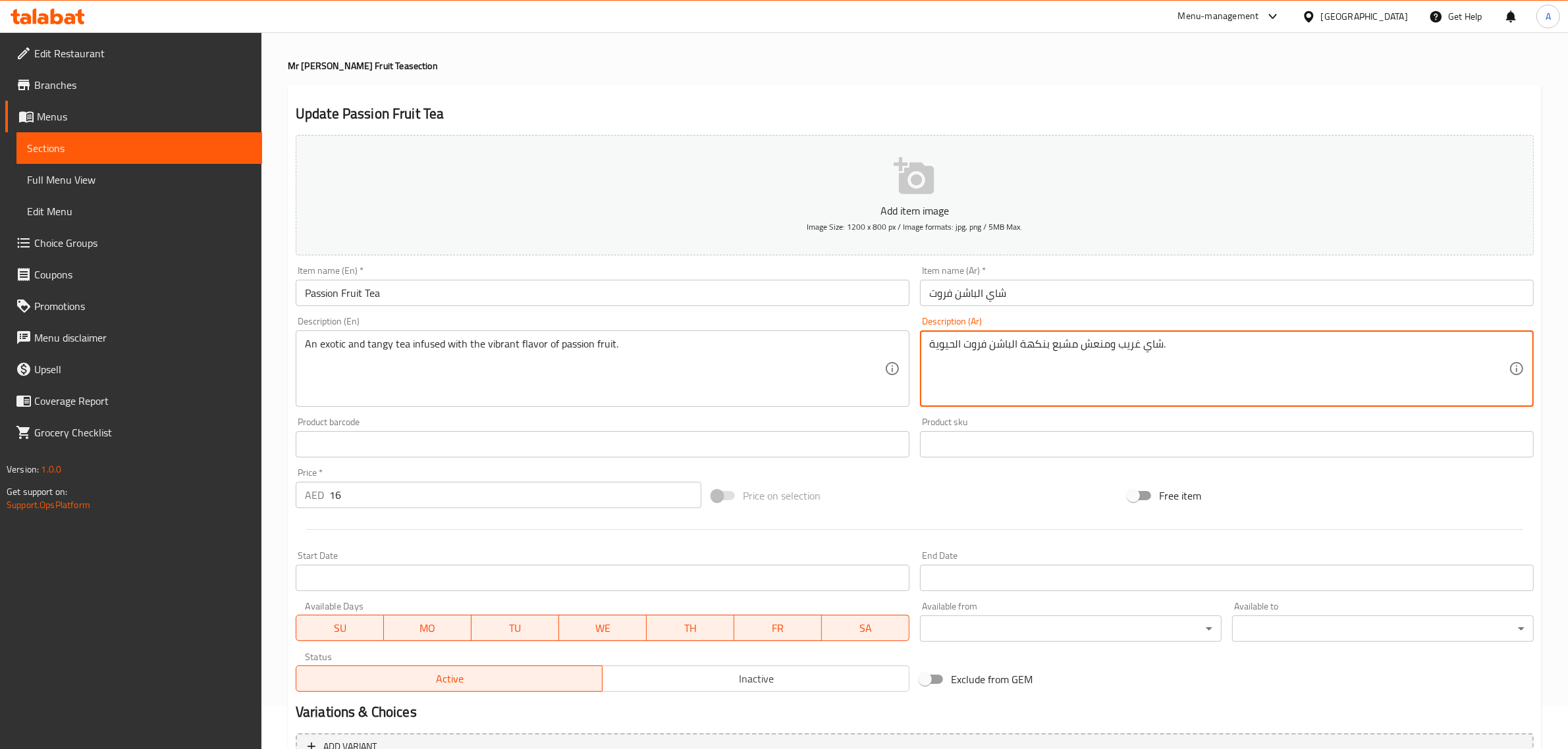
scroll to position [51, 0]
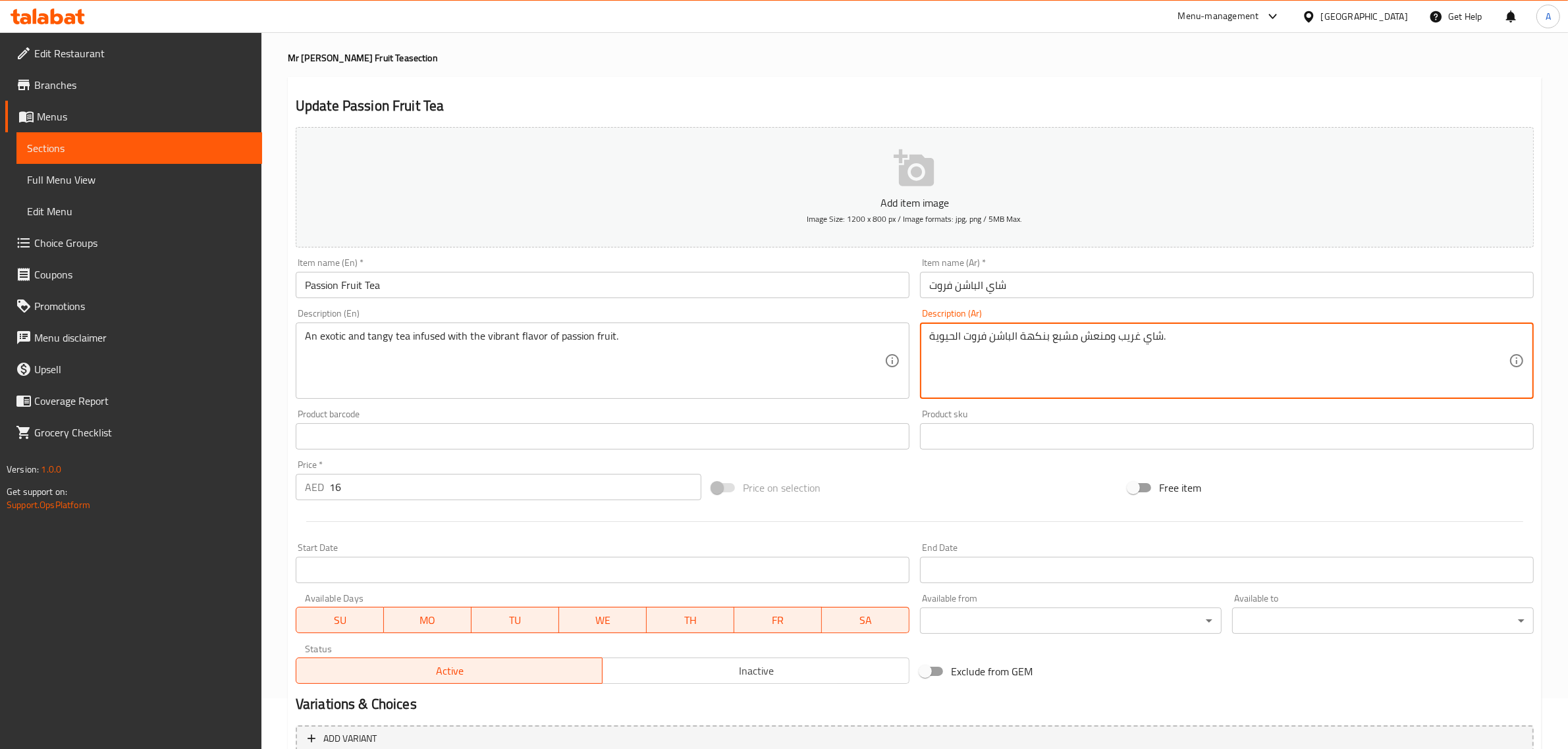
click at [1131, 344] on textarea "شاي غريب ومنعش مشبع بنكهة الباشن فروت الحيوية." at bounding box center [1218, 361] width 579 height 62
click at [1318, 365] on textarea "شاي اكزوتبك ومنعش مشبع بنكهة الباشن فروت الحيوية." at bounding box center [1218, 361] width 579 height 62
click at [1143, 340] on textarea "شاي اكزوتبك ومنعش مشبع بنكهة الباشن فروت الحيوية." at bounding box center [1218, 361] width 579 height 62
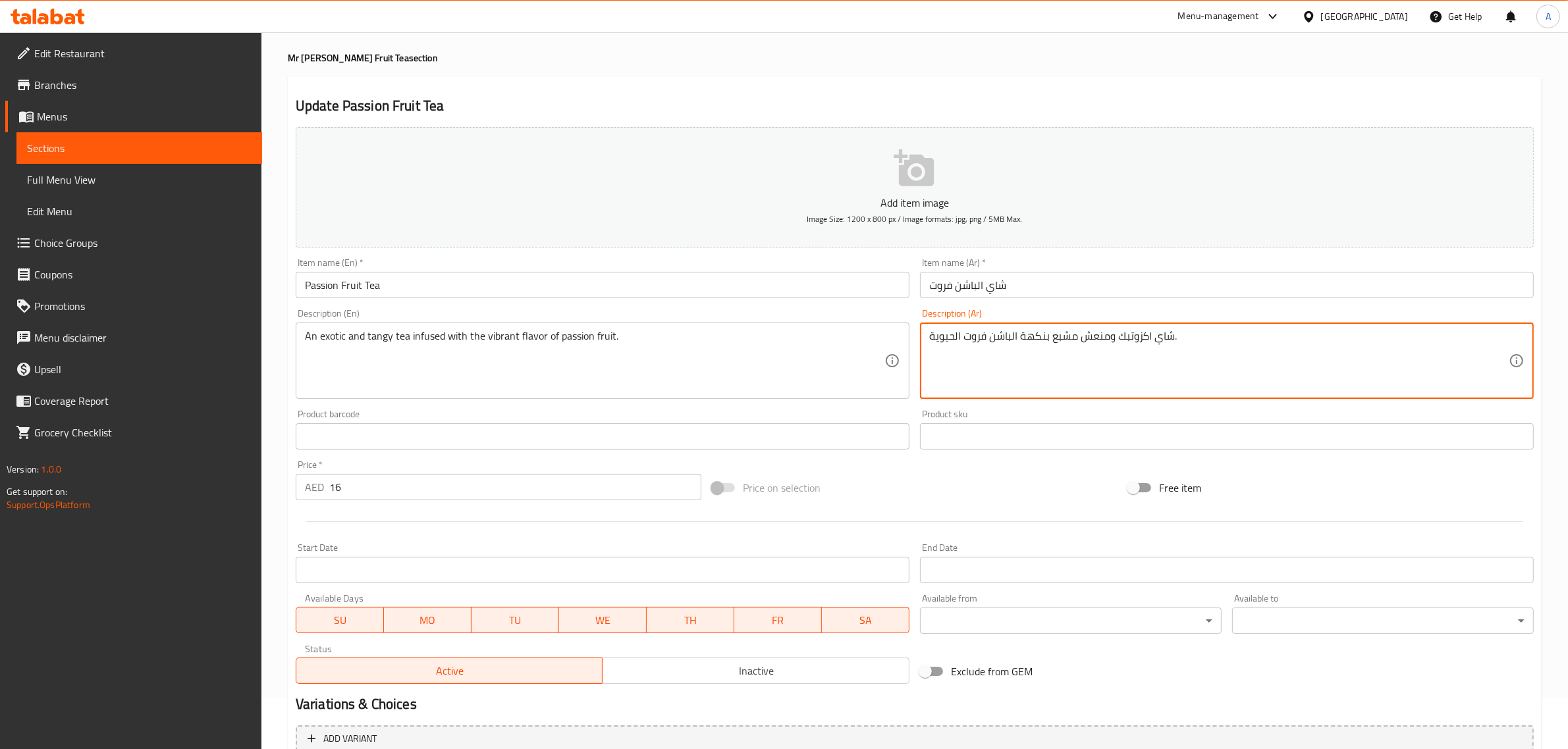
click at [1143, 340] on textarea "شاي اكزوتبك ومنعش مشبع بنكهة الباشن فروت الحيوية." at bounding box center [1218, 361] width 579 height 62
paste textarea "يك"
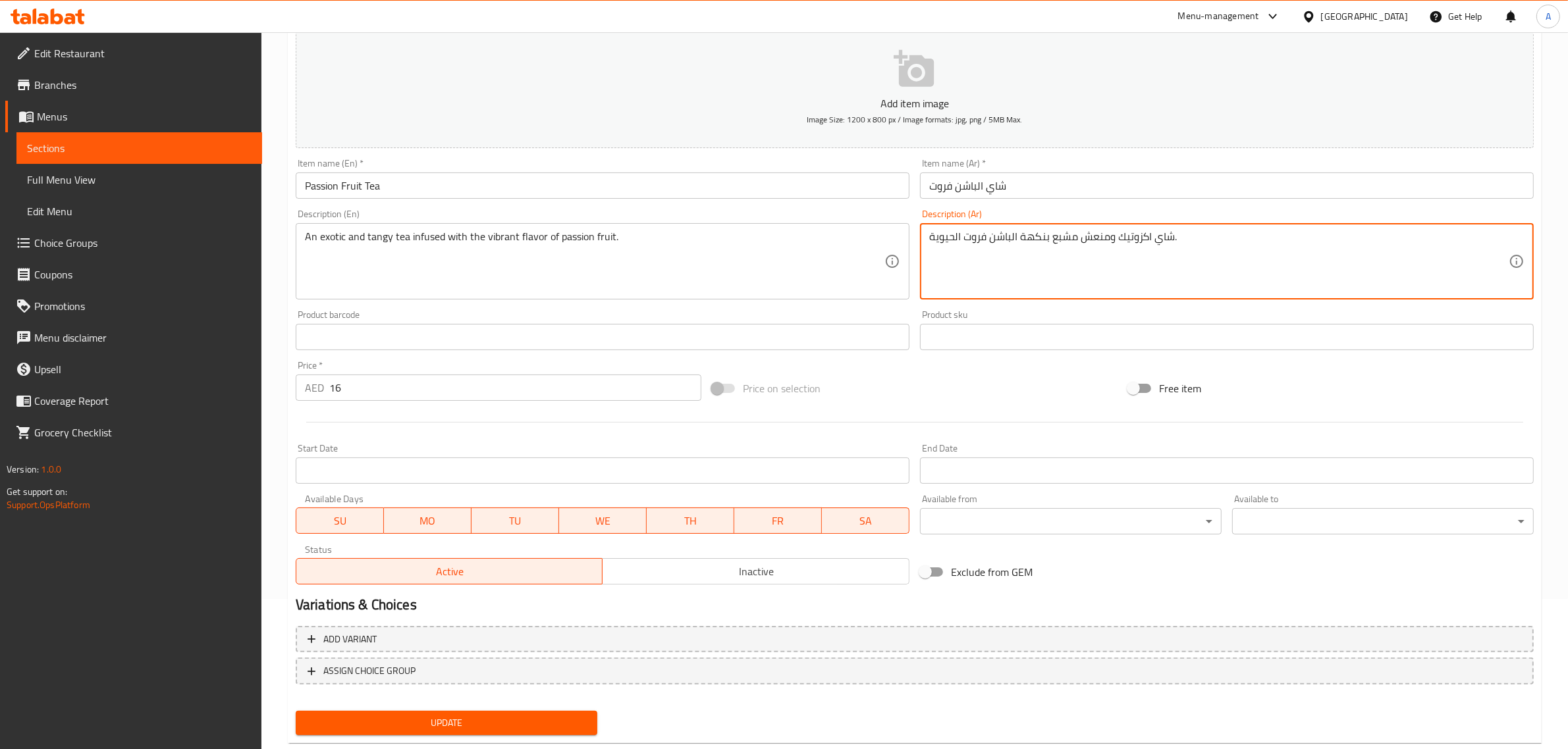
scroll to position [179, 0]
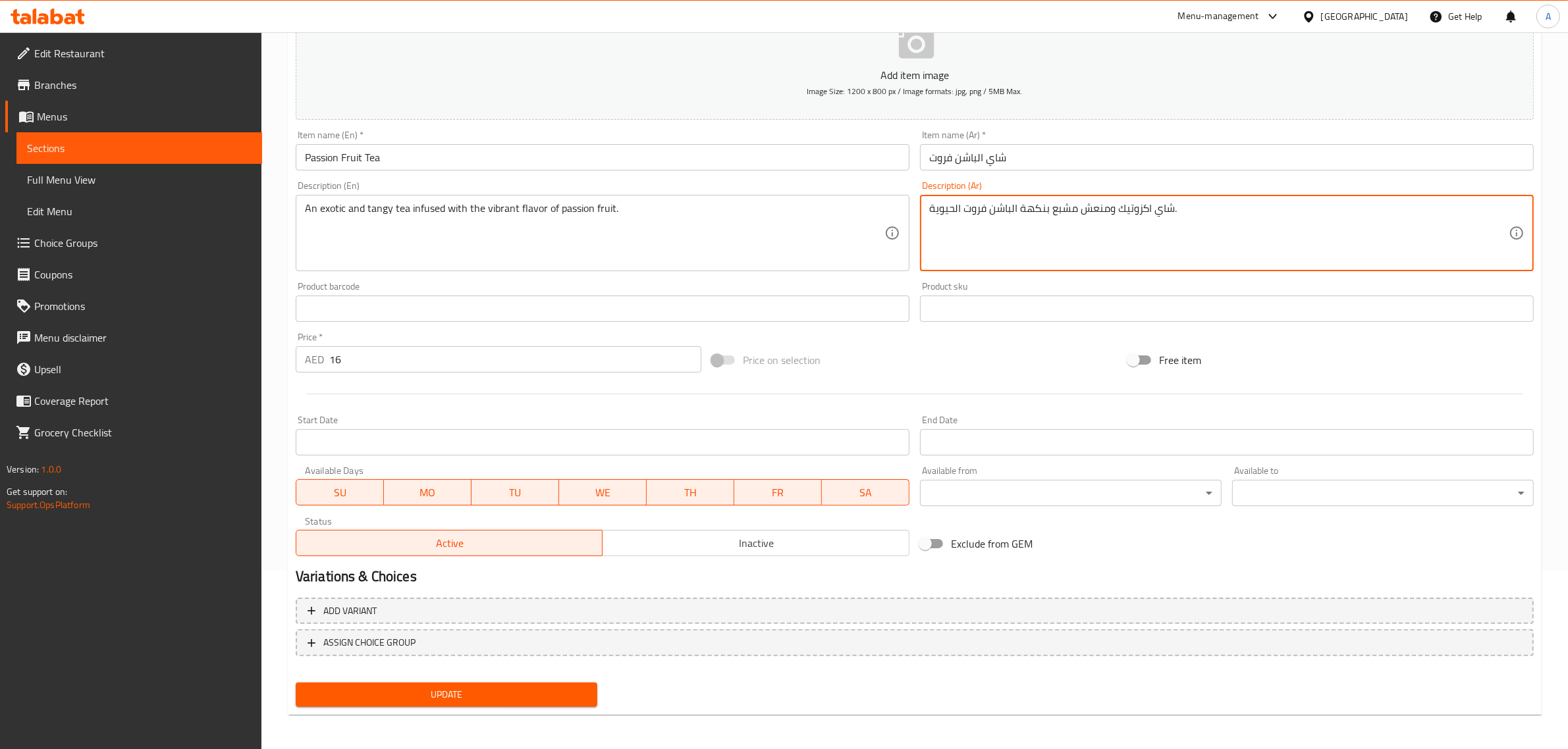
type textarea "شاي اكزوتيك ومنعش مشبع بنكهة الباشن فروت الحيوية."
click at [495, 678] on div "Update" at bounding box center [446, 695] width 312 height 35
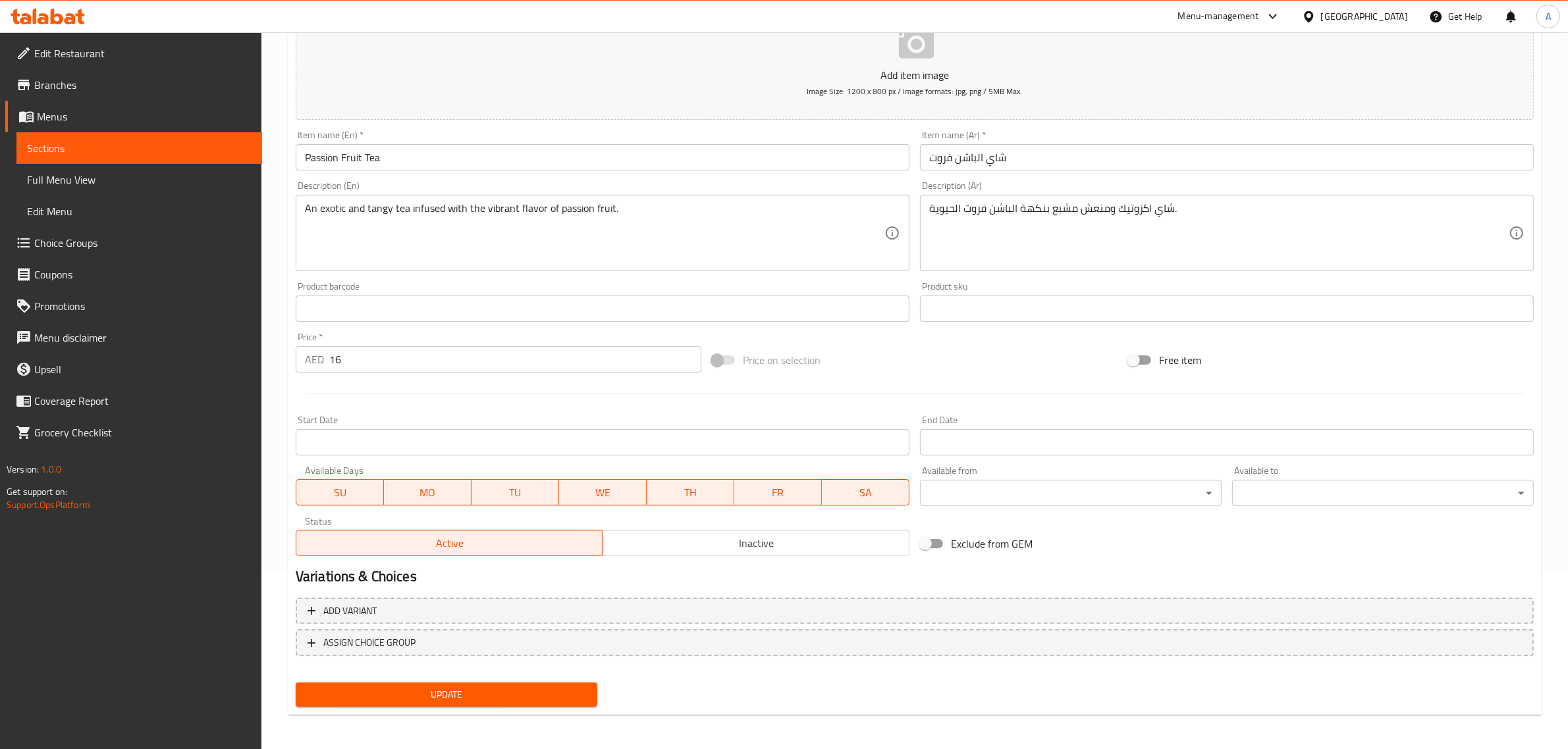
click at [488, 692] on span "Update" at bounding box center [447, 695] width 281 height 17
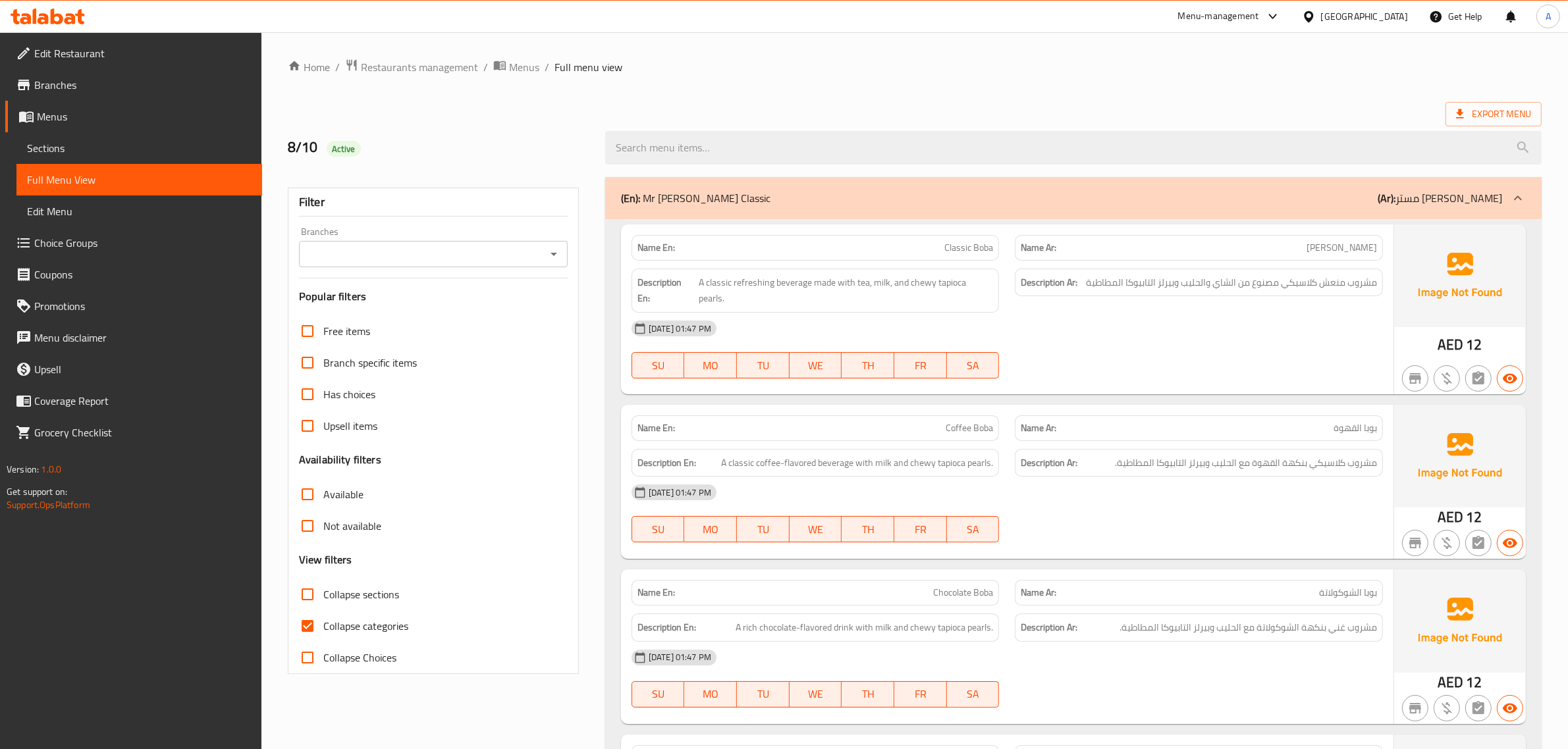
click at [377, 602] on span "Collapse sections" at bounding box center [361, 594] width 76 height 16
click at [323, 602] on input "Collapse sections" at bounding box center [308, 594] width 32 height 32
checkbox input "true"
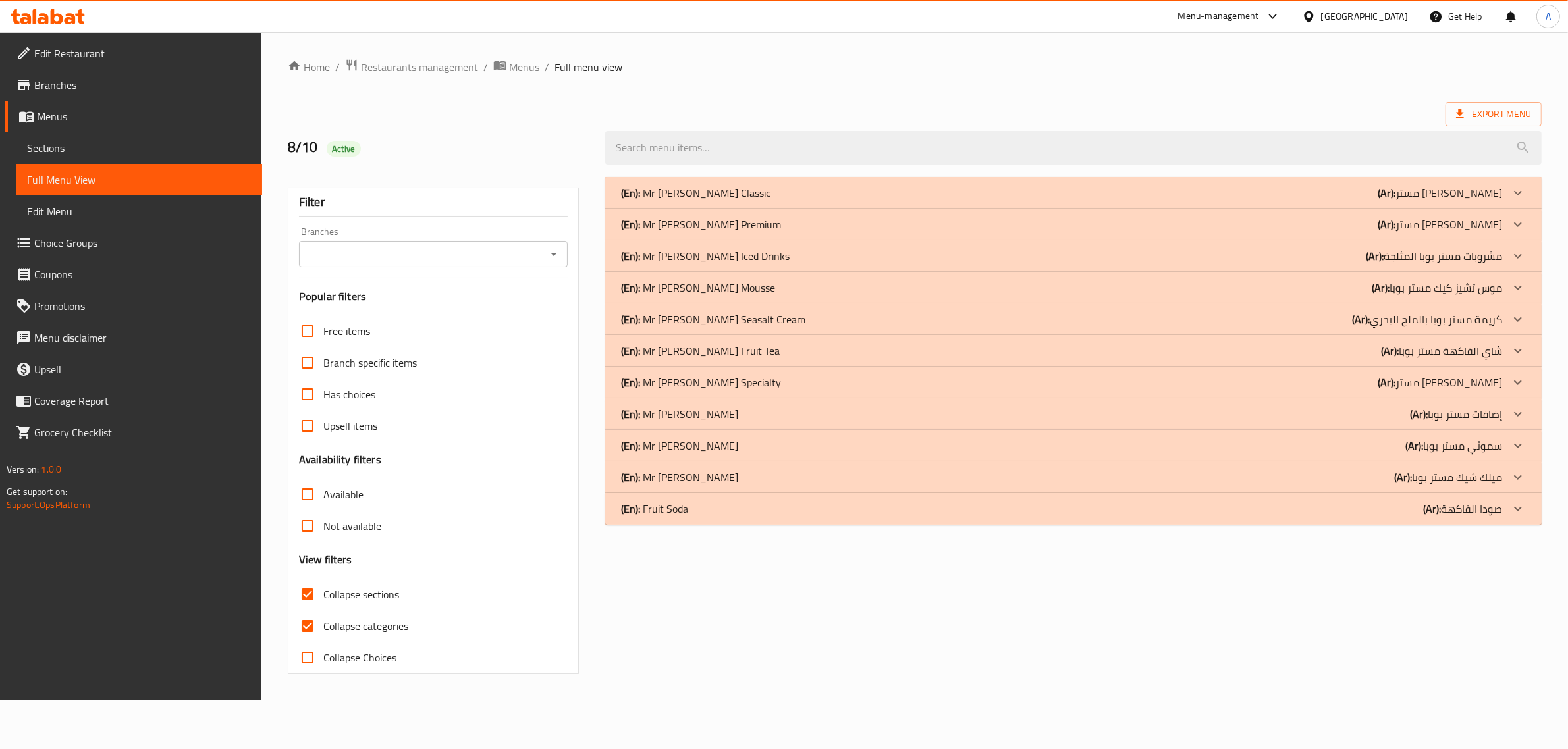
click at [341, 613] on label "Collapse categories" at bounding box center [350, 626] width 117 height 32
click at [323, 613] on input "Collapse categories" at bounding box center [308, 626] width 32 height 32
checkbox input "false"
click at [703, 402] on div "(En): Mr [PERSON_NAME] (Ar): إضافات مستر بوبا" at bounding box center [1081, 414] width 944 height 32
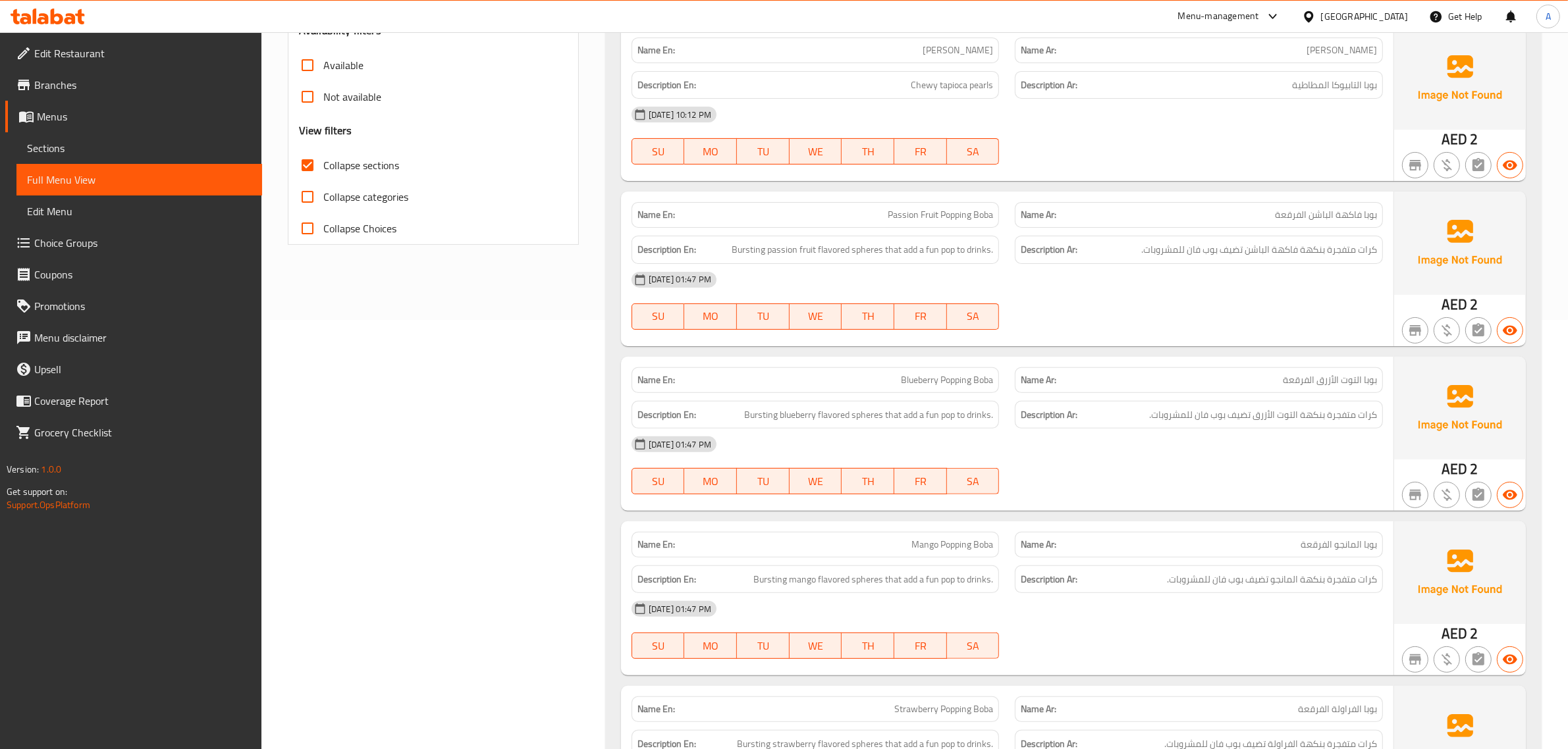
scroll to position [455, 0]
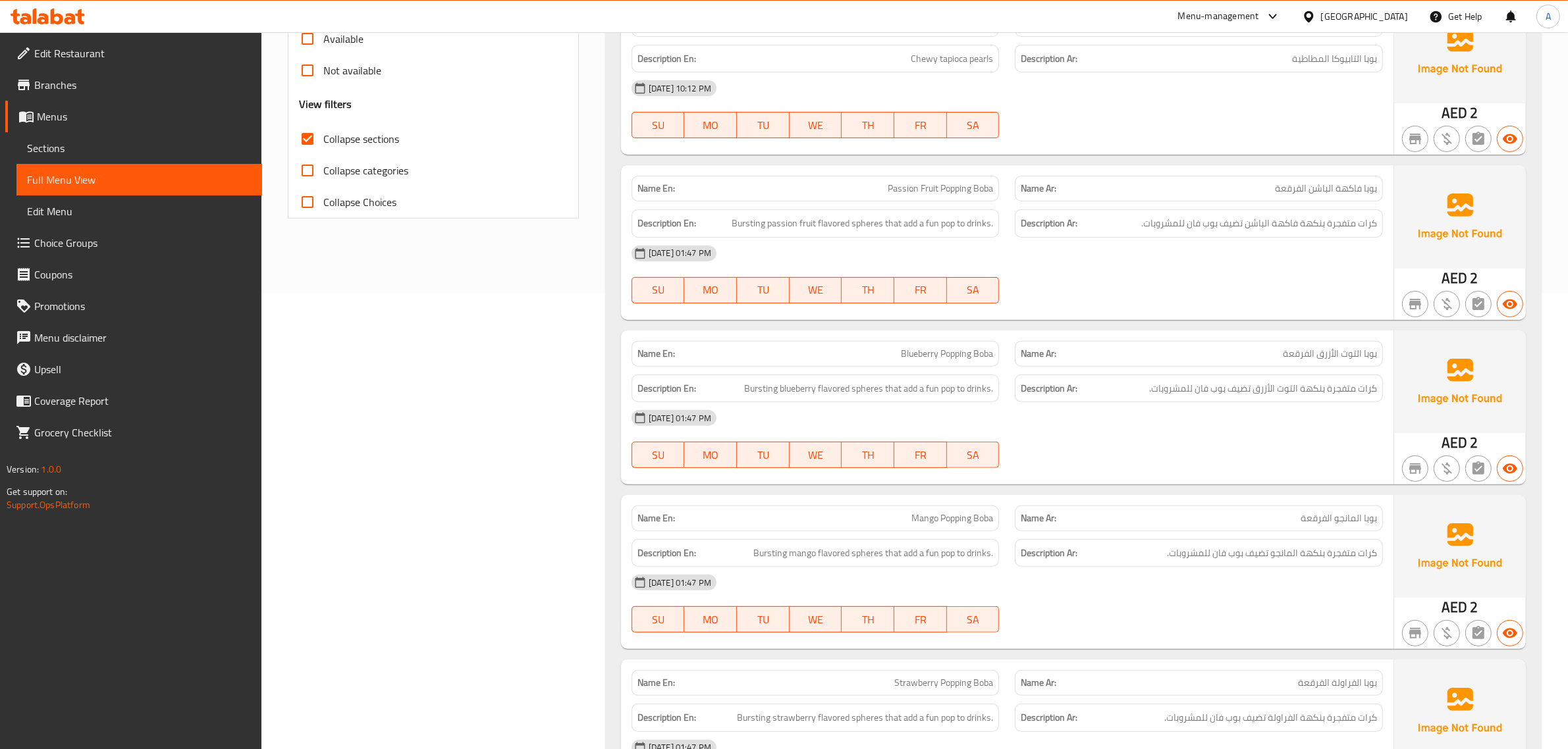
click at [1340, 205] on div "Description Ar: كرات متفجرة بنكهة فاكهة الباشن تضيف بوب فان للمشروبات." at bounding box center [1199, 223] width 384 height 44
click at [939, 183] on span "Passion Fruit Popping Boba" at bounding box center [940, 188] width 105 height 14
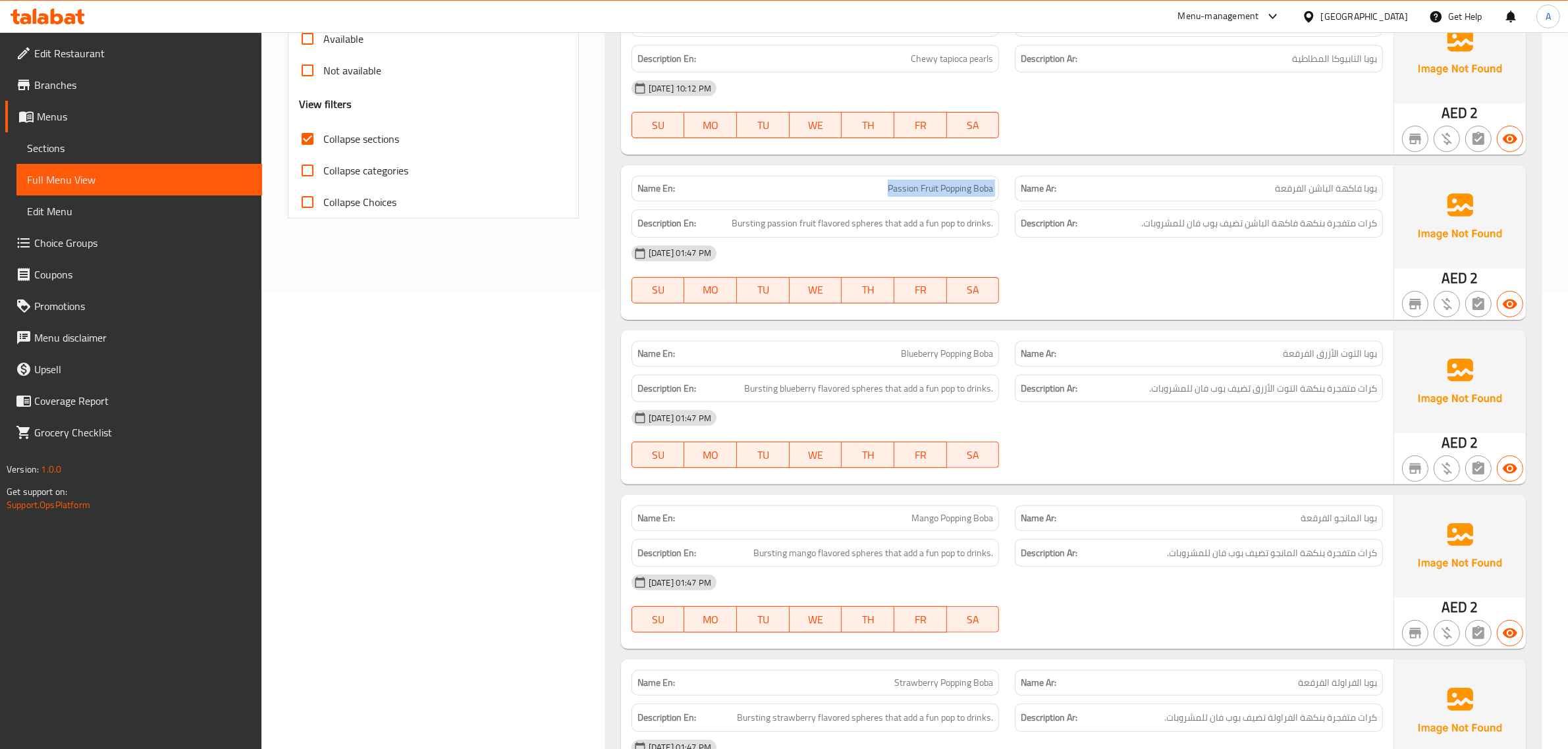
click at [939, 183] on span "Passion Fruit Popping Boba" at bounding box center [940, 188] width 105 height 14
click at [840, 193] on p "Name En: Passion Fruit Popping Boba" at bounding box center [816, 188] width 356 height 14
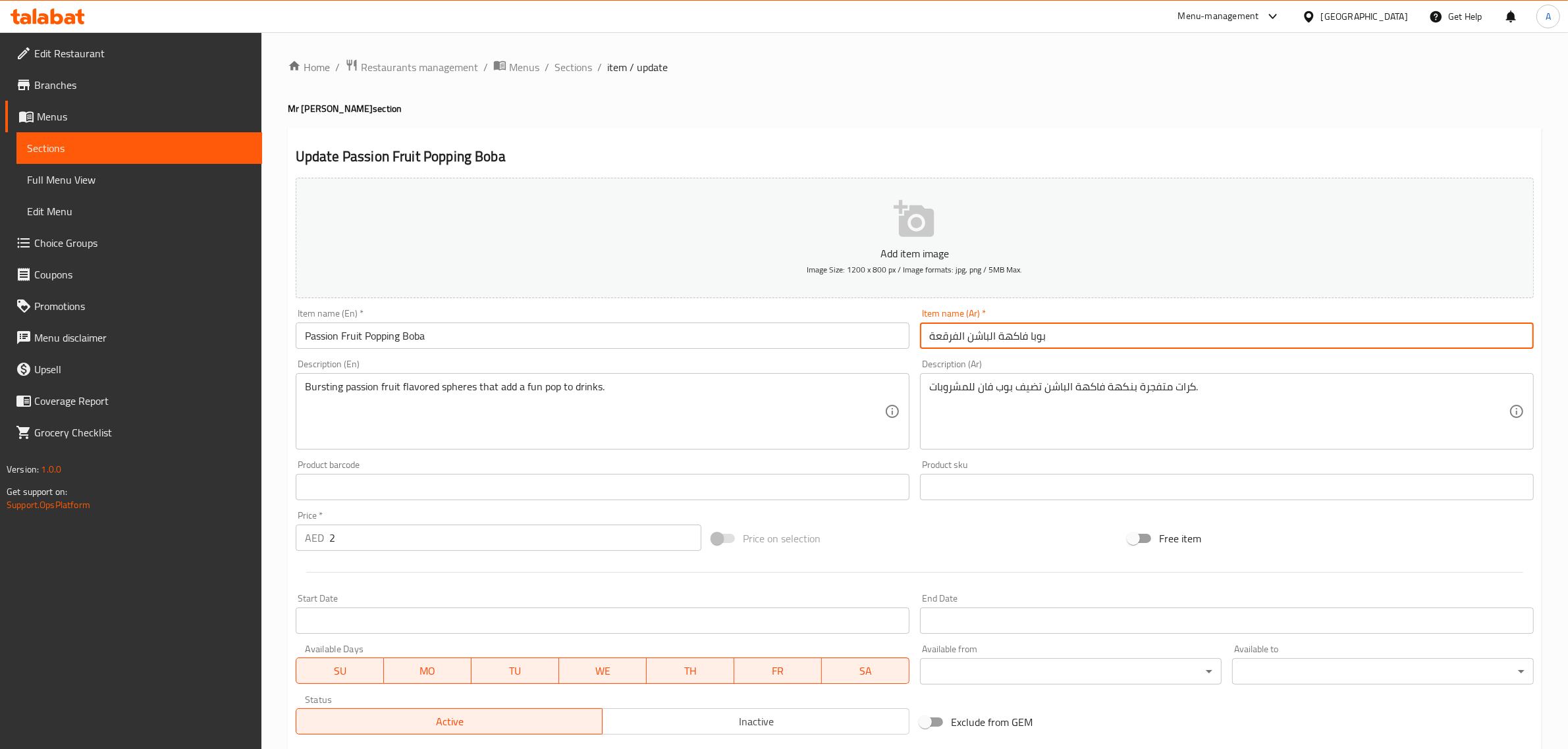
drag, startPoint x: 989, startPoint y: 334, endPoint x: 1026, endPoint y: 360, distance: 45.2
click at [1026, 360] on div "Add item image Image Size: 1200 x 800 px / Image formats: jpg, png / 5MB Max. I…" at bounding box center [914, 455] width 1249 height 567
click at [959, 333] on input "بوبا [PERSON_NAME] الفرقعة" at bounding box center [1226, 335] width 614 height 26
click at [966, 342] on input "بوبا [PERSON_NAME] الفرقعة" at bounding box center [1226, 335] width 614 height 26
click at [946, 330] on input "بوبا [PERSON_NAME] فروت الفرقعة" at bounding box center [1226, 335] width 614 height 26
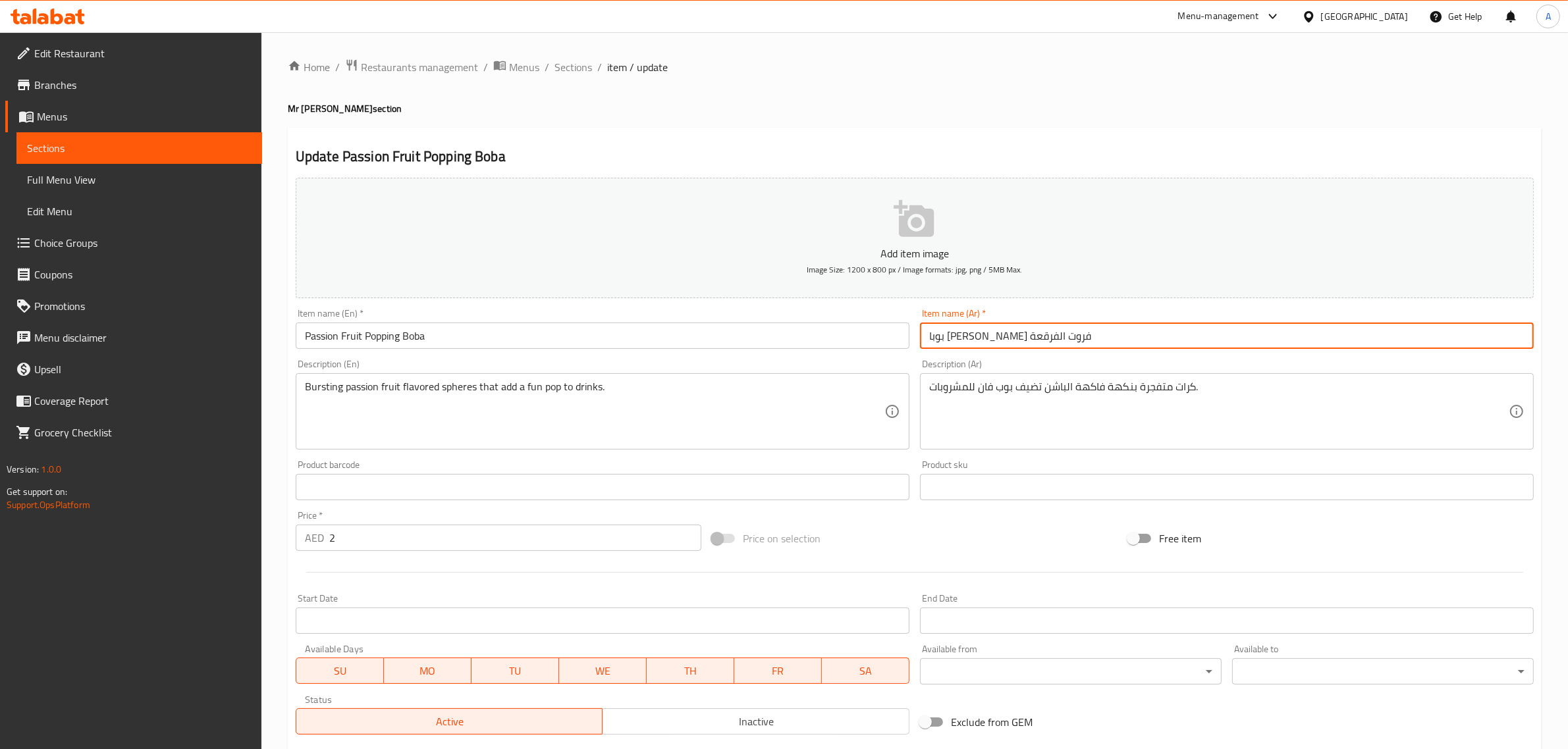
click at [946, 330] on input "بوبا [PERSON_NAME] فروت الفرقعة" at bounding box center [1226, 335] width 614 height 26
click at [980, 341] on input "بوبا [PERSON_NAME] فروت" at bounding box center [1226, 335] width 614 height 26
click at [508, 345] on input "Passion Fruit Popping Boba" at bounding box center [602, 335] width 614 height 26
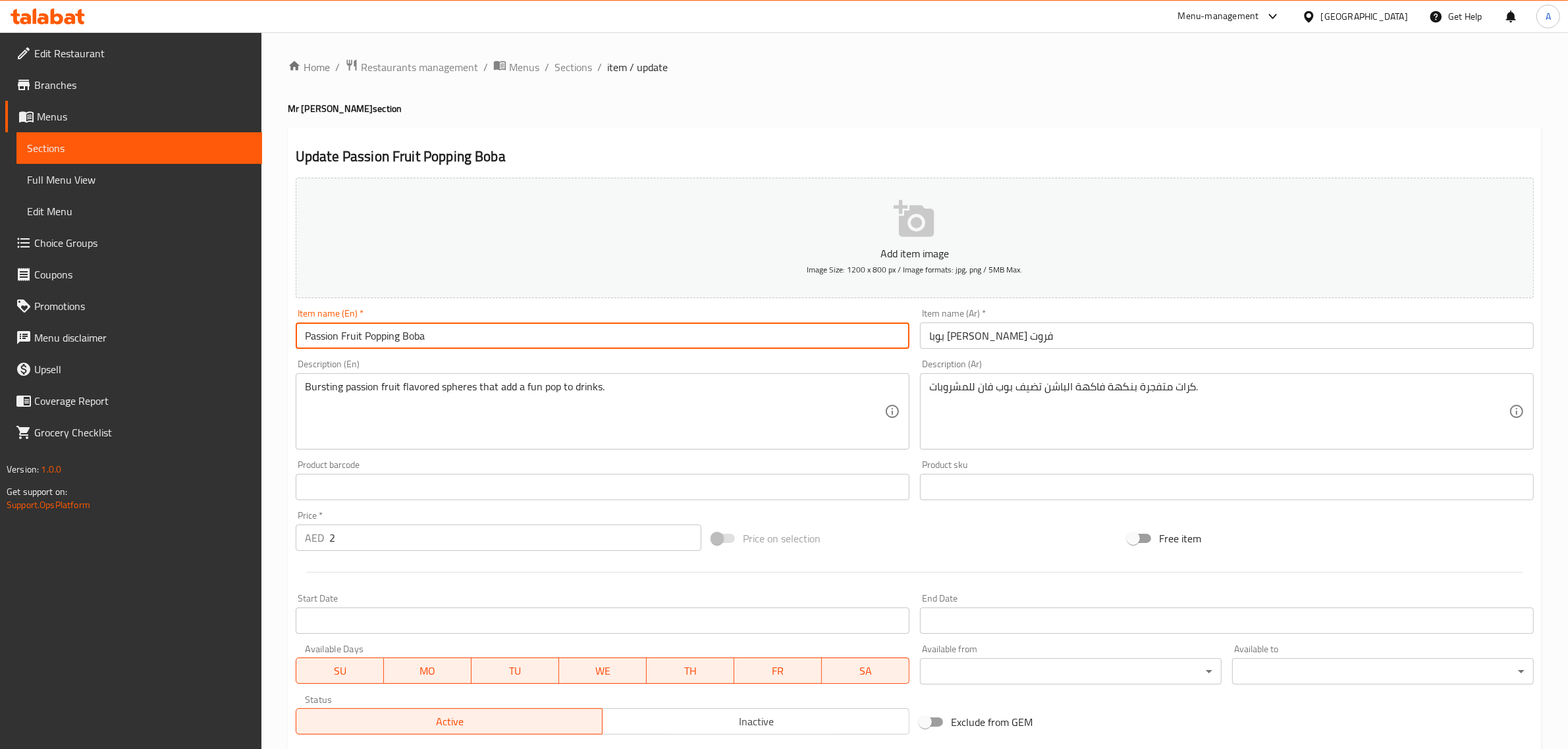
click at [508, 345] on input "Passion Fruit Popping Boba" at bounding box center [602, 335] width 614 height 26
click at [1005, 337] on input "بوبا [PERSON_NAME] فروت" at bounding box center [1226, 335] width 614 height 26
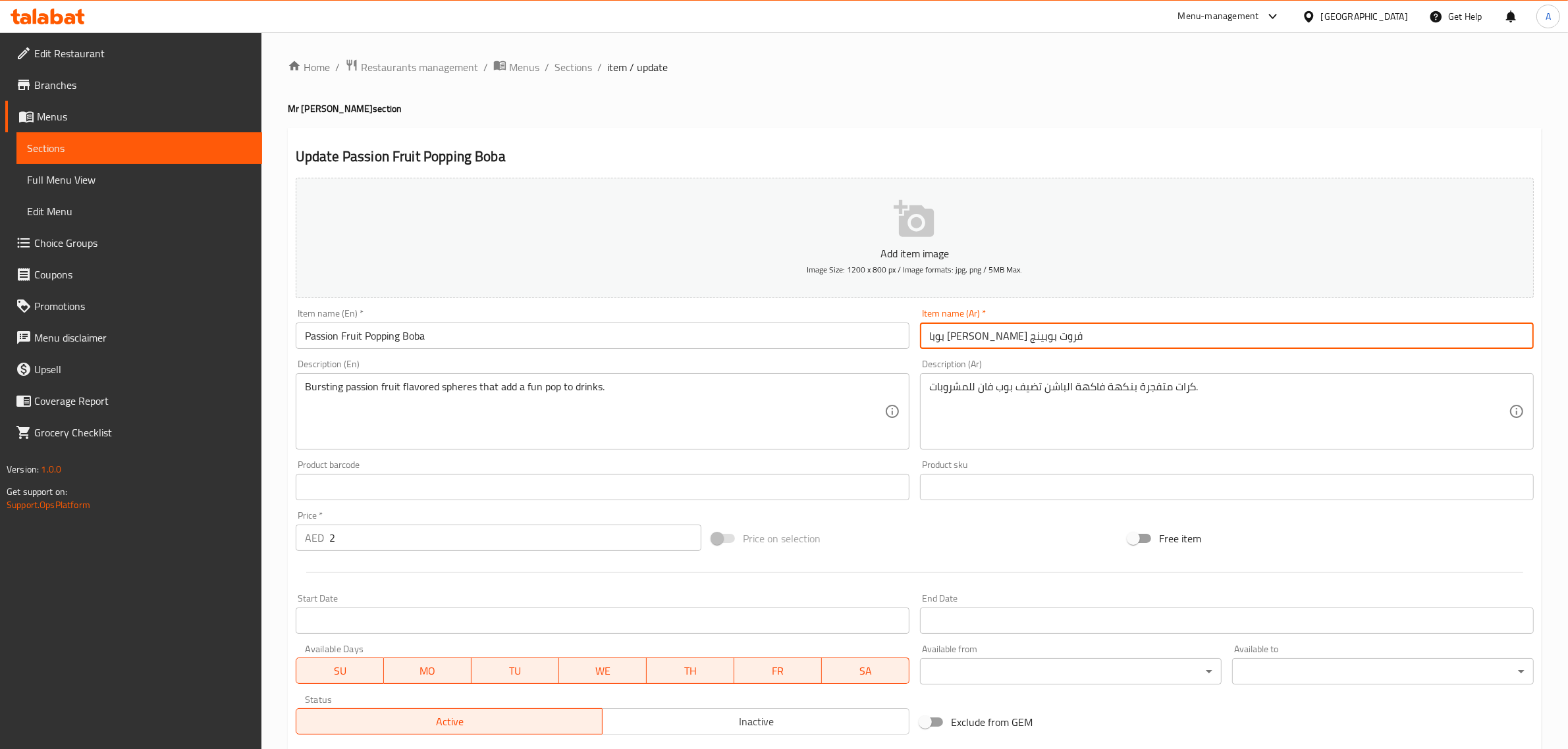
click at [954, 341] on input "بوبا [PERSON_NAME] فروت بوبينج" at bounding box center [1226, 335] width 614 height 26
click at [977, 333] on input "بوبا [PERSON_NAME] فروت" at bounding box center [1226, 335] width 614 height 26
paste input "وبينجب"
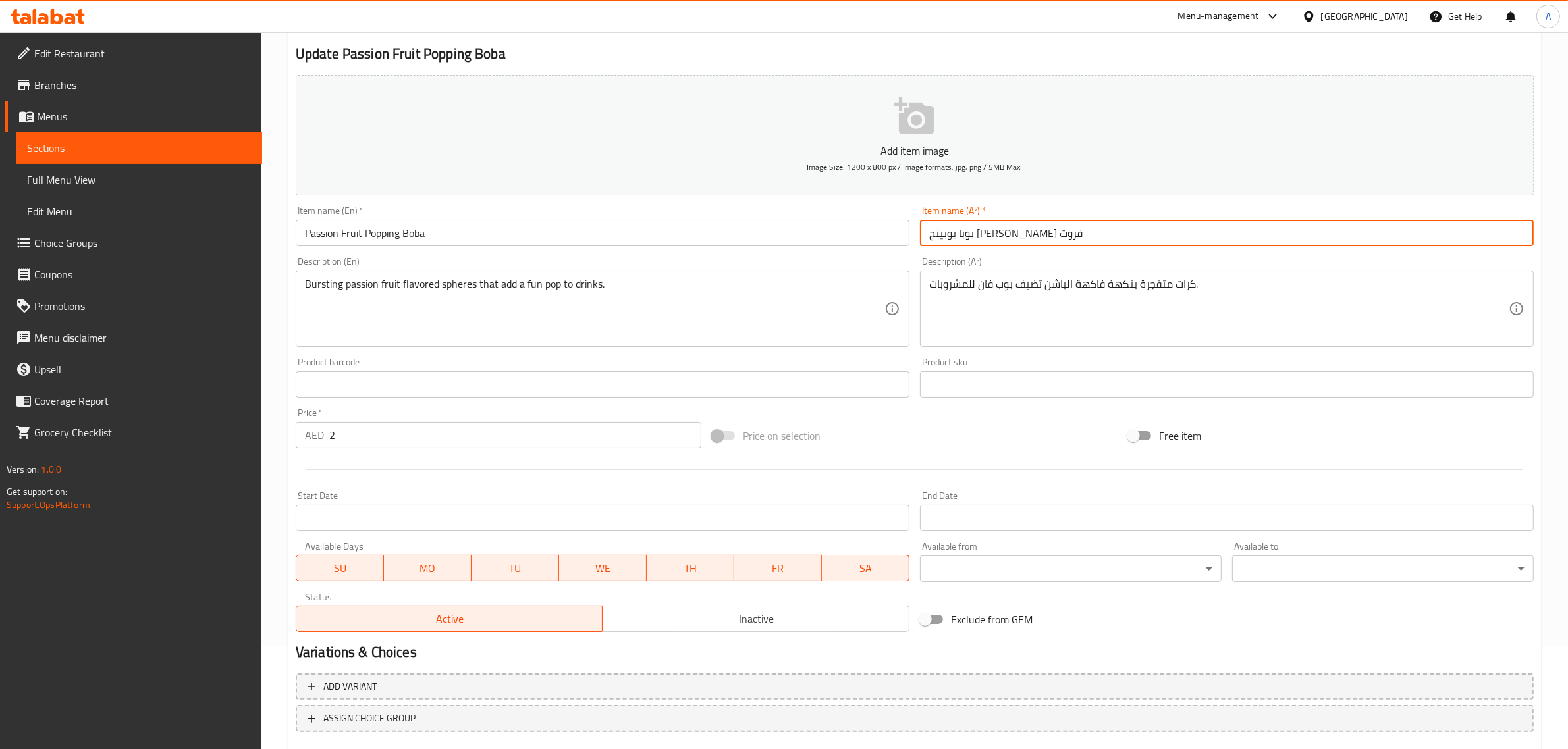
scroll to position [112, 0]
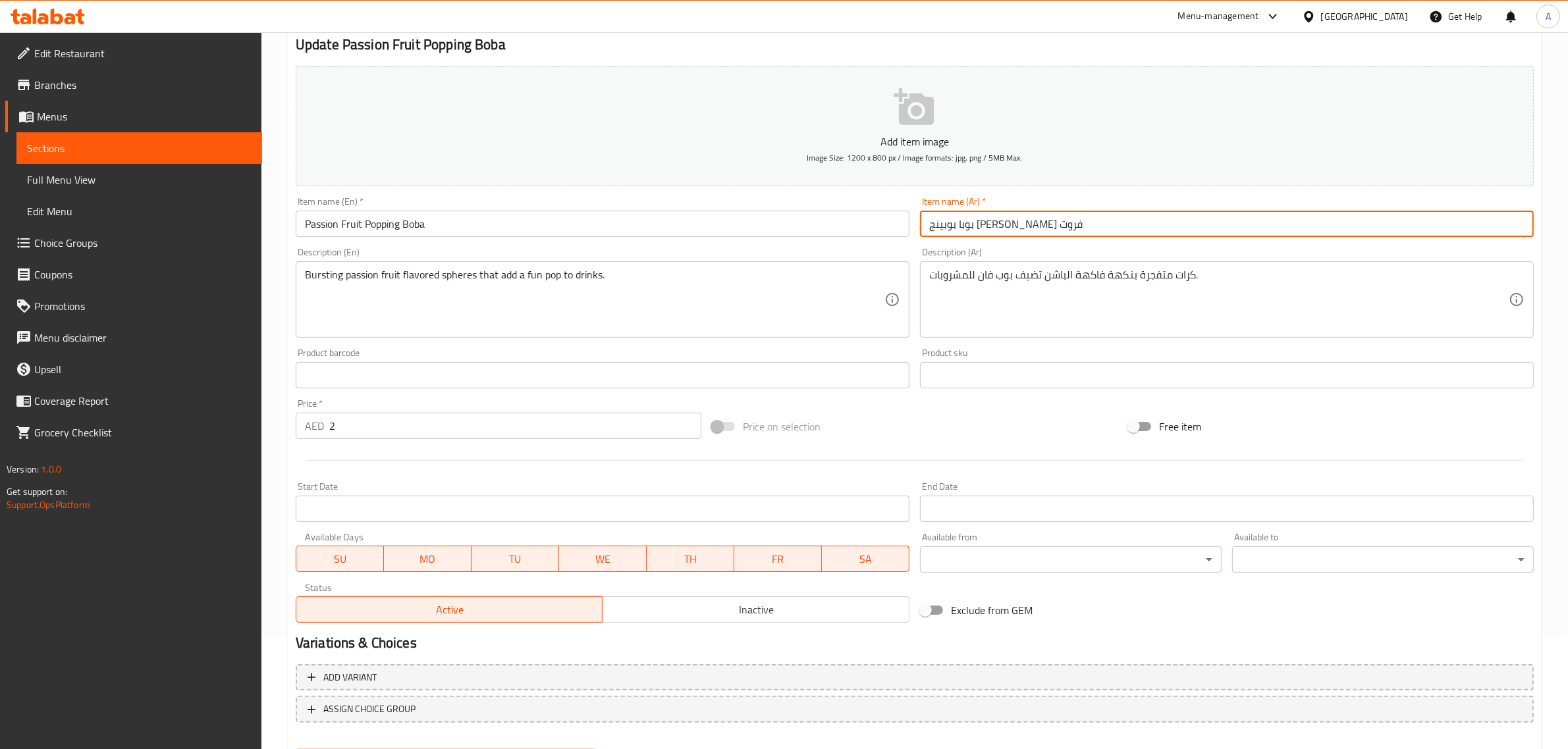
drag, startPoint x: 977, startPoint y: 224, endPoint x: 952, endPoint y: 224, distance: 25.0
click at [953, 224] on input "بوبا بوبينج [PERSON_NAME] فروت" at bounding box center [1226, 223] width 614 height 26
click at [937, 224] on input "بوبا بوبينج [PERSON_NAME] فروت" at bounding box center [1226, 223] width 614 height 26
type input "بوبا بوبينج [PERSON_NAME] فروت"
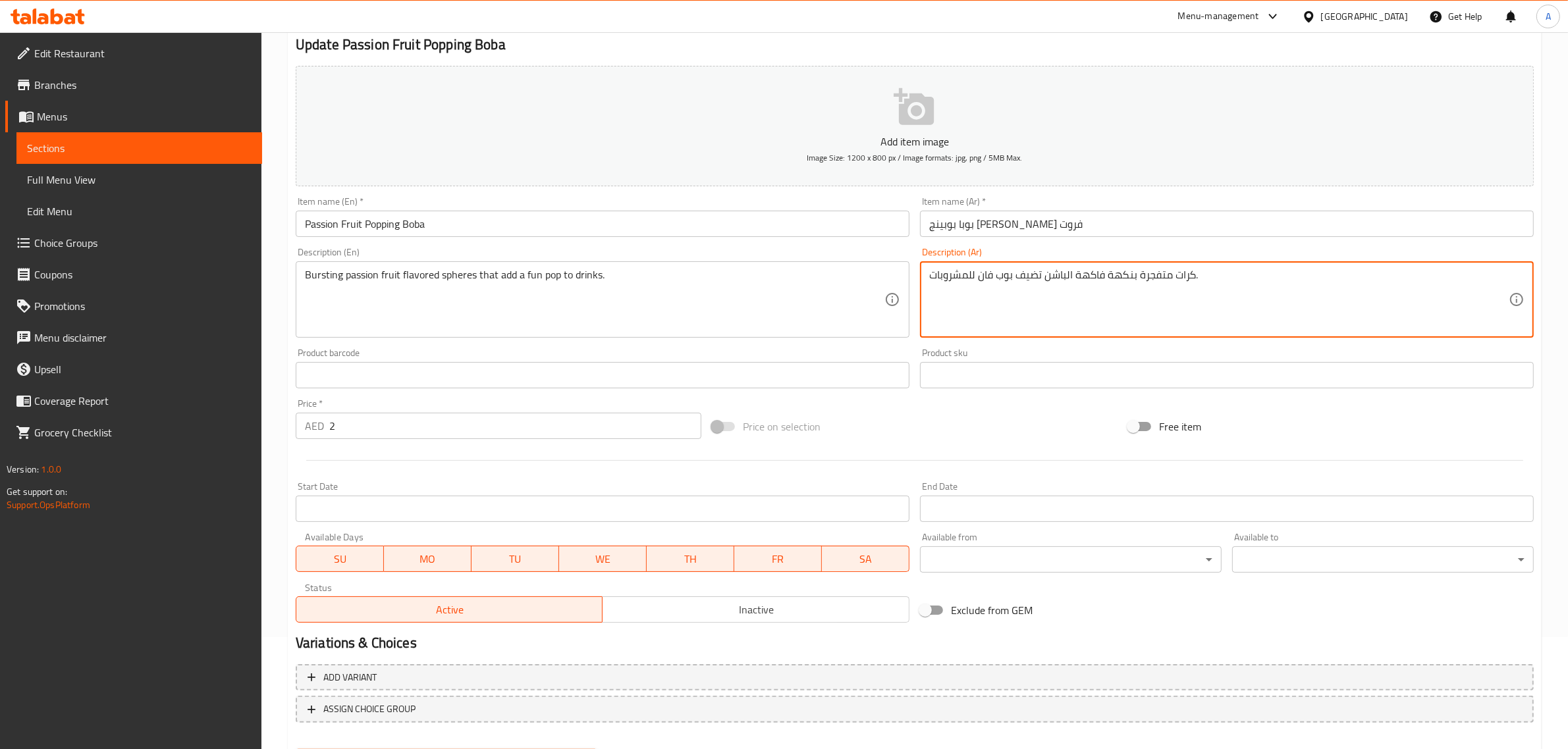
click at [1088, 272] on textarea "كرات متفجرة بنكهة فاكهة الباشن تضيف بوب فان للمشروبات." at bounding box center [1218, 300] width 579 height 62
click at [1045, 285] on textarea "كرات متفجرة بنكهة الباشن تضيف بوب فان للمشروبات." at bounding box center [1218, 300] width 579 height 62
paste textarea "فروت"
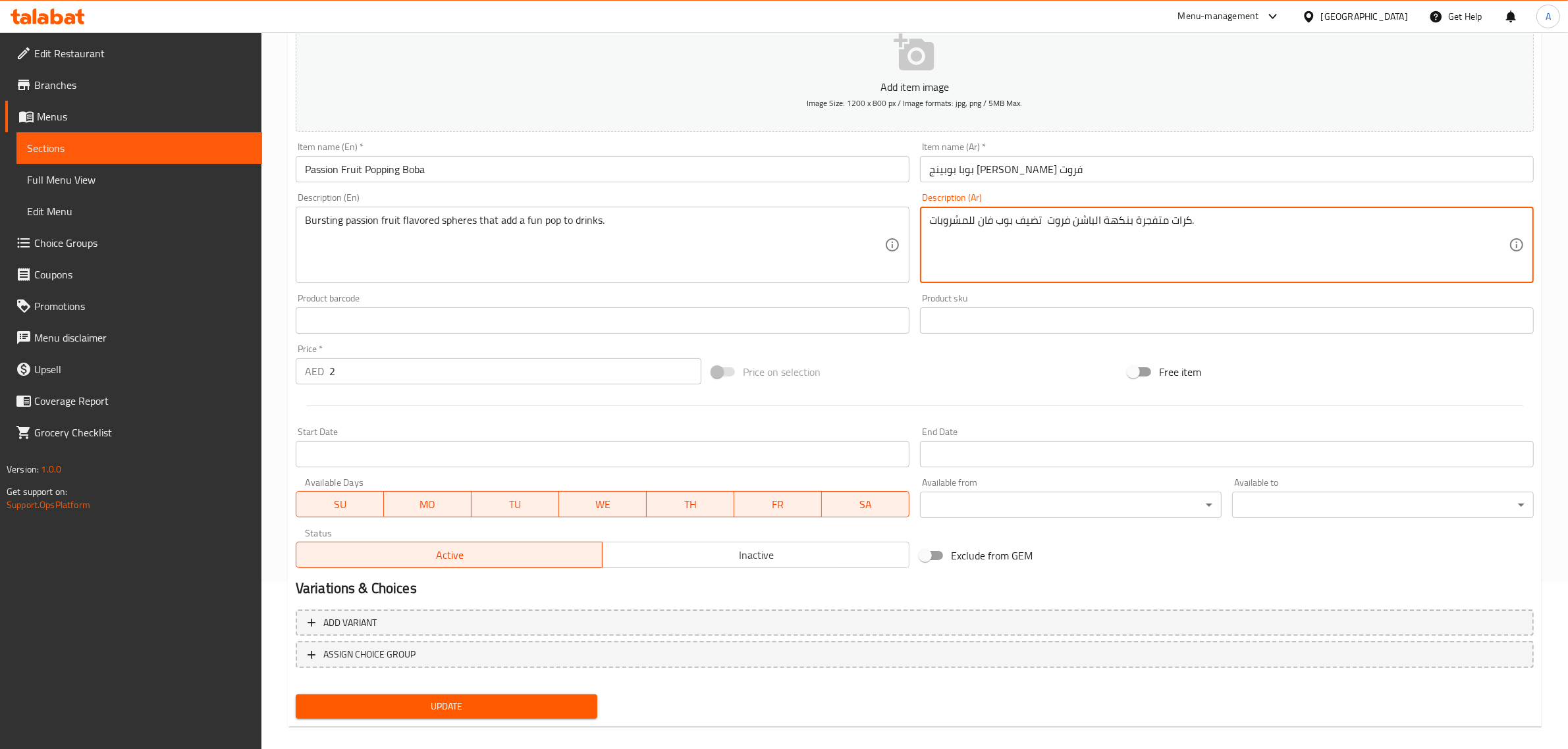
scroll to position [179, 0]
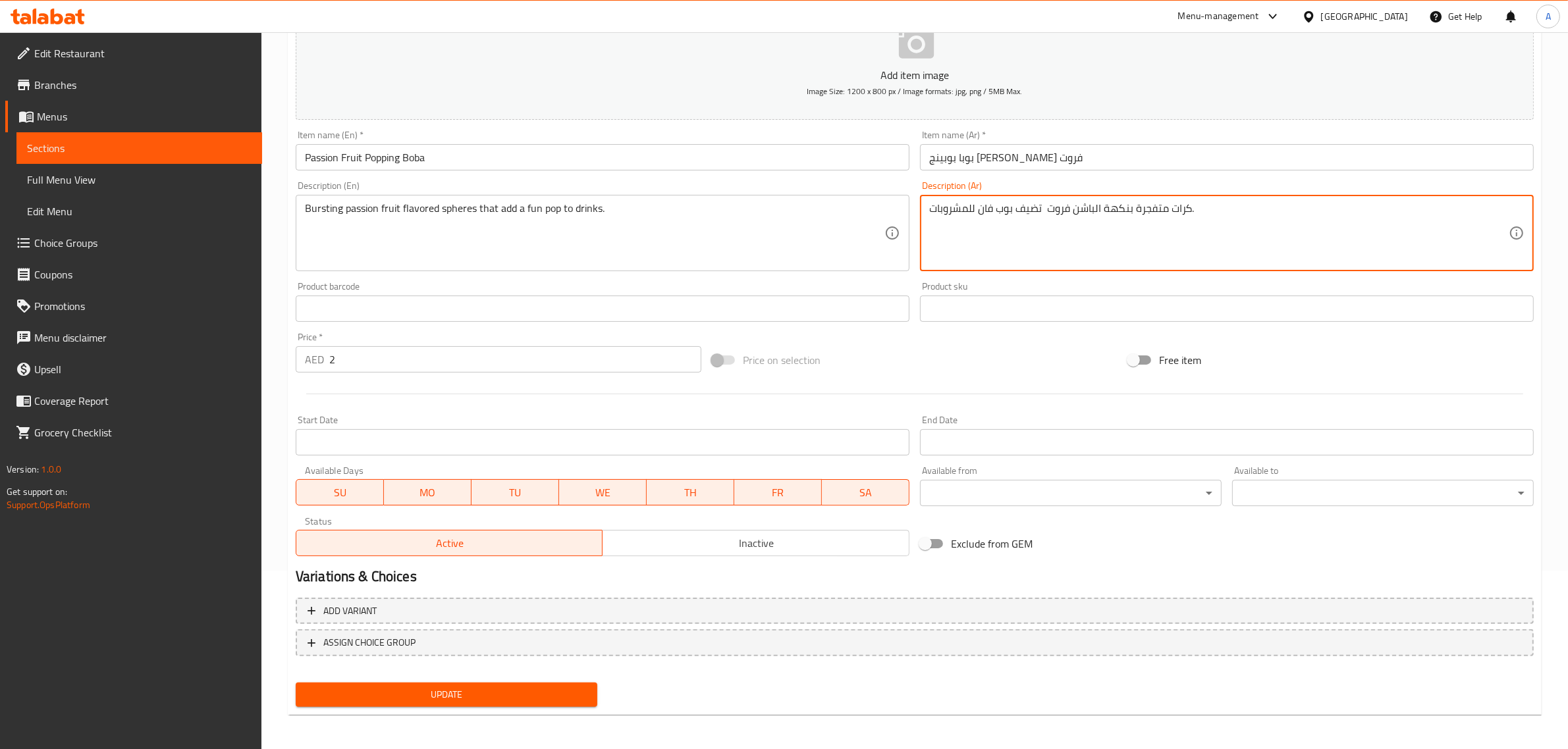
type textarea "كرات متفجرة بنكهة الباشن فروت تضيف بوب فان للمشروبات."
click at [515, 699] on span "Update" at bounding box center [447, 695] width 281 height 17
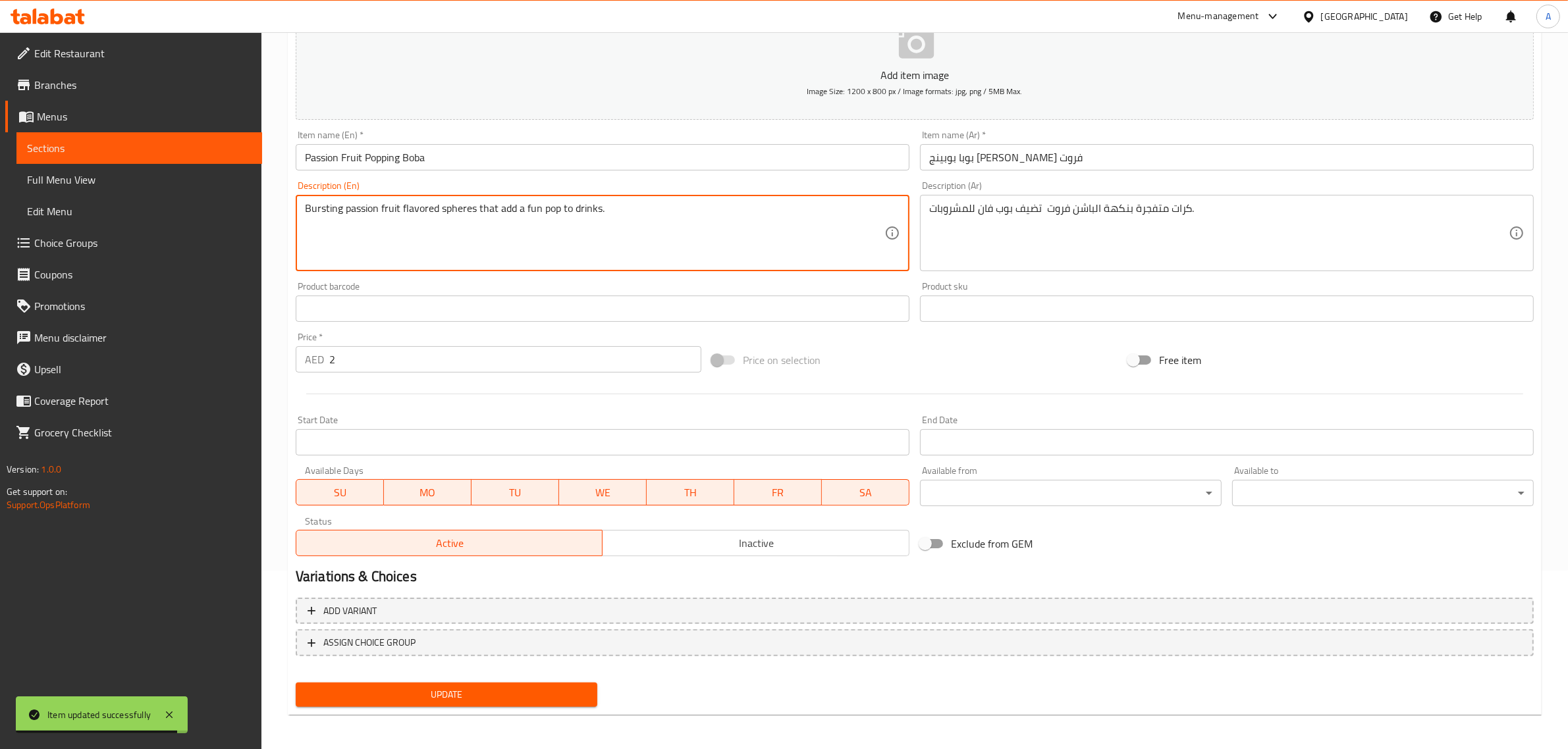
click at [596, 228] on textarea "Bursting passion fruit flavored spheres that add a fun pop to drinks." at bounding box center [594, 233] width 579 height 62
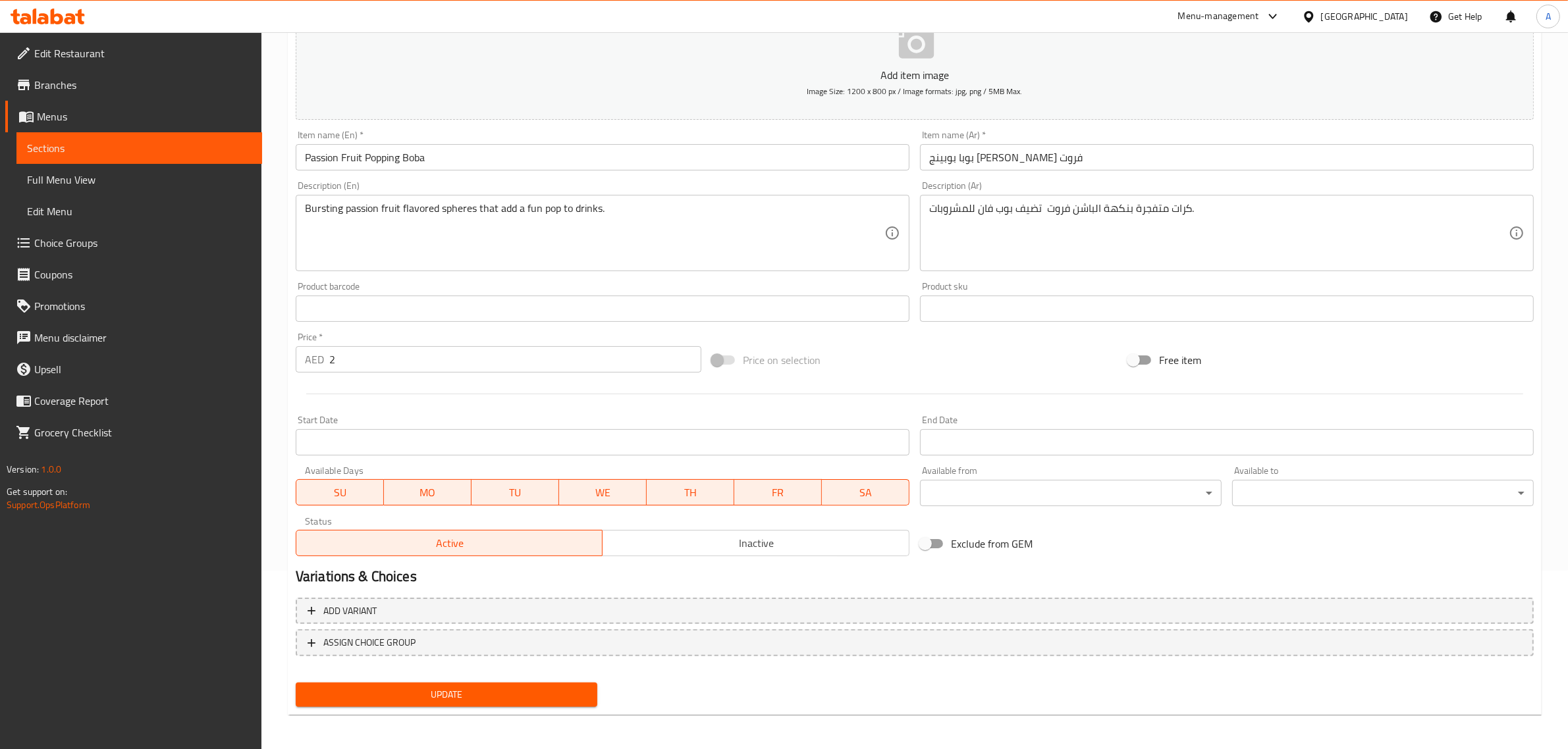
click at [439, 692] on span "Update" at bounding box center [447, 695] width 281 height 17
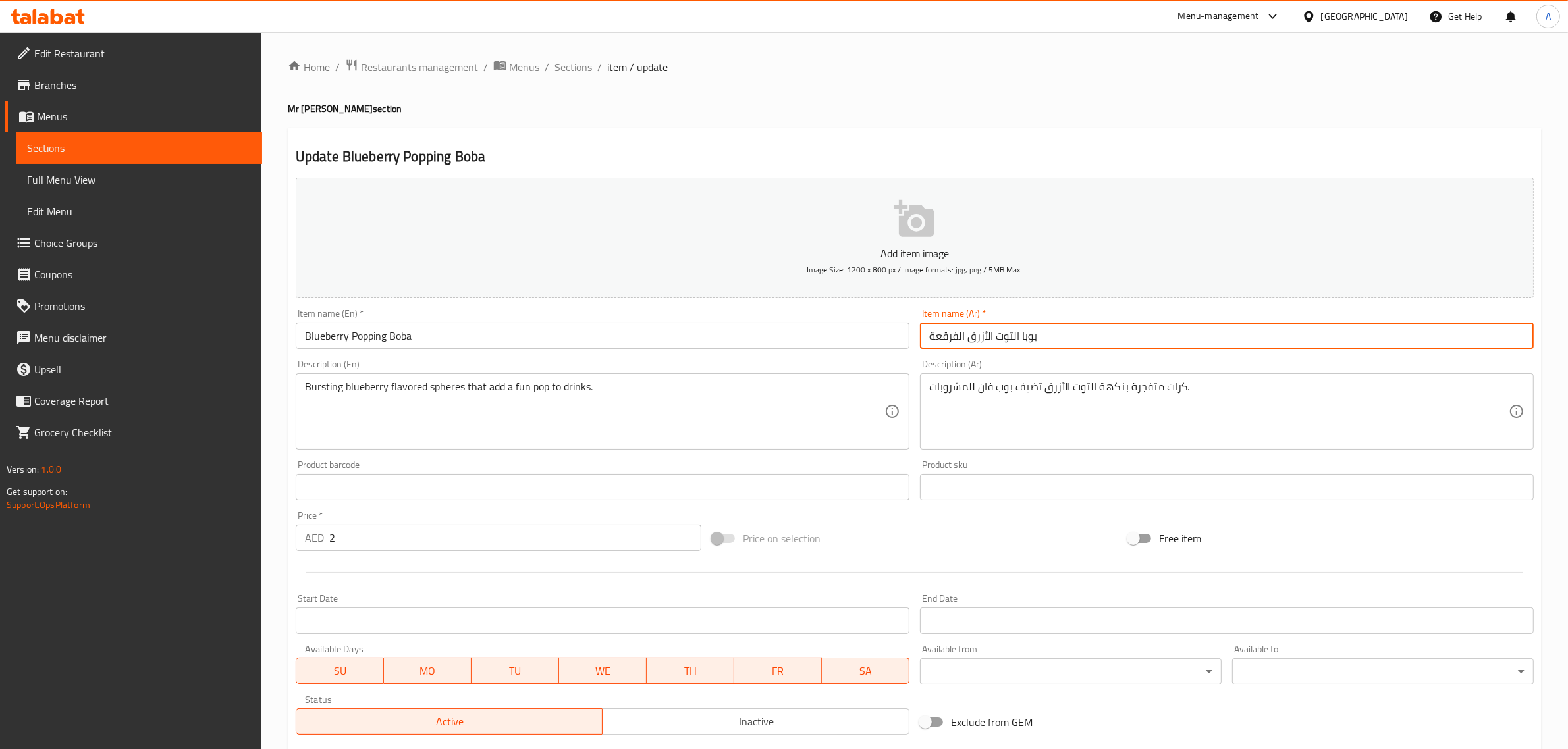
click at [950, 340] on input "بوبا التوت الأزرق الفرقعة" at bounding box center [1226, 335] width 614 height 26
paste input "وبينج"
click at [946, 336] on input "بوبا التوت الأزرق بوبينج" at bounding box center [1226, 335] width 614 height 26
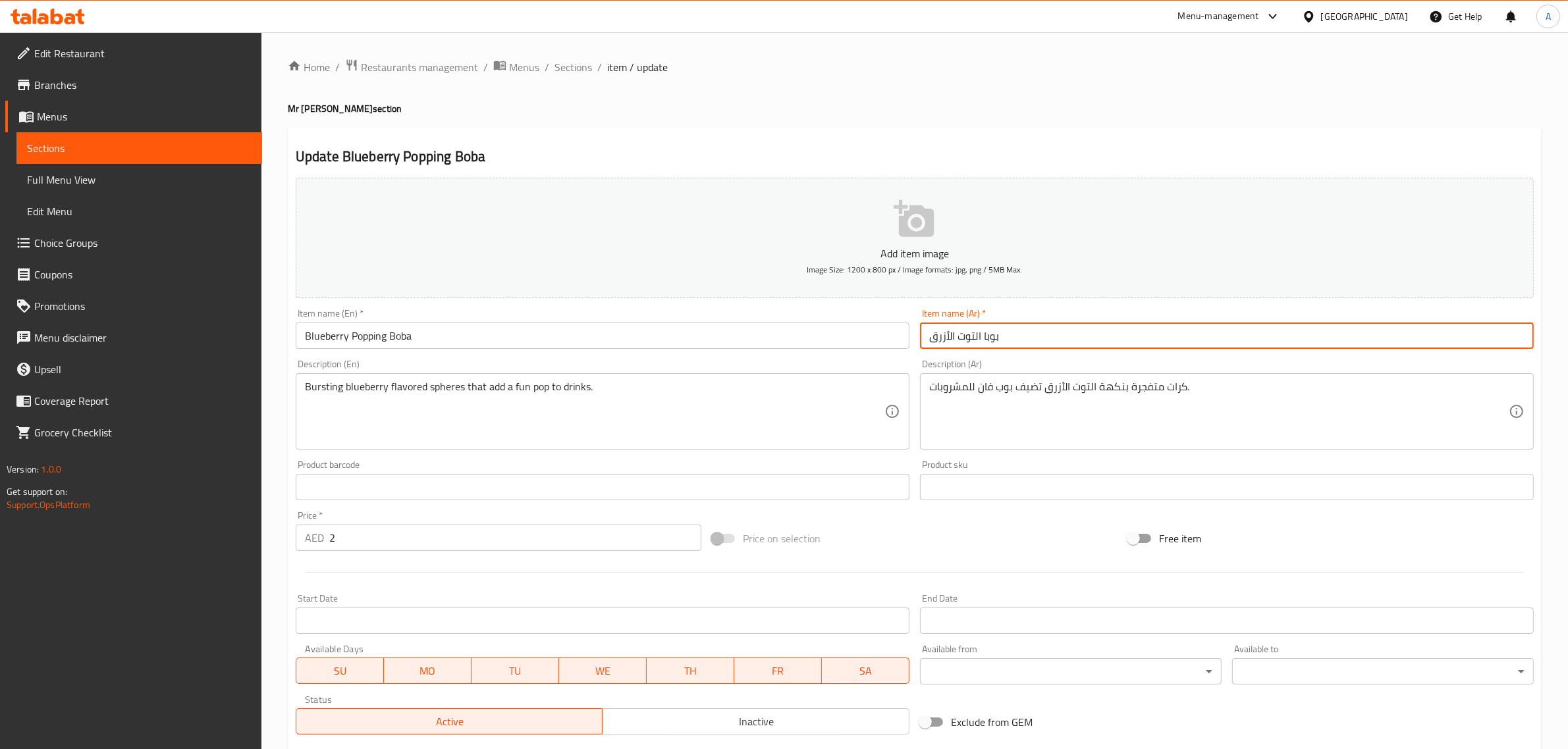
click at [980, 333] on input "بوبا التوت الأزرق" at bounding box center [1226, 335] width 614 height 26
paste input "وبينج"
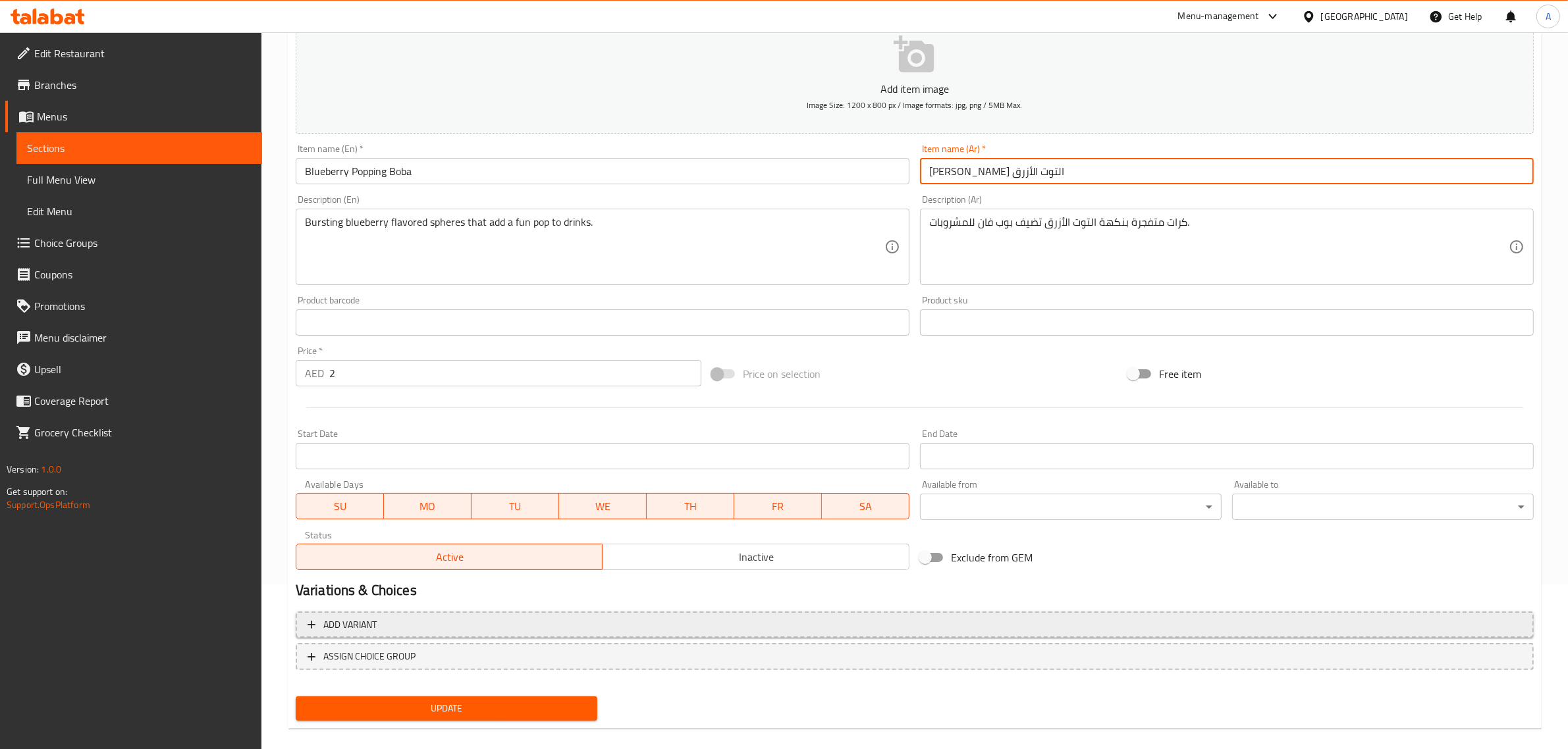
scroll to position [179, 0]
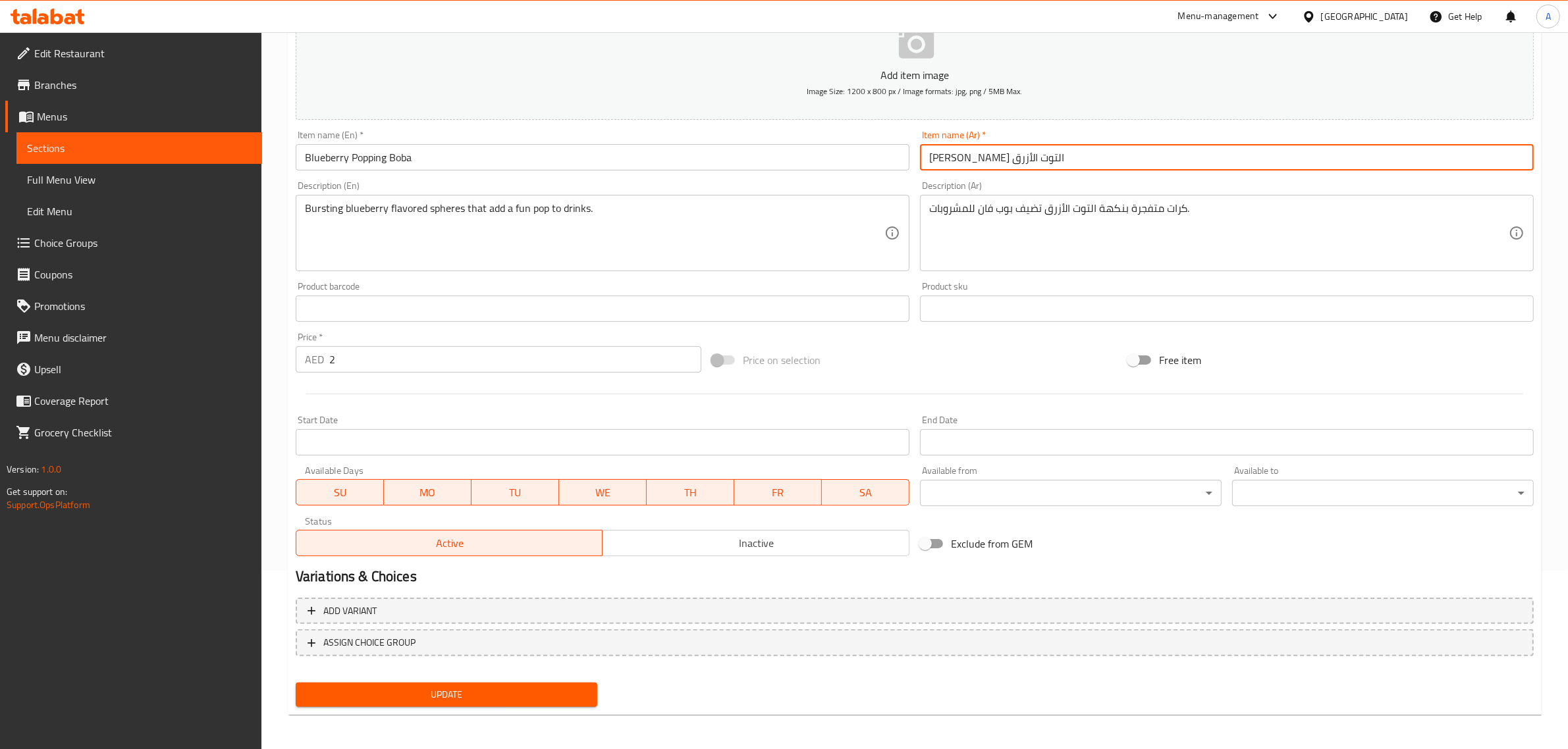
type input "[PERSON_NAME] التوت الأزرق"
click at [517, 701] on button "Update" at bounding box center [447, 695] width 302 height 25
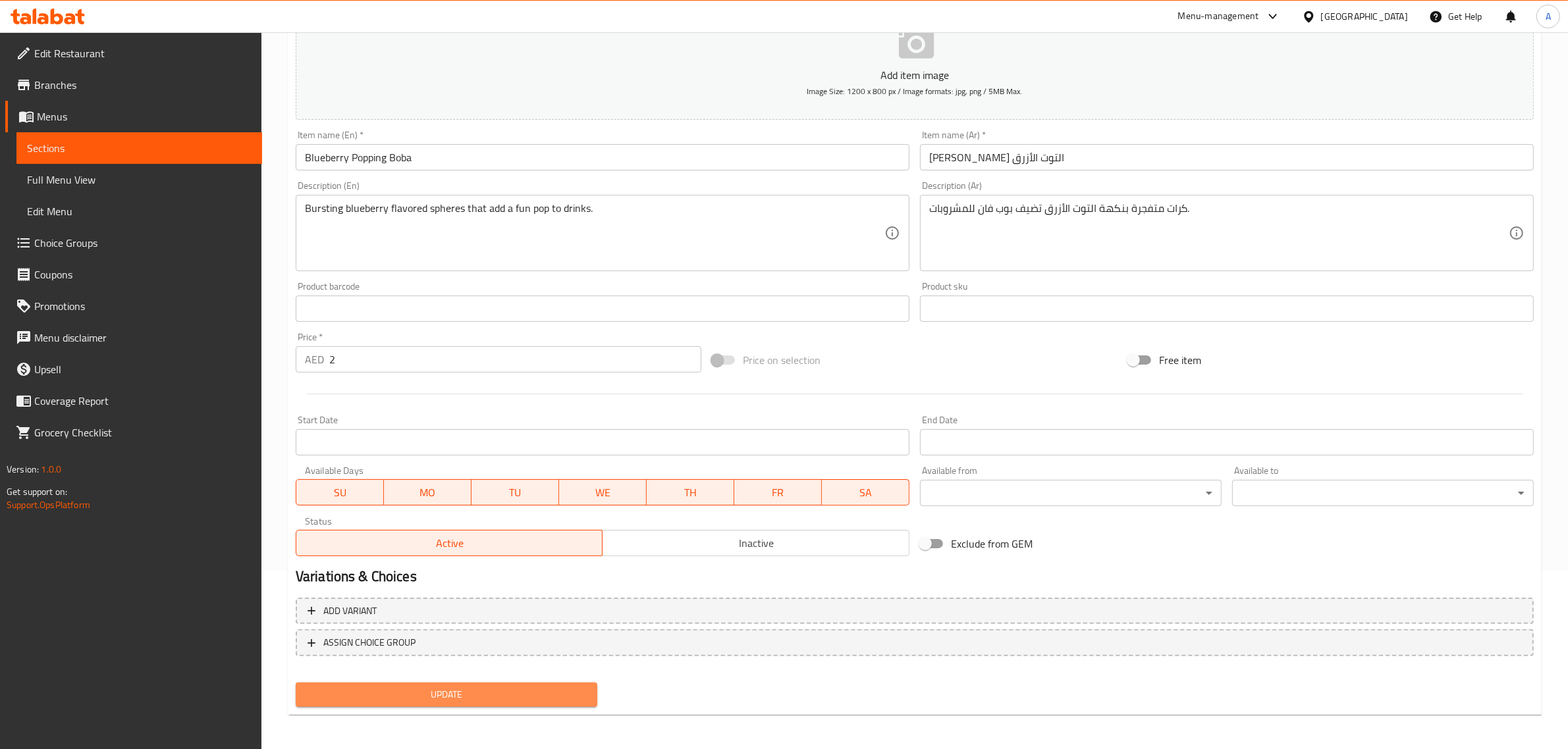
click at [508, 695] on span "Update" at bounding box center [447, 695] width 281 height 17
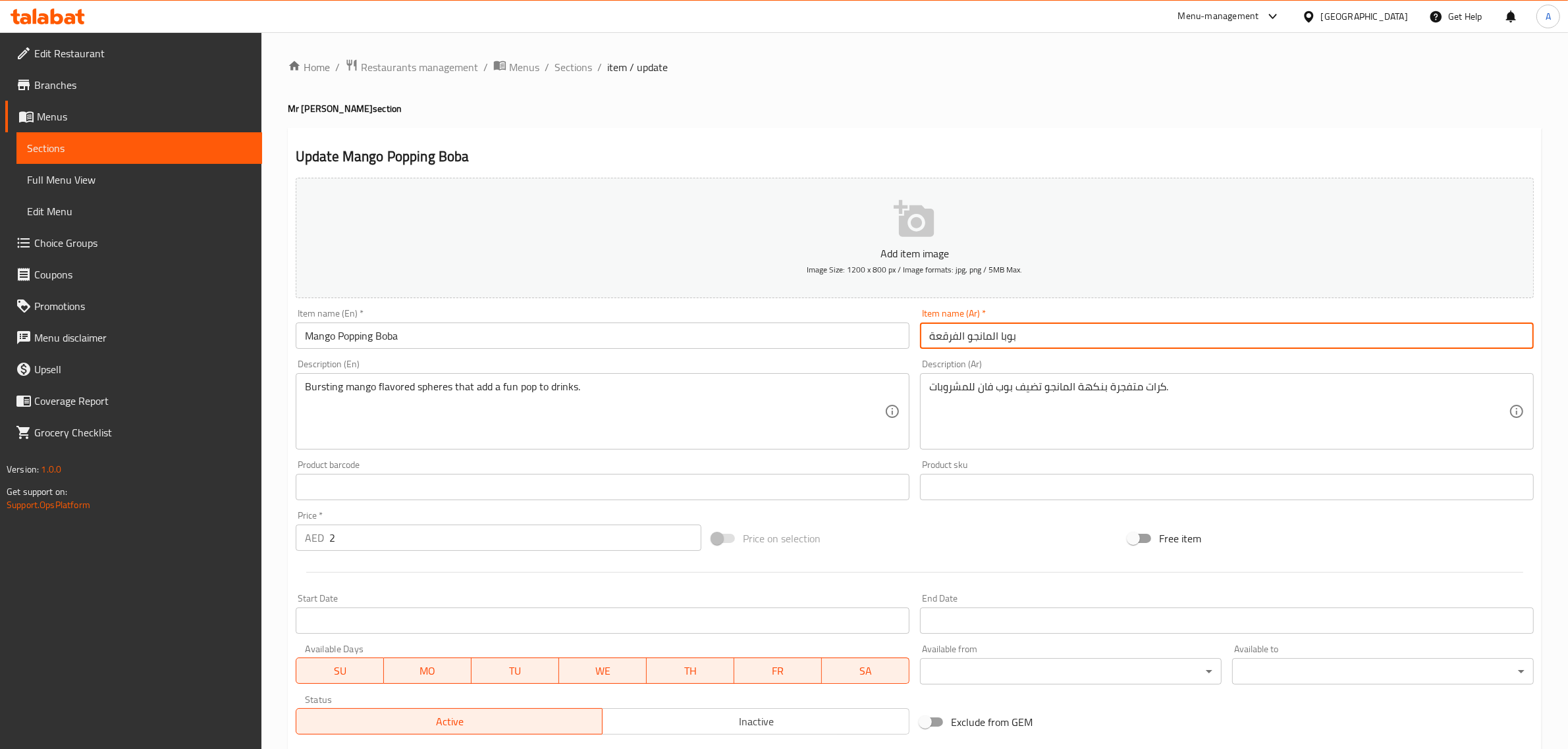
click at [946, 337] on input "بوبا المانجو الفرقعة" at bounding box center [1226, 335] width 614 height 26
paste input "وبينج"
click at [937, 340] on input "بوبا ال[PERSON_NAME]" at bounding box center [1226, 335] width 614 height 26
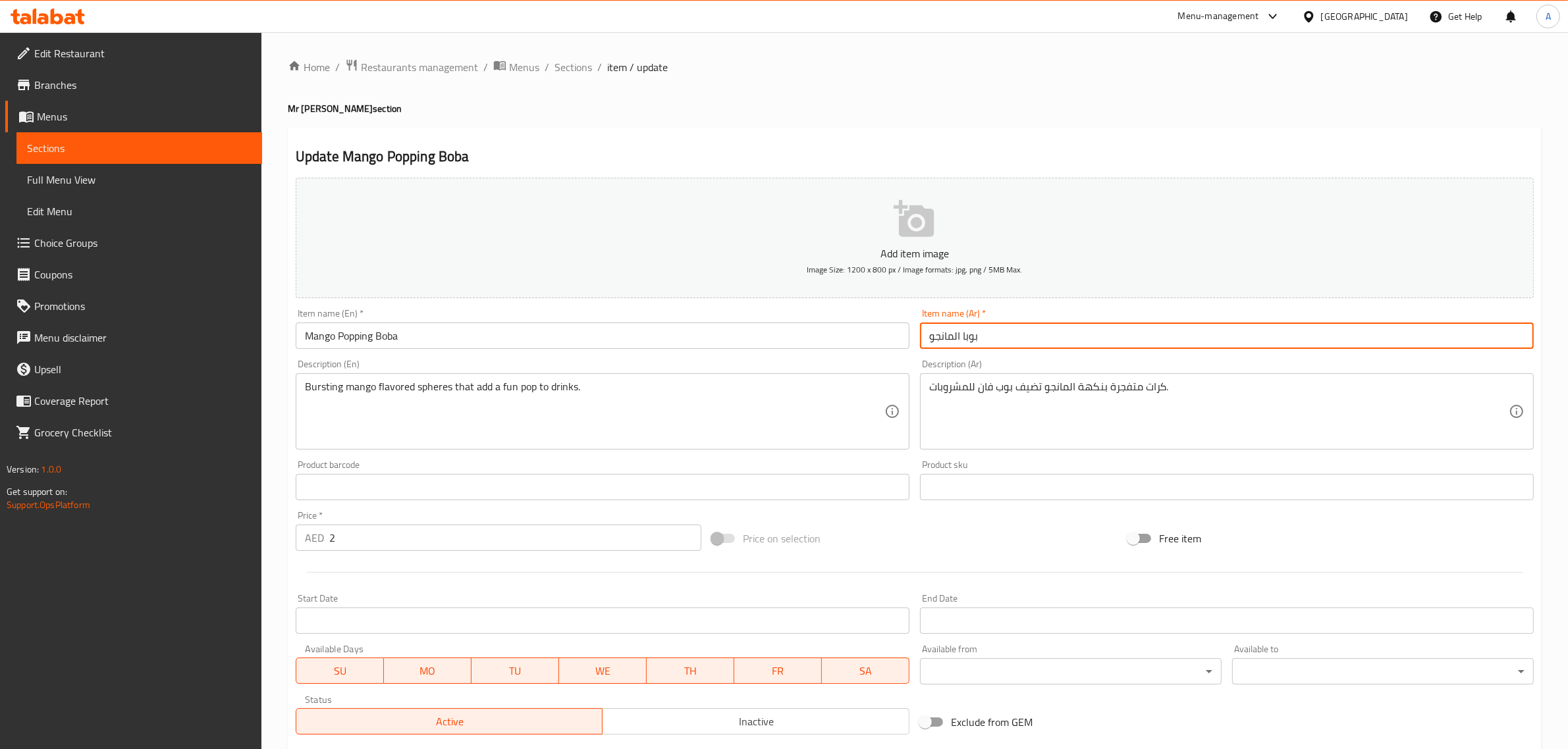
click at [959, 341] on input "بوبا المانجو" at bounding box center [1226, 335] width 614 height 26
paste input "وبينج"
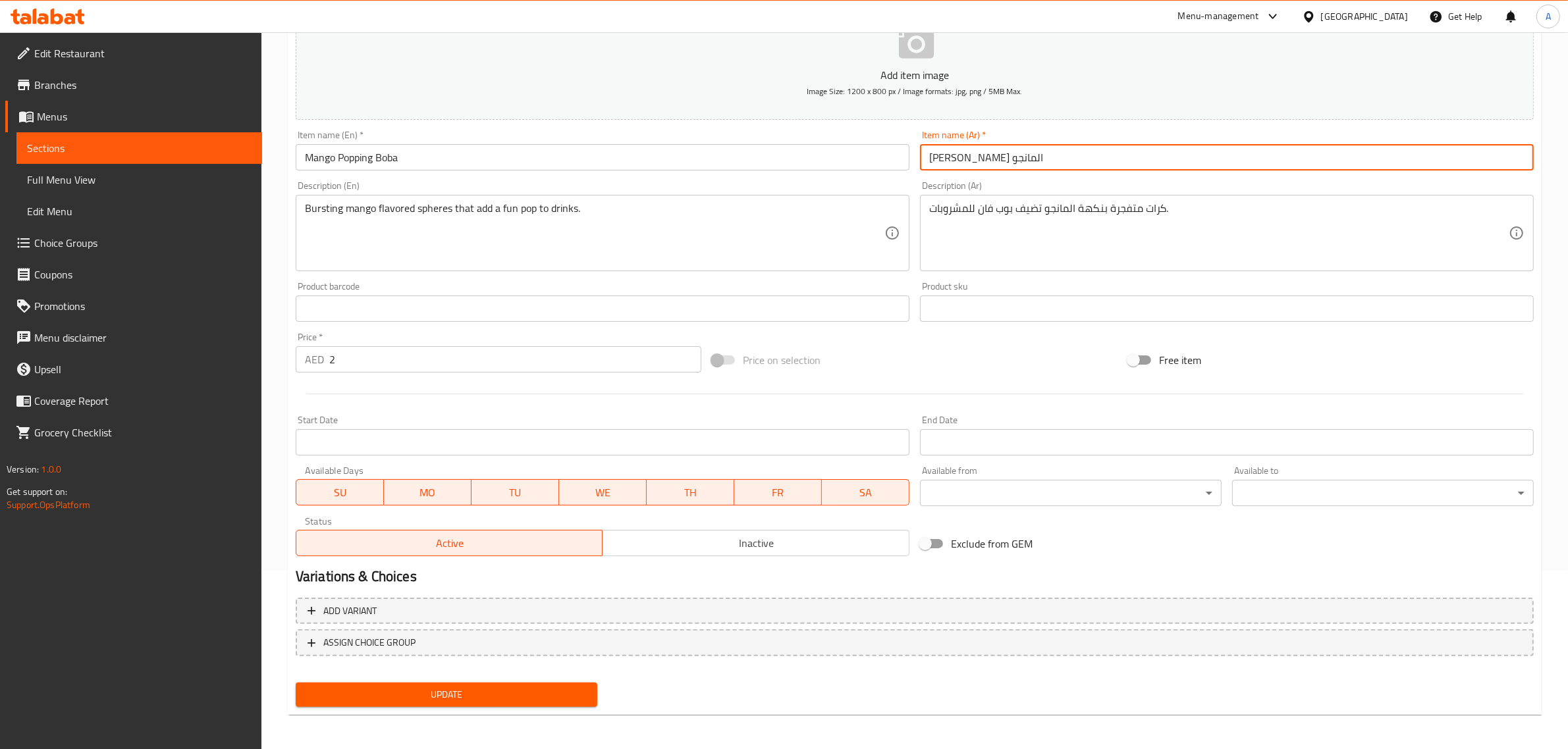
type input "[PERSON_NAME] المانجو"
click at [458, 698] on span "Update" at bounding box center [447, 695] width 281 height 17
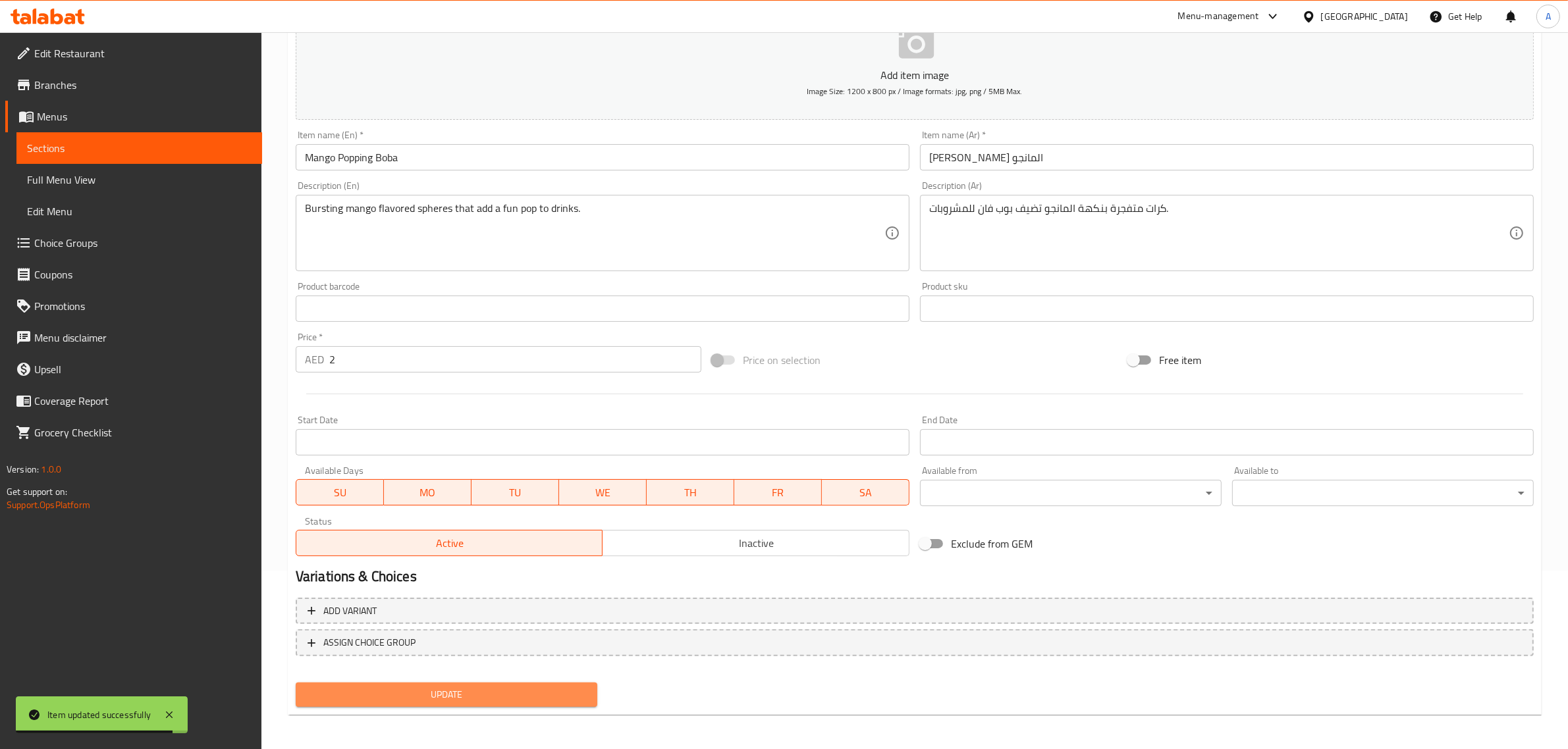
click at [497, 689] on span "Update" at bounding box center [447, 695] width 281 height 17
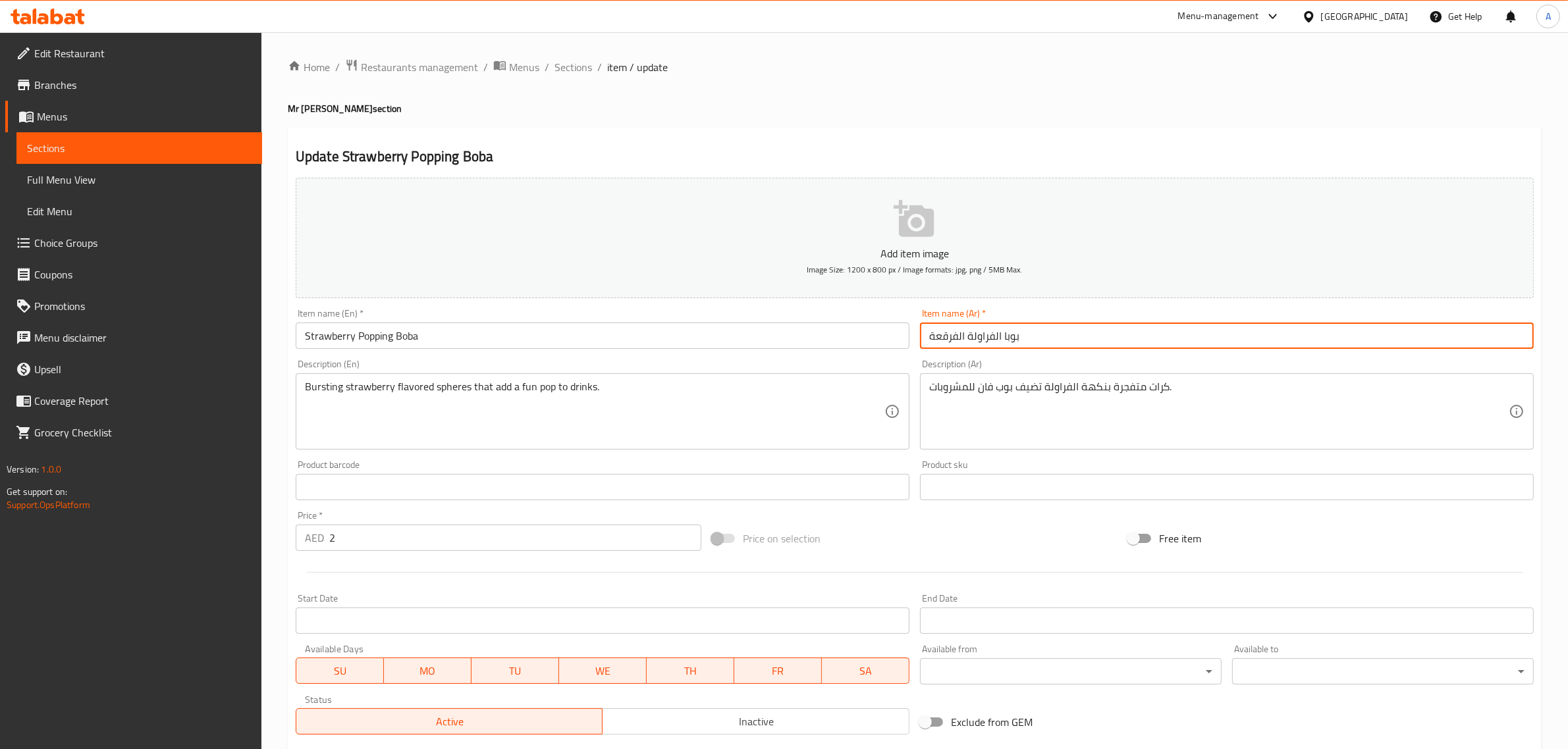
click at [946, 337] on input "بوبا الفراولة الفرقعة" at bounding box center [1226, 335] width 614 height 26
paste input "وبينج"
click at [939, 339] on input "بوبا الفراولة بوبينج" at bounding box center [1226, 335] width 614 height 26
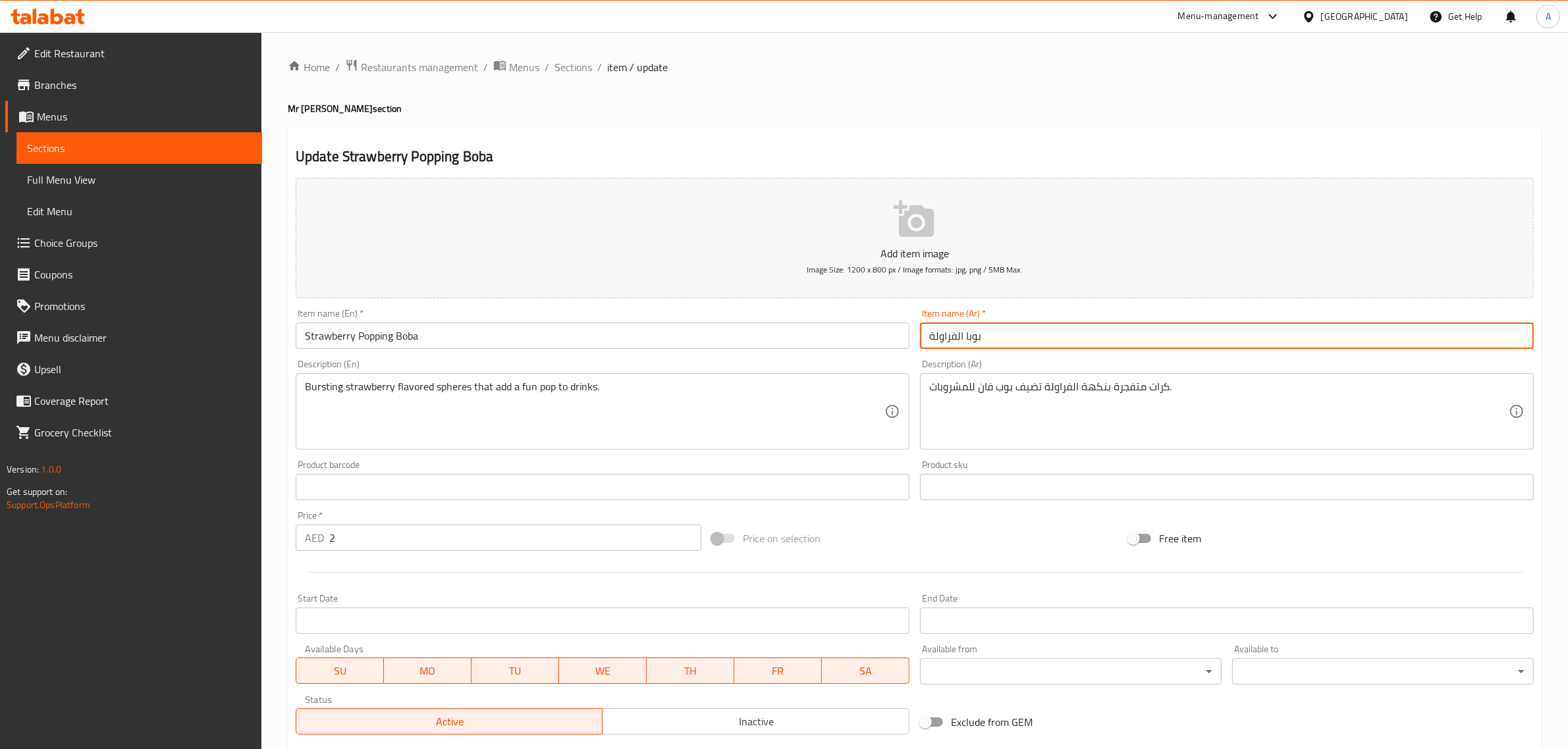
click at [962, 329] on input "بوبا الفراولة" at bounding box center [1226, 335] width 614 height 26
click at [969, 337] on input "بوبا الفراولة" at bounding box center [1226, 335] width 614 height 26
click at [963, 333] on input "بوبا الفراولة" at bounding box center [1226, 335] width 614 height 26
paste input "وبينج"
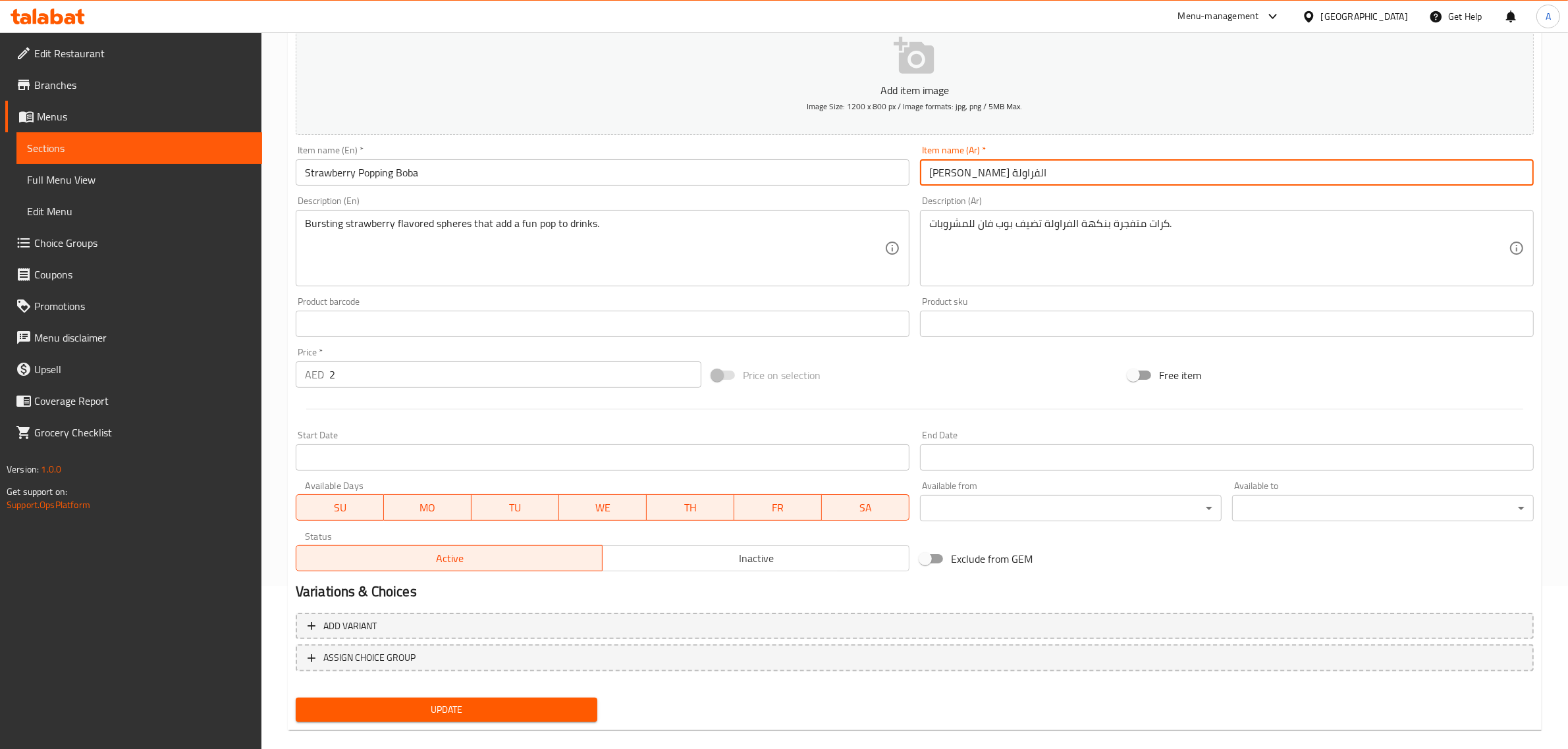
scroll to position [179, 0]
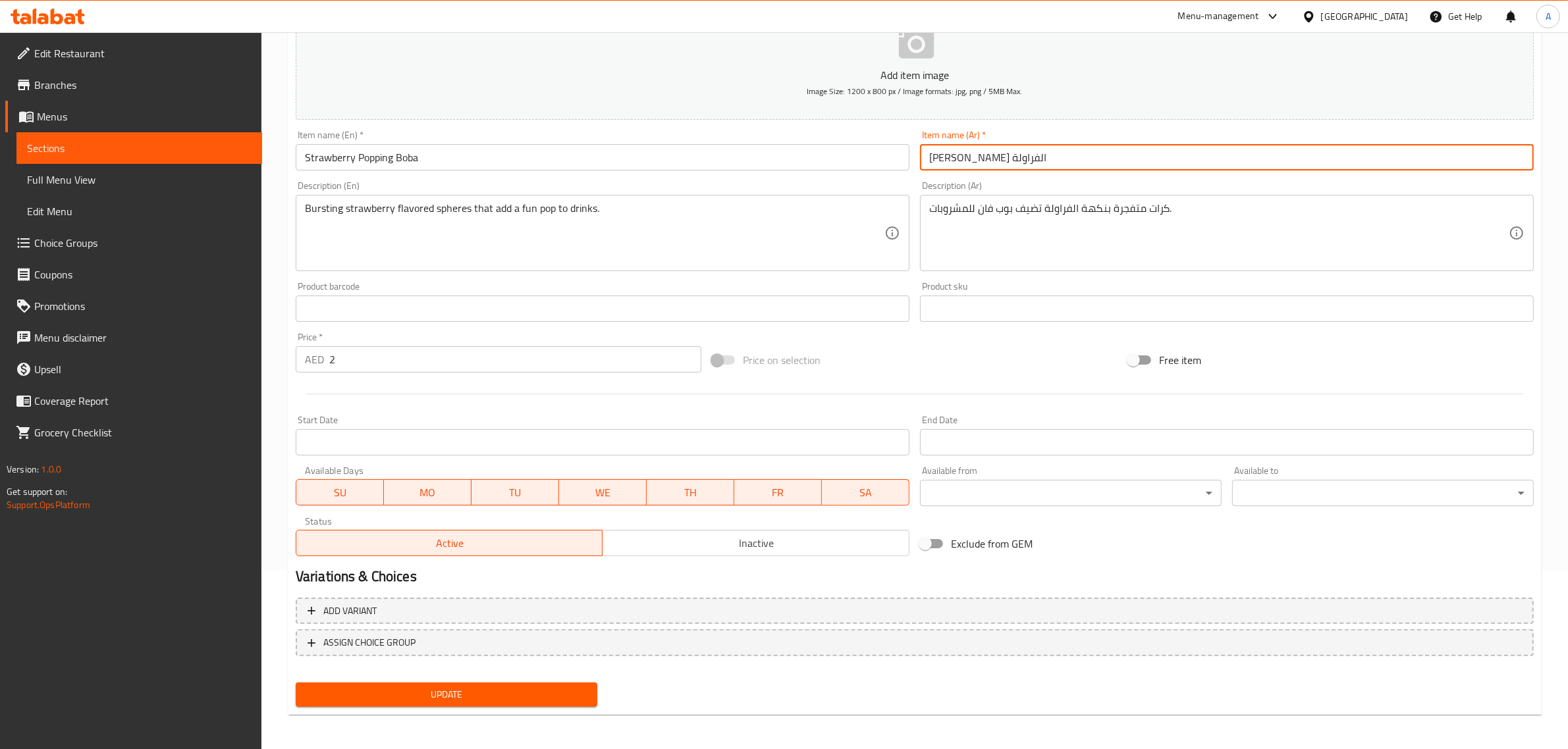
type input "[PERSON_NAME] الفراولة"
click at [441, 683] on button "Update" at bounding box center [447, 695] width 302 height 25
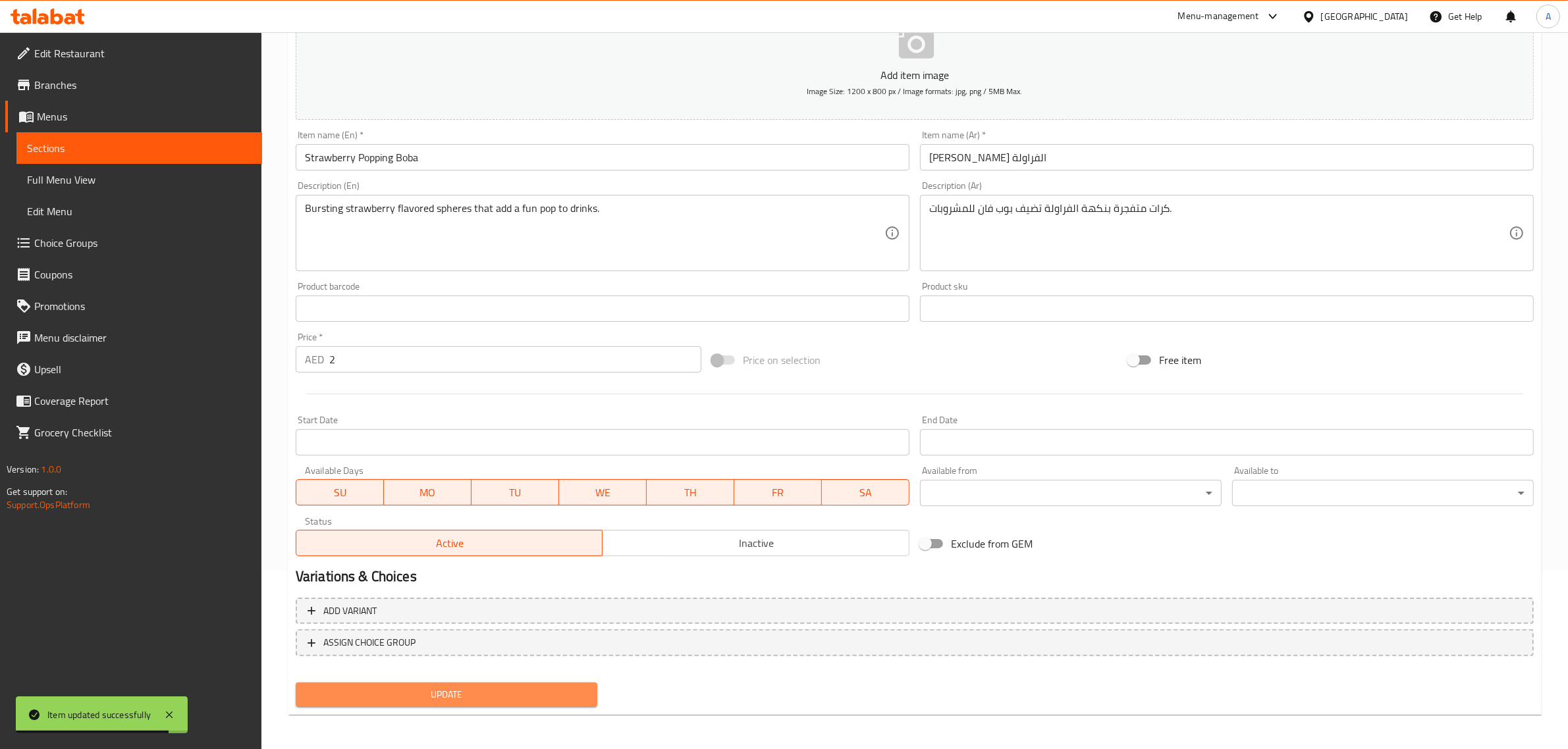
click at [443, 702] on button "Update" at bounding box center [447, 695] width 302 height 25
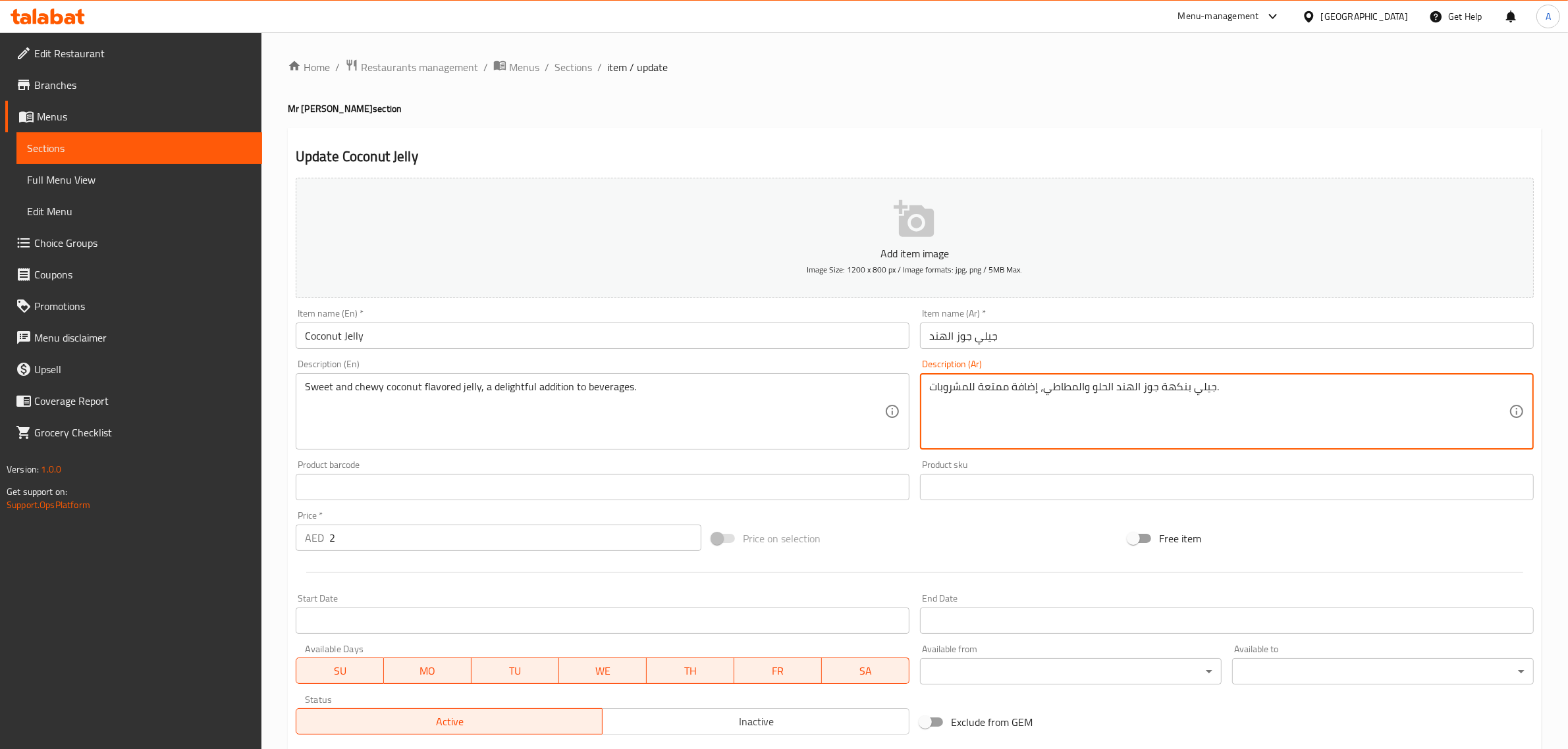
click at [1163, 424] on textarea "جيلي بنكهة جوز الهند الحلو والمطاطي، إضافة ممتعة للمشروبات." at bounding box center [1218, 412] width 579 height 62
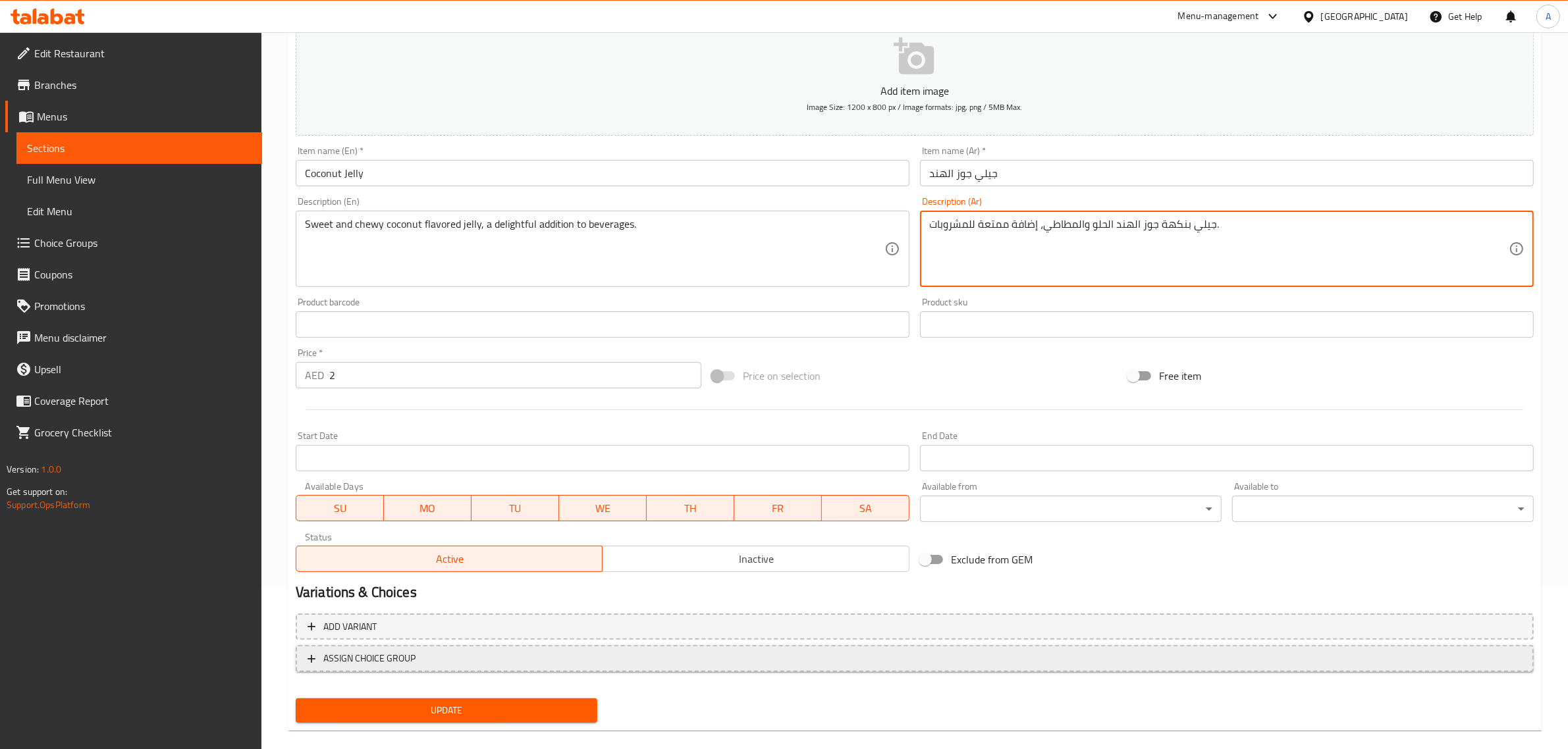
scroll to position [168, 0]
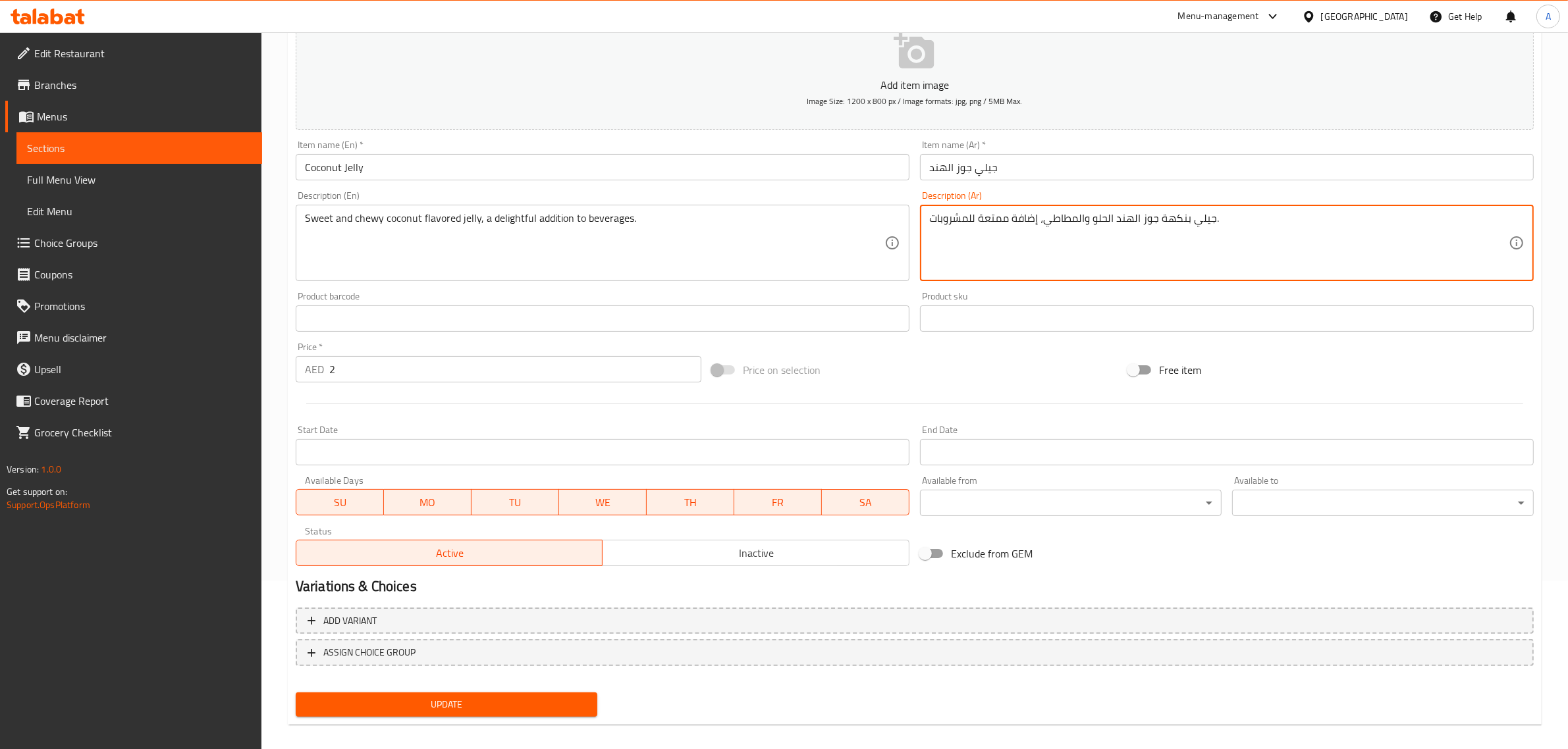
click at [465, 705] on span "Update" at bounding box center [447, 704] width 281 height 17
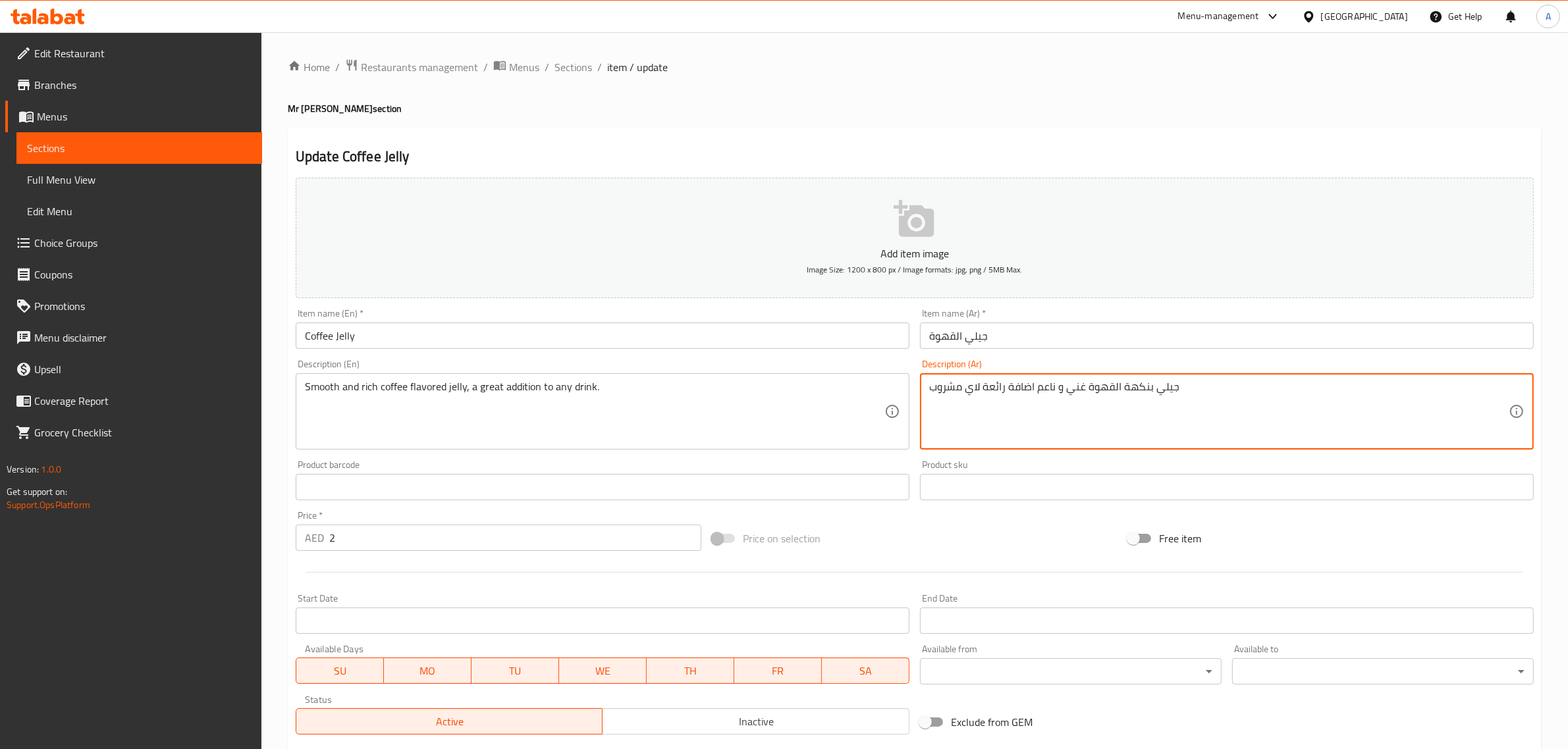
click at [1135, 396] on textarea "جيلي بنكهة القهوة غني و ناعم اضافة رائعة لاي مشروب" at bounding box center [1218, 412] width 579 height 62
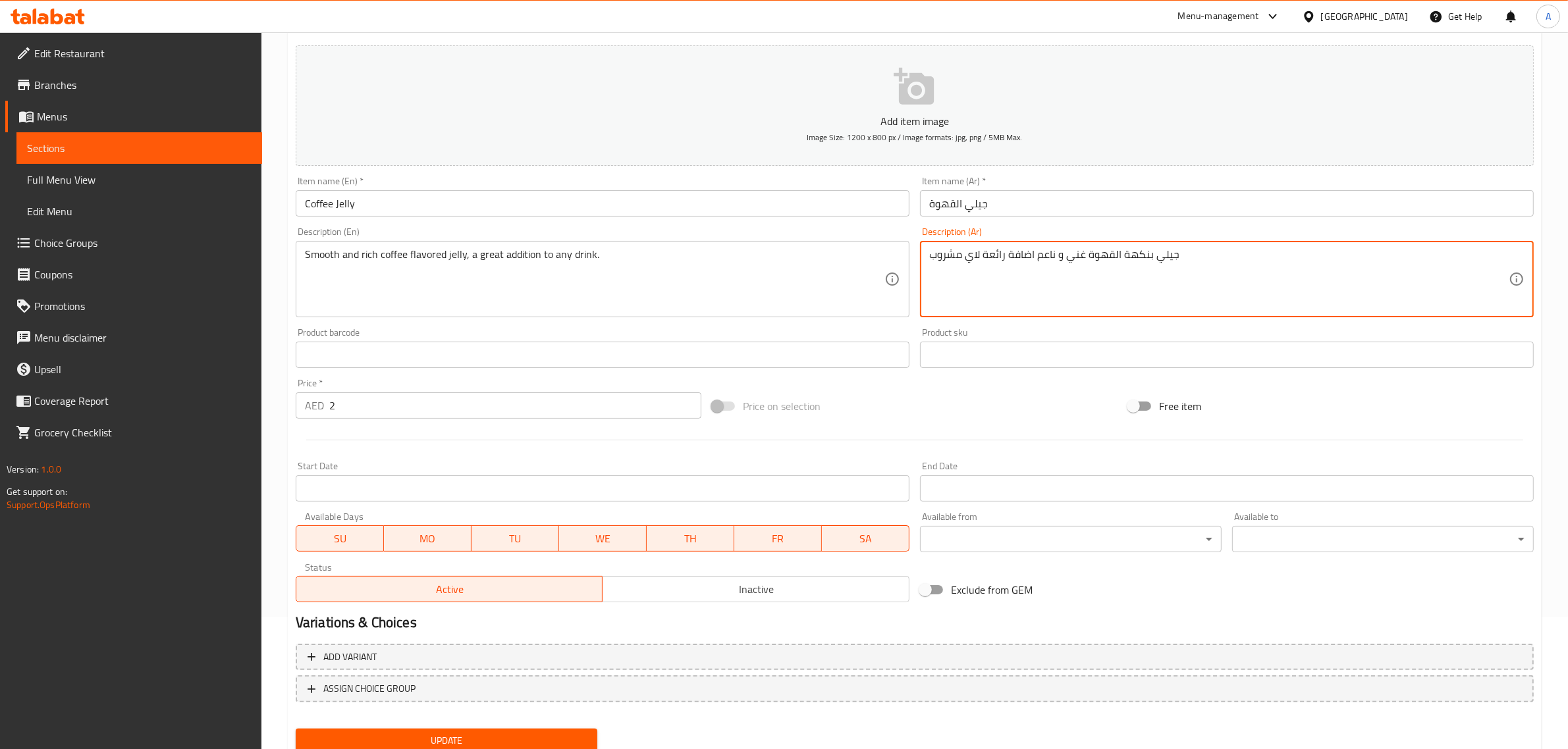
scroll to position [179, 0]
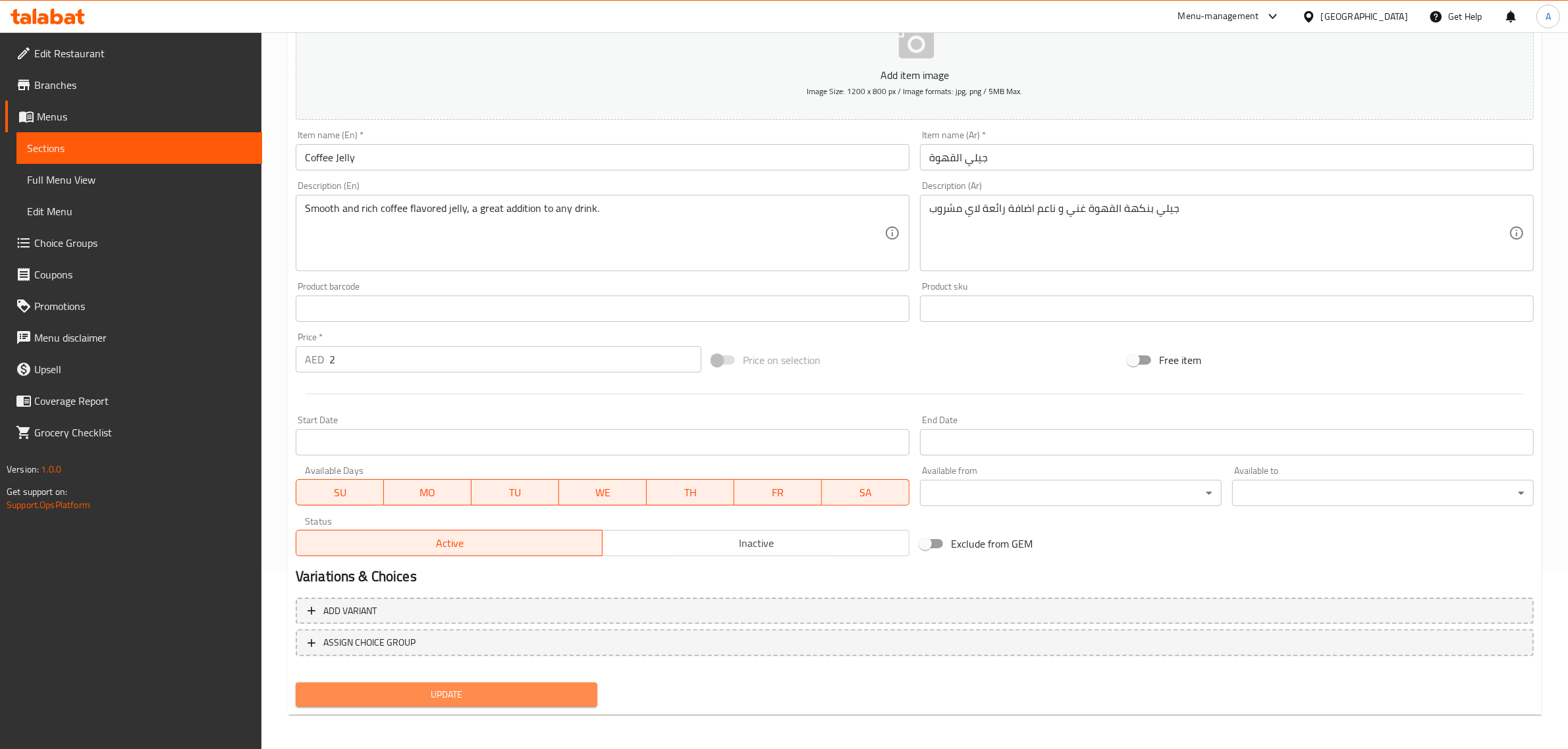
click at [547, 689] on span "Update" at bounding box center [447, 695] width 281 height 17
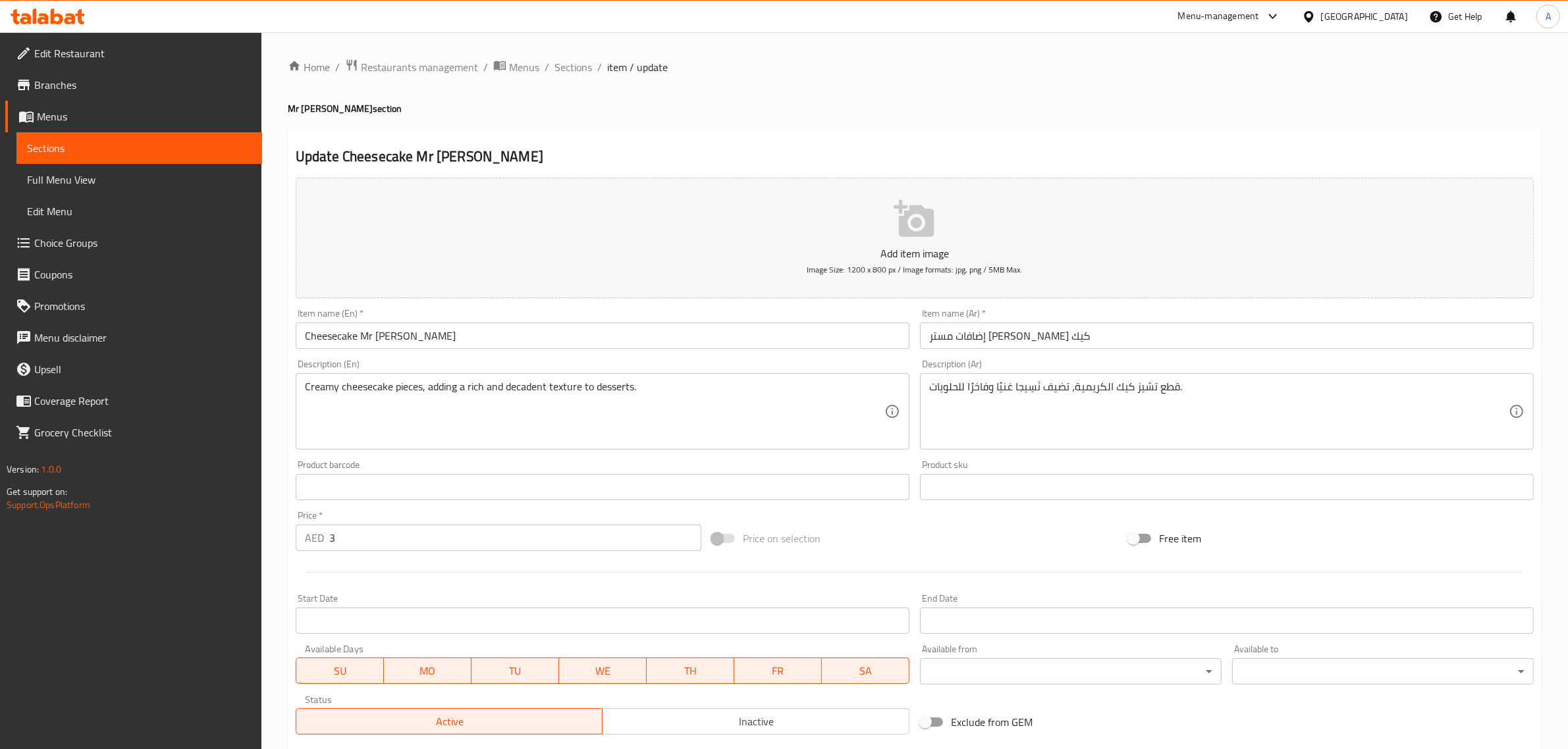
click at [975, 376] on div "قطع تشيز كيك الكريمية، تضيف نَسِيجا غنيًا وفاخرًا للحلويات. Description (Ar)" at bounding box center [1226, 412] width 614 height 77
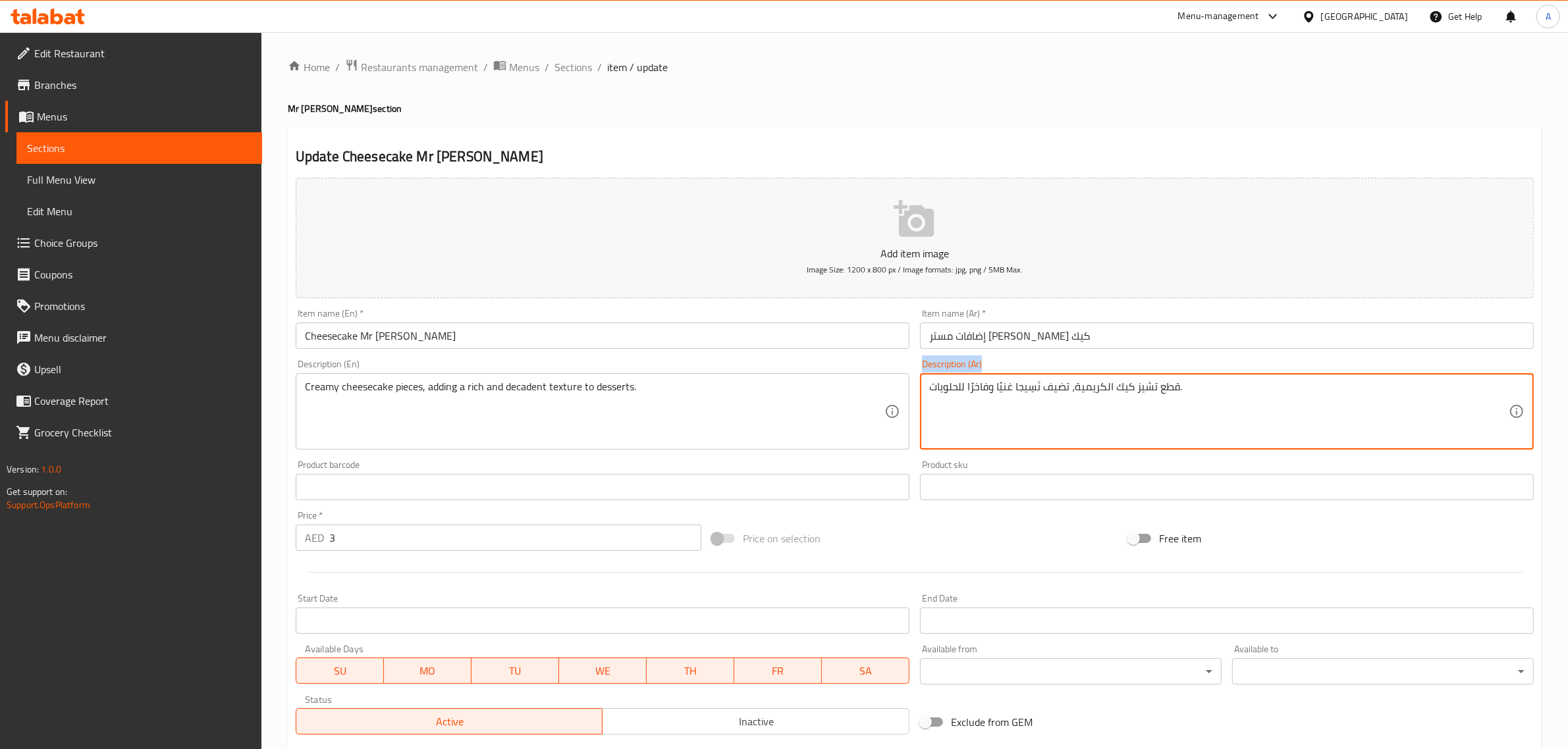
click at [975, 376] on div "قطع تشيز كيك الكريمية، تضيف نَسِيجا غنيًا وفاخرًا للحلويات. Description (Ar)" at bounding box center [1226, 412] width 614 height 77
click at [981, 407] on textarea "قطع تشيز كيك الكريمية، تضيف نَسِيجا غنيًا وفاخرًا للحلويات." at bounding box center [1218, 412] width 579 height 62
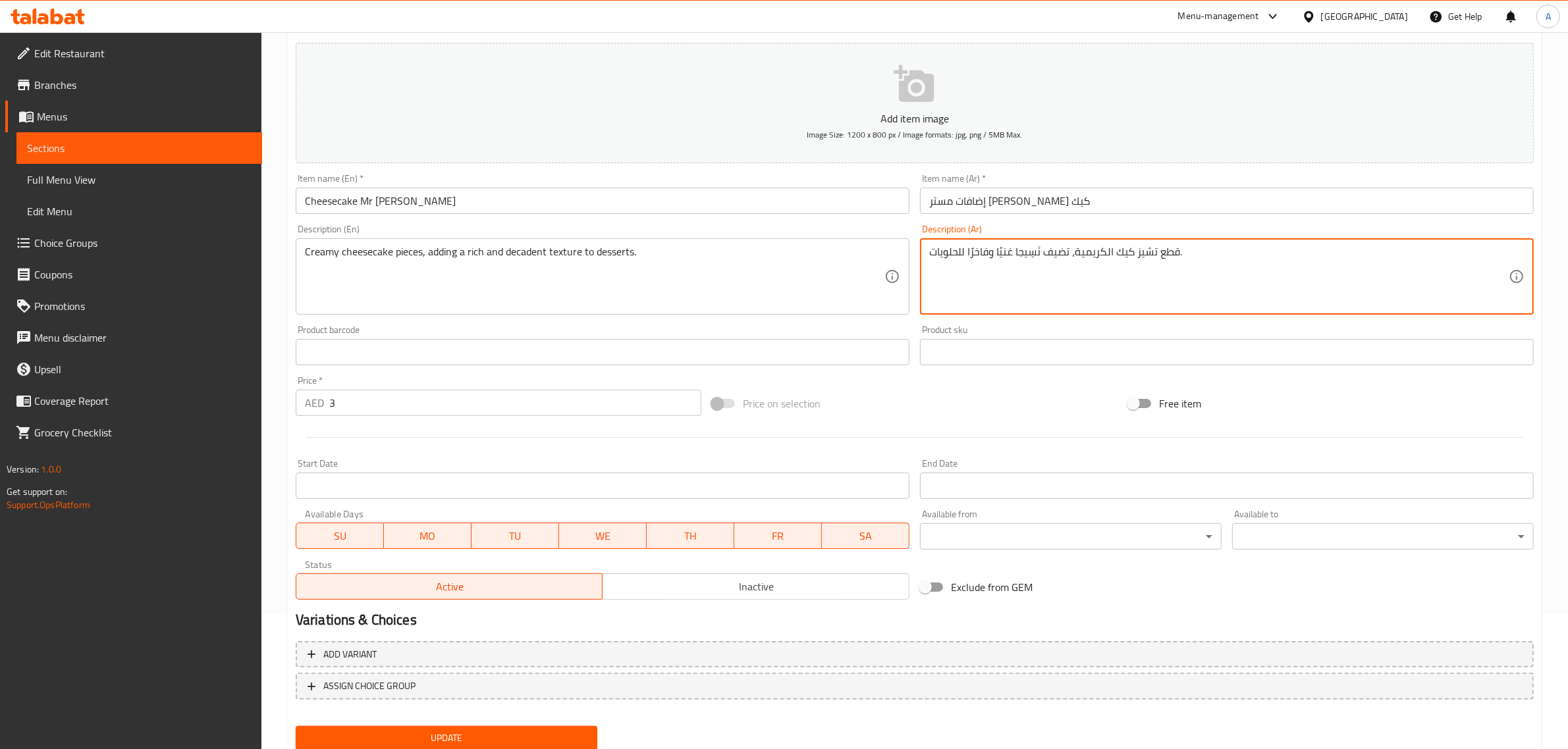
scroll to position [165, 0]
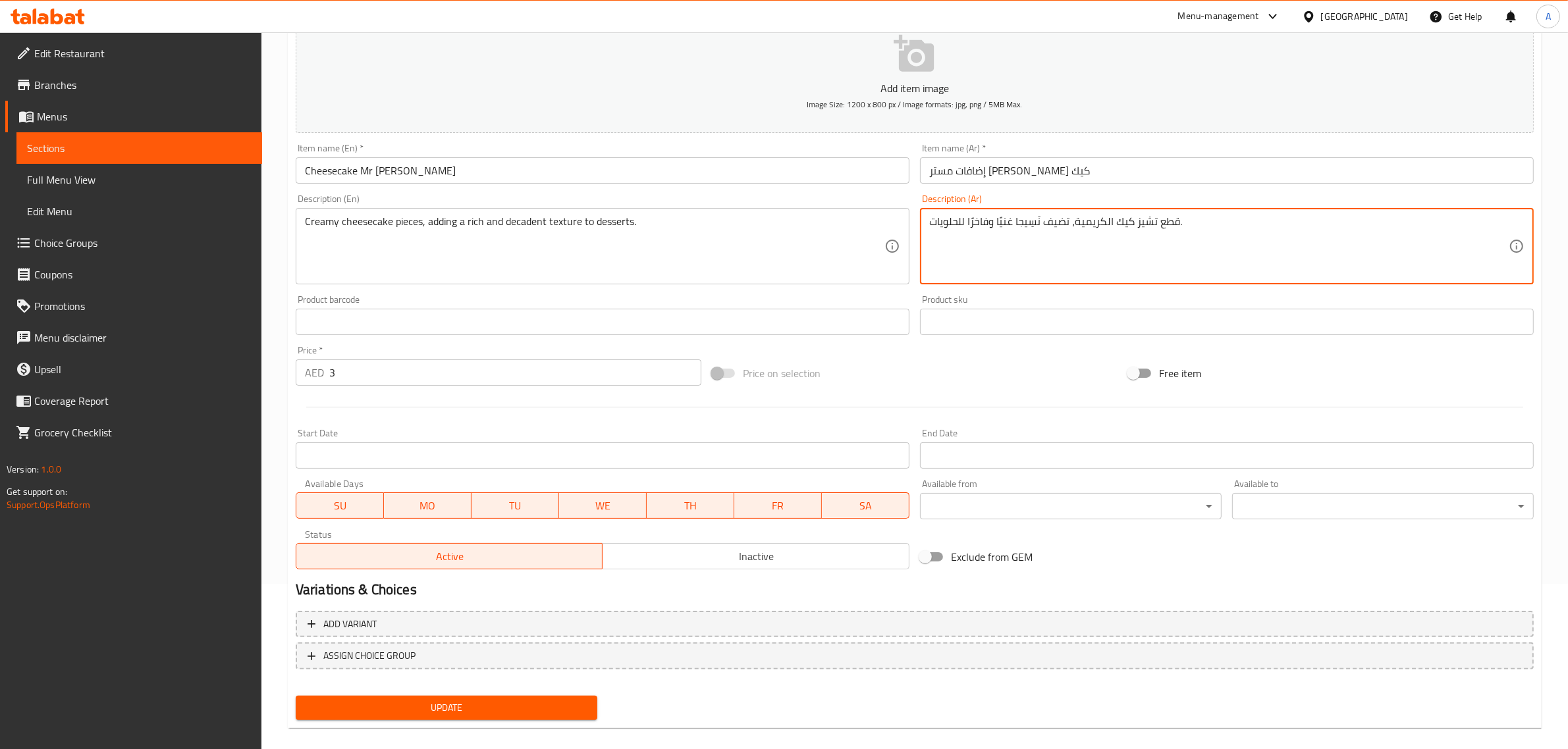
click at [540, 691] on div "Update" at bounding box center [446, 708] width 312 height 35
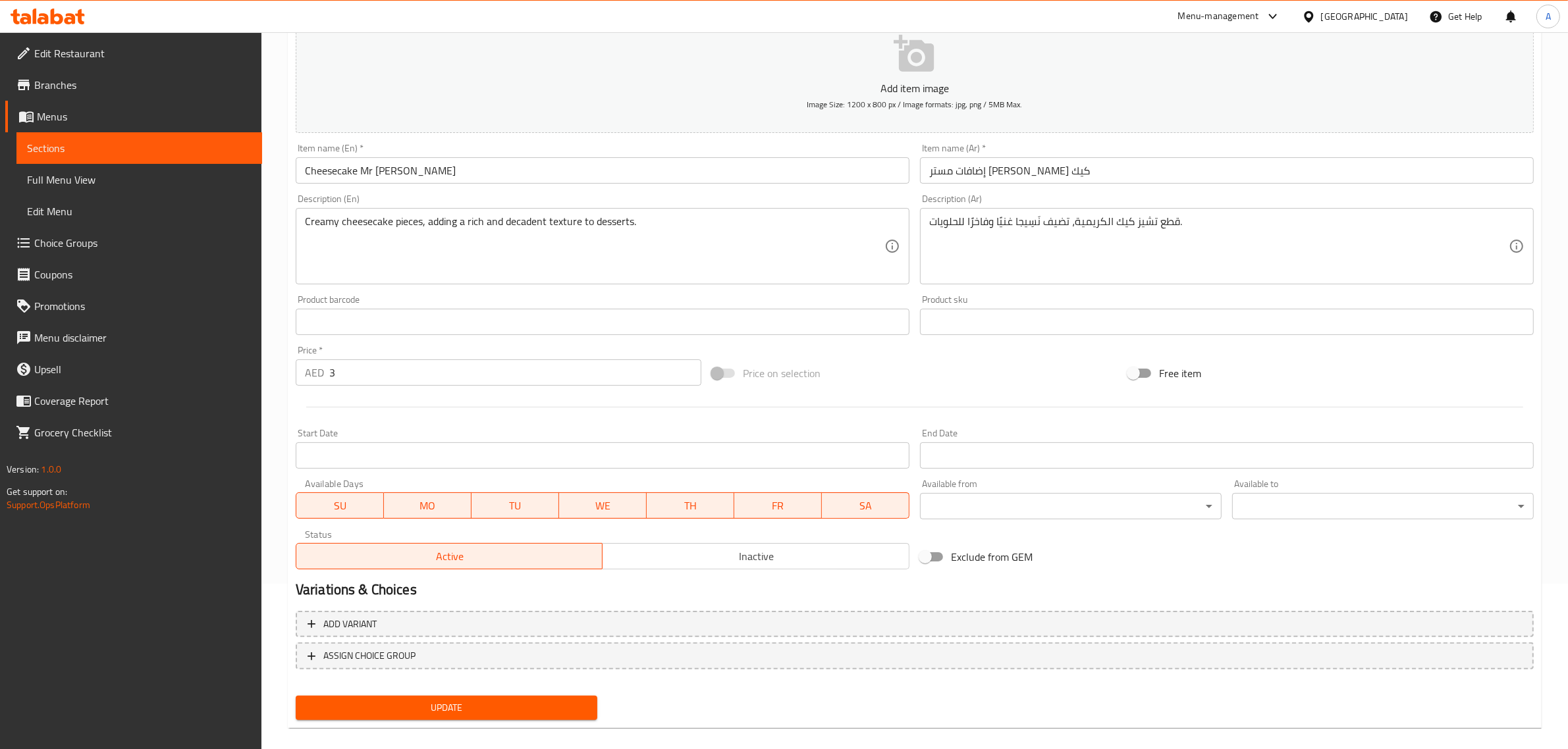
click at [425, 696] on button "Update" at bounding box center [447, 708] width 302 height 25
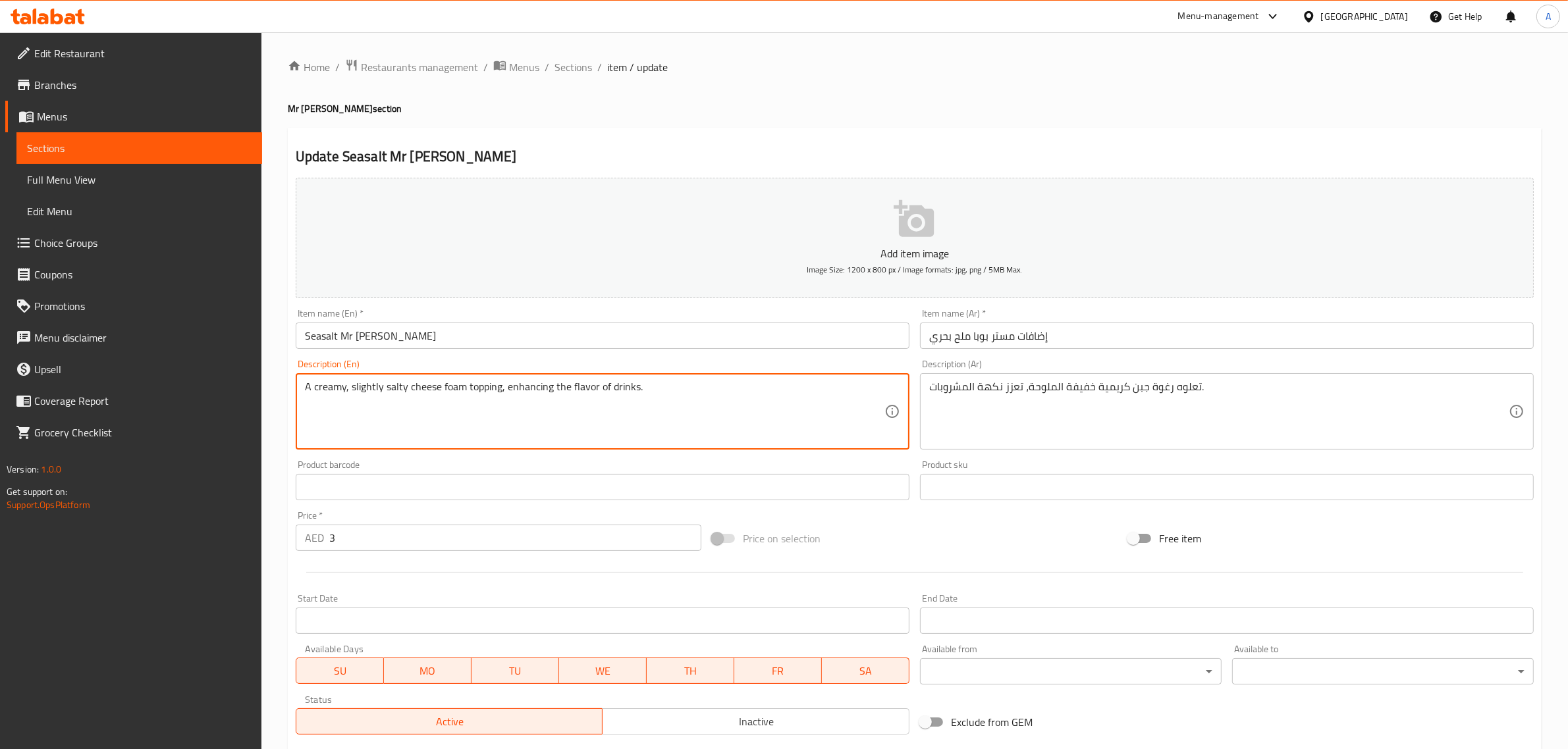
click at [626, 409] on textarea "A creamy, slightly salty cheese foam topping, enhancing the flavor of drinks." at bounding box center [594, 412] width 579 height 62
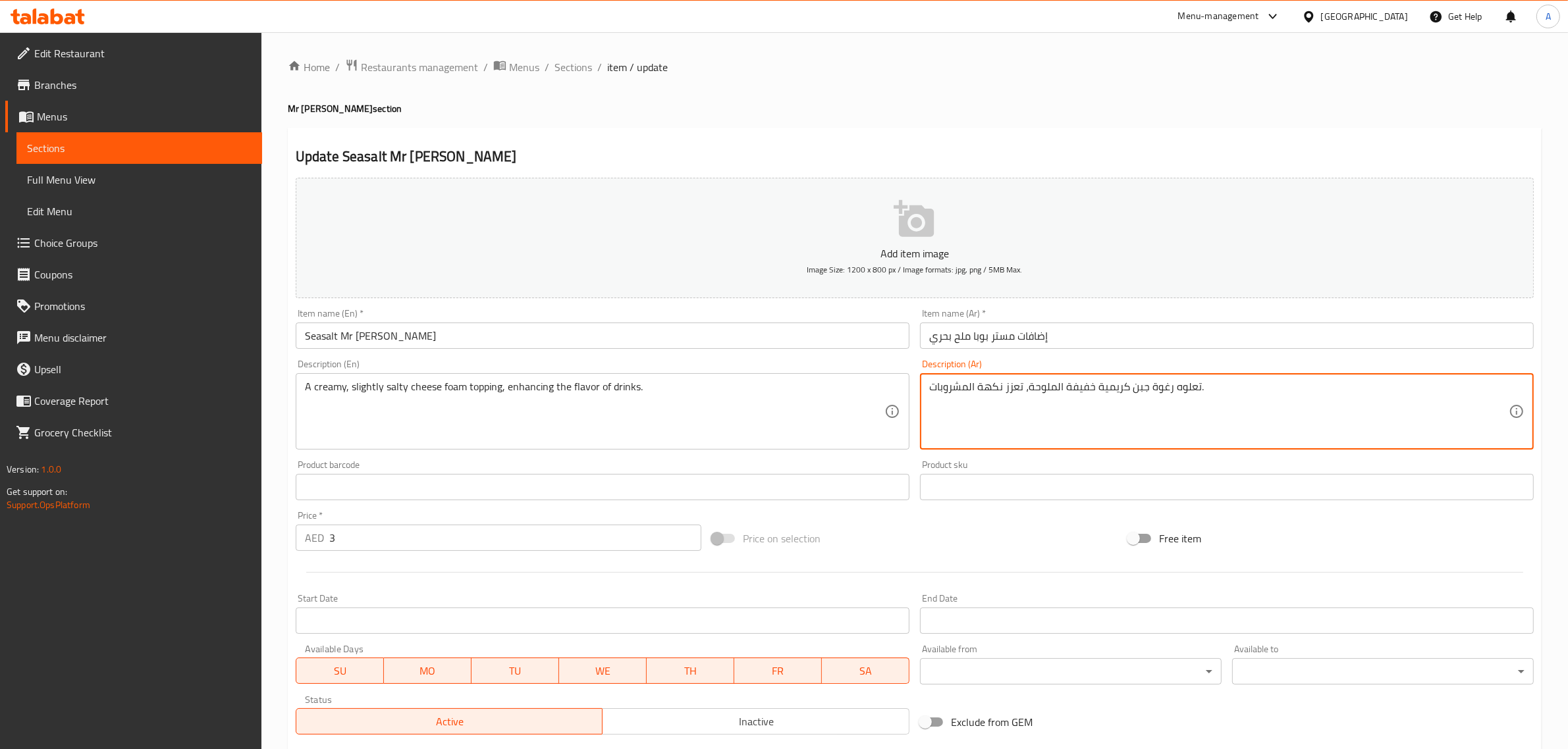
click at [988, 410] on textarea "تعلوه رغوة جبن كريمية خفيفة الملوحة، تعزز نكهة المشروبات." at bounding box center [1218, 412] width 579 height 62
click at [1006, 475] on input "text" at bounding box center [1226, 487] width 614 height 26
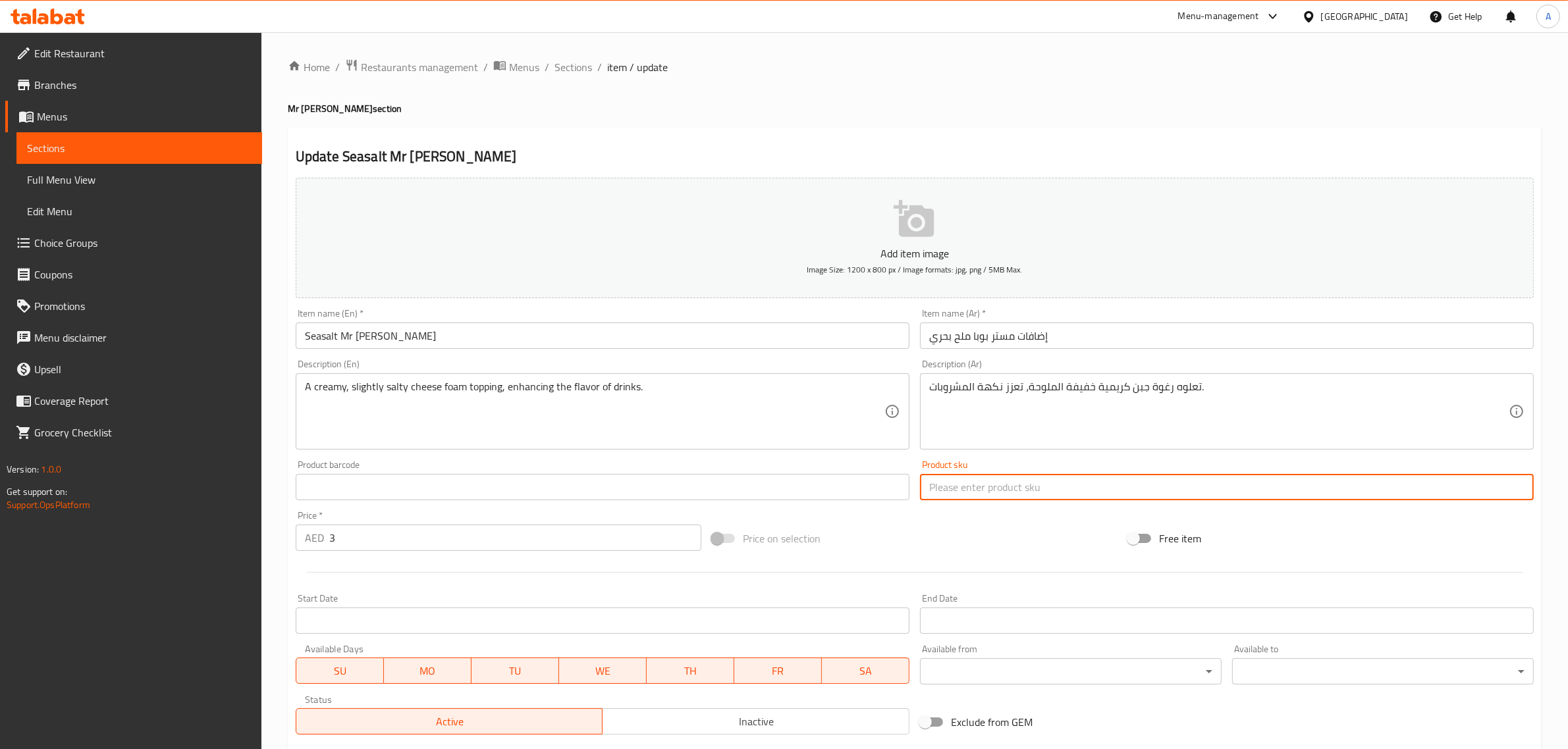
click at [1033, 436] on textarea "تعلوه رغوة جبن كريمية خفيفة الملوحة، تعزز نكهة المشروبات." at bounding box center [1218, 412] width 579 height 62
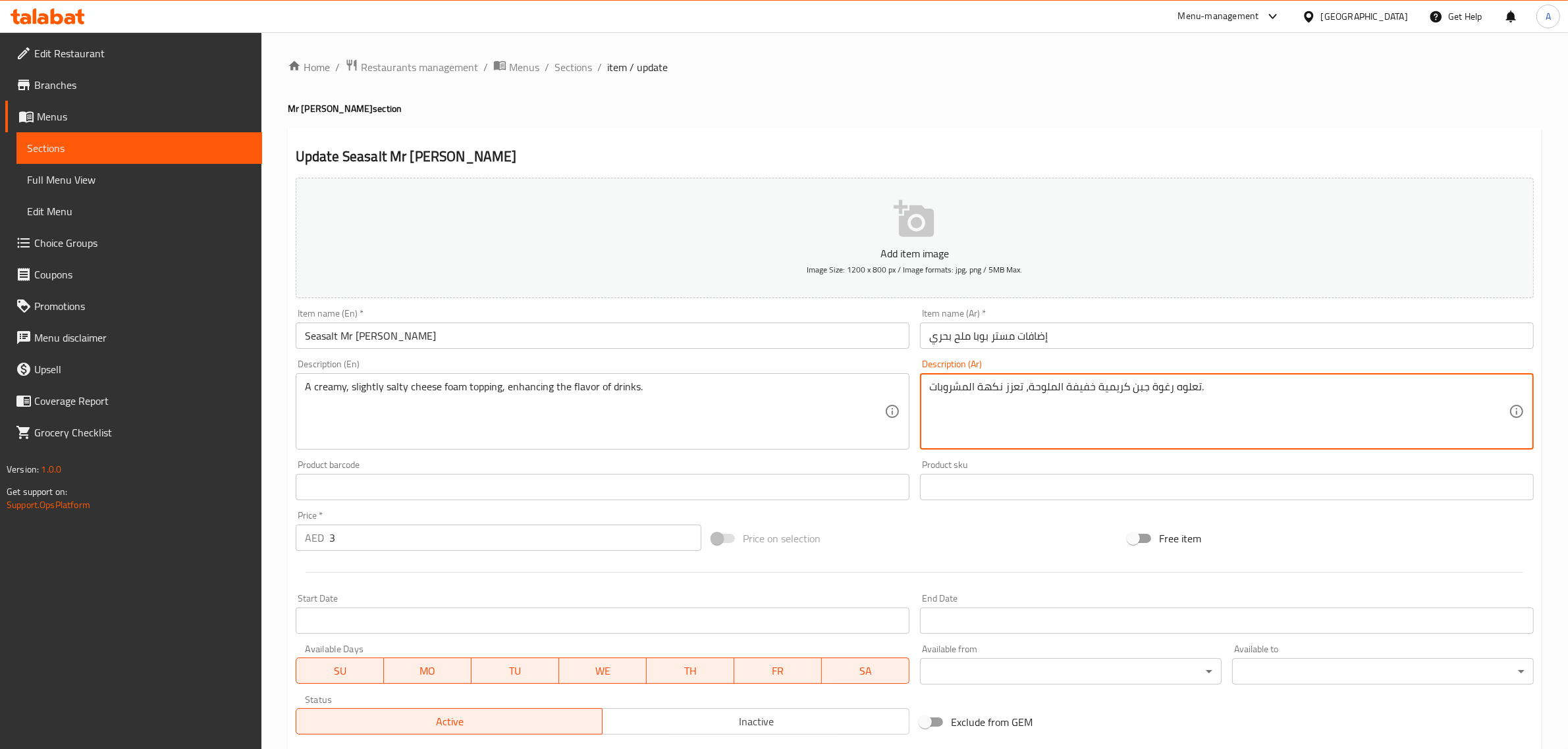
click at [1033, 436] on textarea "تعلوه رغوة جبن كريمية خفيفة الملوحة، تعزز نكهة المشروبات." at bounding box center [1218, 412] width 579 height 62
paste textarea "بقة علوية من رغوة الجبن الكريمية المالحة قليلاً، تعمل على تعزيز نكهة المشروبات."
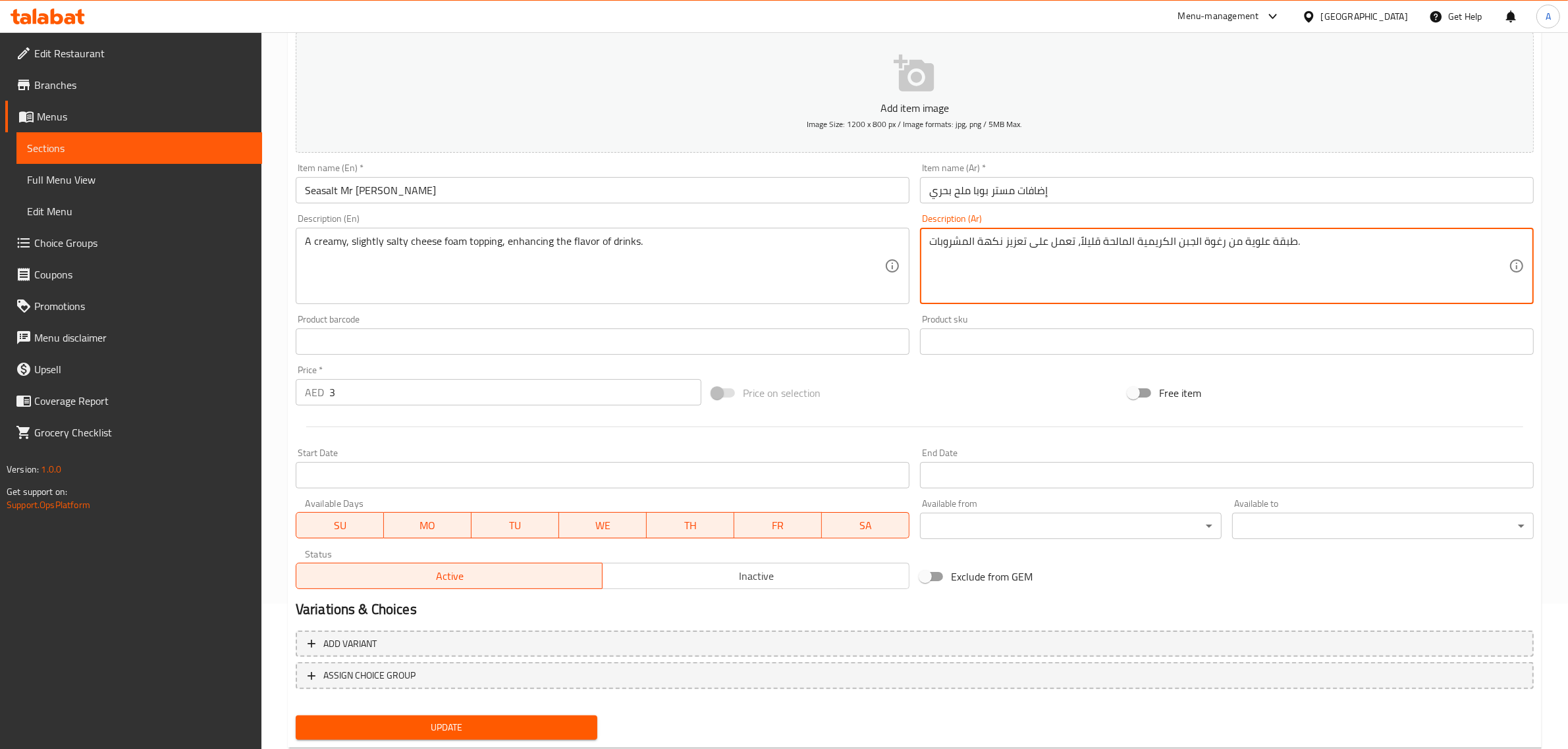
scroll to position [179, 0]
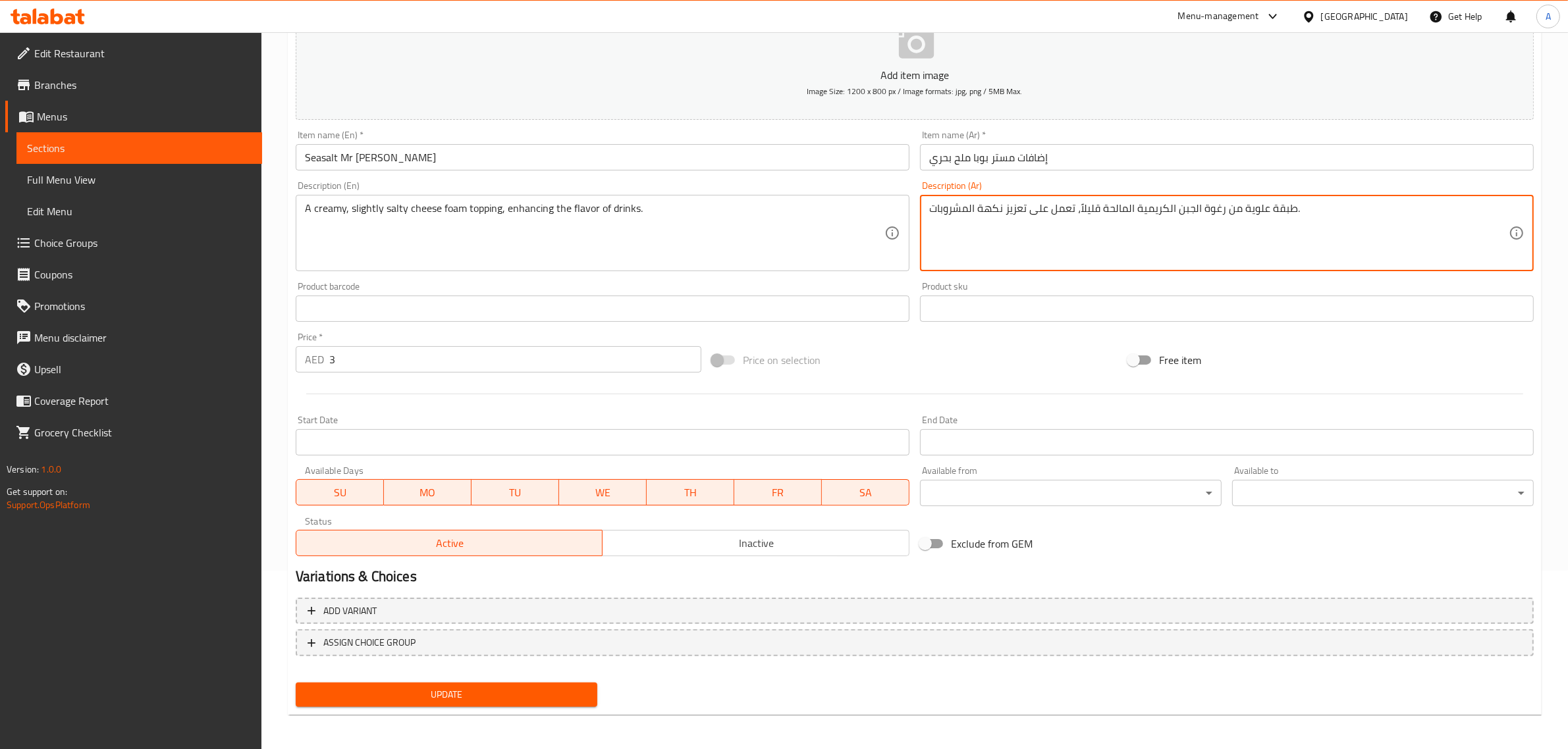
type textarea "طبقة علوية من رغوة الجبن الكريمية المالحة قليلاً، تعمل على تعزيز نكهة المشروبات."
click at [537, 683] on button "Update" at bounding box center [447, 695] width 302 height 25
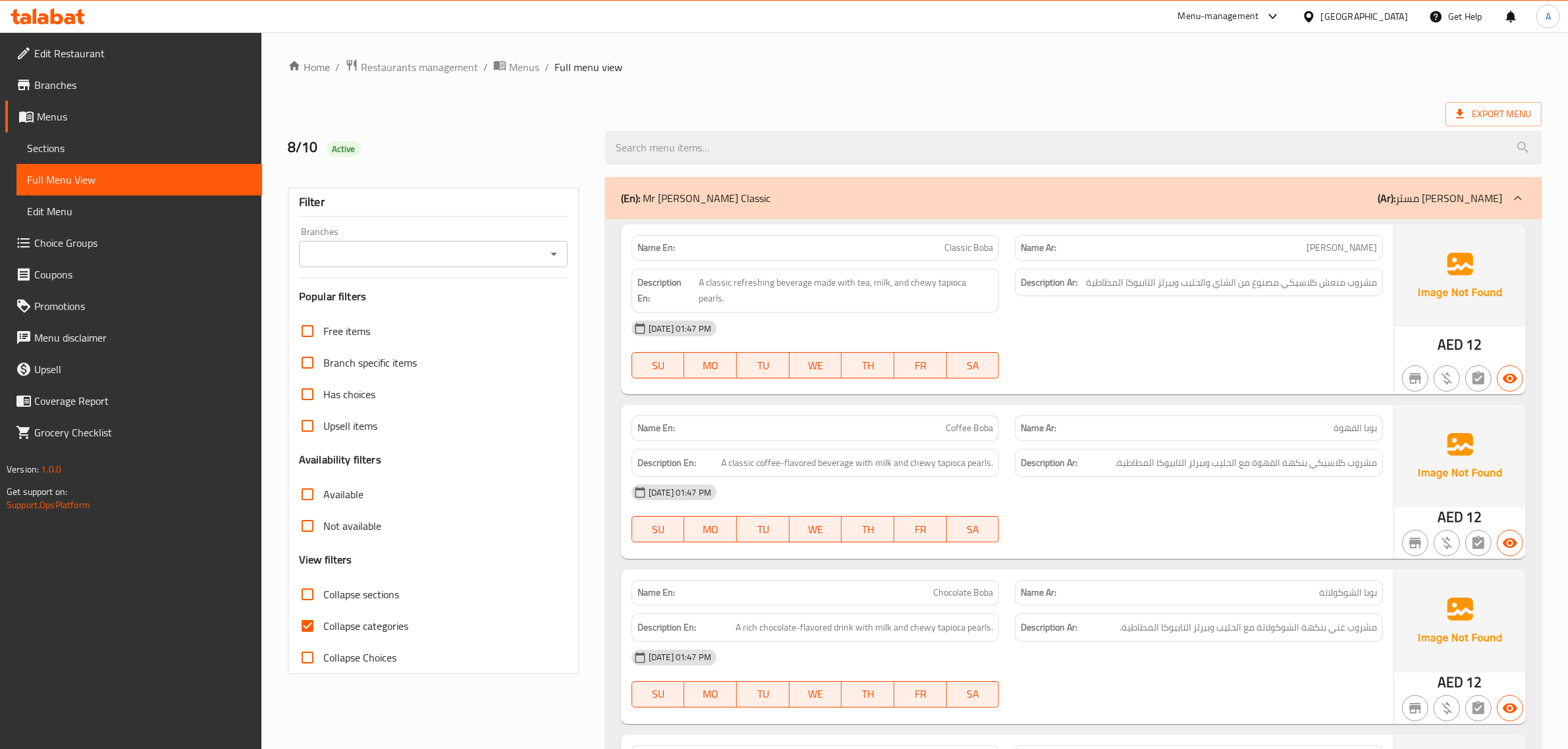
click at [393, 594] on span "Collapse sections" at bounding box center [361, 594] width 76 height 16
click at [323, 594] on input "Collapse sections" at bounding box center [308, 594] width 32 height 32
checkbox input "true"
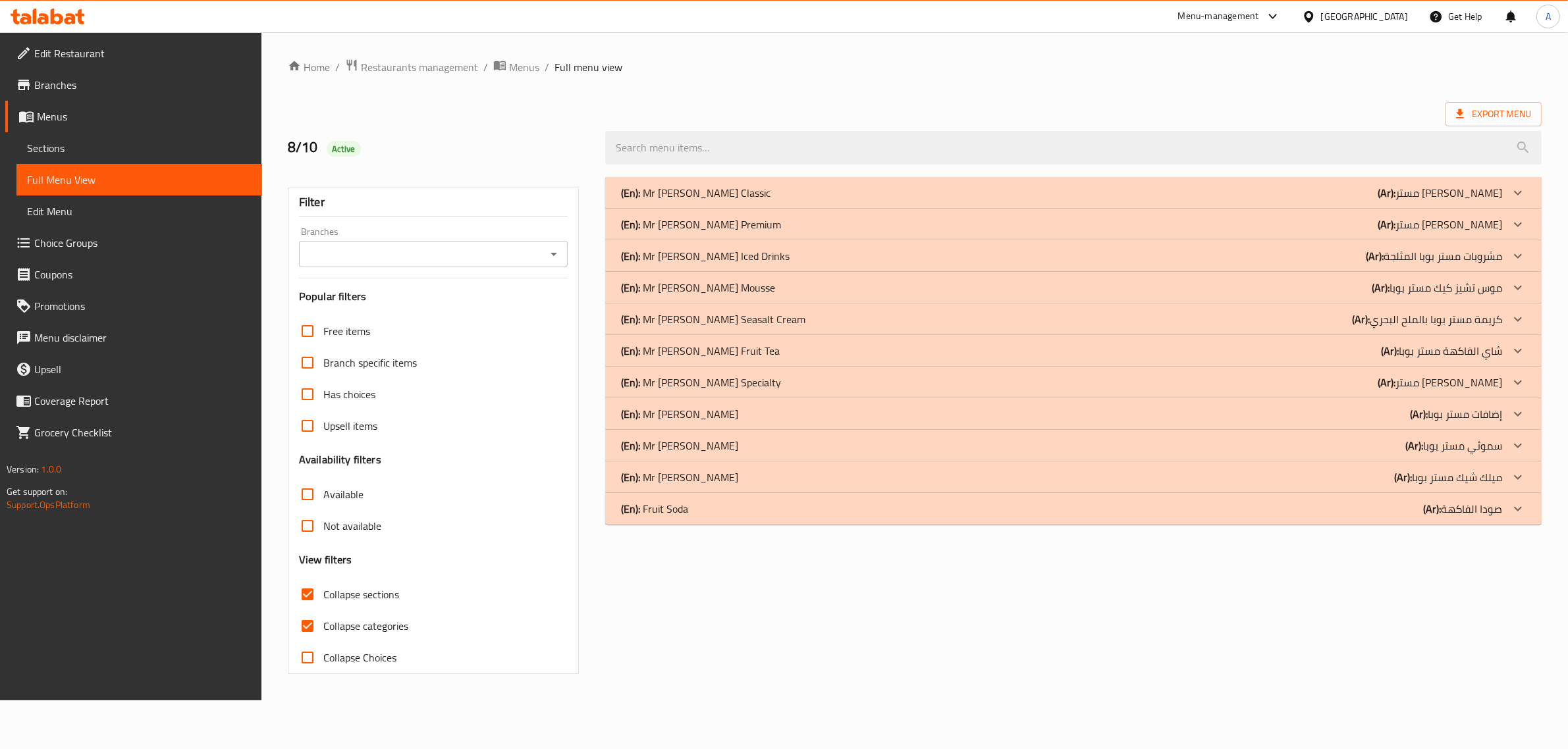
click at [354, 630] on span "Collapse categories" at bounding box center [365, 626] width 85 height 16
click at [323, 630] on input "Collapse categories" at bounding box center [308, 626] width 32 height 32
checkbox input "false"
click at [714, 416] on p "(En): Mr [PERSON_NAME]" at bounding box center [684, 414] width 117 height 16
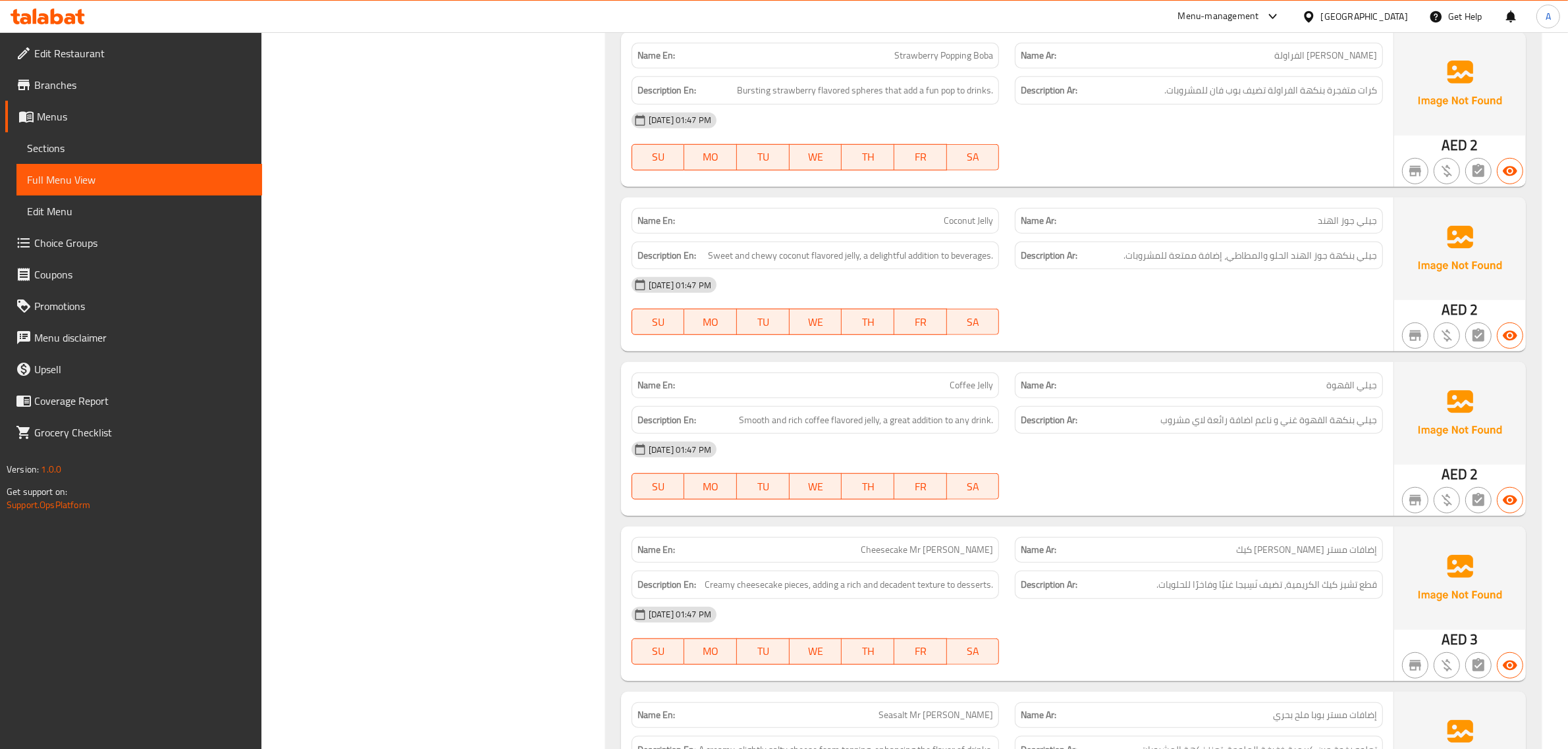
scroll to position [1338, 0]
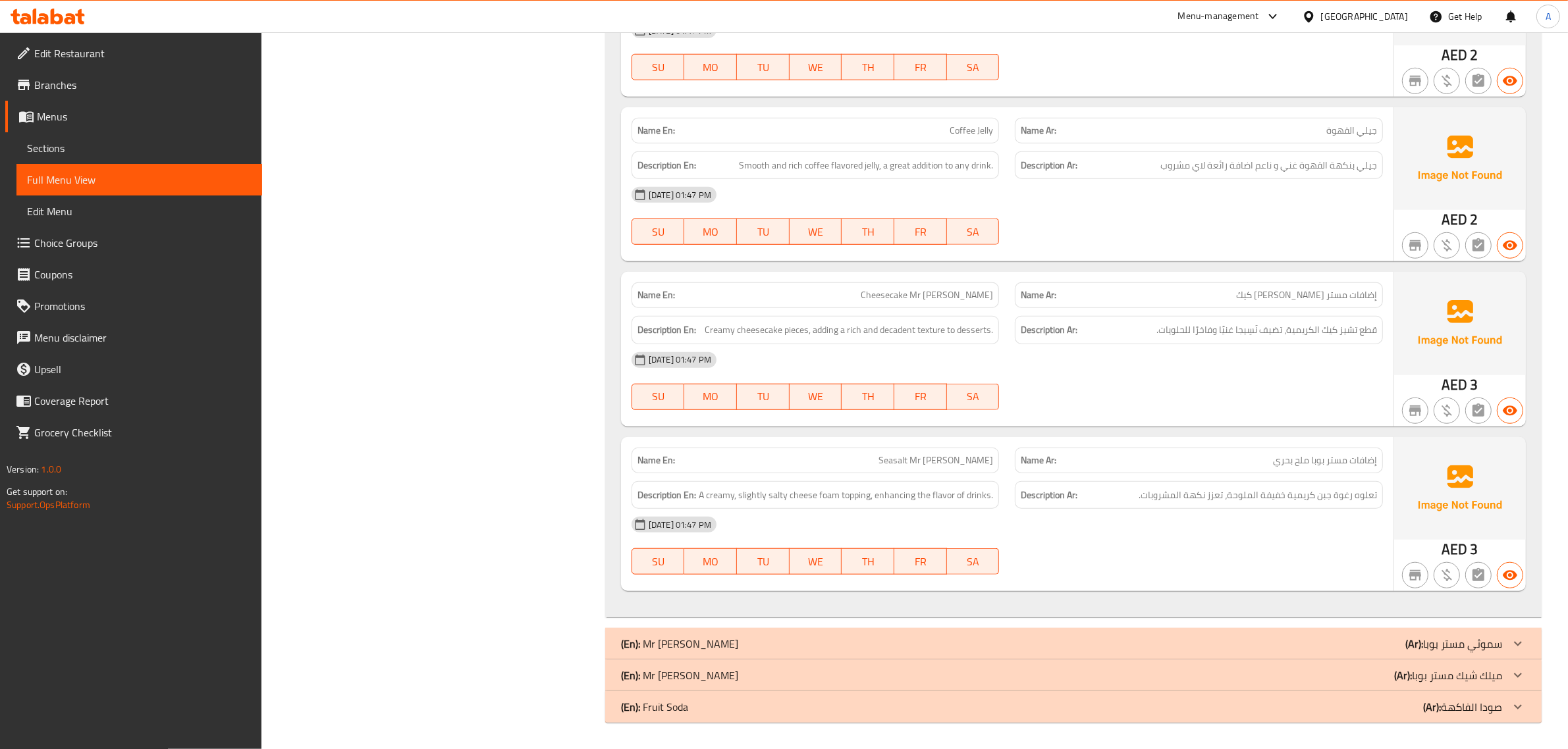
click at [1452, 652] on p "(Ar): سموثي مستر بوبا" at bounding box center [1453, 644] width 97 height 16
